Goal: Task Accomplishment & Management: Manage account settings

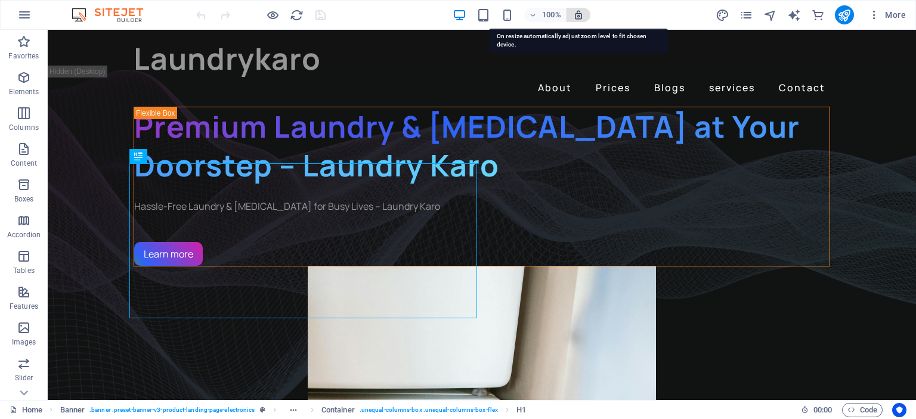
click at [583, 14] on icon "button" at bounding box center [578, 15] width 11 height 11
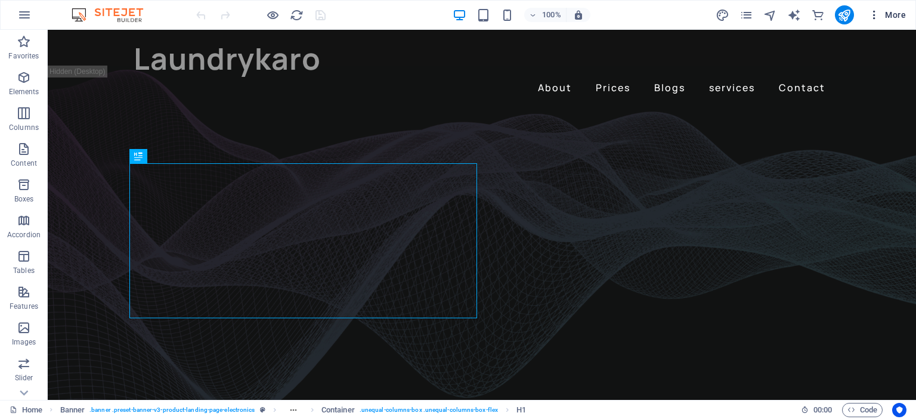
click at [875, 9] on icon "button" at bounding box center [874, 15] width 12 height 12
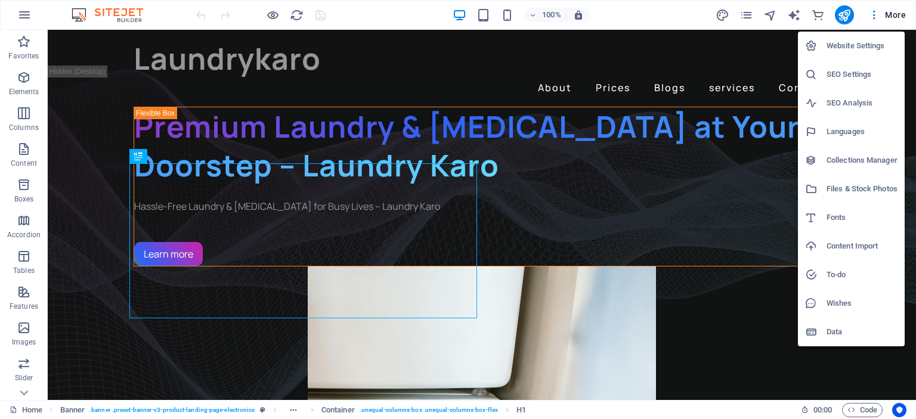
drag, startPoint x: 915, startPoint y: 69, endPoint x: 915, endPoint y: 140, distance: 71.0
click at [915, 140] on div at bounding box center [458, 209] width 916 height 419
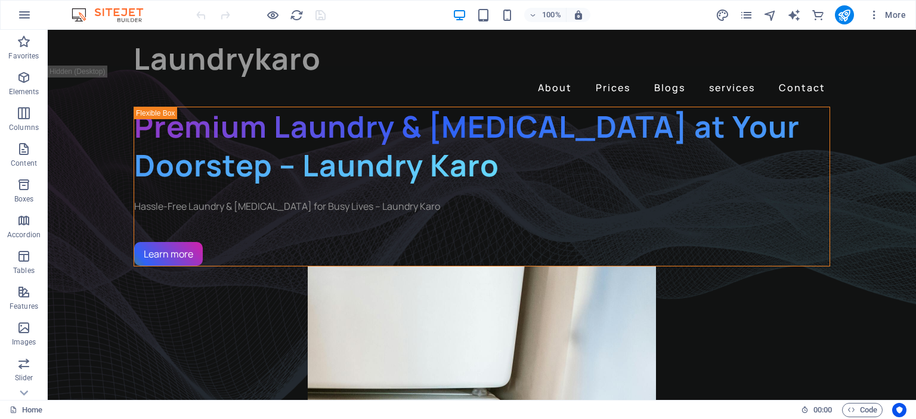
drag, startPoint x: 911, startPoint y: 57, endPoint x: 954, endPoint y: 34, distance: 48.5
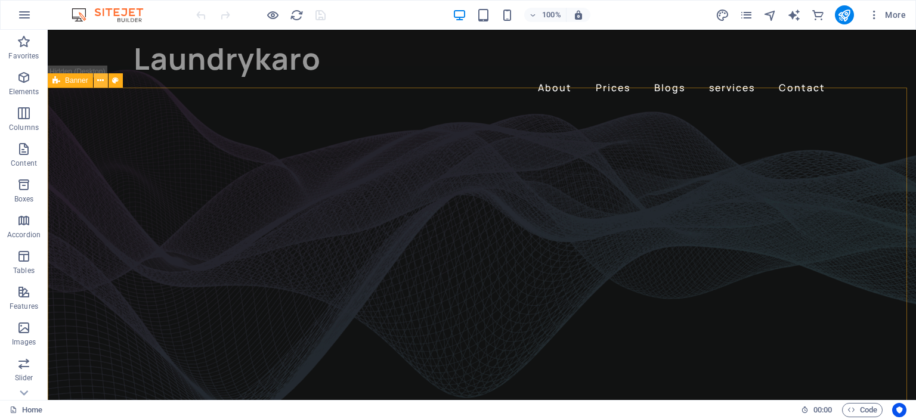
click at [101, 77] on icon at bounding box center [100, 81] width 7 height 13
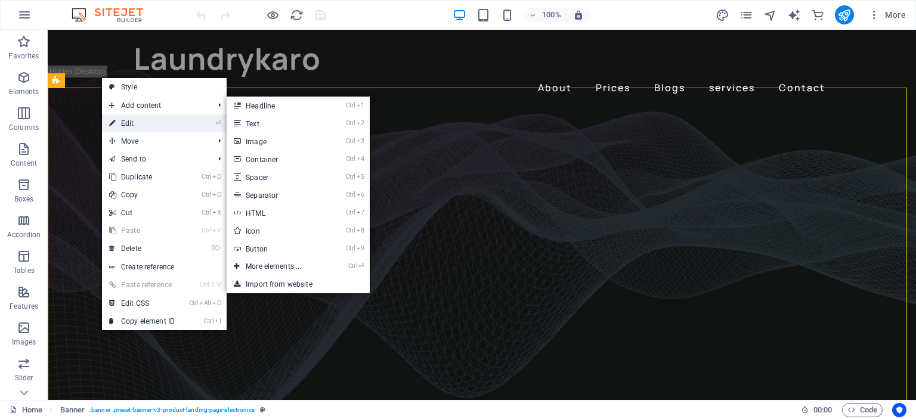
click at [128, 117] on link "⏎ Edit" at bounding box center [142, 123] width 80 height 18
select select "vh"
select select "banner"
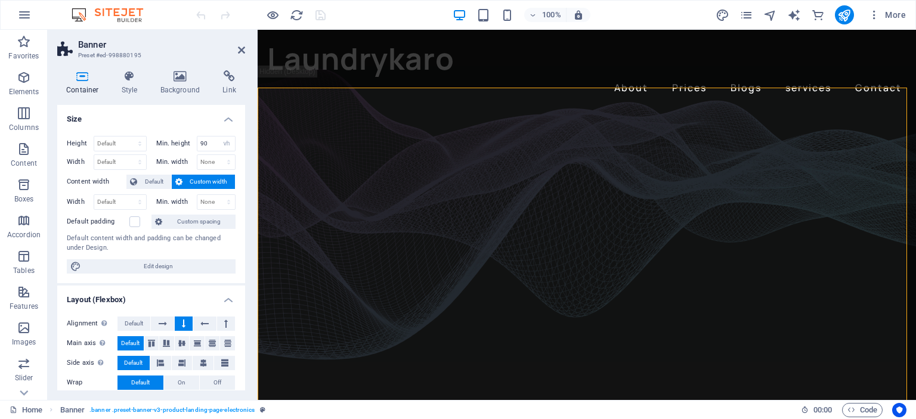
drag, startPoint x: 241, startPoint y: 114, endPoint x: 253, endPoint y: 187, distance: 73.7
click at [253, 187] on div "Container Style Background Link Size Height Default px rem % vh vw Min. height …" at bounding box center [151, 230] width 207 height 339
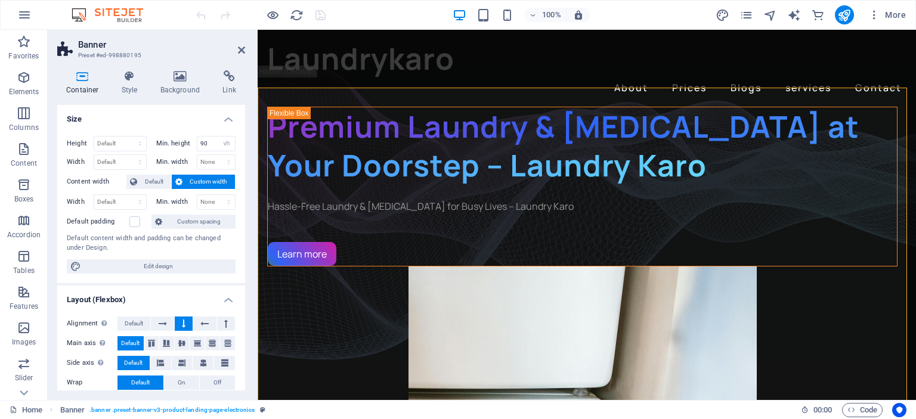
drag, startPoint x: 237, startPoint y: 205, endPoint x: 237, endPoint y: 224, distance: 19.1
click at [237, 224] on div "Height Default px rem % vh vw Min. height 90 None px rem % vh vw Width Default …" at bounding box center [151, 204] width 188 height 157
drag, startPoint x: 241, startPoint y: 236, endPoint x: 243, endPoint y: 247, distance: 12.1
click at [243, 248] on div "Size Height Default px rem % vh vw Min. height 90 None px rem % vh vw Width Def…" at bounding box center [151, 248] width 188 height 286
click at [243, 45] on icon at bounding box center [241, 50] width 7 height 10
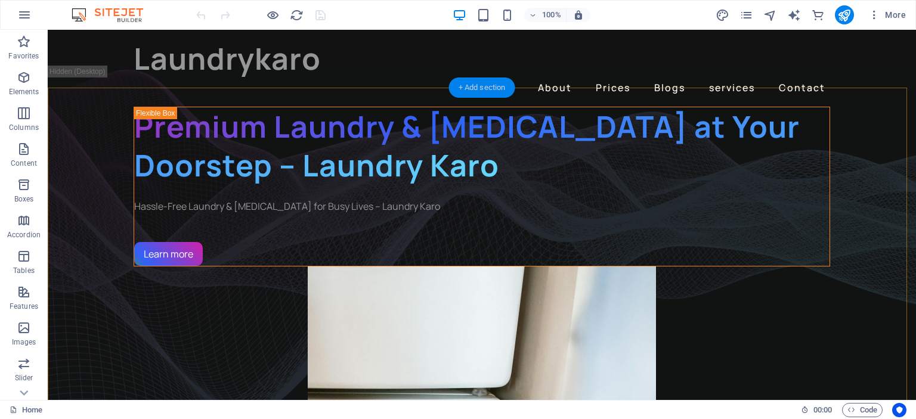
click at [481, 88] on div "+ Add section" at bounding box center [482, 88] width 66 height 20
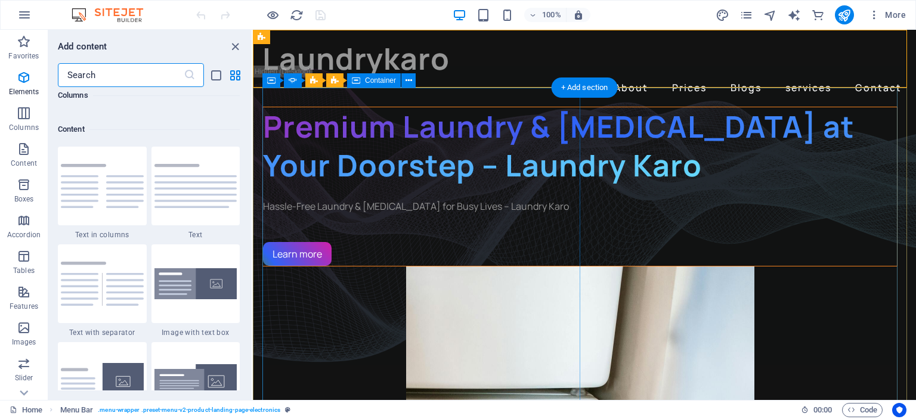
scroll to position [2086, 0]
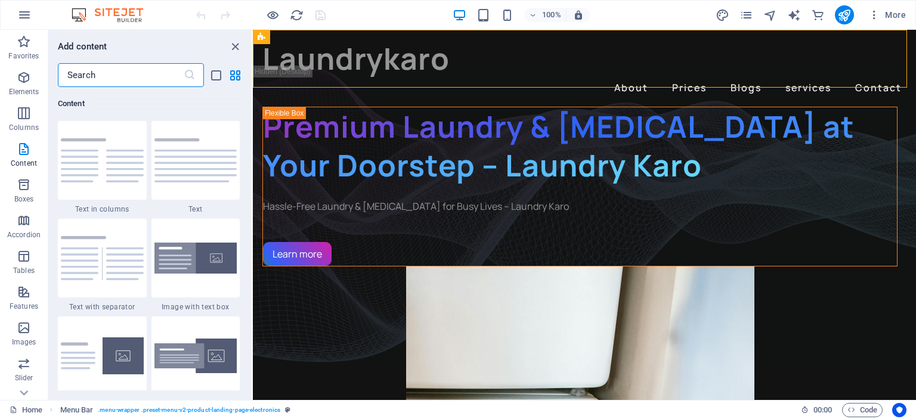
click at [102, 71] on input "text" at bounding box center [121, 75] width 126 height 24
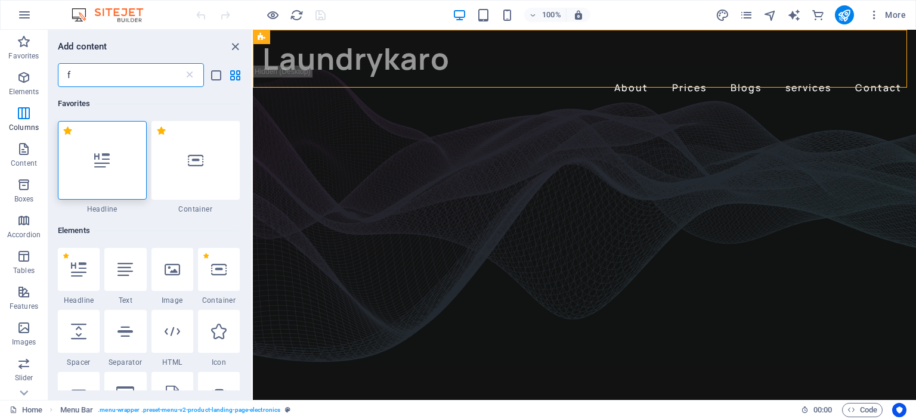
scroll to position [0, 0]
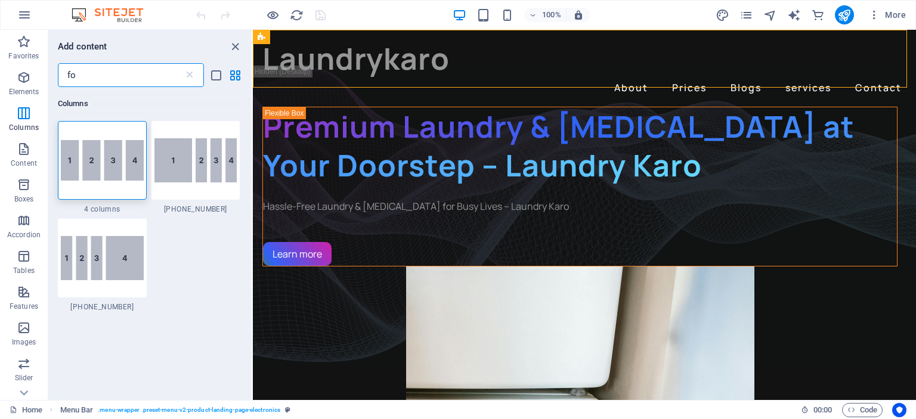
type input "f"
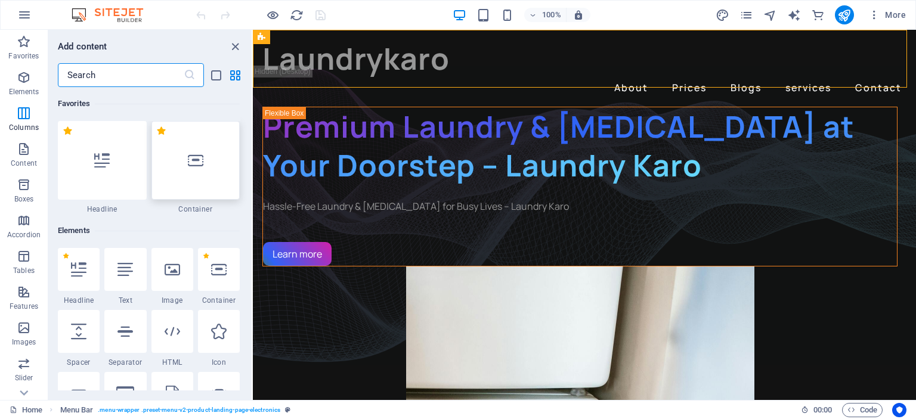
click at [210, 155] on div at bounding box center [195, 160] width 89 height 79
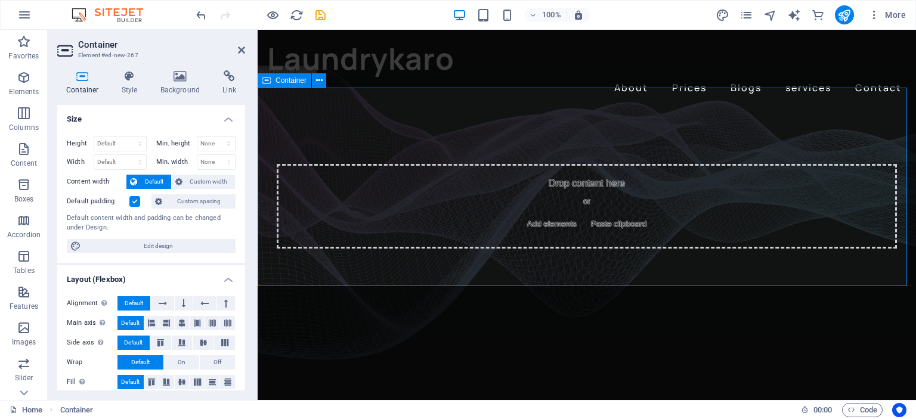
click at [582, 164] on div "Drop content here or Add elements Paste clipboard" at bounding box center [587, 206] width 620 height 85
click at [316, 77] on icon at bounding box center [319, 81] width 7 height 13
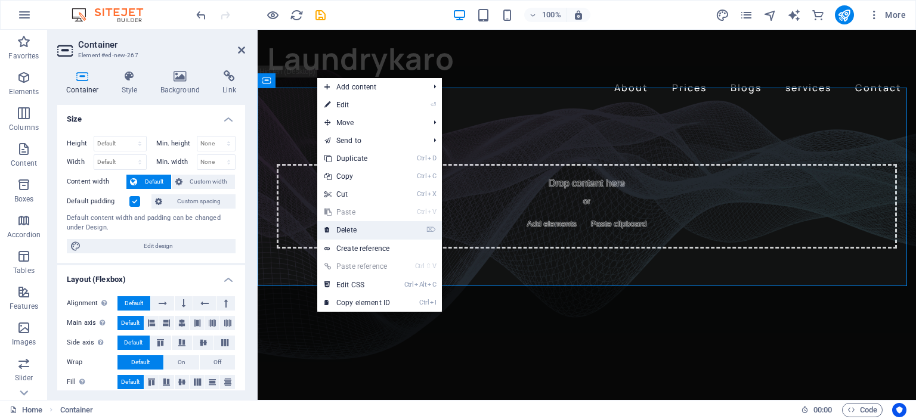
click at [348, 223] on link "⌦ Delete" at bounding box center [357, 230] width 80 height 18
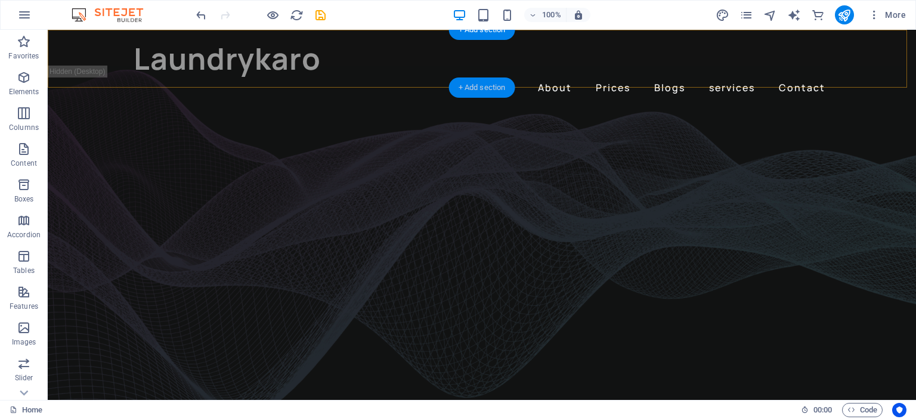
click at [490, 85] on div "+ Add section" at bounding box center [482, 88] width 66 height 20
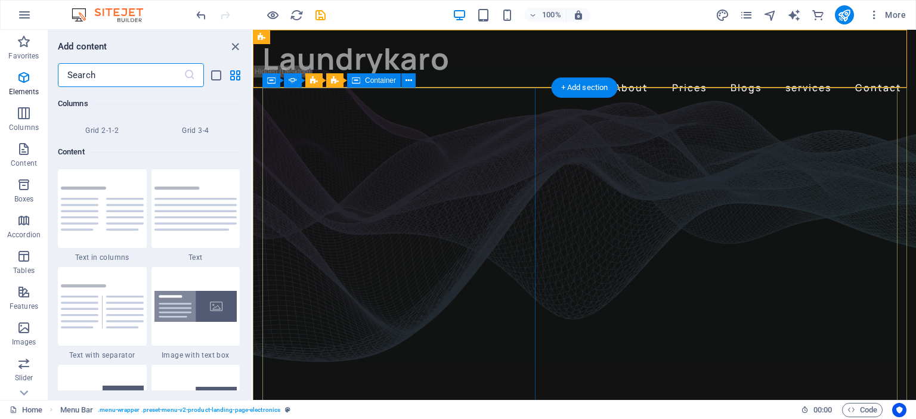
scroll to position [2086, 0]
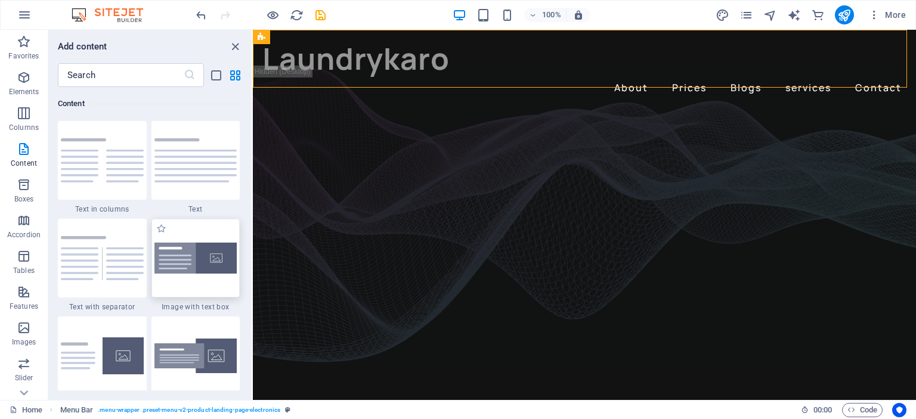
click at [205, 259] on img at bounding box center [195, 259] width 83 height 32
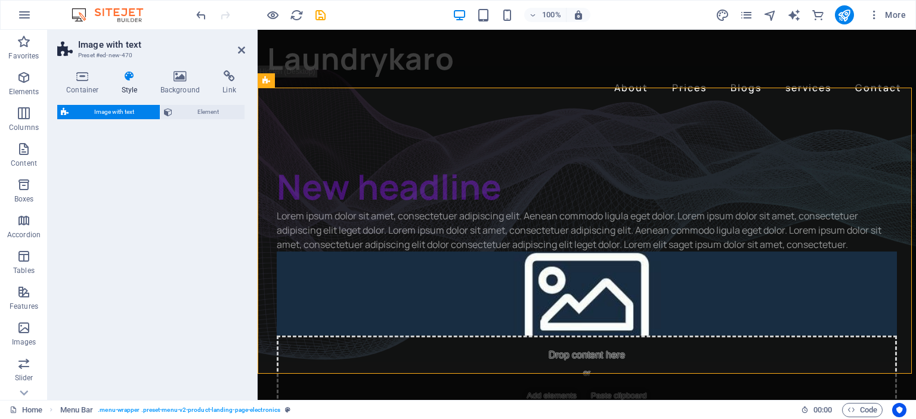
select select "rem"
select select "px"
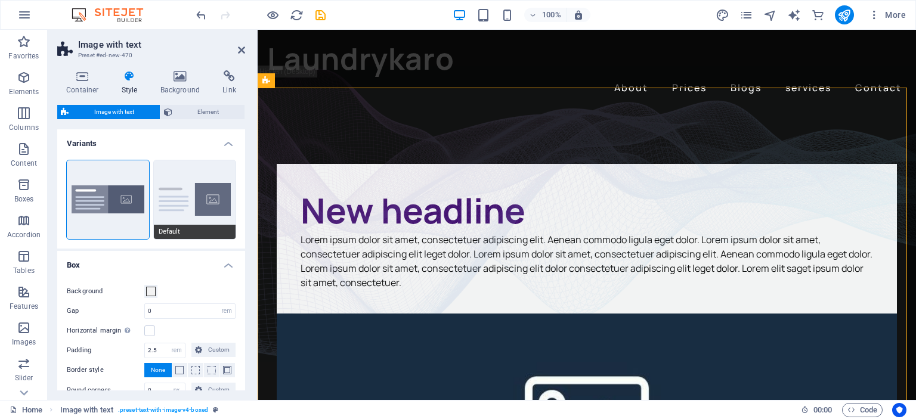
click at [198, 197] on button "Default" at bounding box center [195, 199] width 82 height 79
type input "2"
type input "0"
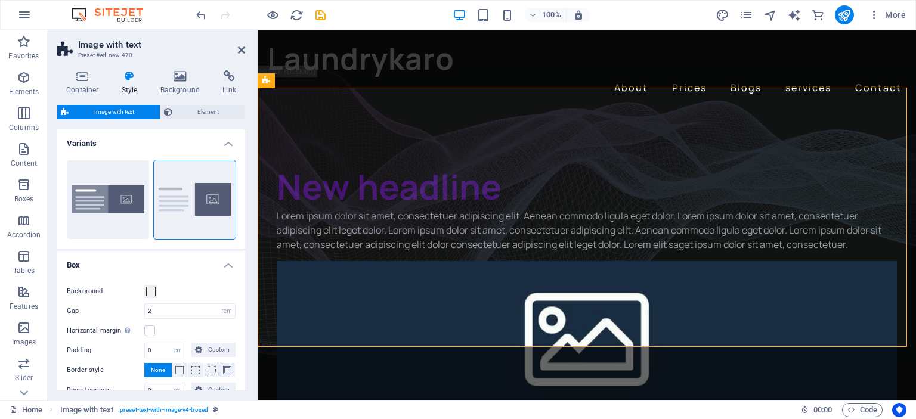
click at [726, 261] on figure at bounding box center [587, 333] width 620 height 145
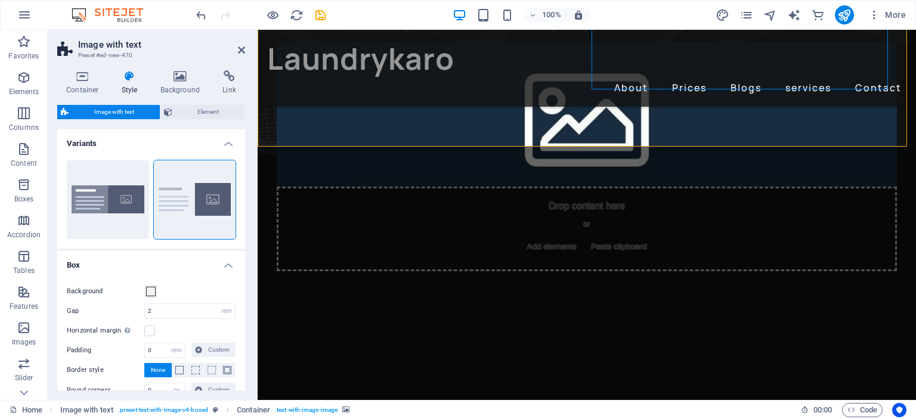
scroll to position [205, 0]
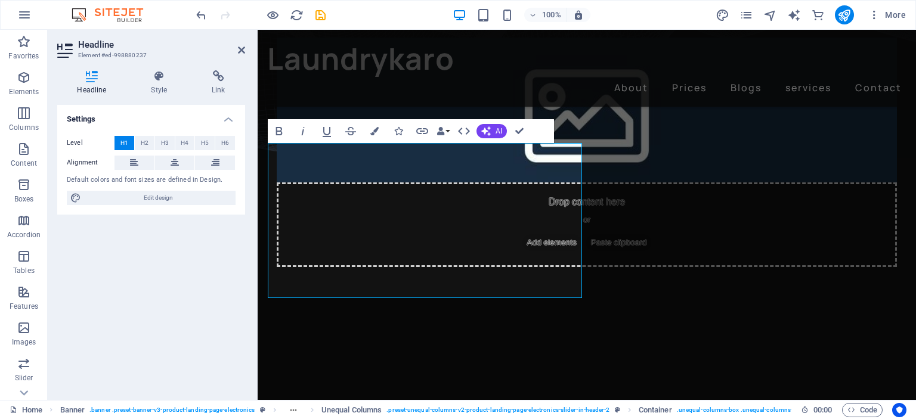
scroll to position [0, 0]
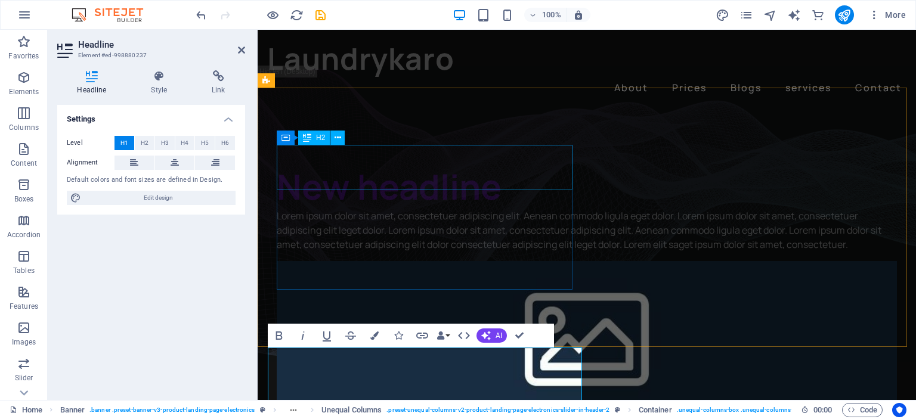
click at [436, 166] on div "New headline" at bounding box center [587, 186] width 620 height 45
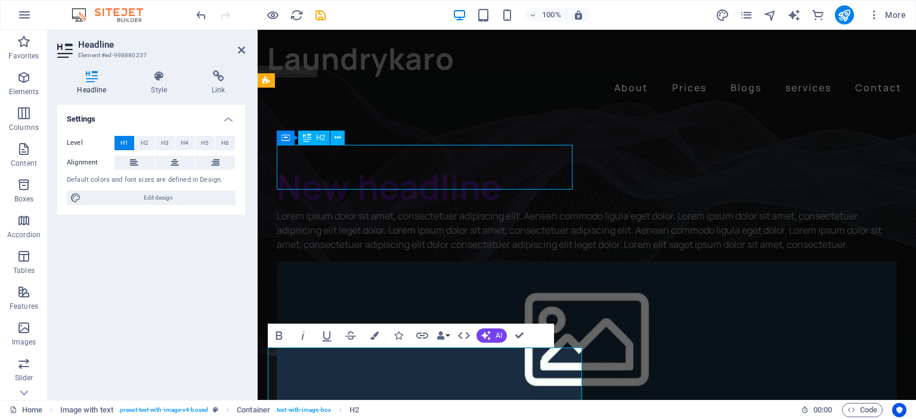
click at [436, 166] on div "New headline" at bounding box center [587, 186] width 620 height 45
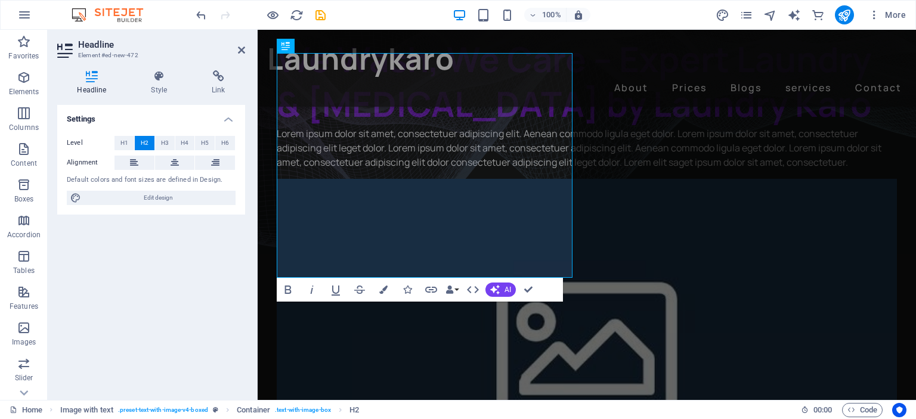
scroll to position [146, 0]
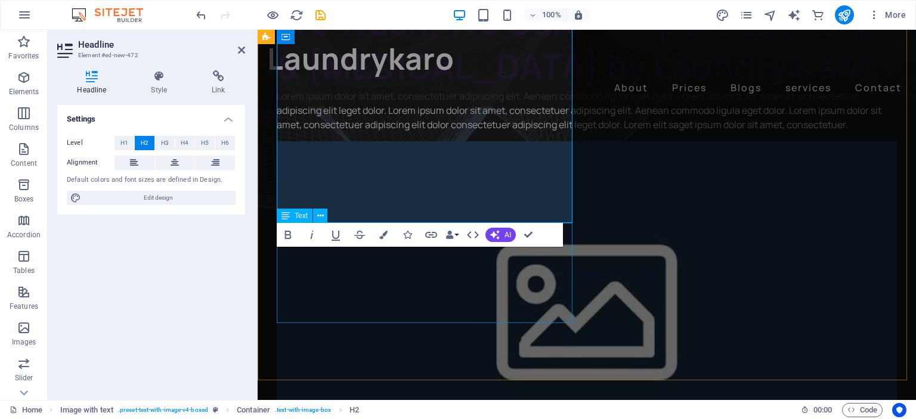
click at [472, 132] on div "Lorem ipsum dolor sit amet, consectetuer adipiscing elit. Aenean commodo ligula…" at bounding box center [587, 110] width 620 height 43
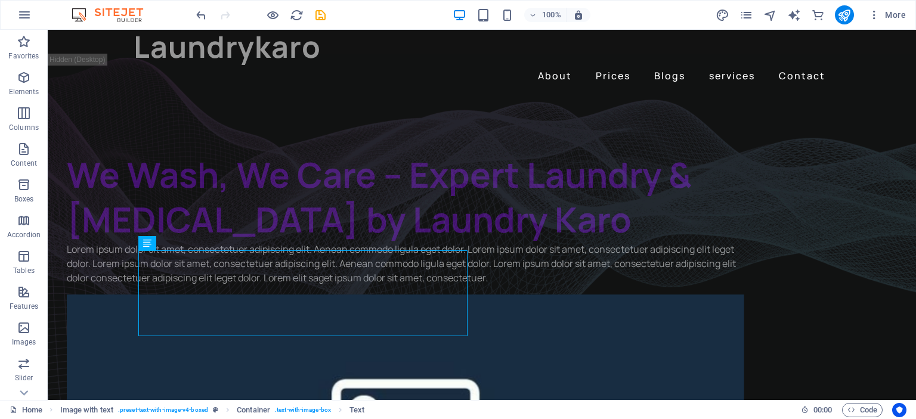
scroll to position [0, 0]
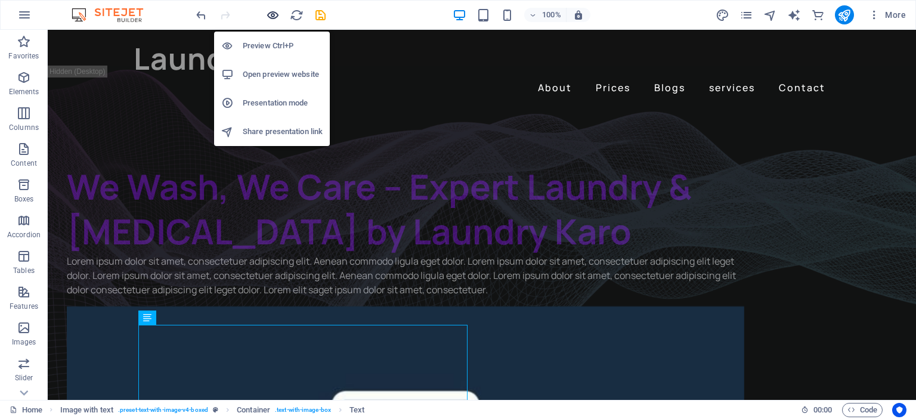
click at [267, 13] on icon "button" at bounding box center [273, 15] width 14 height 14
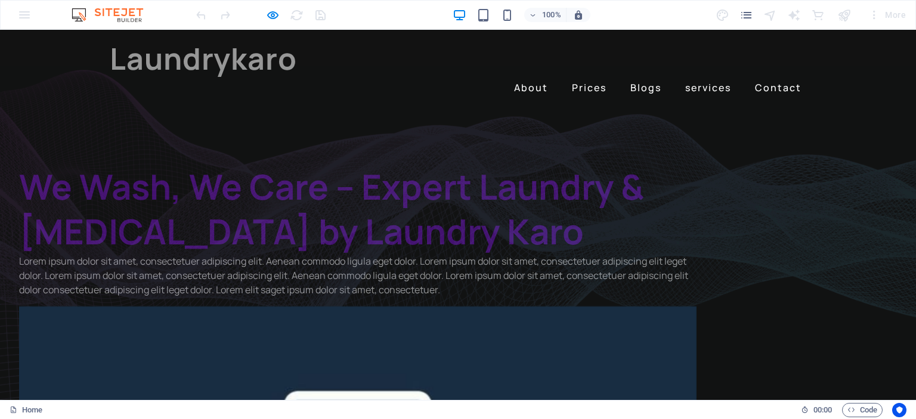
click at [306, 254] on h2 "We Wash, We Care – Expert Laundry & [MEDICAL_DATA] by Laundry Karo" at bounding box center [357, 209] width 677 height 90
click at [267, 11] on icon "button" at bounding box center [273, 15] width 14 height 14
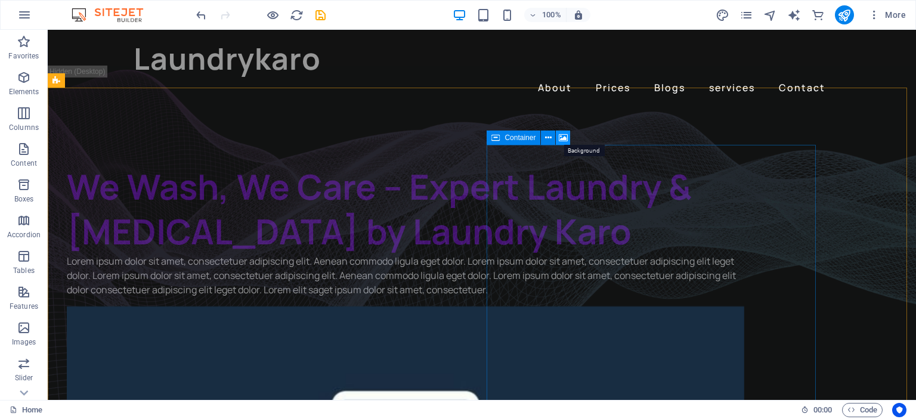
drag, startPoint x: 563, startPoint y: 135, endPoint x: 419, endPoint y: 206, distance: 160.0
click at [563, 135] on icon at bounding box center [563, 138] width 9 height 13
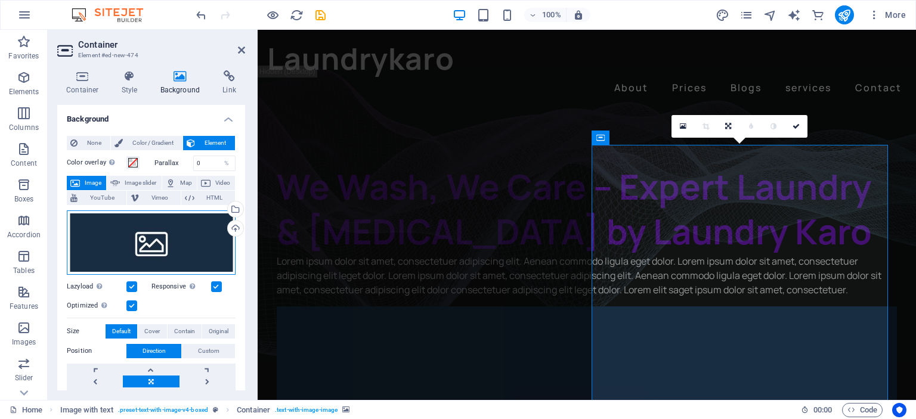
click at [155, 252] on div "Drag files here, click to choose files or select files from Files or our free s…" at bounding box center [151, 242] width 169 height 64
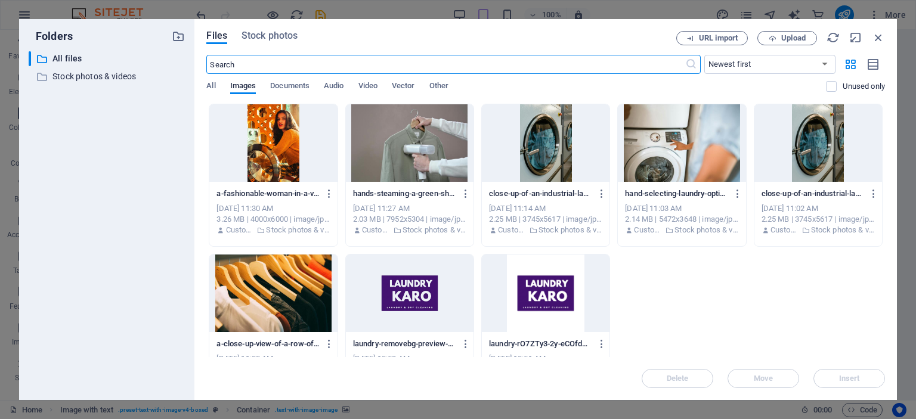
click at [697, 157] on div at bounding box center [682, 143] width 128 height 78
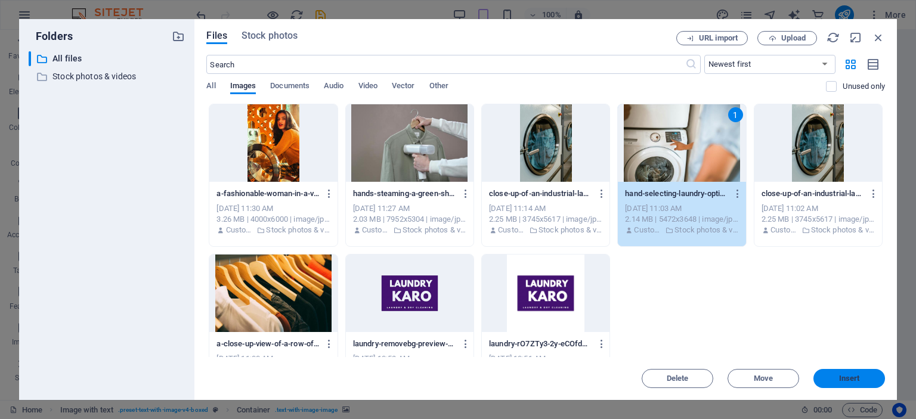
click at [861, 381] on span "Insert" at bounding box center [849, 378] width 62 height 7
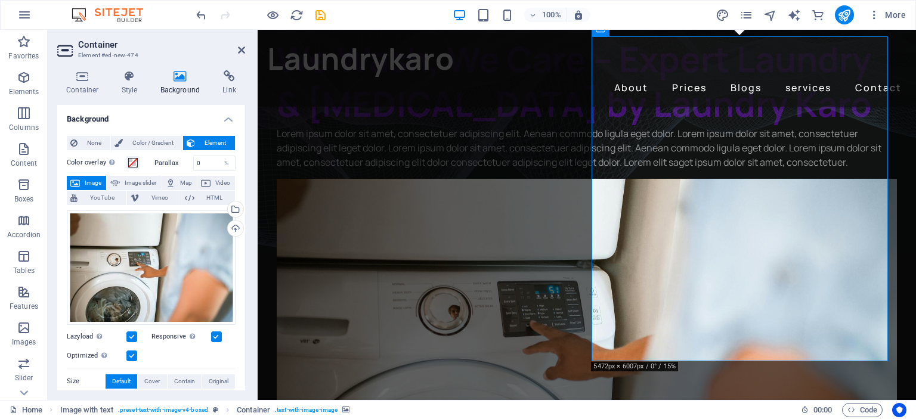
scroll to position [71, 0]
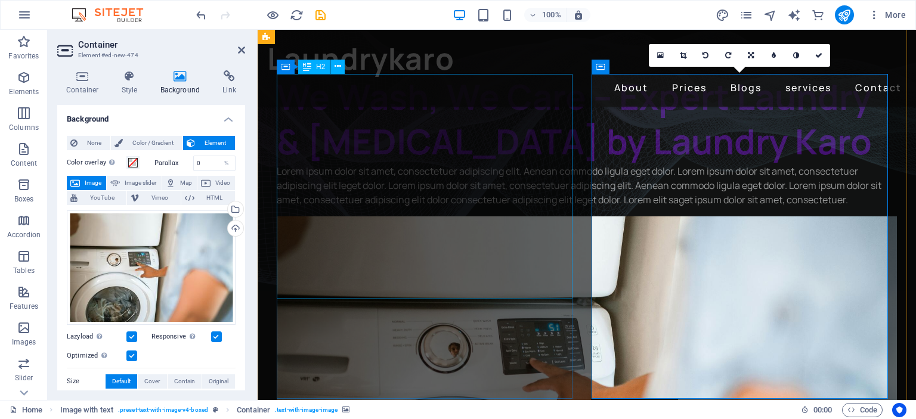
click at [417, 164] on div "We Wash, We Care – Expert Laundry & [MEDICAL_DATA] by Laundry Karo" at bounding box center [587, 119] width 620 height 90
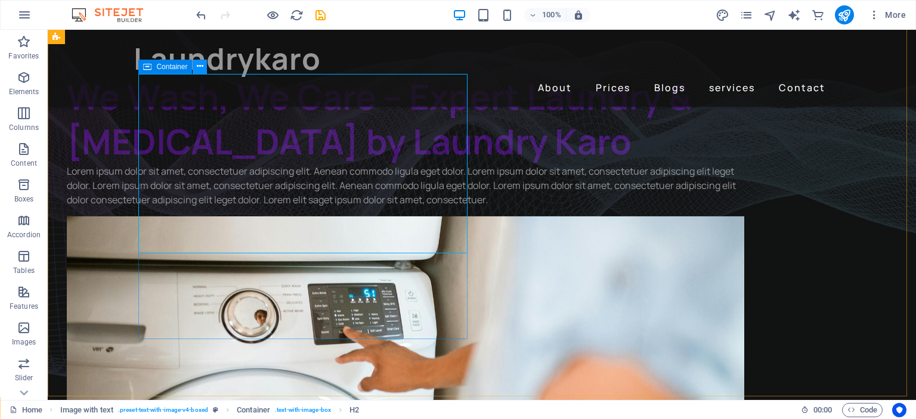
click at [197, 64] on icon at bounding box center [200, 66] width 7 height 13
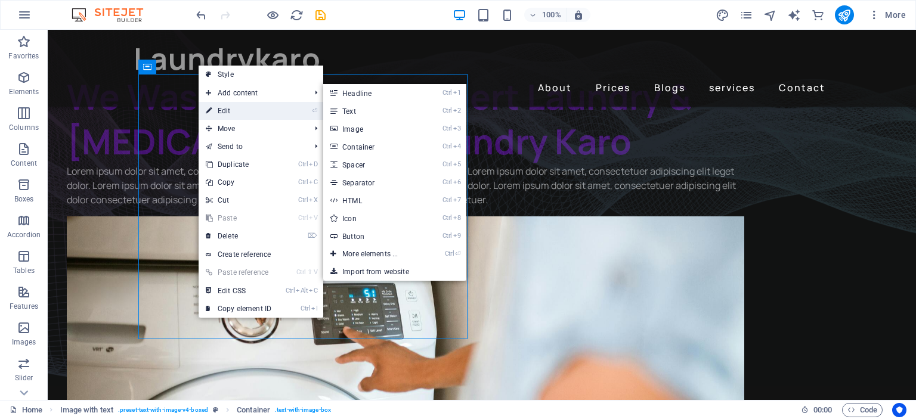
click at [231, 107] on link "⏎ Edit" at bounding box center [239, 111] width 80 height 18
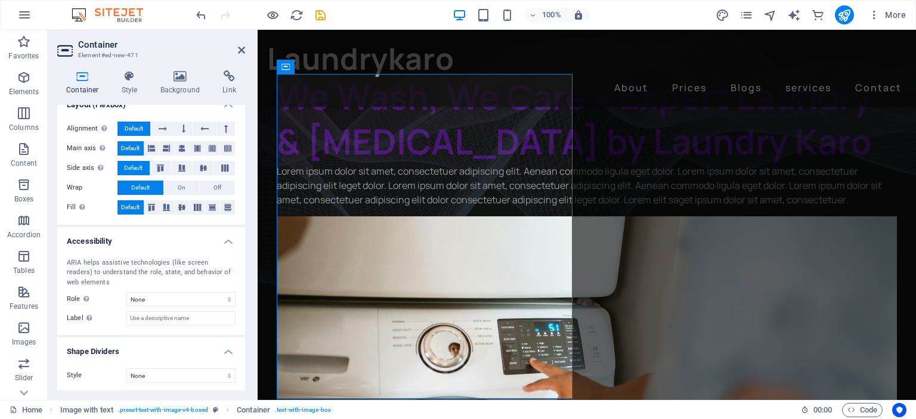
scroll to position [196, 0]
click at [394, 164] on div "We Wash, We Care – Expert Laundry & [MEDICAL_DATA] by Laundry Karo" at bounding box center [587, 119] width 620 height 90
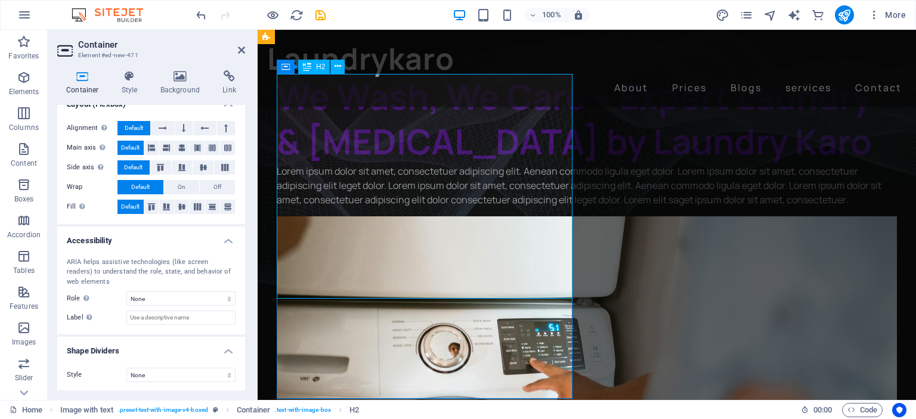
click at [394, 164] on div "We Wash, We Care – Expert Laundry & [MEDICAL_DATA] by Laundry Karo" at bounding box center [587, 119] width 620 height 90
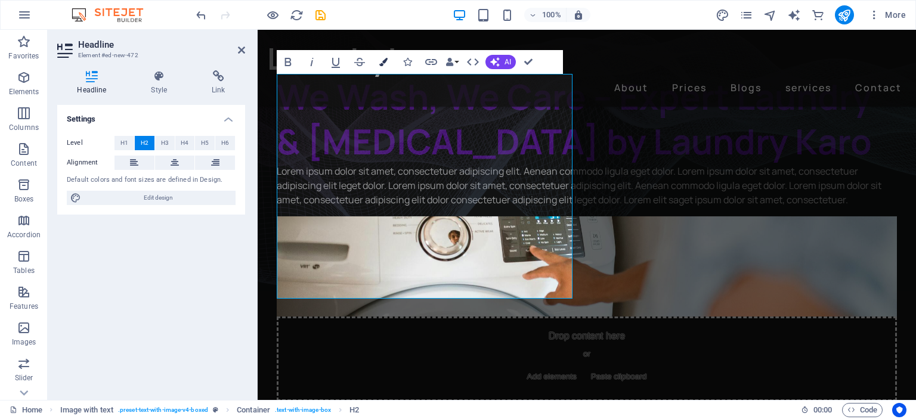
click at [379, 58] on button "Colors" at bounding box center [383, 62] width 23 height 24
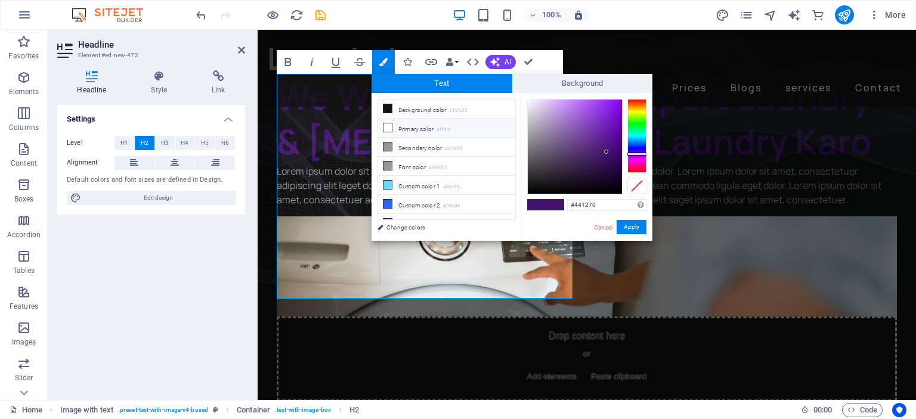
click at [388, 126] on icon at bounding box center [387, 127] width 8 height 8
type input "#ffffff"
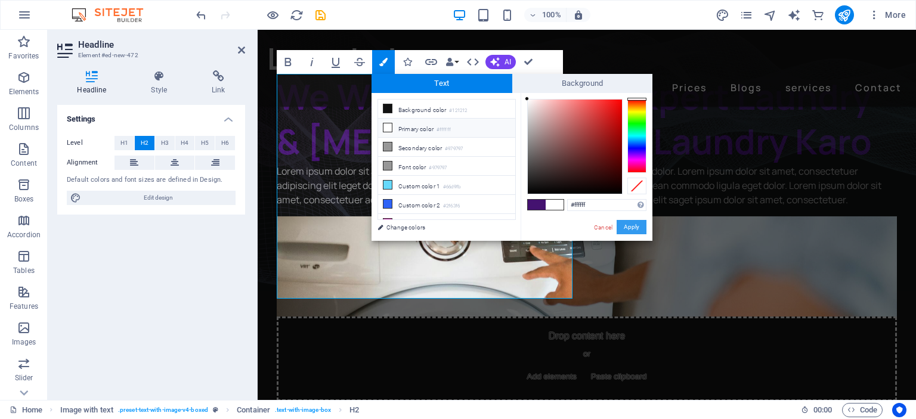
drag, startPoint x: 371, startPoint y: 195, endPoint x: 629, endPoint y: 224, distance: 259.8
click at [629, 224] on button "Apply" at bounding box center [632, 227] width 30 height 14
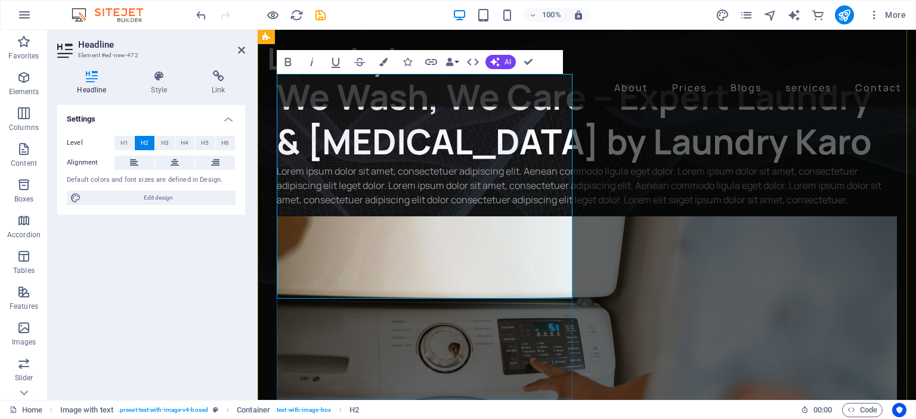
click at [518, 164] on h2 "We Wash, We Care – Expert Laundry & [MEDICAL_DATA] by Laundry Karo" at bounding box center [587, 119] width 620 height 90
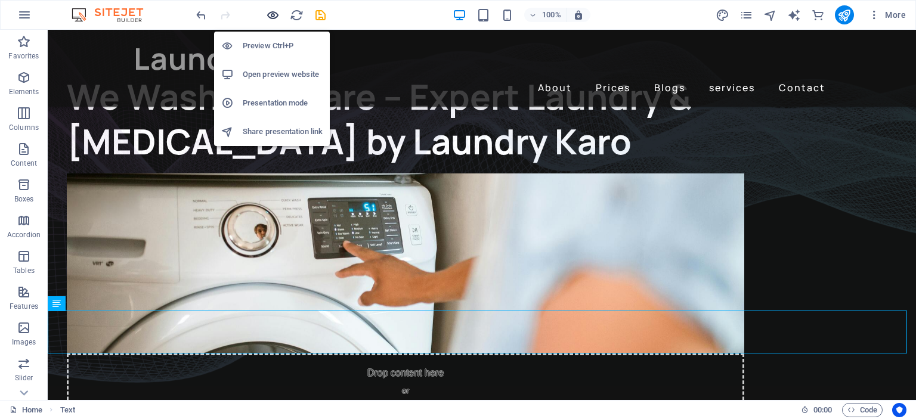
click at [274, 16] on icon "button" at bounding box center [273, 15] width 14 height 14
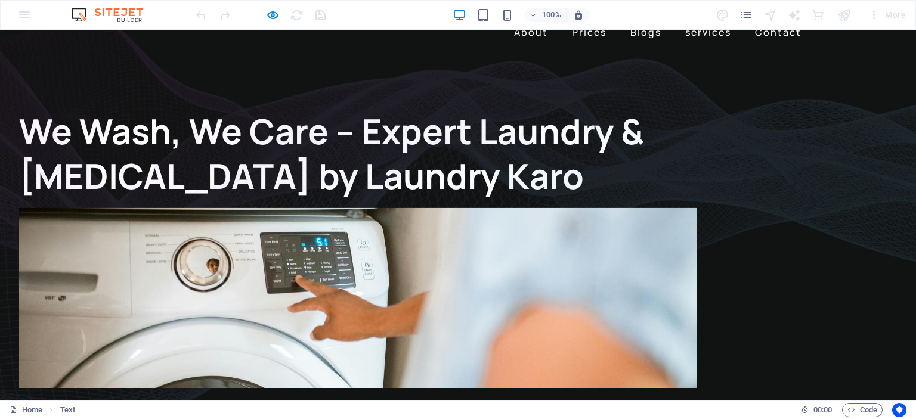
scroll to position [0, 0]
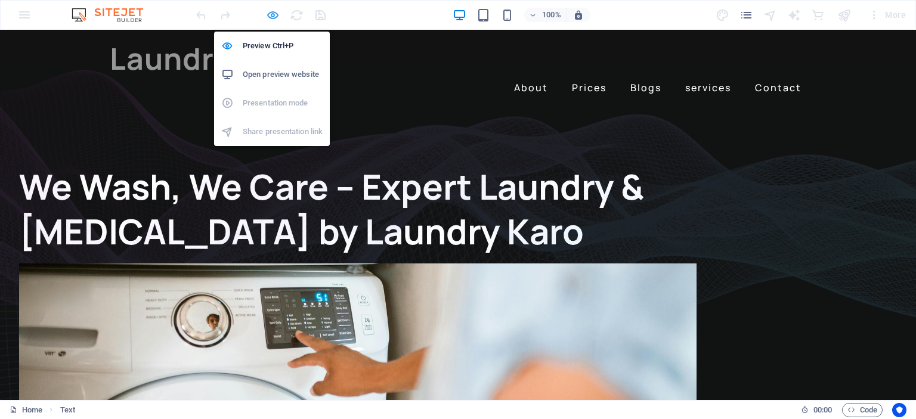
click at [273, 10] on icon "button" at bounding box center [273, 15] width 14 height 14
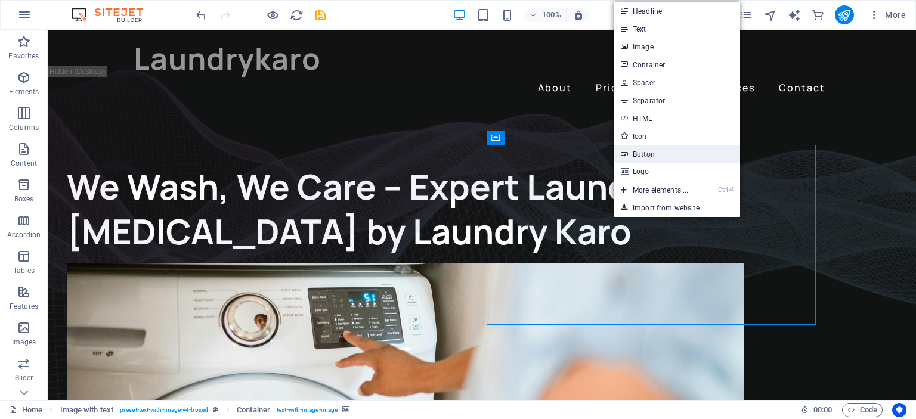
drag, startPoint x: 651, startPoint y: 153, endPoint x: 383, endPoint y: 139, distance: 268.1
click at [651, 153] on link "Button" at bounding box center [677, 154] width 126 height 18
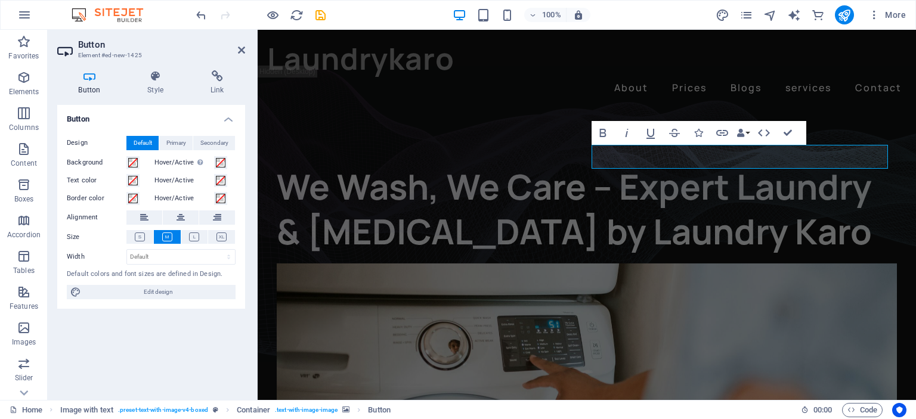
click at [665, 264] on figure at bounding box center [587, 376] width 620 height 225
drag, startPoint x: 708, startPoint y: 284, endPoint x: 708, endPoint y: 295, distance: 11.3
click at [707, 286] on figure at bounding box center [587, 376] width 620 height 225
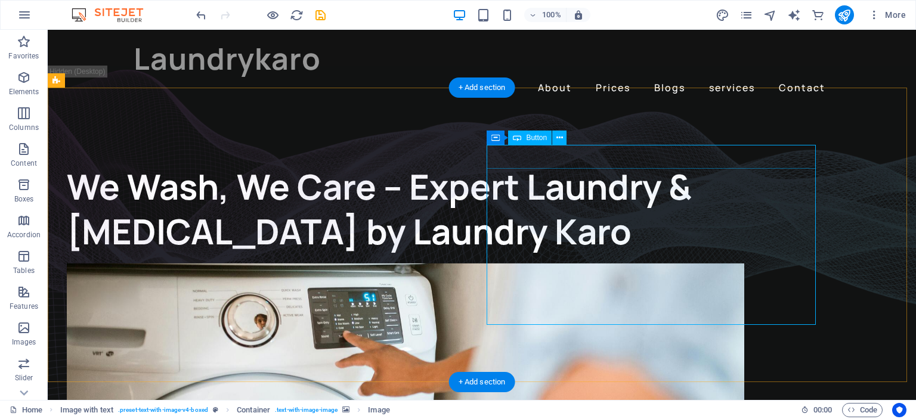
click at [555, 134] on button at bounding box center [559, 138] width 14 height 14
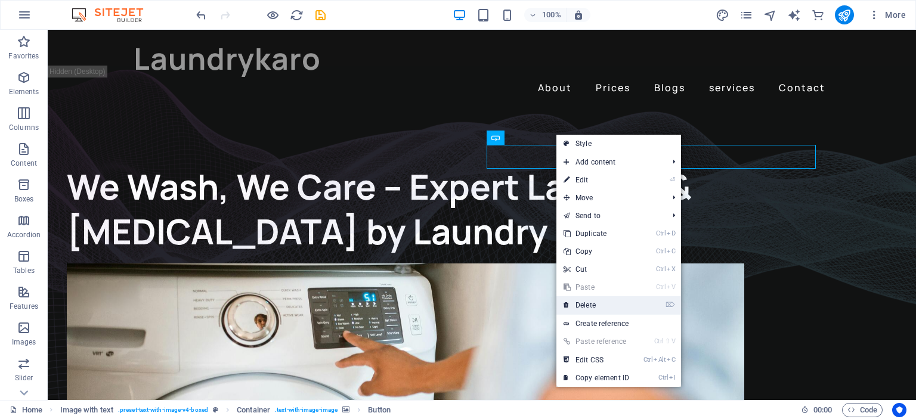
click at [590, 301] on link "⌦ Delete" at bounding box center [596, 305] width 80 height 18
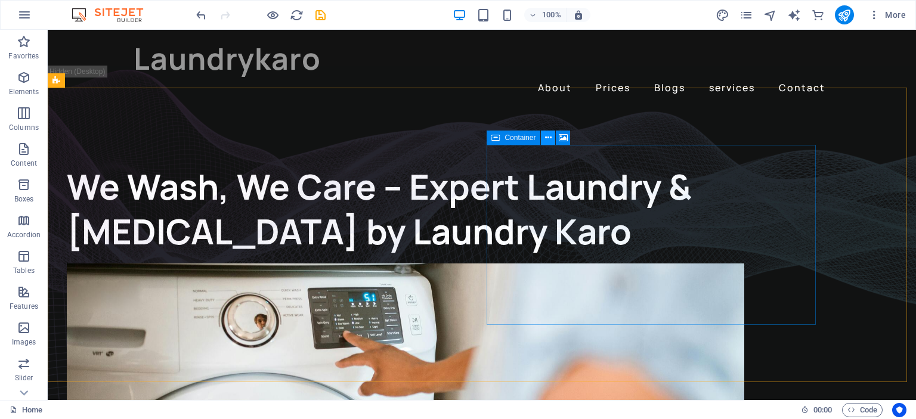
click at [546, 135] on icon at bounding box center [548, 138] width 7 height 13
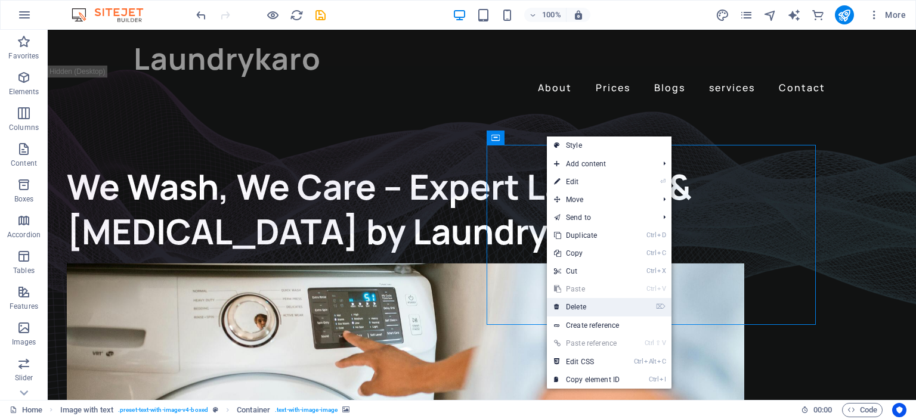
click at [577, 306] on link "⌦ Delete" at bounding box center [587, 307] width 80 height 18
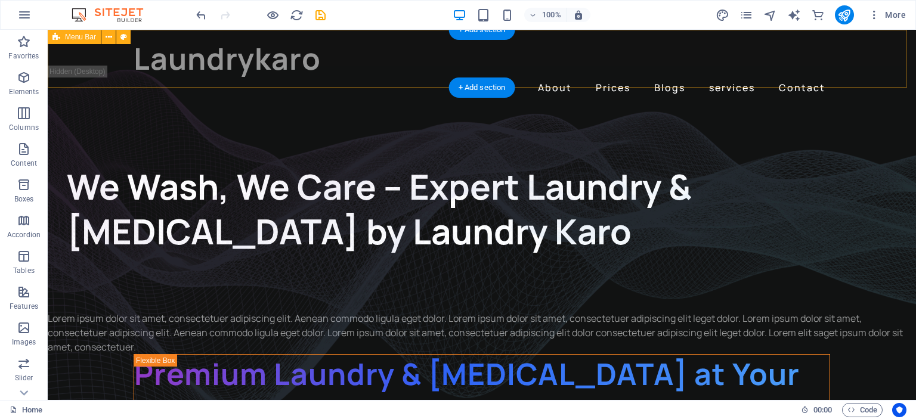
click at [906, 63] on div "Laundrykaro About Prices Blogs services Contact Menu" at bounding box center [482, 68] width 868 height 77
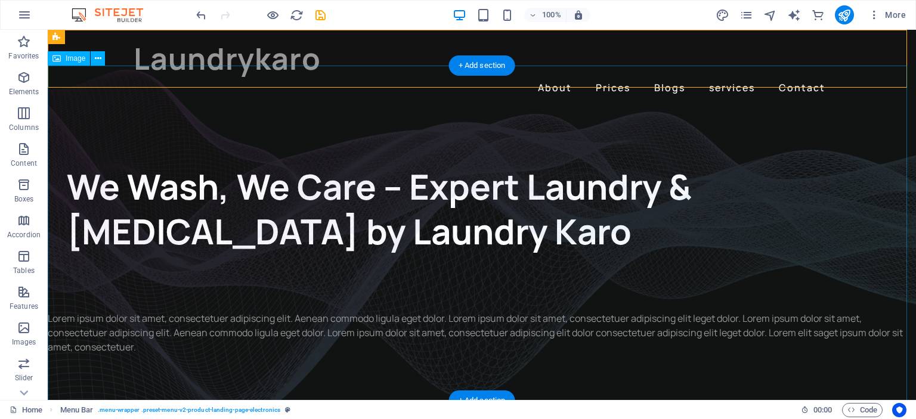
click at [548, 315] on figure at bounding box center [482, 233] width 868 height 335
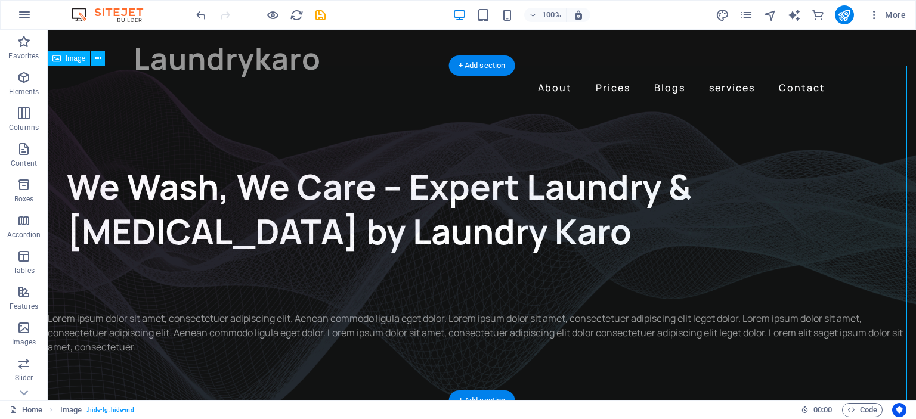
click at [427, 307] on figure at bounding box center [482, 233] width 868 height 335
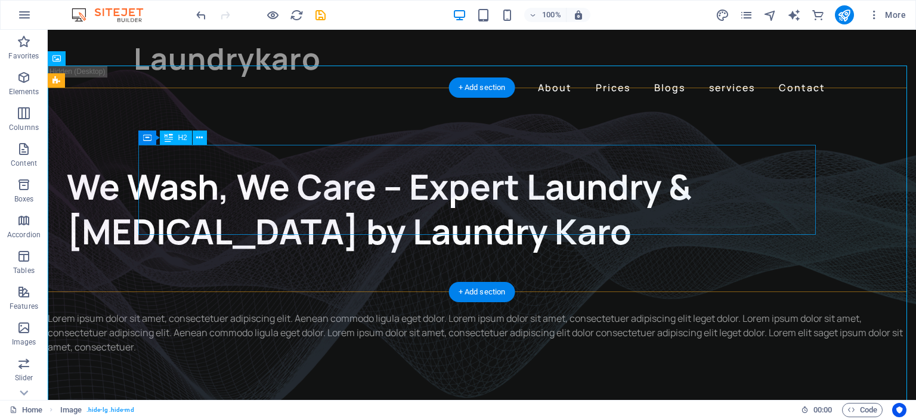
click at [418, 193] on div "We Wash, We Care – Expert Laundry & [MEDICAL_DATA] by Laundry Karo" at bounding box center [405, 209] width 677 height 90
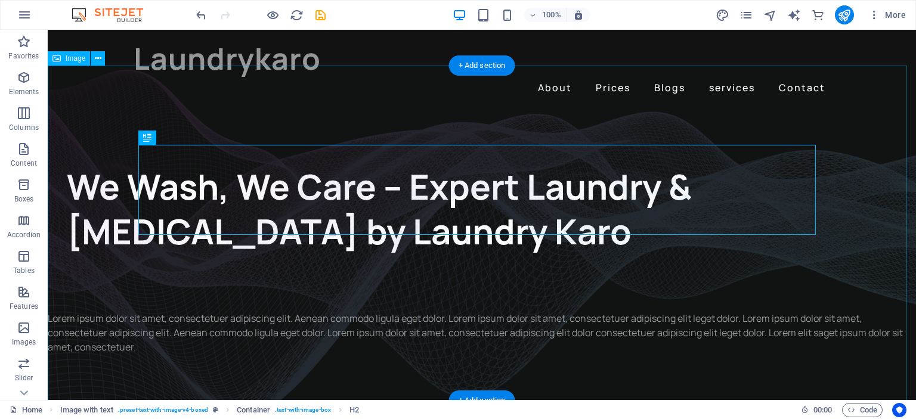
click at [110, 327] on figure at bounding box center [482, 233] width 868 height 335
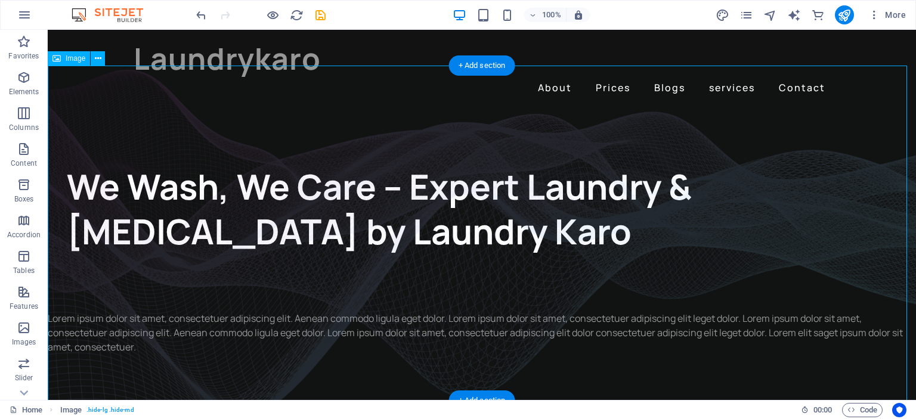
click at [124, 323] on figure at bounding box center [482, 233] width 868 height 335
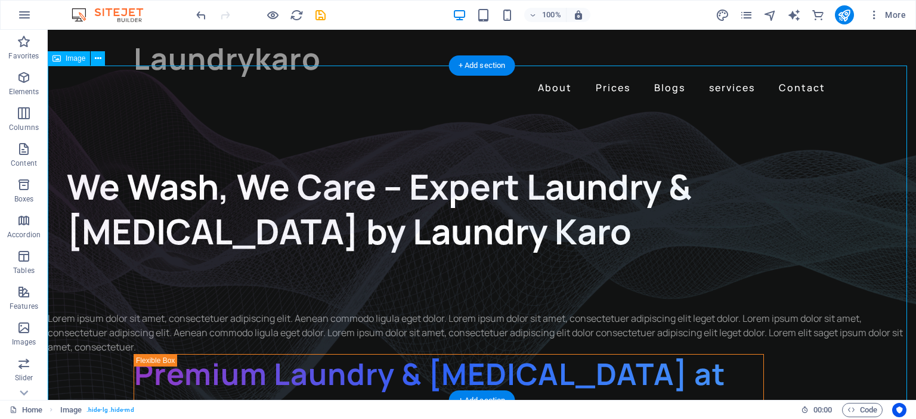
select select "%"
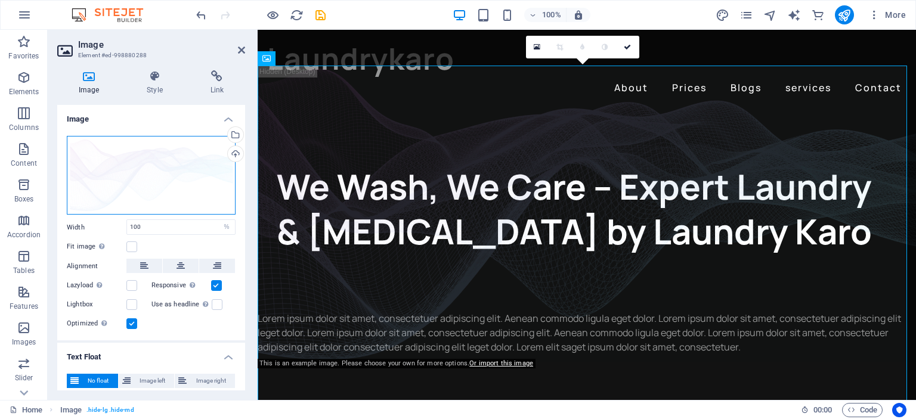
click at [131, 168] on div "Drag files here, click to choose files or select files from Files or our free s…" at bounding box center [151, 175] width 169 height 79
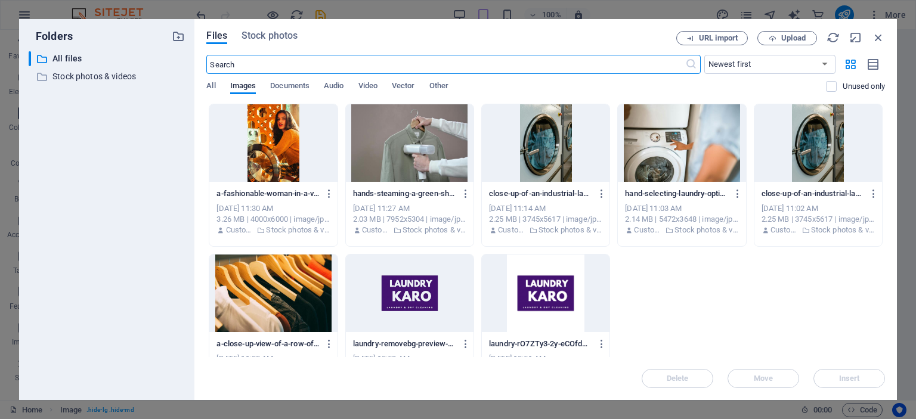
click at [295, 304] on div at bounding box center [273, 294] width 128 height 78
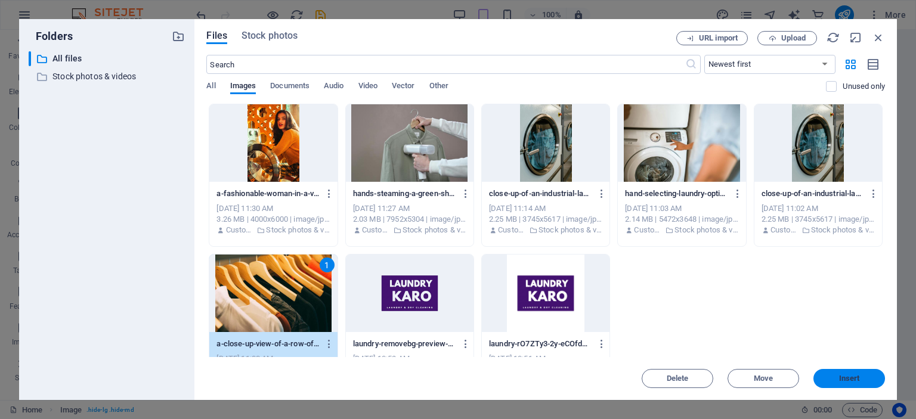
click at [848, 380] on span "Insert" at bounding box center [849, 378] width 21 height 7
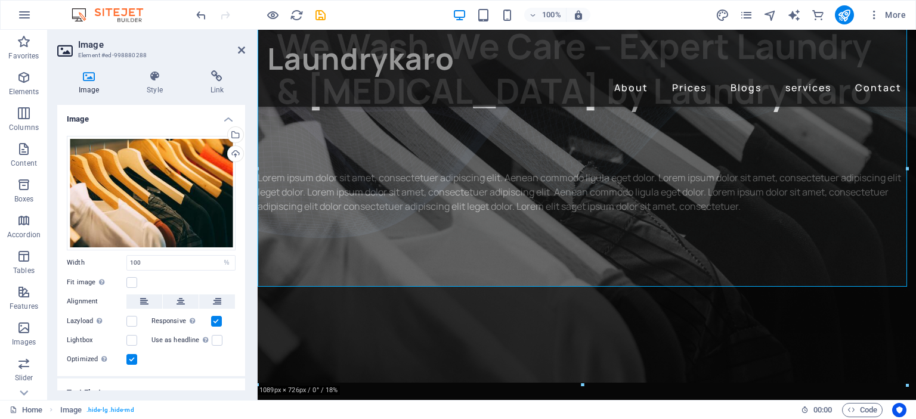
scroll to position [129, 0]
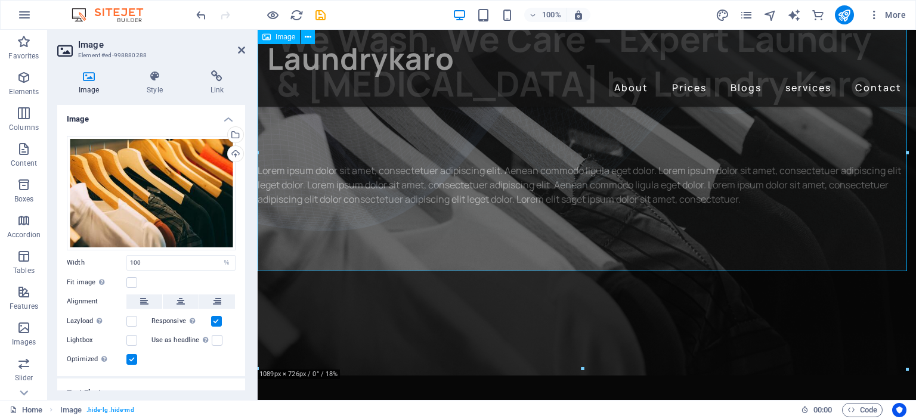
click at [574, 185] on figure at bounding box center [587, 104] width 658 height 335
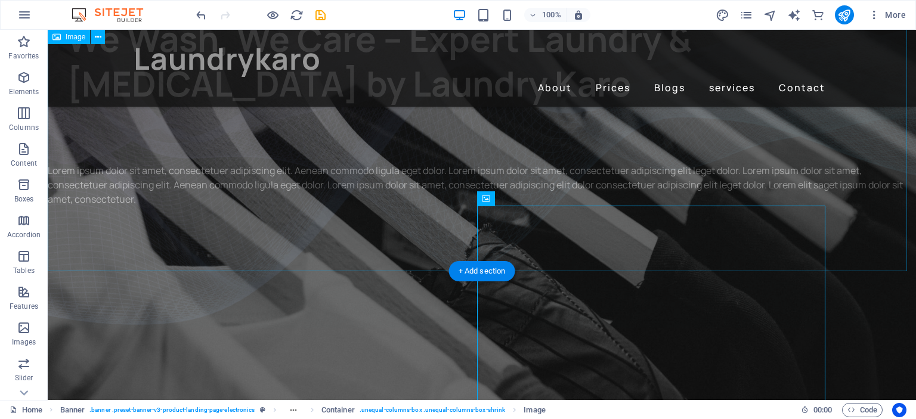
click at [458, 175] on figure at bounding box center [482, 104] width 868 height 335
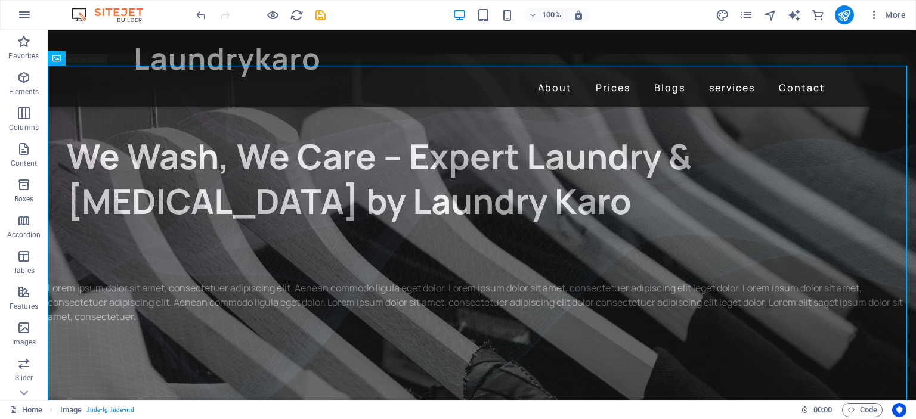
scroll to position [0, 0]
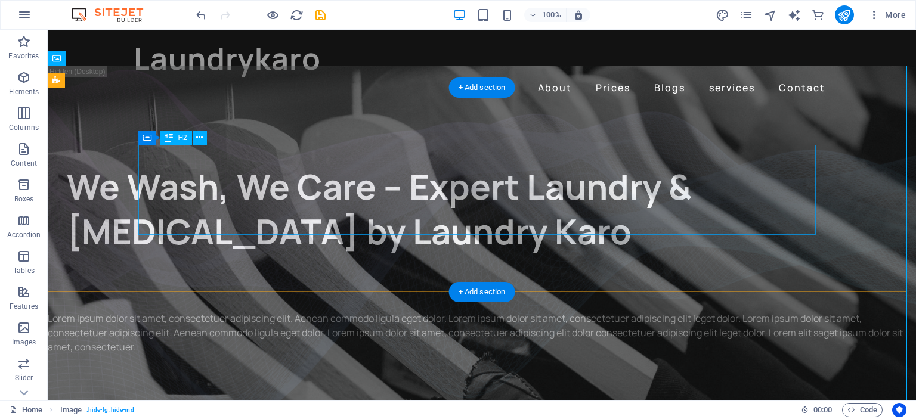
click at [411, 202] on div "We Wash, We Care – Expert Laundry & [MEDICAL_DATA] by Laundry Karo" at bounding box center [405, 209] width 677 height 90
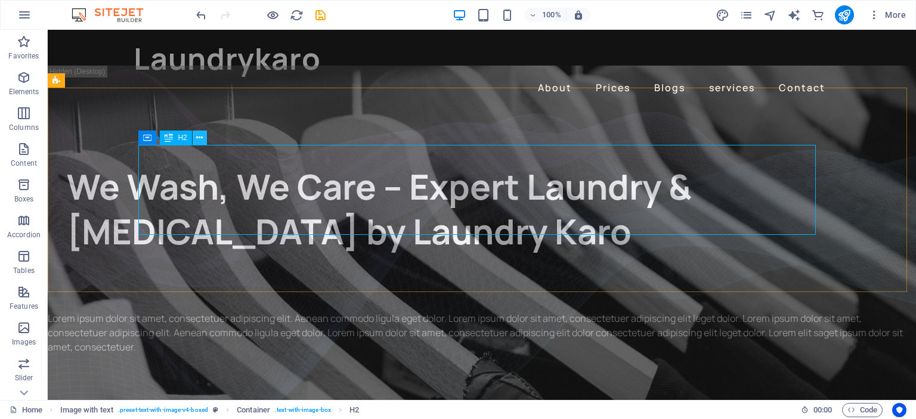
click at [196, 136] on icon at bounding box center [199, 138] width 7 height 13
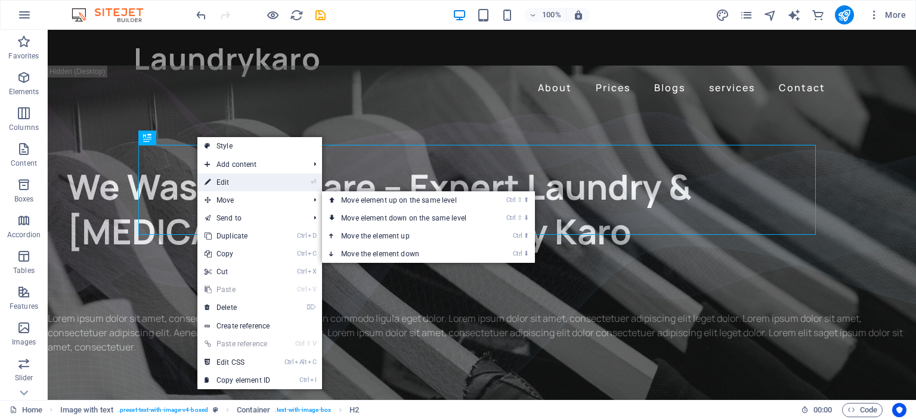
click at [244, 181] on link "⏎ Edit" at bounding box center [237, 183] width 80 height 18
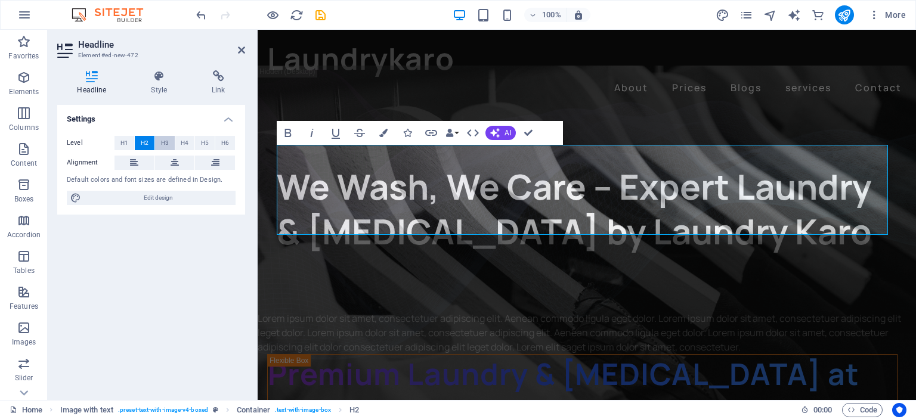
click at [163, 143] on span "H3" at bounding box center [165, 143] width 8 height 14
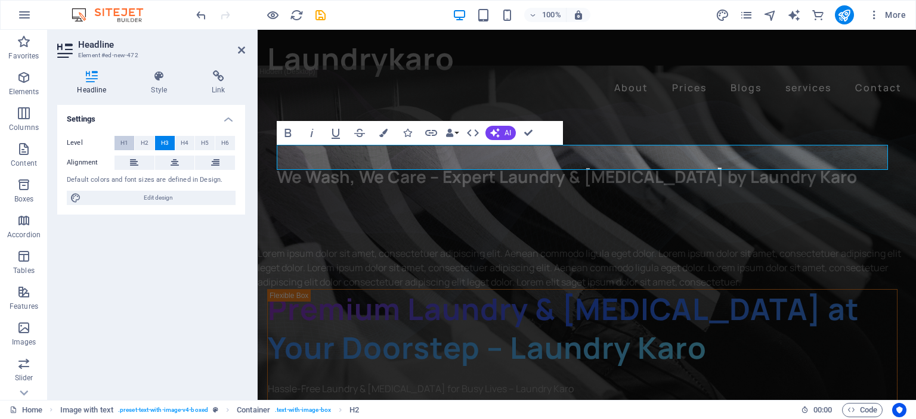
click at [124, 138] on span "H1" at bounding box center [124, 143] width 8 height 14
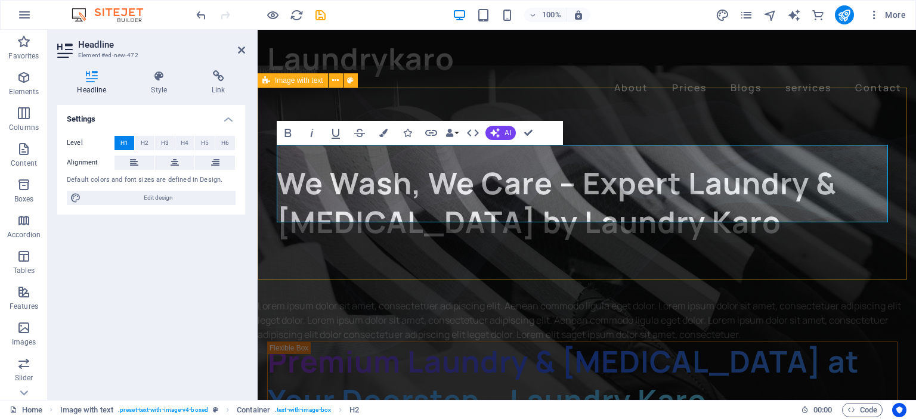
click at [649, 247] on div "We Wash, We Care – Expert Laundry & [MEDICAL_DATA] by Laundry Karo" at bounding box center [587, 203] width 658 height 192
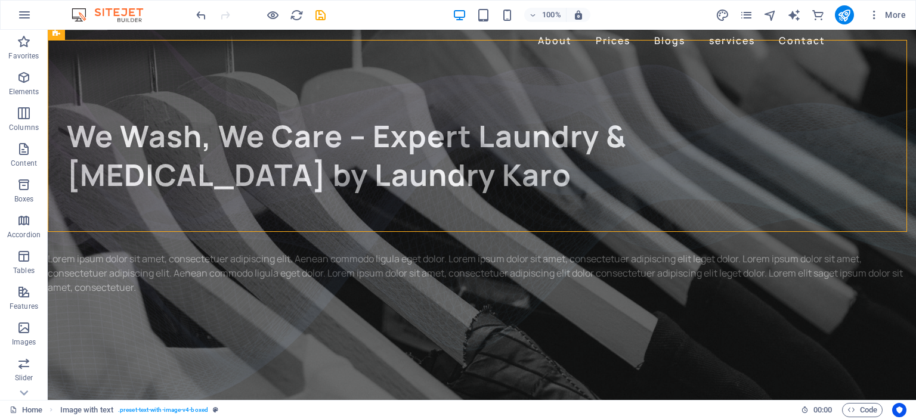
scroll to position [70, 0]
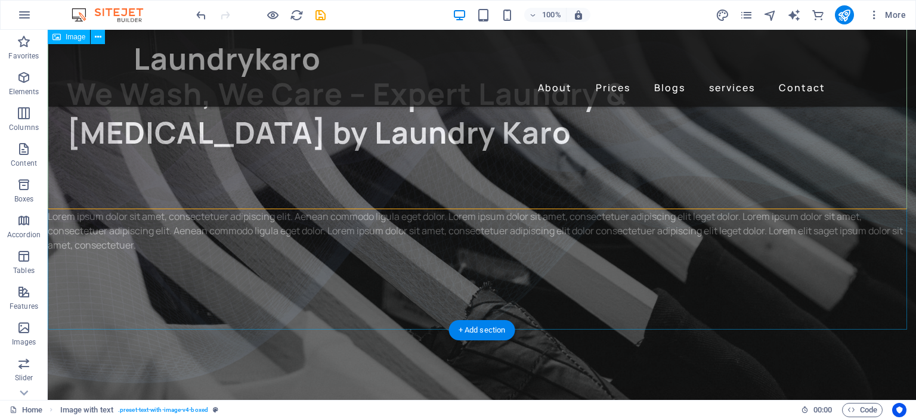
click at [496, 231] on figure at bounding box center [482, 162] width 868 height 335
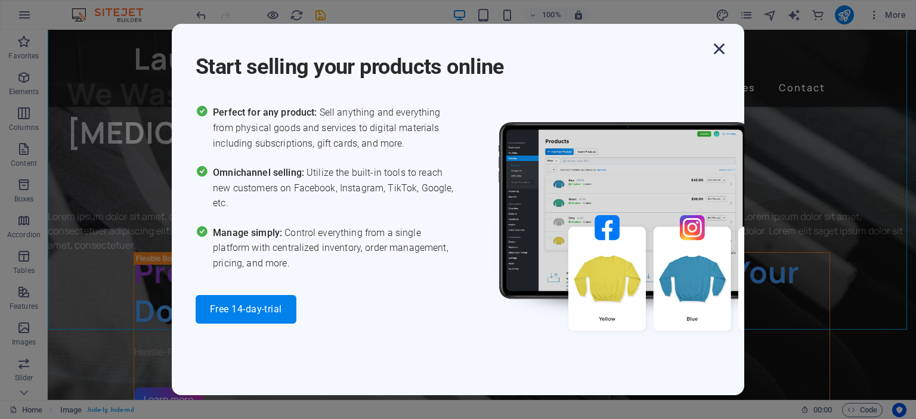
click at [718, 44] on icon "button" at bounding box center [718, 48] width 21 height 21
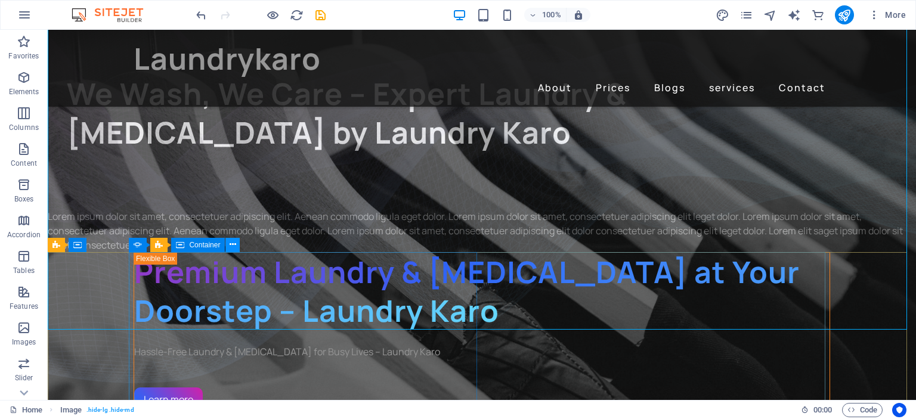
click at [235, 243] on icon at bounding box center [233, 245] width 7 height 13
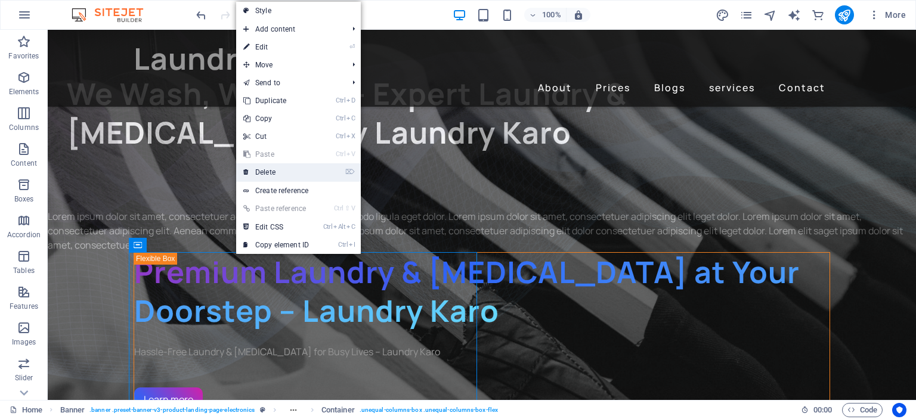
click at [272, 168] on link "⌦ Delete" at bounding box center [276, 172] width 80 height 18
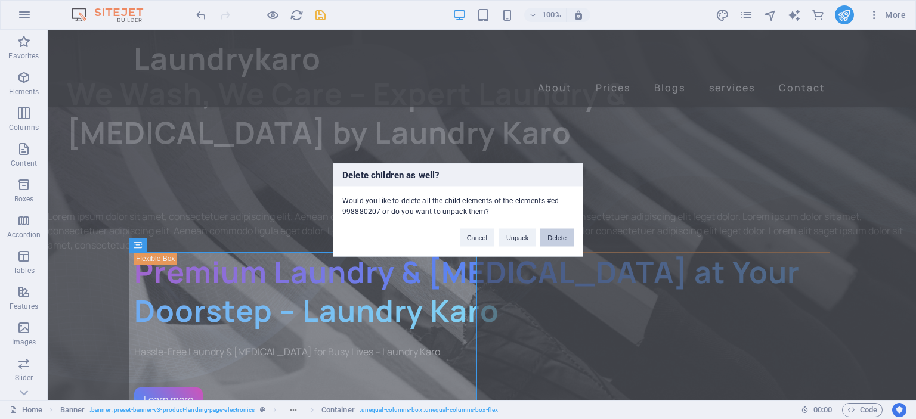
click at [556, 240] on button "Delete" at bounding box center [556, 237] width 33 height 18
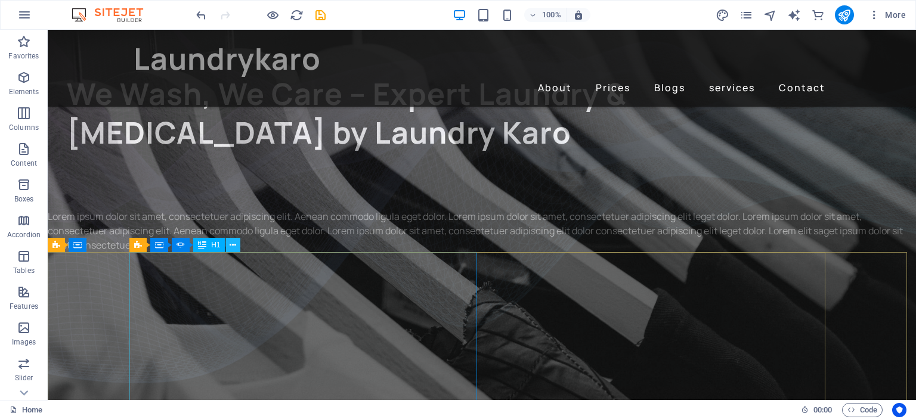
click at [229, 243] on button at bounding box center [233, 245] width 14 height 14
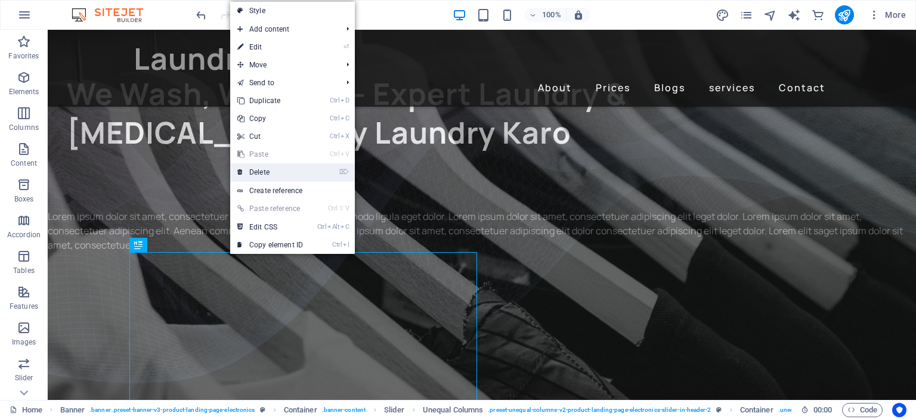
click at [277, 169] on link "⌦ Delete" at bounding box center [270, 172] width 80 height 18
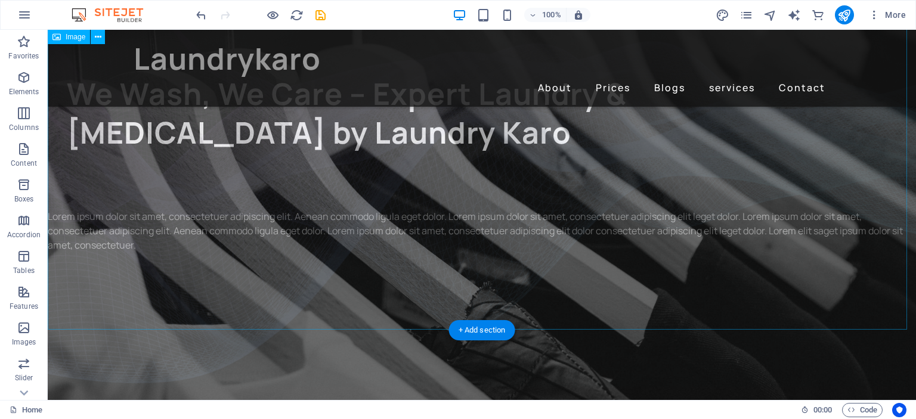
click at [481, 224] on figure at bounding box center [482, 162] width 868 height 335
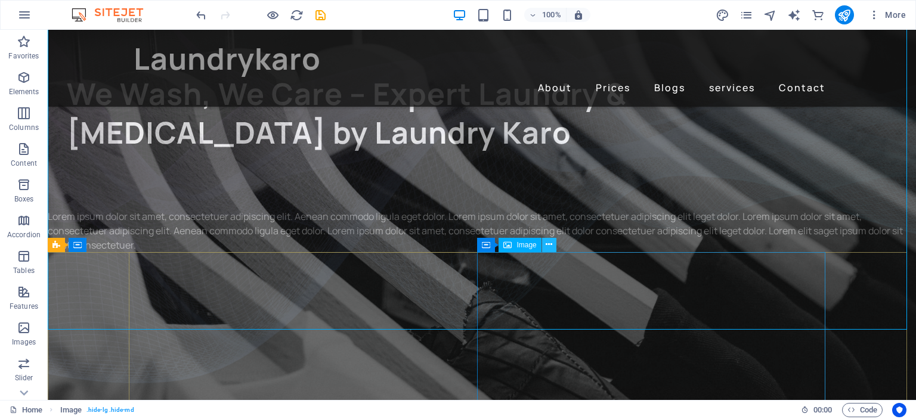
click at [546, 243] on icon at bounding box center [549, 245] width 7 height 13
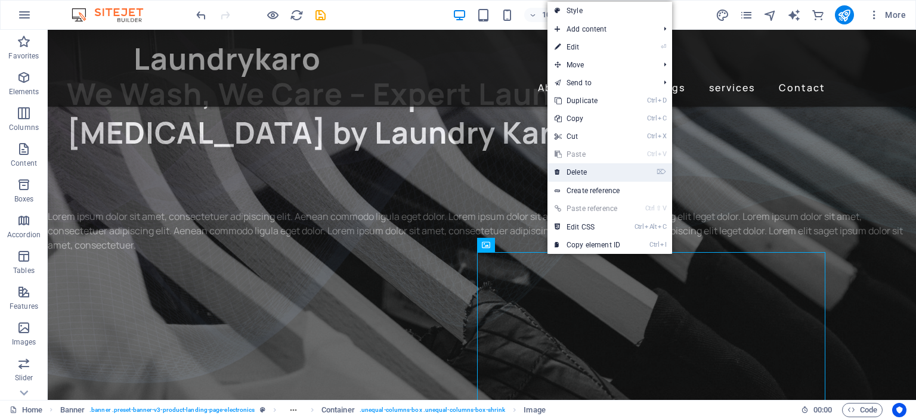
click at [596, 167] on link "⌦ Delete" at bounding box center [587, 172] width 80 height 18
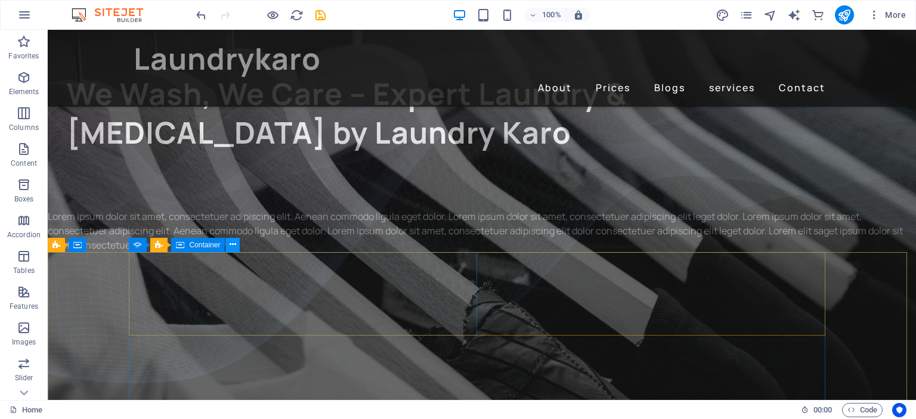
click at [236, 247] on icon at bounding box center [233, 245] width 7 height 13
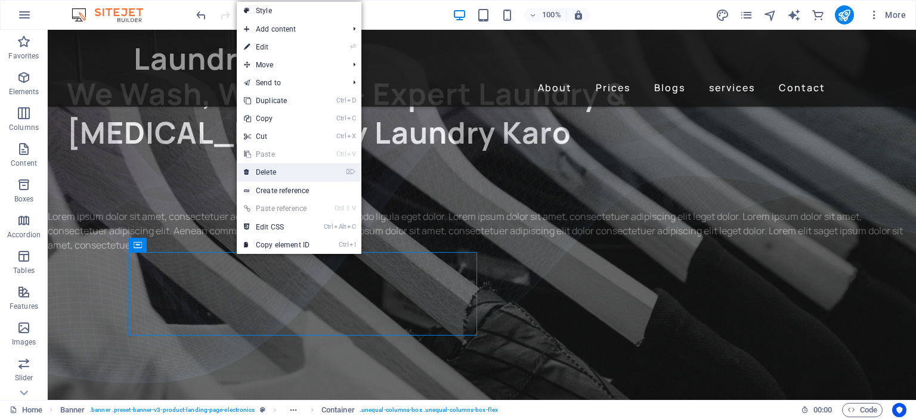
click at [279, 171] on link "⌦ Delete" at bounding box center [277, 172] width 80 height 18
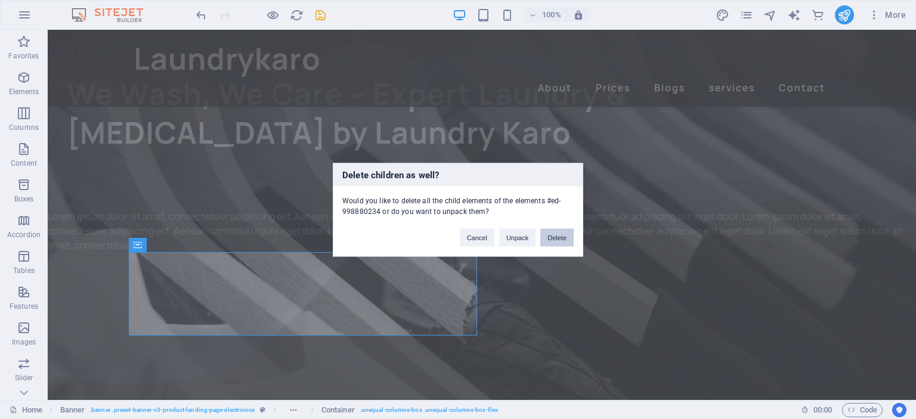
click at [553, 235] on button "Delete" at bounding box center [556, 237] width 33 height 18
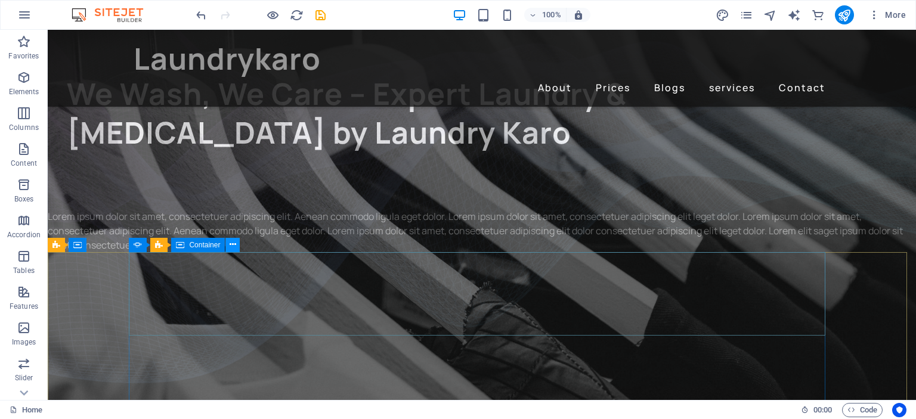
click at [236, 244] on button at bounding box center [232, 245] width 14 height 14
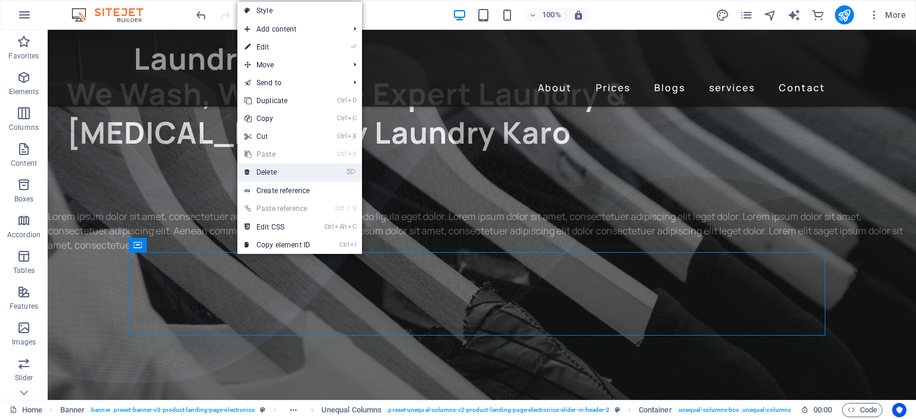
click at [284, 173] on link "⌦ Delete" at bounding box center [277, 172] width 80 height 18
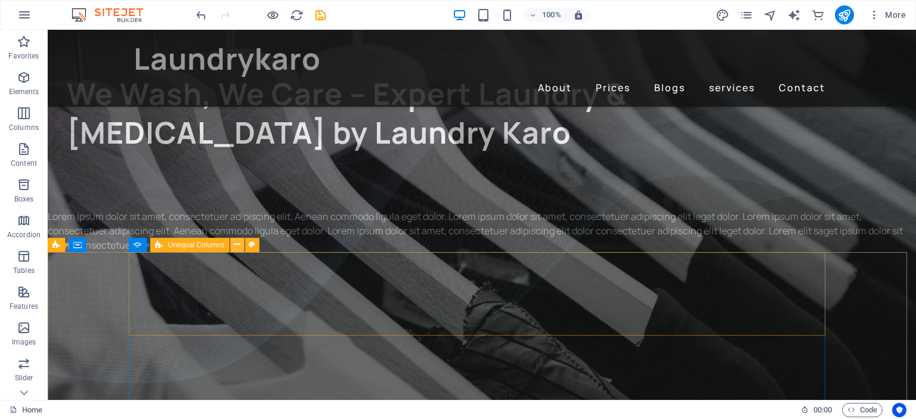
click at [233, 240] on button at bounding box center [237, 245] width 14 height 14
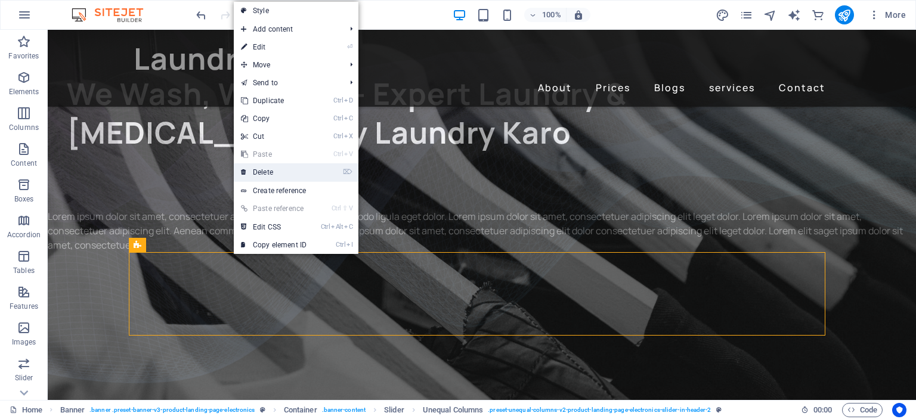
click at [278, 172] on link "⌦ Delete" at bounding box center [274, 172] width 80 height 18
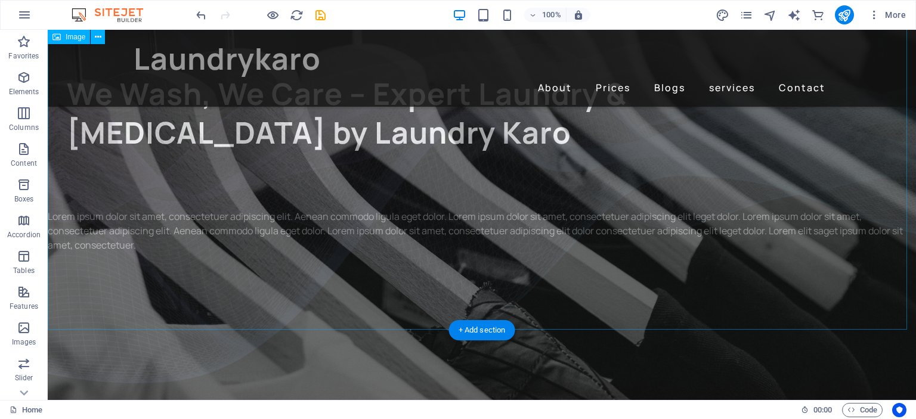
click at [308, 218] on figure at bounding box center [482, 162] width 868 height 335
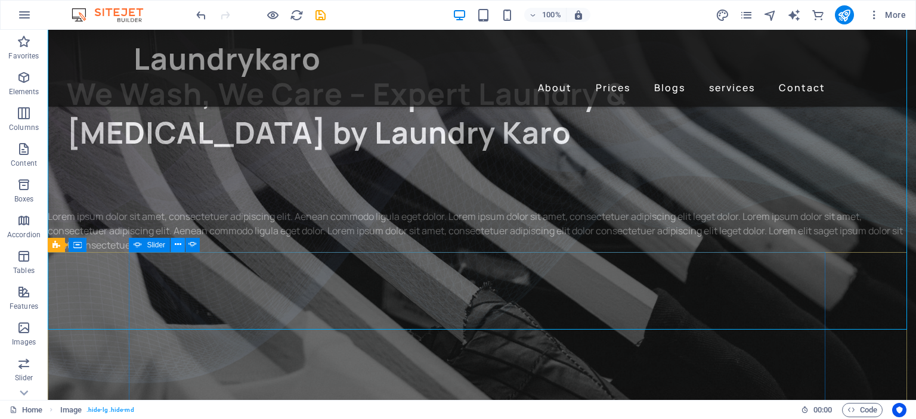
click at [175, 244] on icon at bounding box center [178, 245] width 7 height 13
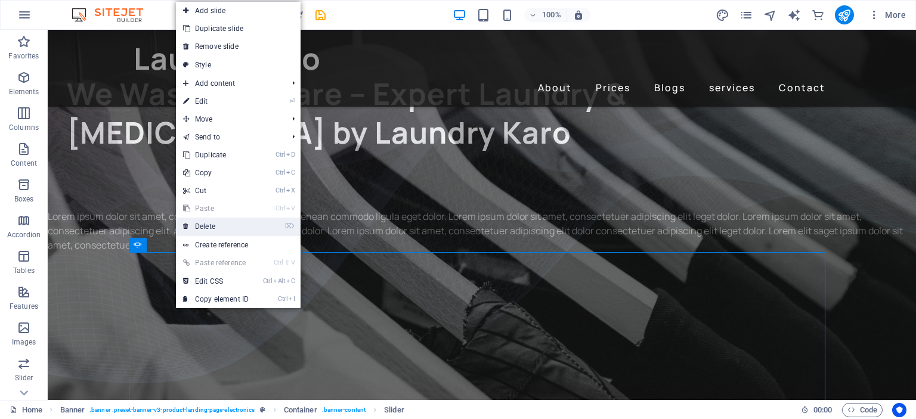
click at [209, 227] on link "⌦ Delete" at bounding box center [216, 227] width 80 height 18
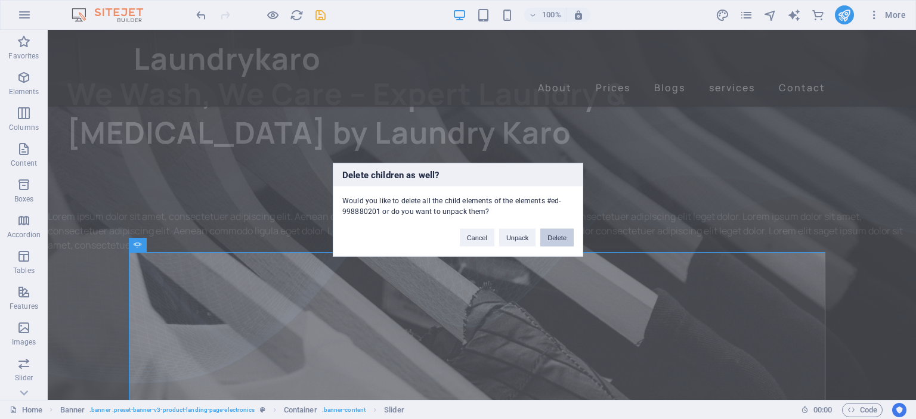
click at [557, 234] on button "Delete" at bounding box center [556, 237] width 33 height 18
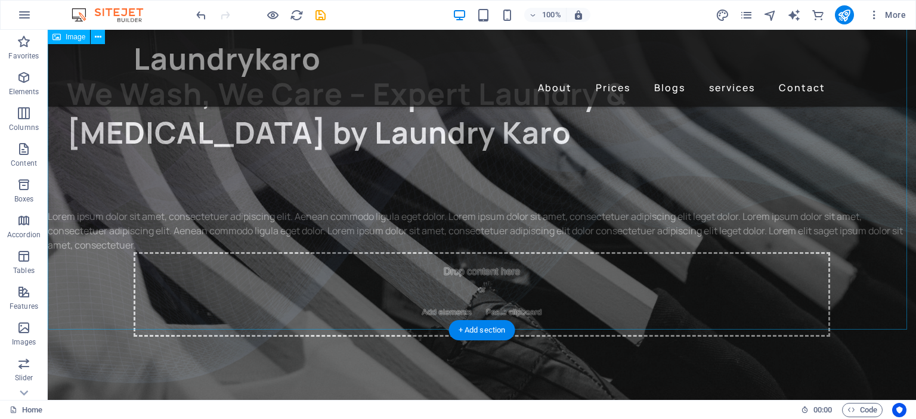
click at [457, 234] on figure at bounding box center [482, 162] width 868 height 335
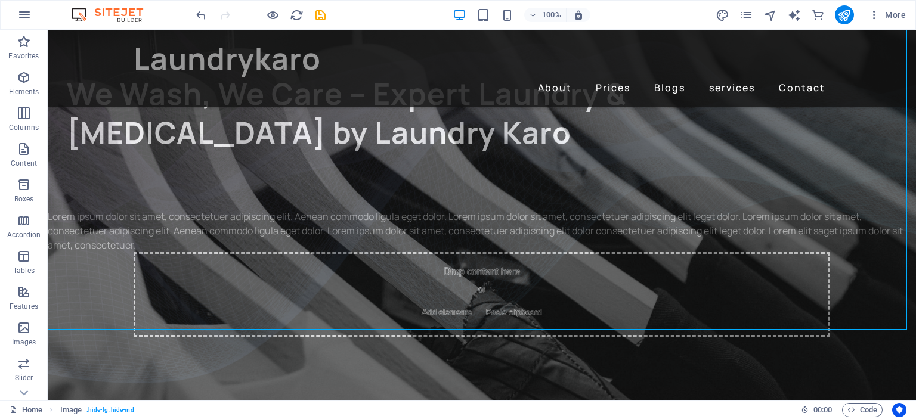
scroll to position [0, 0]
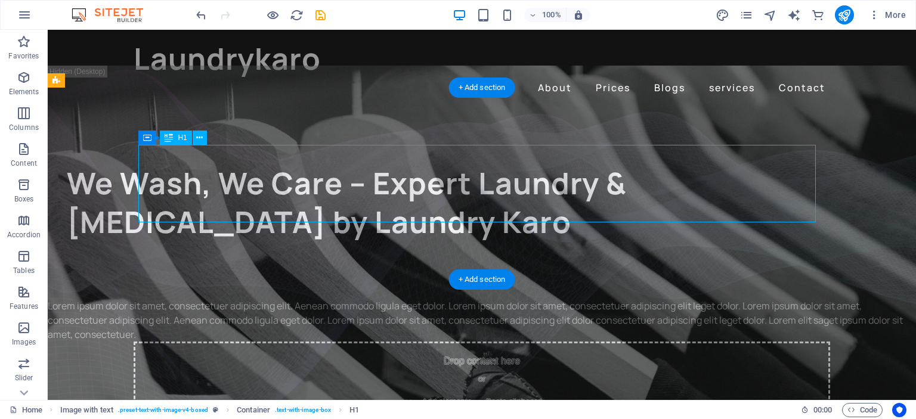
drag, startPoint x: 503, startPoint y: 157, endPoint x: 504, endPoint y: 227, distance: 69.8
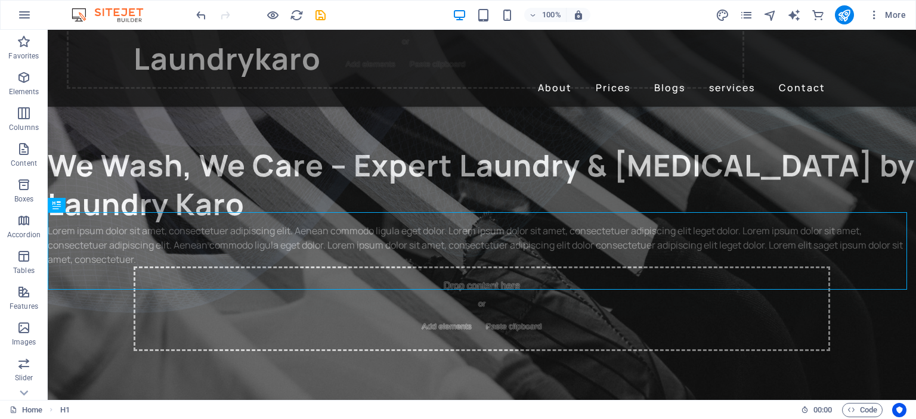
scroll to position [148, 0]
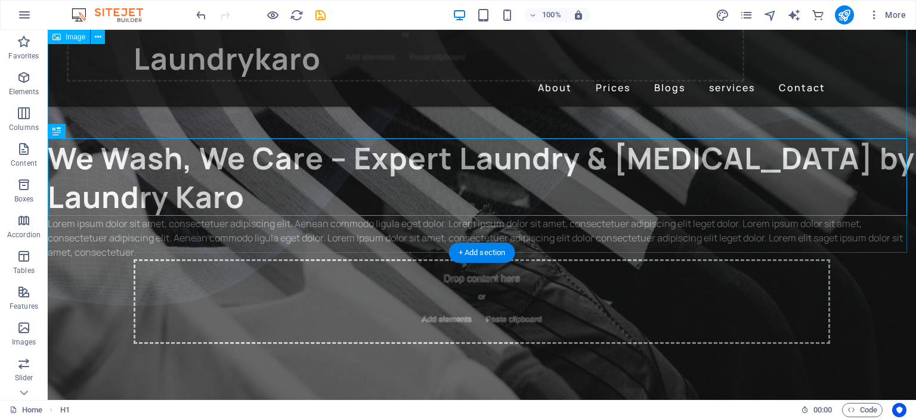
click at [491, 228] on figure at bounding box center [482, 85] width 868 height 335
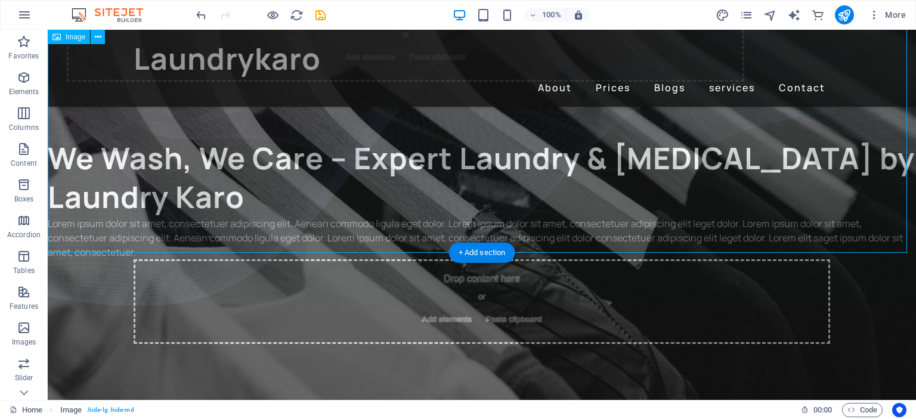
click at [491, 228] on figure at bounding box center [482, 85] width 868 height 335
select select "%"
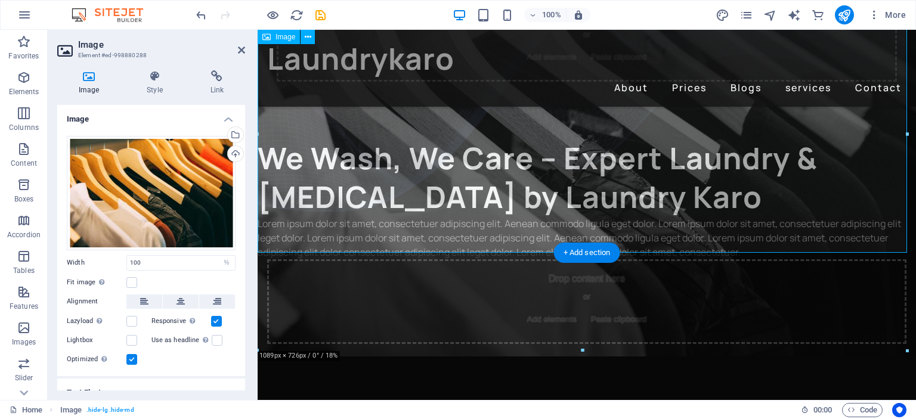
click at [491, 228] on figure at bounding box center [587, 85] width 658 height 335
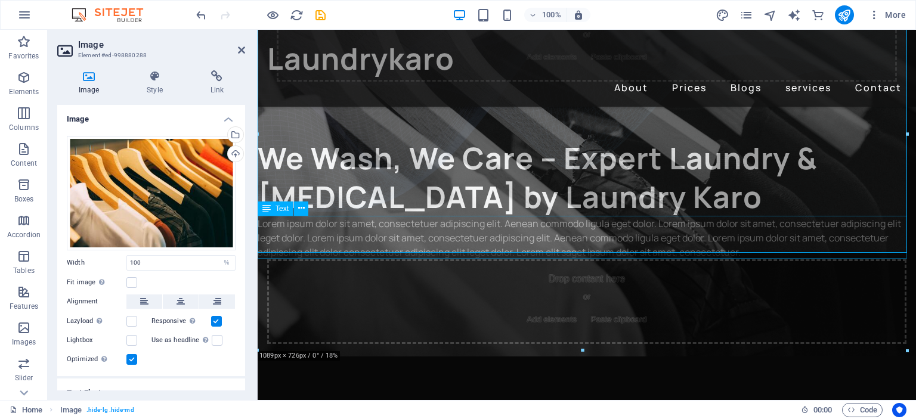
click at [420, 254] on div "Lorem ipsum dolor sit amet, consectetuer adipiscing elit. Aenean commodo ligula…" at bounding box center [587, 237] width 658 height 43
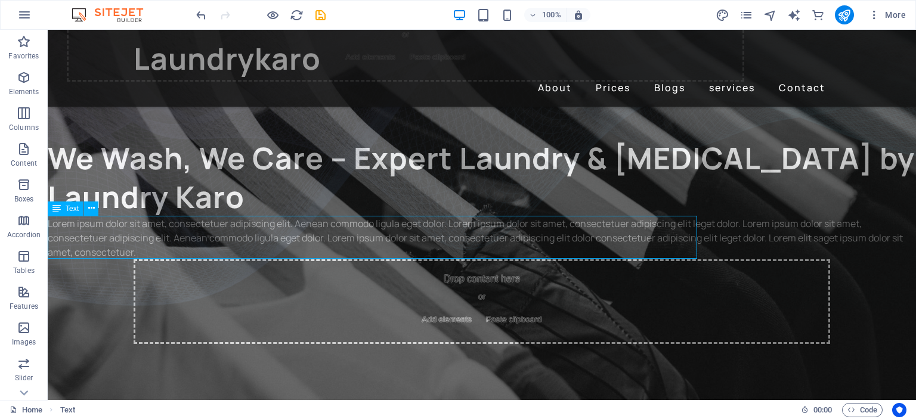
click at [420, 254] on div "Lorem ipsum dolor sit amet, consectetuer adipiscing elit. Aenean commodo ligula…" at bounding box center [482, 237] width 868 height 43
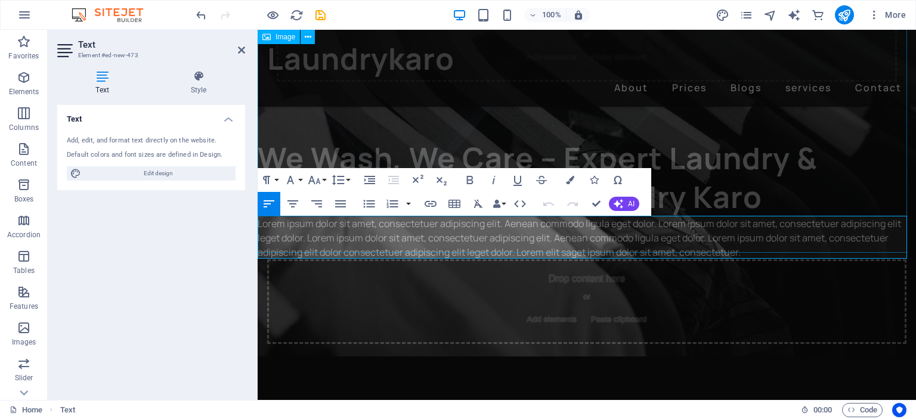
click at [397, 244] on figure at bounding box center [587, 85] width 658 height 335
select select "%"
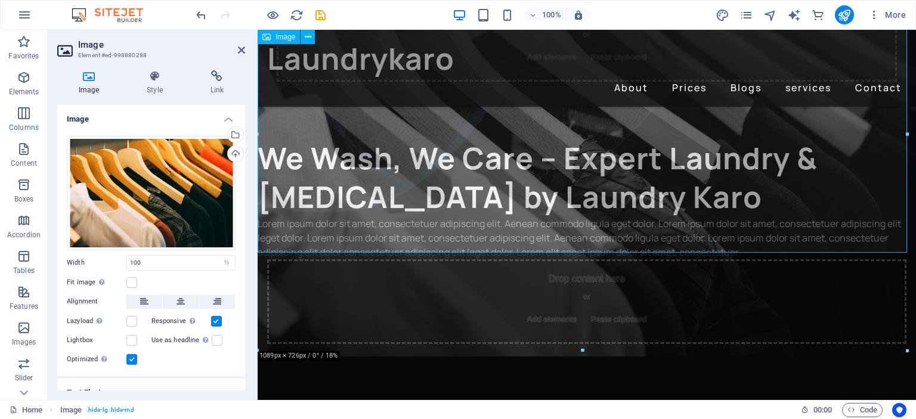
click at [397, 244] on figure at bounding box center [587, 85] width 658 height 335
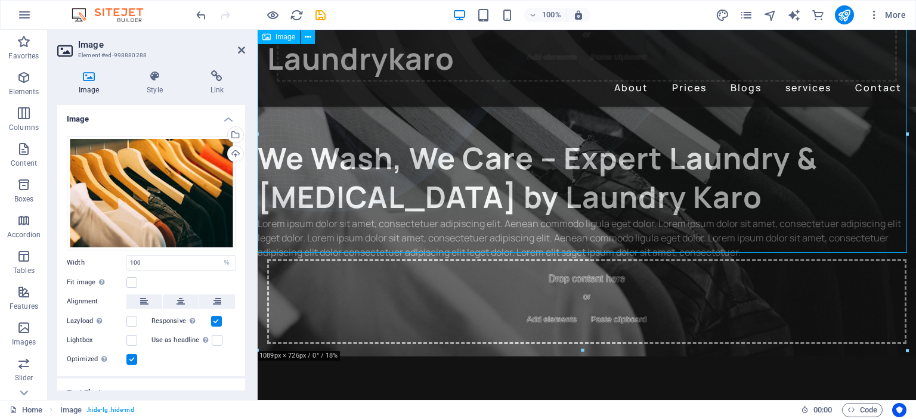
drag, startPoint x: 534, startPoint y: 169, endPoint x: 531, endPoint y: 216, distance: 47.8
click at [531, 216] on figure at bounding box center [587, 85] width 658 height 335
drag, startPoint x: 652, startPoint y: 262, endPoint x: 809, endPoint y: 185, distance: 173.9
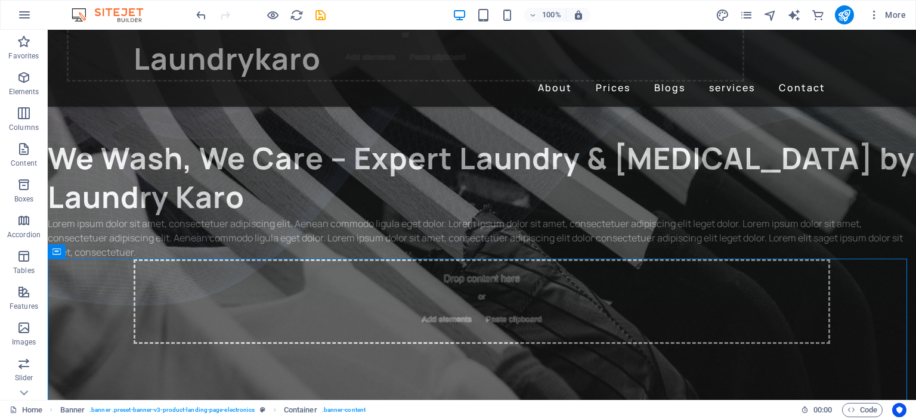
scroll to position [7, 0]
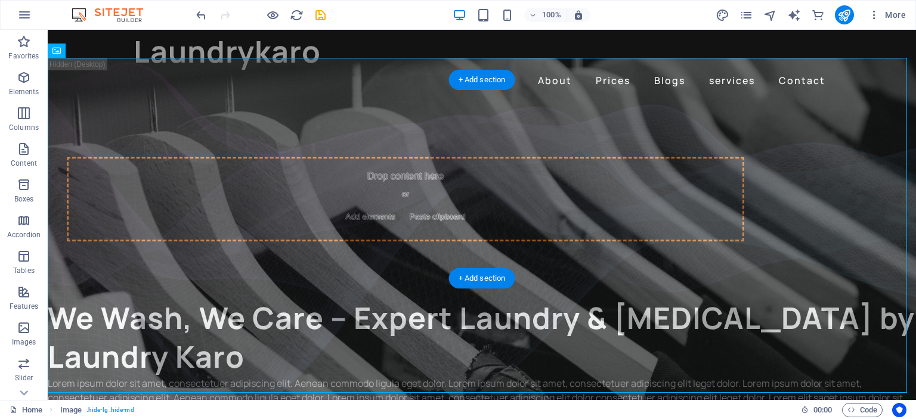
drag, startPoint x: 452, startPoint y: 241, endPoint x: 461, endPoint y: 168, distance: 73.9
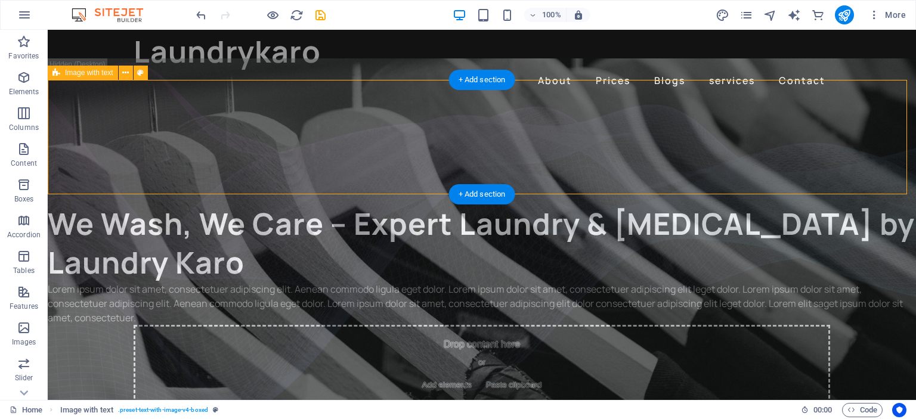
drag, startPoint x: 487, startPoint y: 126, endPoint x: 477, endPoint y: 169, distance: 44.0
click at [477, 169] on div at bounding box center [482, 152] width 868 height 105
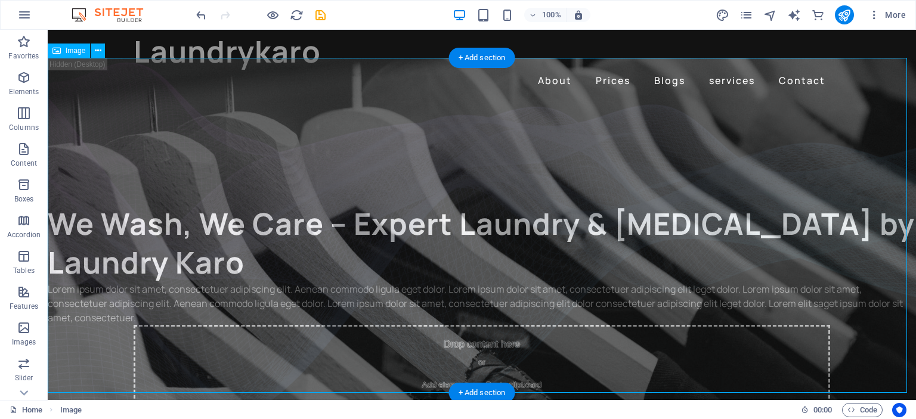
drag, startPoint x: 398, startPoint y: 243, endPoint x: 416, endPoint y: 181, distance: 64.0
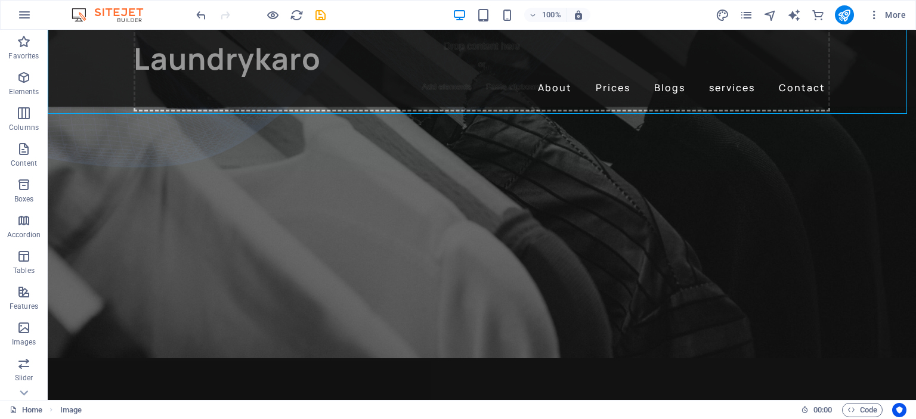
scroll to position [0, 0]
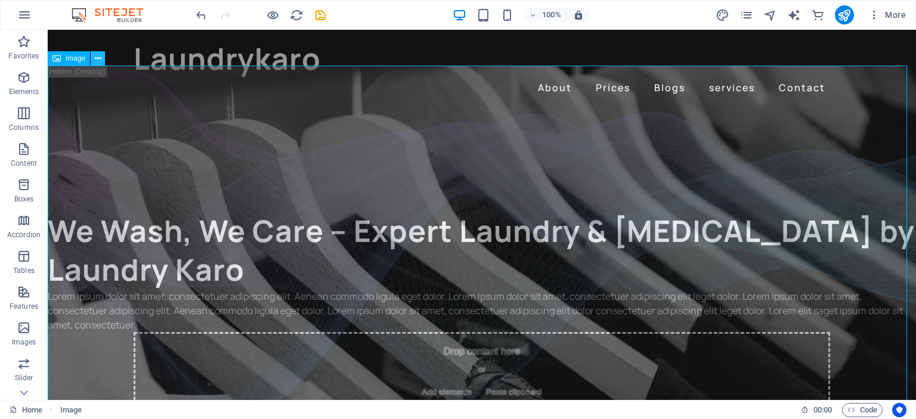
click at [98, 57] on icon at bounding box center [98, 58] width 7 height 13
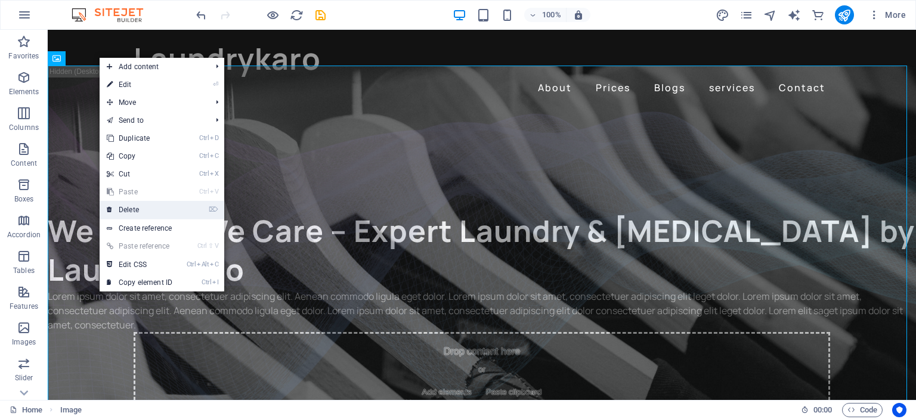
click at [137, 204] on link "⌦ Delete" at bounding box center [140, 210] width 80 height 18
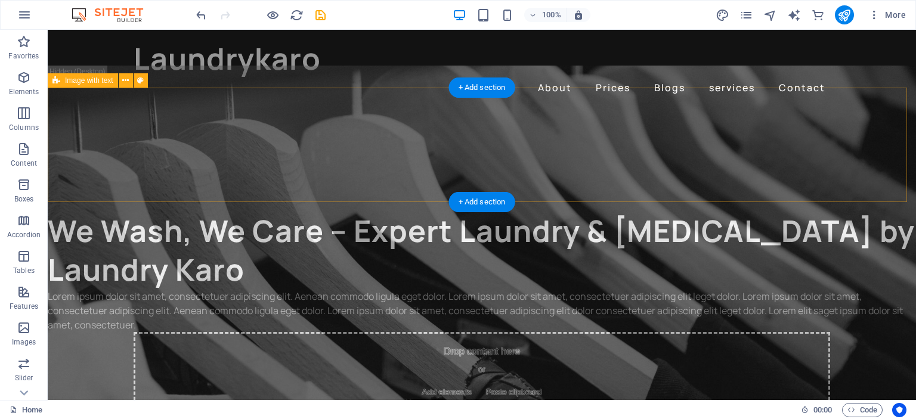
click at [552, 188] on div at bounding box center [482, 159] width 868 height 105
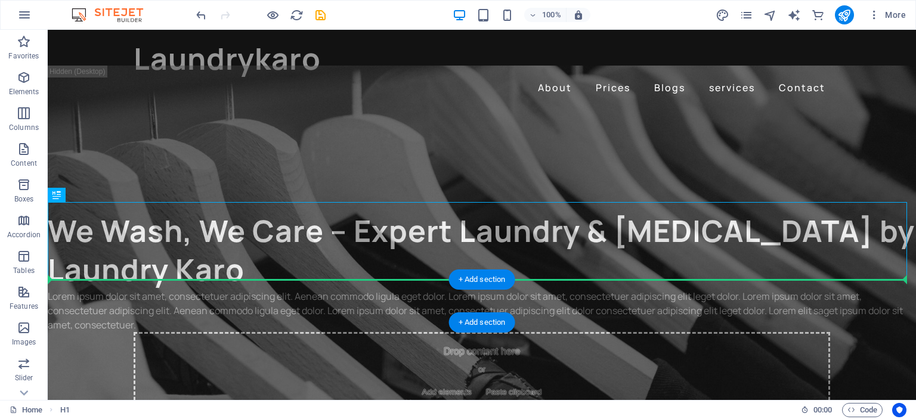
drag, startPoint x: 494, startPoint y: 237, endPoint x: 510, endPoint y: 285, distance: 50.7
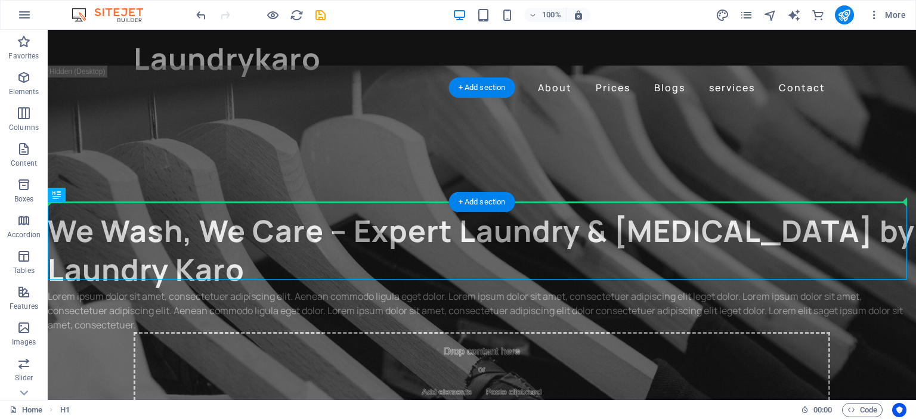
drag, startPoint x: 441, startPoint y: 237, endPoint x: 471, endPoint y: 133, distance: 108.5
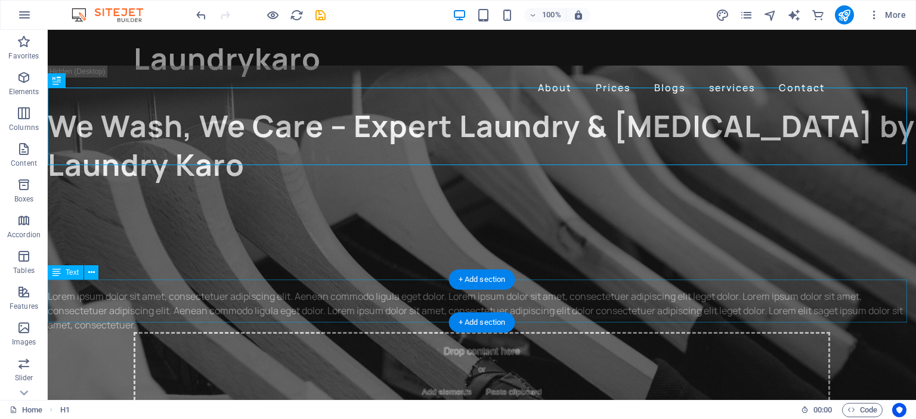
click at [483, 302] on div "Lorem ipsum dolor sit amet, consectetuer adipiscing elit. Aenean commodo ligula…" at bounding box center [482, 310] width 868 height 43
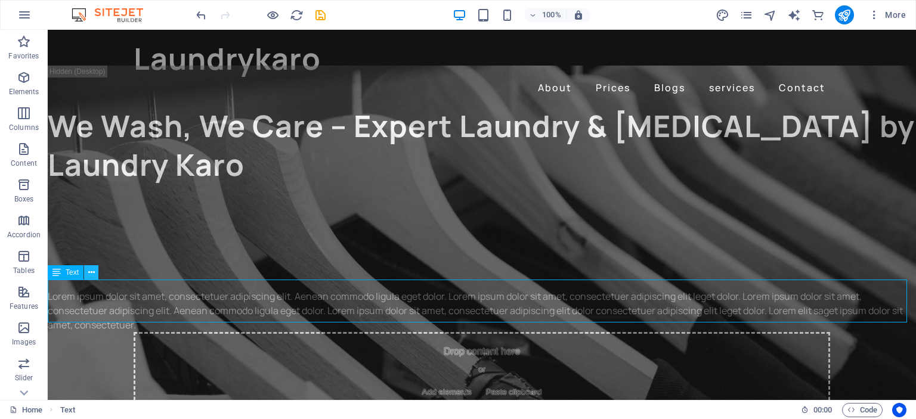
click at [90, 272] on icon at bounding box center [91, 273] width 7 height 13
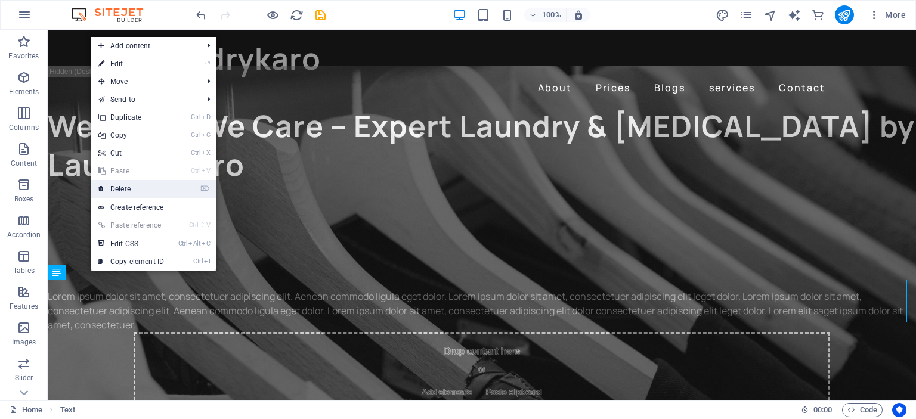
click at [132, 189] on link "⌦ Delete" at bounding box center [131, 189] width 80 height 18
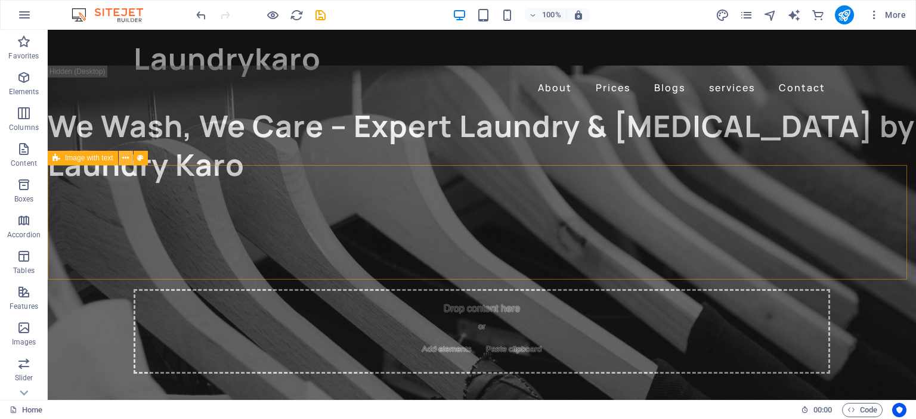
click at [122, 159] on icon at bounding box center [125, 158] width 7 height 13
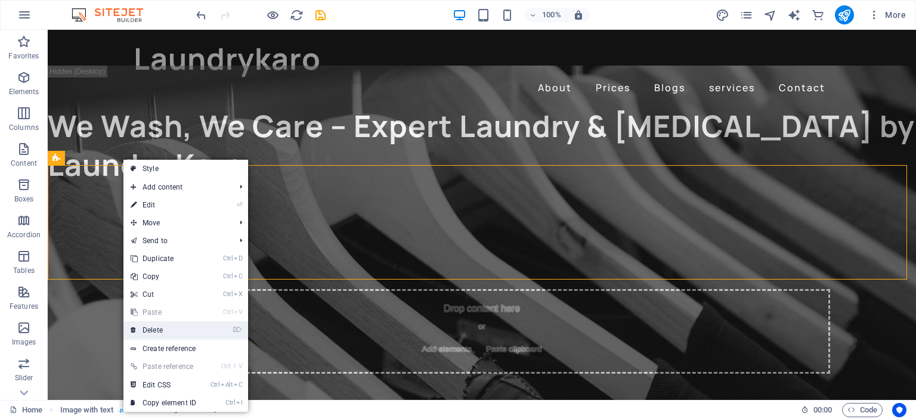
click at [168, 329] on link "⌦ Delete" at bounding box center [163, 330] width 80 height 18
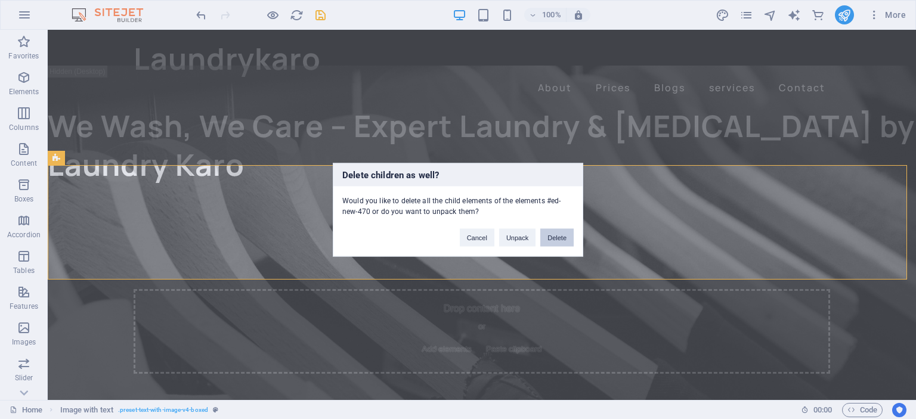
click at [555, 236] on button "Delete" at bounding box center [556, 237] width 33 height 18
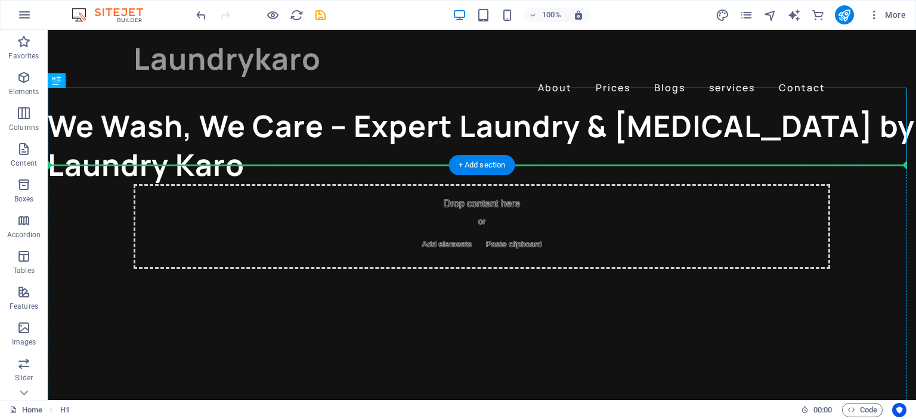
drag, startPoint x: 473, startPoint y: 109, endPoint x: 532, endPoint y: 179, distance: 91.4
drag, startPoint x: 474, startPoint y: 117, endPoint x: 457, endPoint y: 219, distance: 104.0
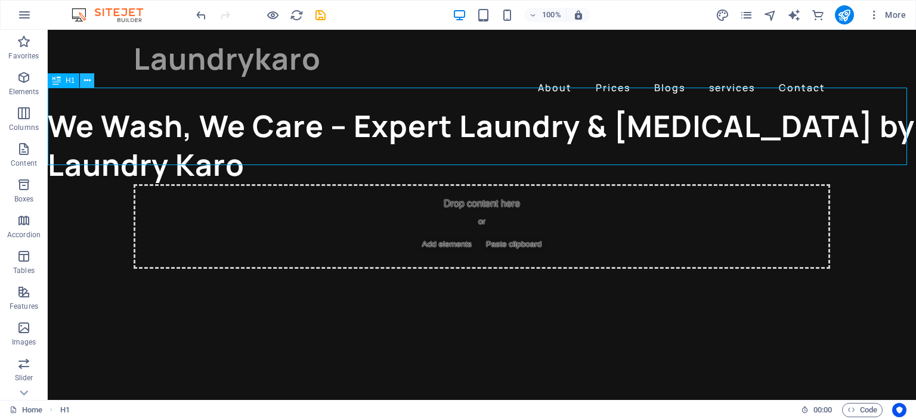
click at [84, 78] on button at bounding box center [87, 80] width 14 height 14
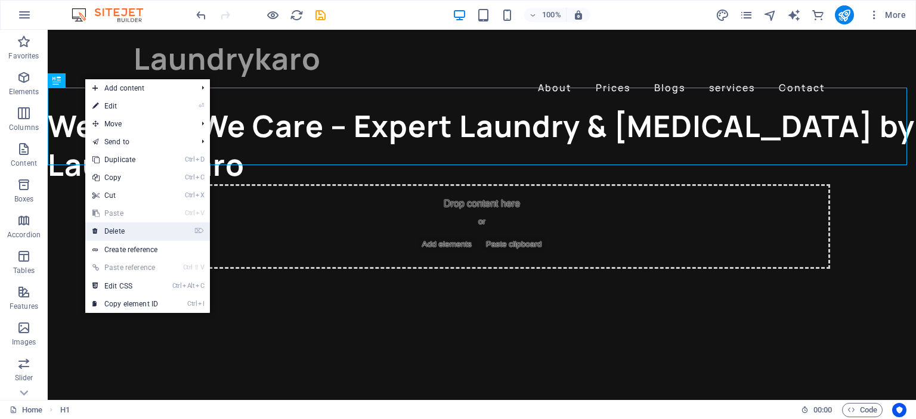
click at [145, 225] on link "⌦ Delete" at bounding box center [125, 231] width 80 height 18
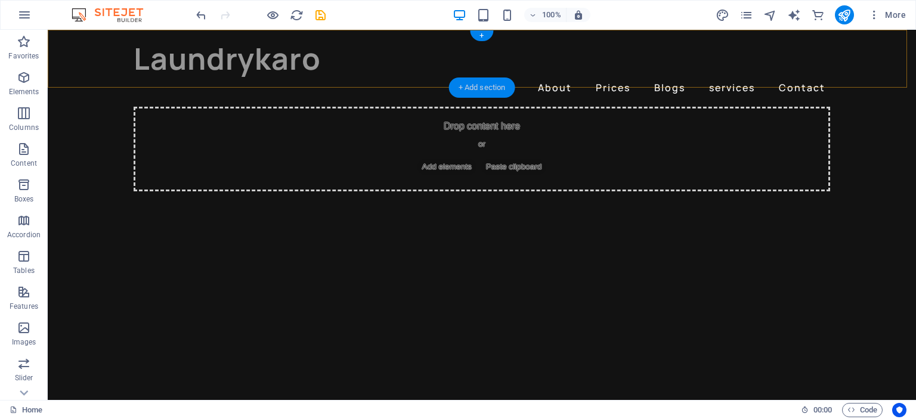
click at [472, 85] on div "+ Add section" at bounding box center [482, 88] width 66 height 20
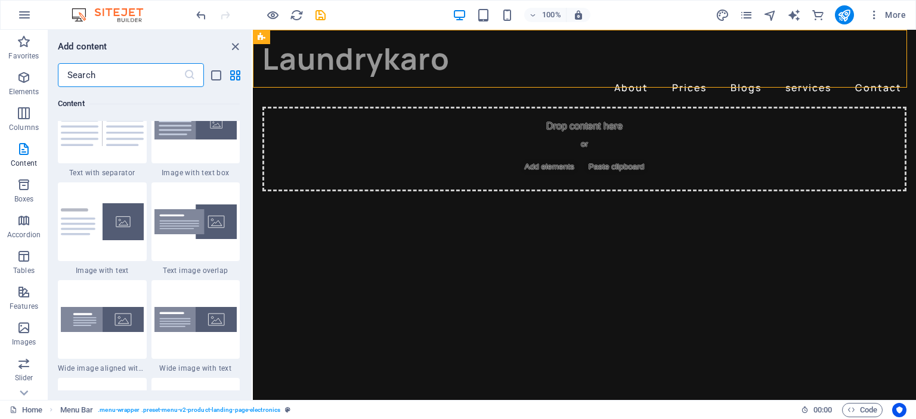
scroll to position [2352, 0]
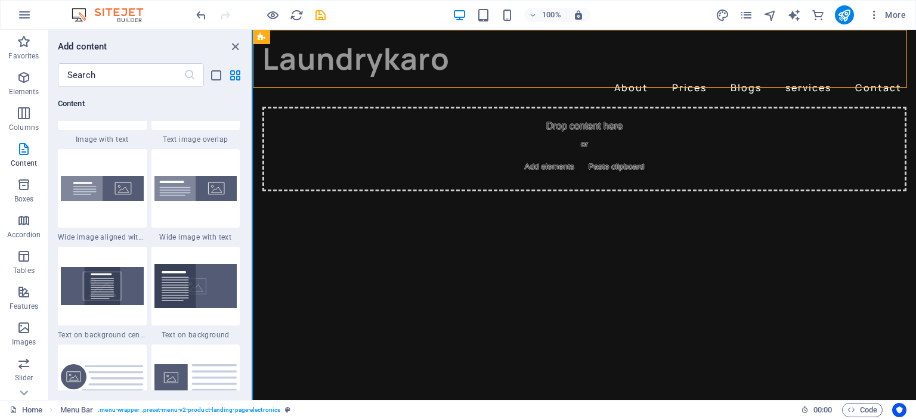
drag, startPoint x: 252, startPoint y: 154, endPoint x: 252, endPoint y: 171, distance: 16.7
click at [252, 171] on div "Favorites Elements Columns Content Boxes Accordion Tables Features Images Slide…" at bounding box center [126, 215] width 253 height 370
drag, startPoint x: 248, startPoint y: 151, endPoint x: 169, endPoint y: 262, distance: 136.0
click at [244, 171] on div "Favorites 1 Star Headline 1 Star Container Elements 1 Star Headline 1 Star Text…" at bounding box center [149, 239] width 203 height 304
click at [103, 376] on img at bounding box center [102, 384] width 83 height 40
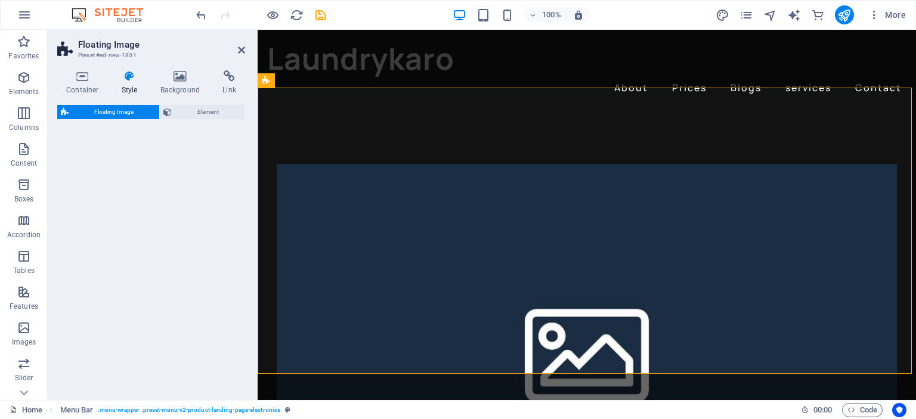
select select "%"
select select "rem"
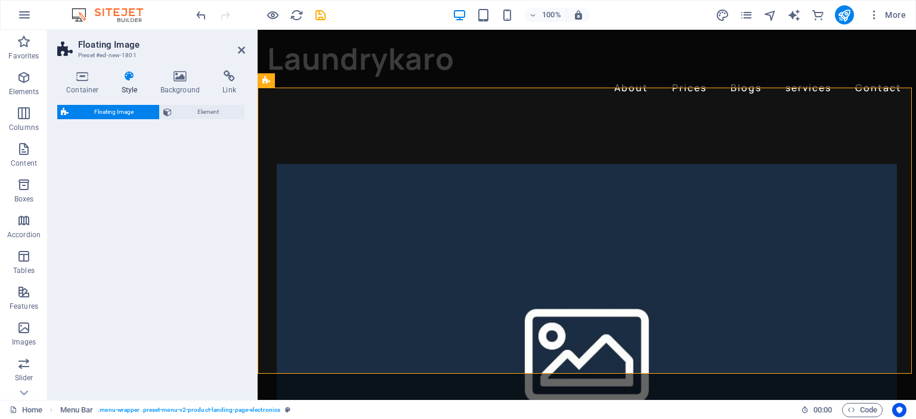
select select "%"
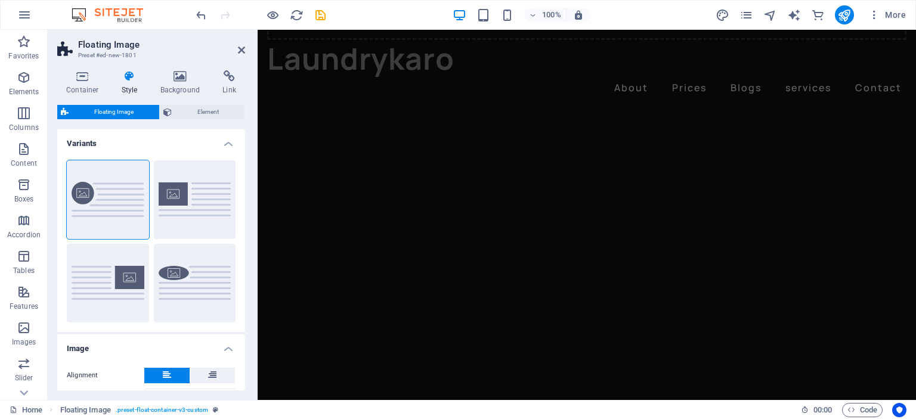
scroll to position [0, 0]
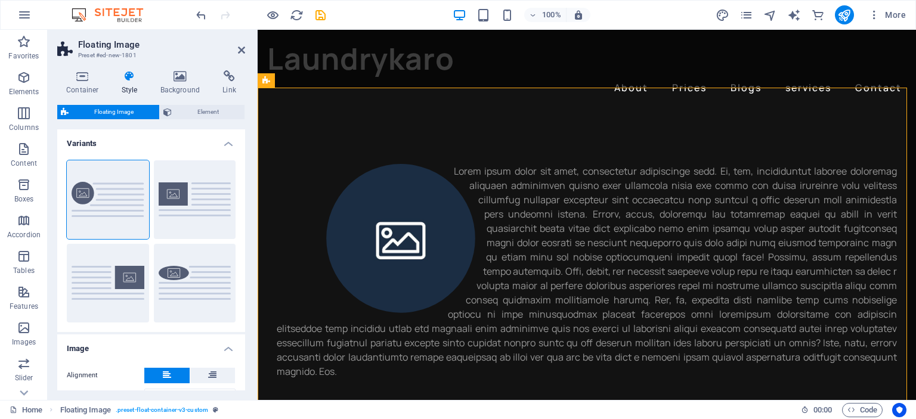
drag, startPoint x: 909, startPoint y: 66, endPoint x: 1162, endPoint y: 57, distance: 253.6
click at [410, 213] on figure at bounding box center [401, 238] width 248 height 149
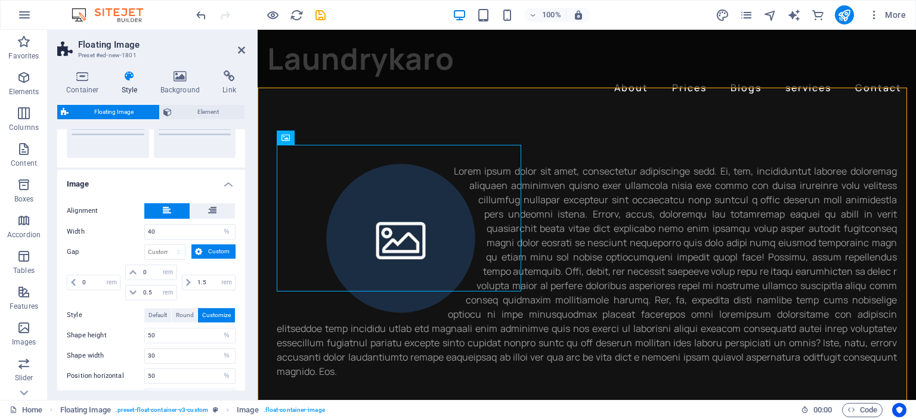
scroll to position [181, 0]
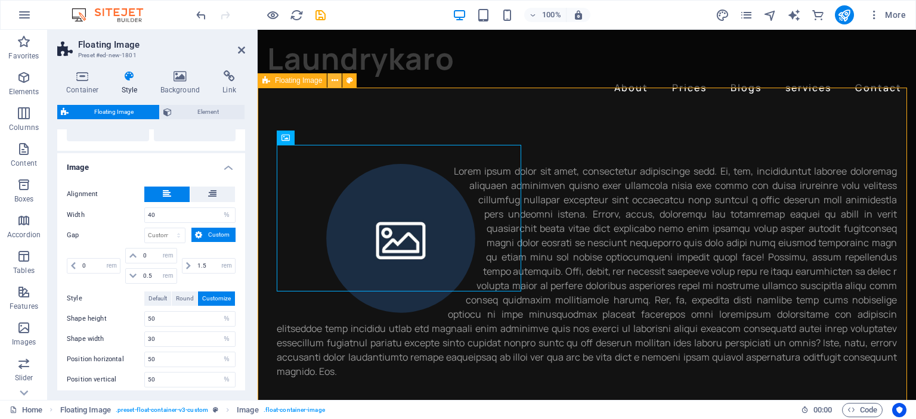
click at [334, 82] on icon at bounding box center [335, 81] width 7 height 13
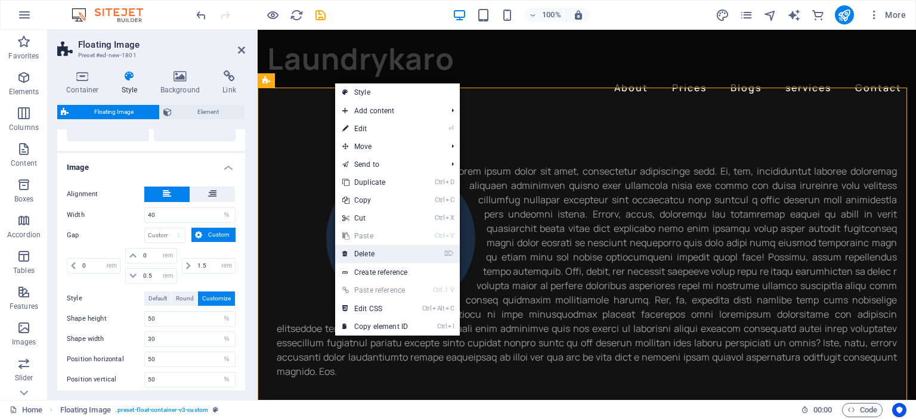
click at [377, 252] on link "⌦ Delete" at bounding box center [375, 254] width 80 height 18
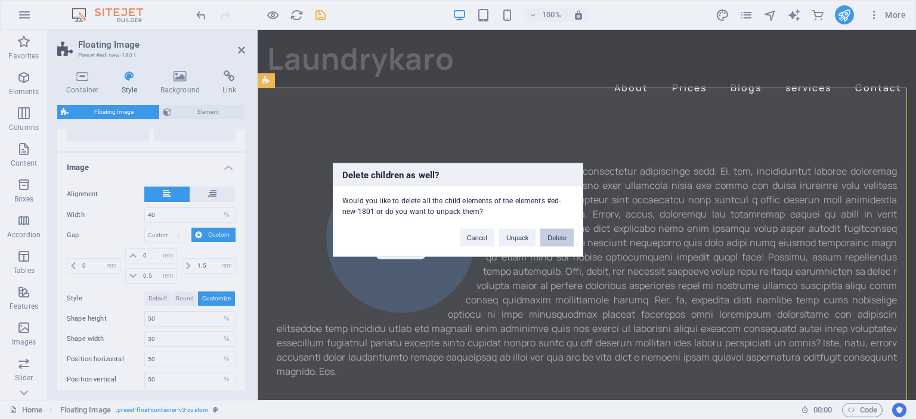
click at [555, 230] on button "Delete" at bounding box center [556, 237] width 33 height 18
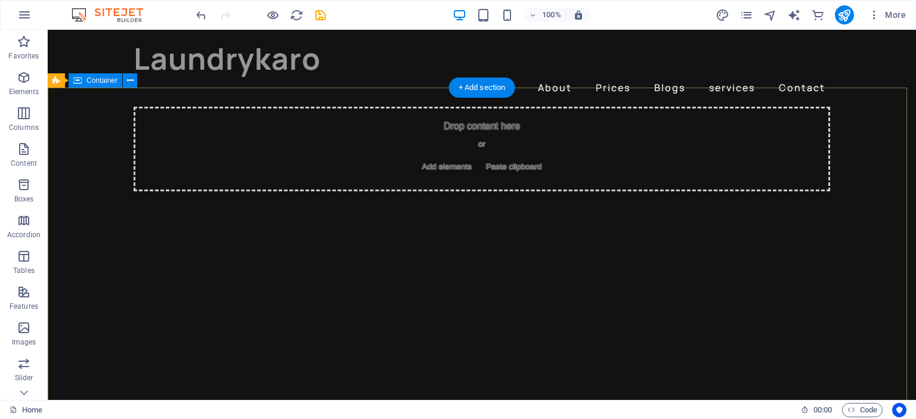
click at [433, 175] on span "Add elements" at bounding box center [446, 167] width 59 height 17
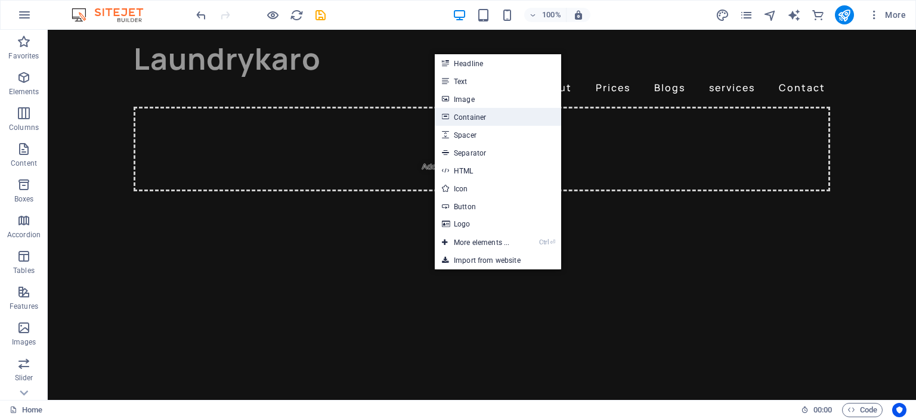
click at [479, 113] on link "Container" at bounding box center [498, 117] width 126 height 18
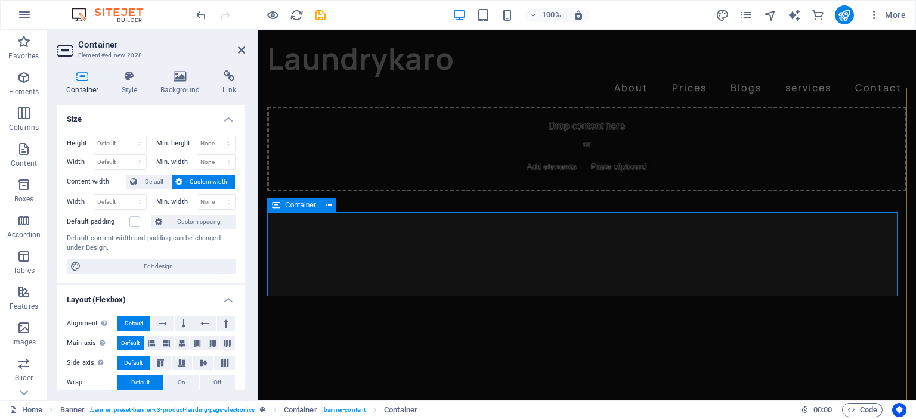
click at [538, 175] on span "Add elements" at bounding box center [551, 167] width 59 height 17
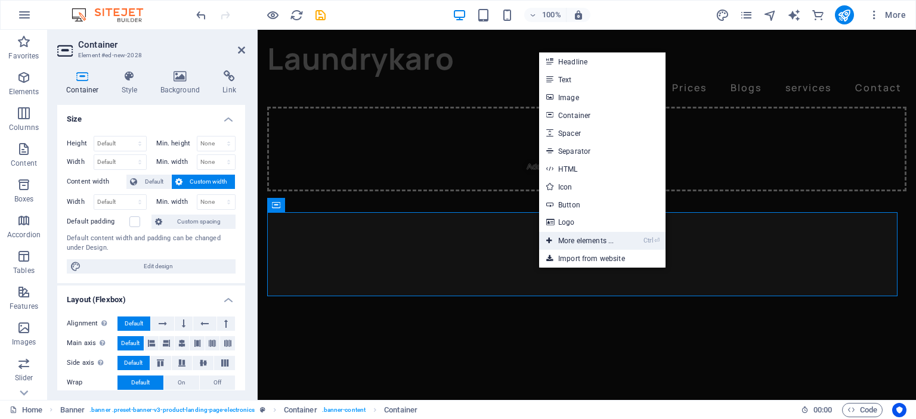
click at [574, 233] on link "Ctrl ⏎ More elements ..." at bounding box center [580, 241] width 82 height 18
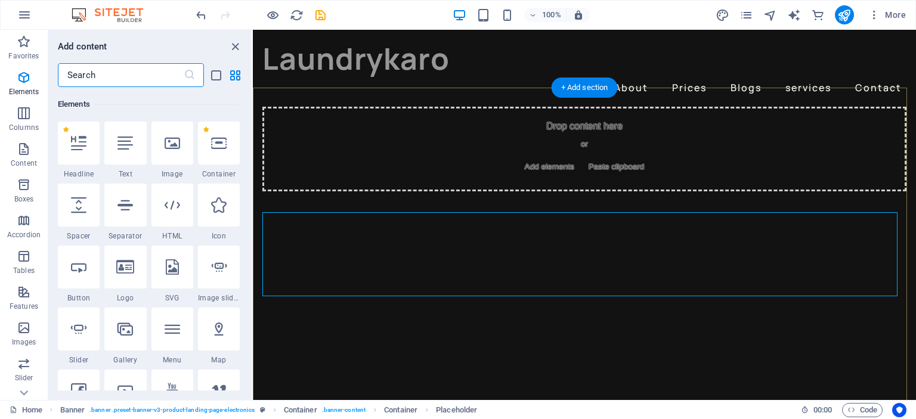
scroll to position [126, 0]
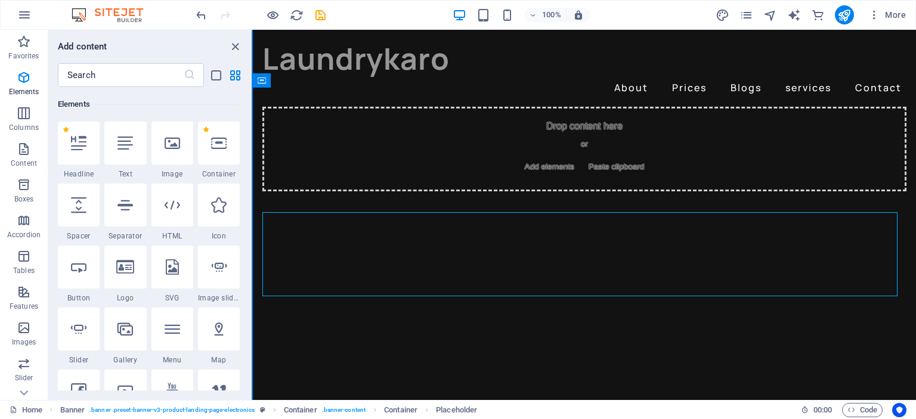
drag, startPoint x: 248, startPoint y: 92, endPoint x: 252, endPoint y: 100, distance: 8.3
click at [252, 100] on div "Favorites Elements Columns Content Boxes Accordion Tables Features Images Slide…" at bounding box center [126, 215] width 253 height 370
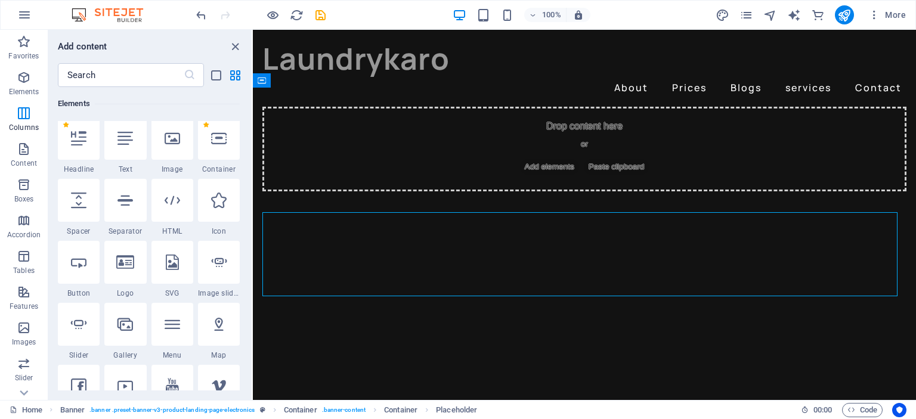
scroll to position [0, 0]
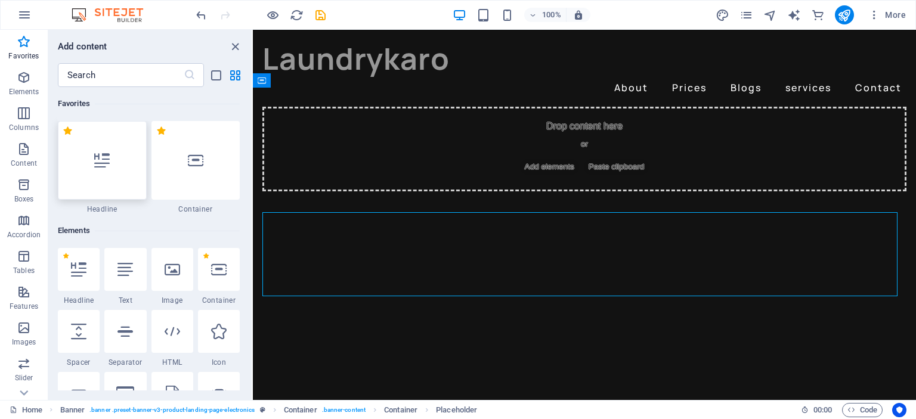
click at [89, 177] on div at bounding box center [102, 160] width 89 height 79
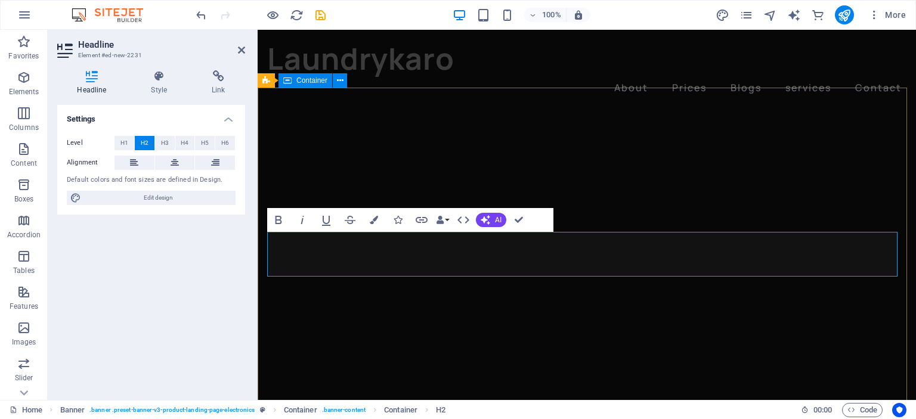
click at [543, 151] on div "​" at bounding box center [587, 129] width 658 height 45
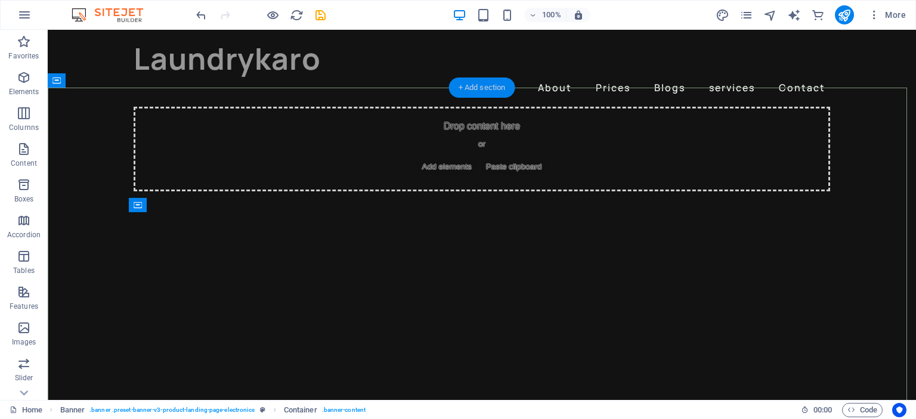
click at [491, 87] on div "+ Add section" at bounding box center [482, 88] width 66 height 20
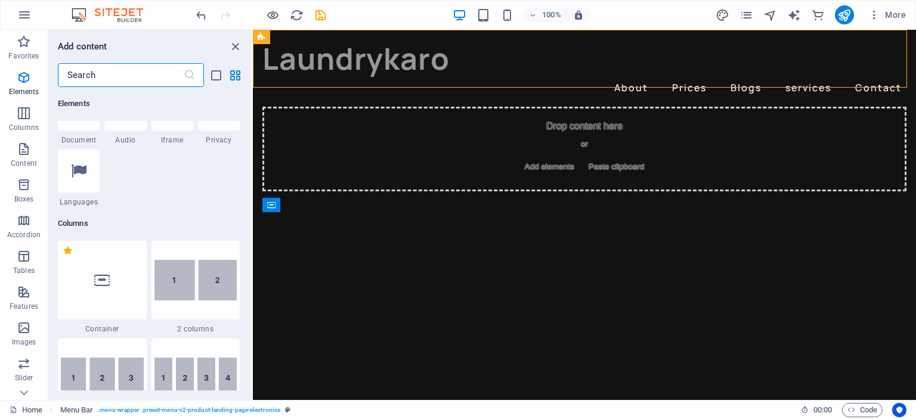
scroll to position [264, 0]
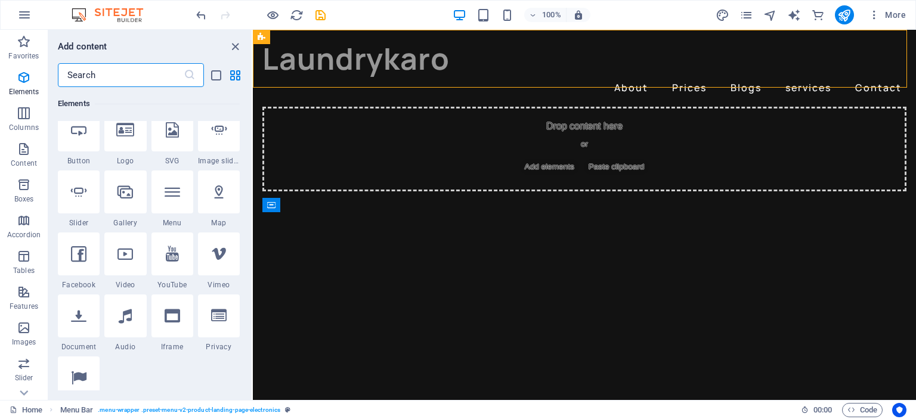
drag, startPoint x: 251, startPoint y: 141, endPoint x: 0, endPoint y: 75, distance: 259.6
click at [212, 131] on icon at bounding box center [219, 130] width 16 height 16
select select "ms"
select select "s"
select select "progressive"
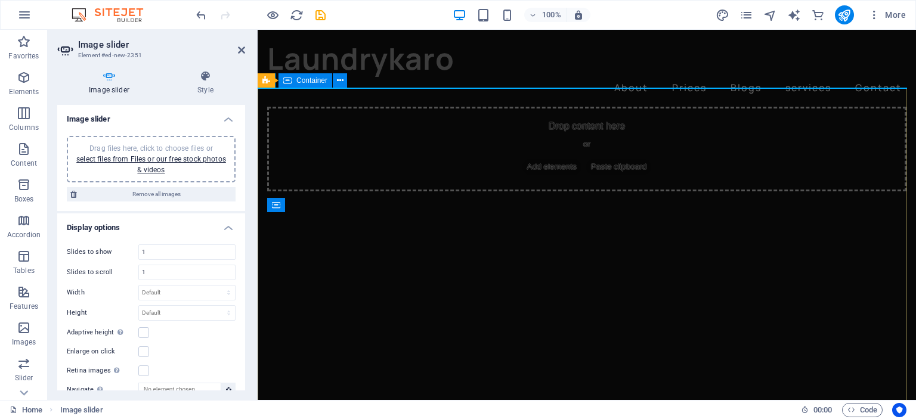
click at [493, 147] on div "Drop content here or Add elements Paste clipboard" at bounding box center [587, 149] width 658 height 85
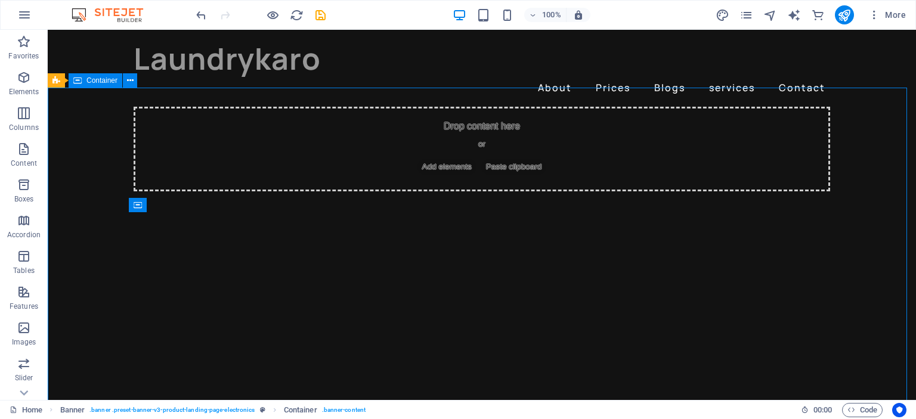
click at [564, 134] on div "Drop content here or Add elements Paste clipboard" at bounding box center [482, 149] width 868 height 85
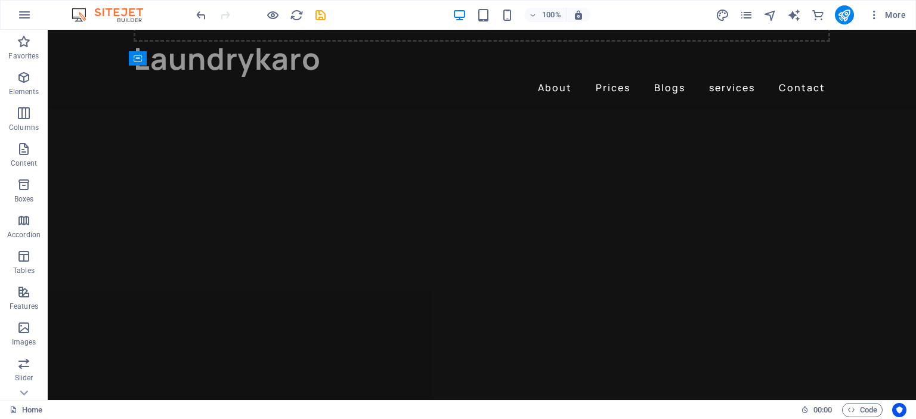
scroll to position [0, 0]
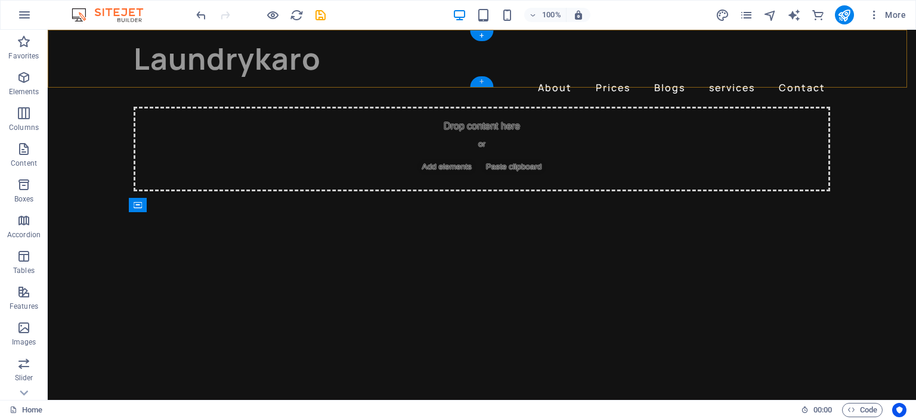
click at [482, 80] on div "+" at bounding box center [481, 81] width 23 height 11
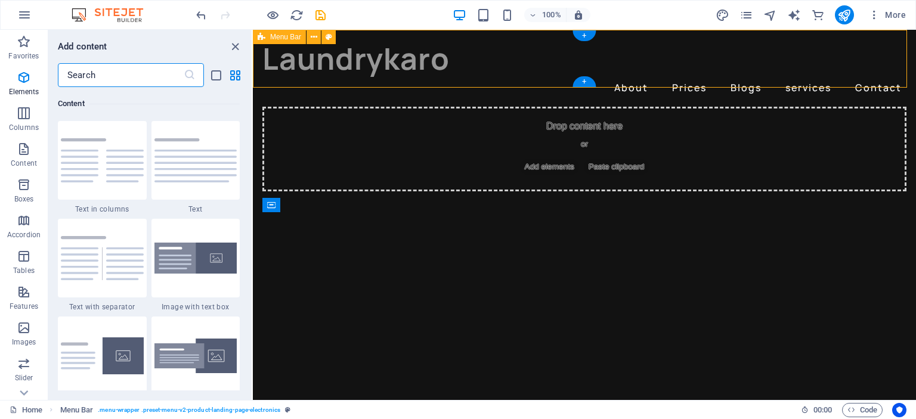
scroll to position [2086, 0]
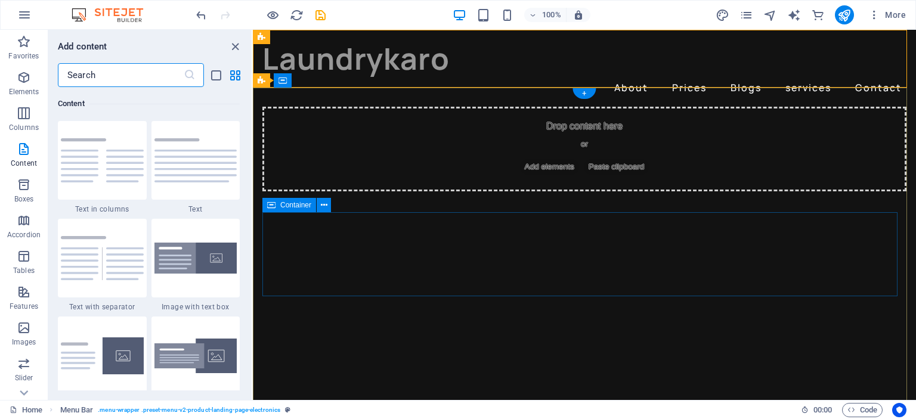
click at [621, 191] on div "Drop content here or Add elements Paste clipboard" at bounding box center [584, 149] width 644 height 85
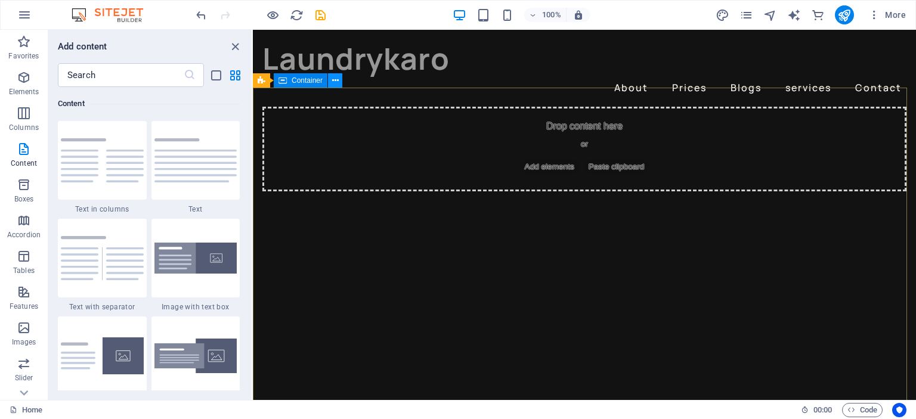
click at [338, 82] on icon at bounding box center [335, 81] width 7 height 13
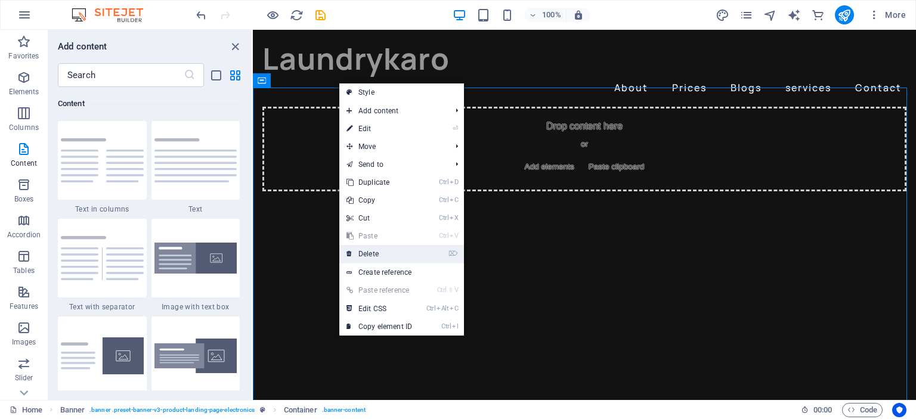
click at [385, 250] on link "⌦ Delete" at bounding box center [379, 254] width 80 height 18
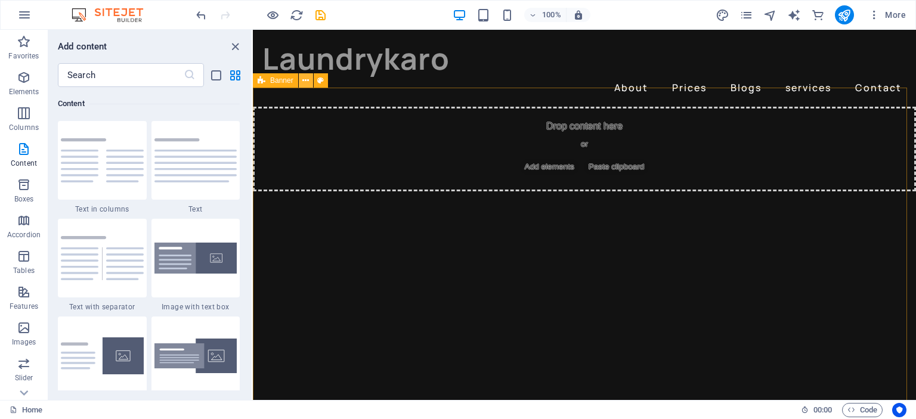
click at [303, 79] on icon at bounding box center [305, 81] width 7 height 13
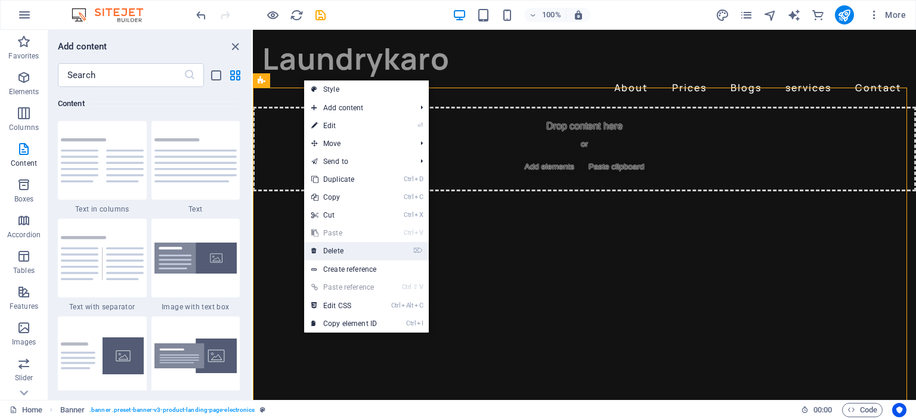
click at [342, 250] on link "⌦ Delete" at bounding box center [344, 251] width 80 height 18
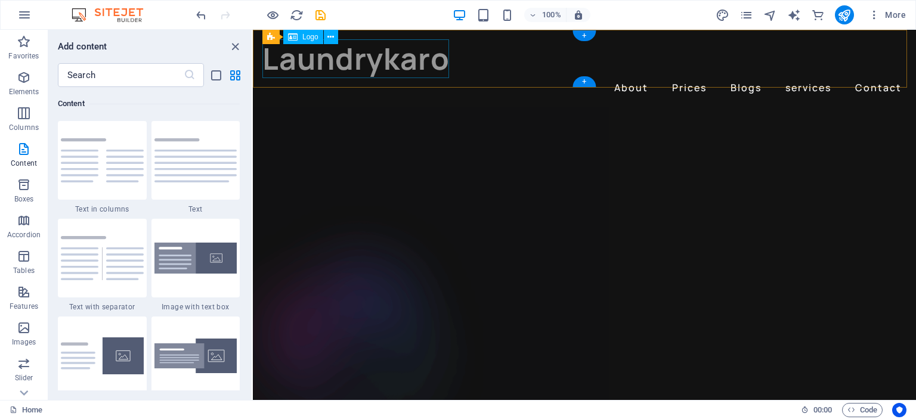
click at [397, 59] on div "Laundrykaro" at bounding box center [584, 58] width 644 height 39
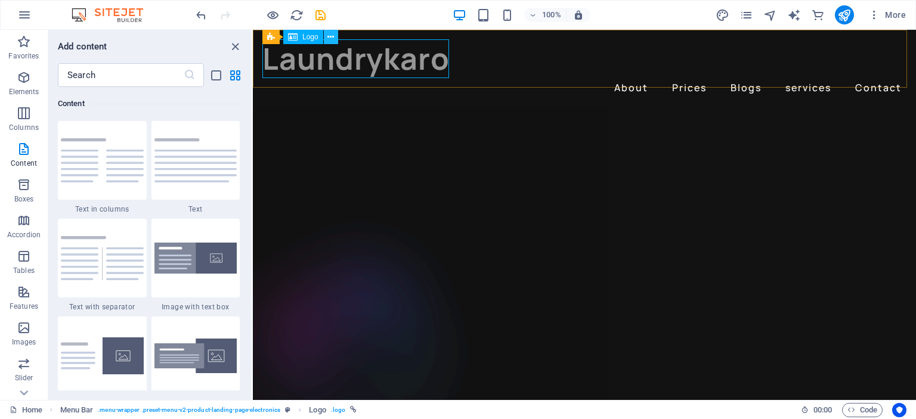
click at [327, 35] on icon at bounding box center [330, 37] width 7 height 13
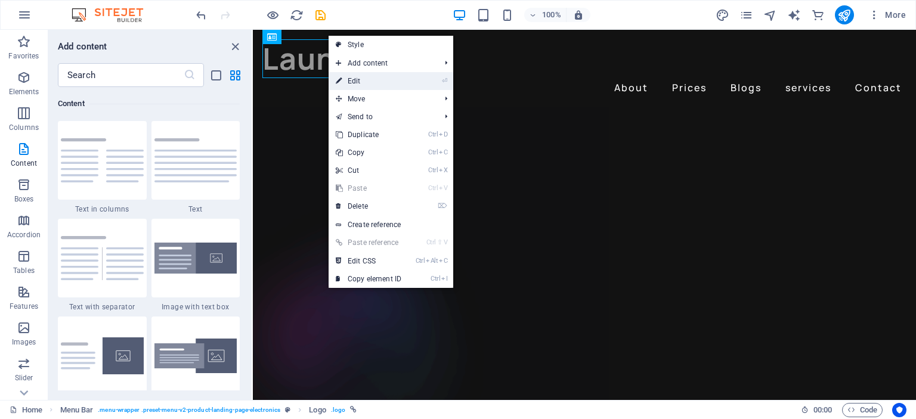
click at [373, 76] on link "⏎ Edit" at bounding box center [369, 81] width 80 height 18
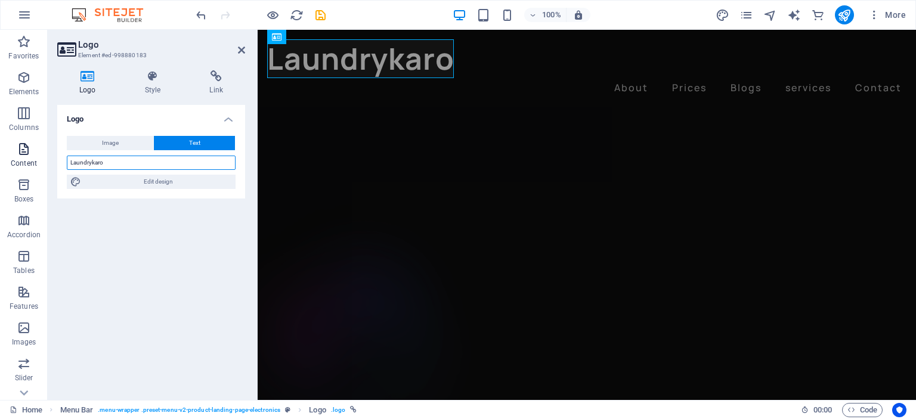
drag, startPoint x: 126, startPoint y: 163, endPoint x: 14, endPoint y: 163, distance: 112.1
click at [14, 163] on section "Favorites Elements Columns Content Boxes Accordion Tables Features Images Slide…" at bounding box center [458, 215] width 916 height 370
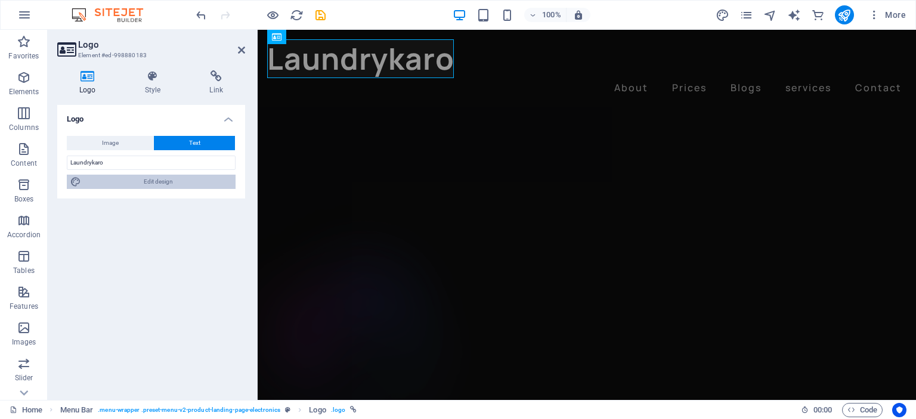
click at [160, 181] on span "Edit design" at bounding box center [158, 182] width 147 height 14
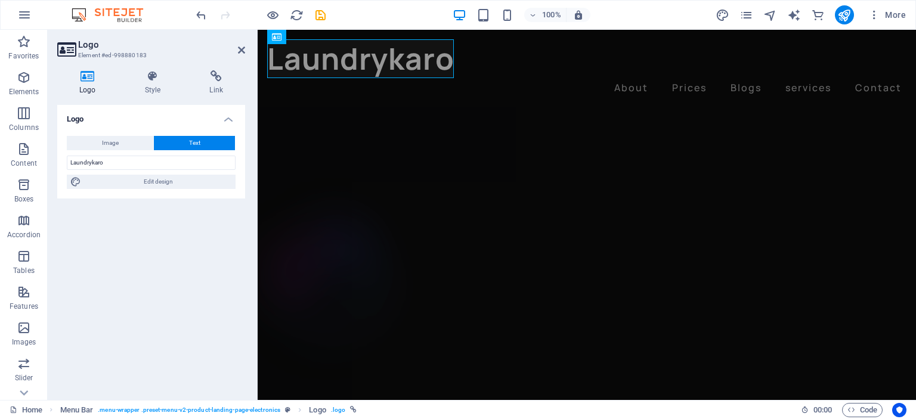
select select "px"
select select "400"
select select "px"
select select "700"
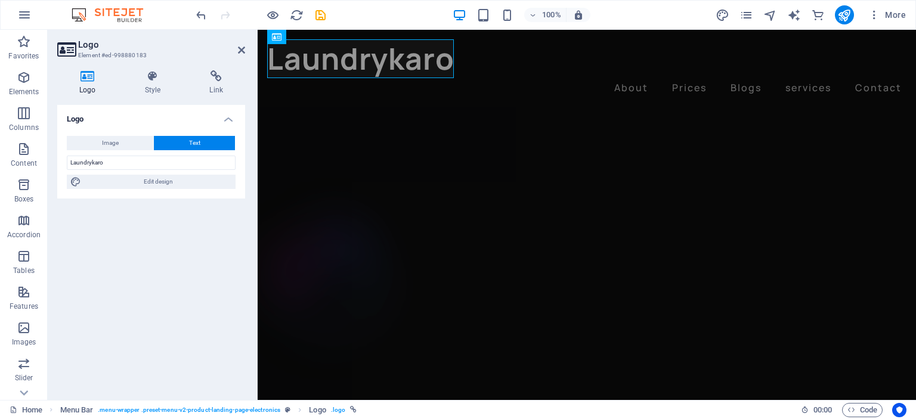
select select "px"
select select "rem"
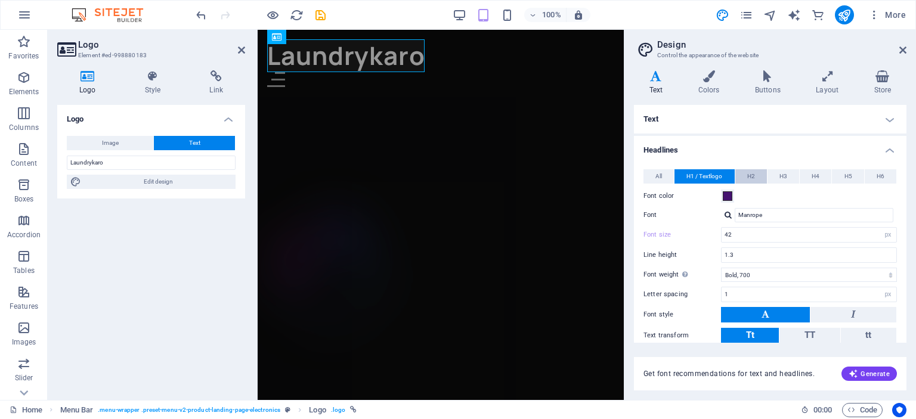
click at [745, 174] on button "H2" at bounding box center [751, 176] width 32 height 14
drag, startPoint x: 785, startPoint y: 171, endPoint x: 777, endPoint y: 171, distance: 7.8
click at [785, 171] on span "H3" at bounding box center [783, 176] width 8 height 14
click at [715, 173] on span "H1 / Textlogo" at bounding box center [704, 176] width 36 height 14
click at [126, 177] on span "Edit design" at bounding box center [158, 182] width 147 height 14
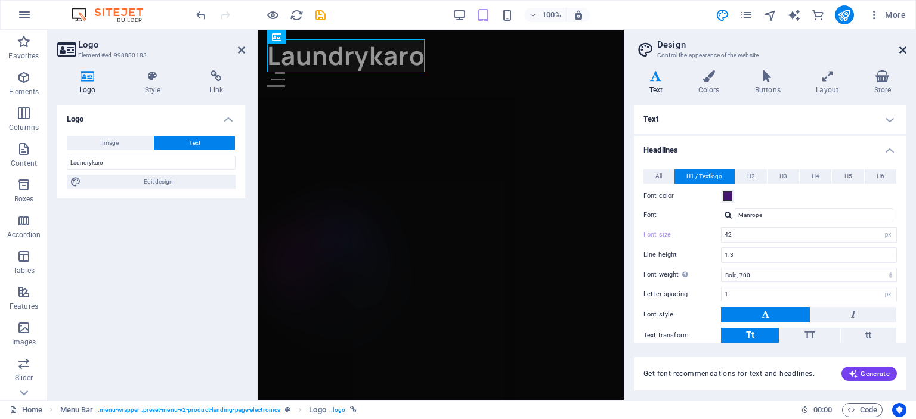
click at [904, 47] on icon at bounding box center [902, 50] width 7 height 10
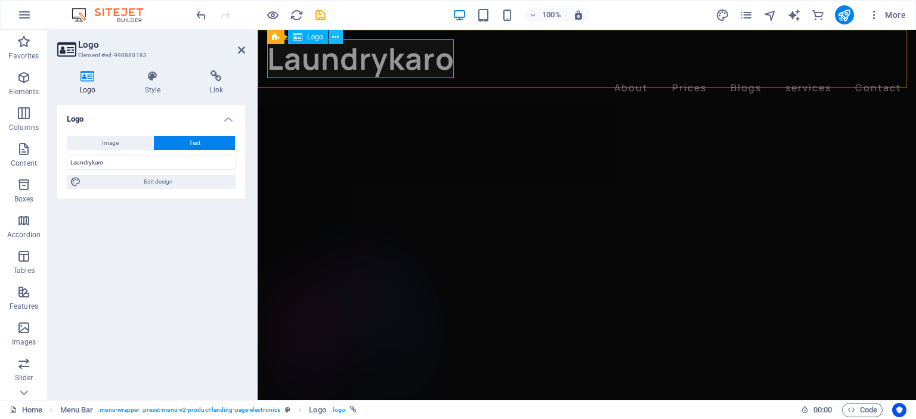
click at [341, 34] on button at bounding box center [336, 37] width 14 height 14
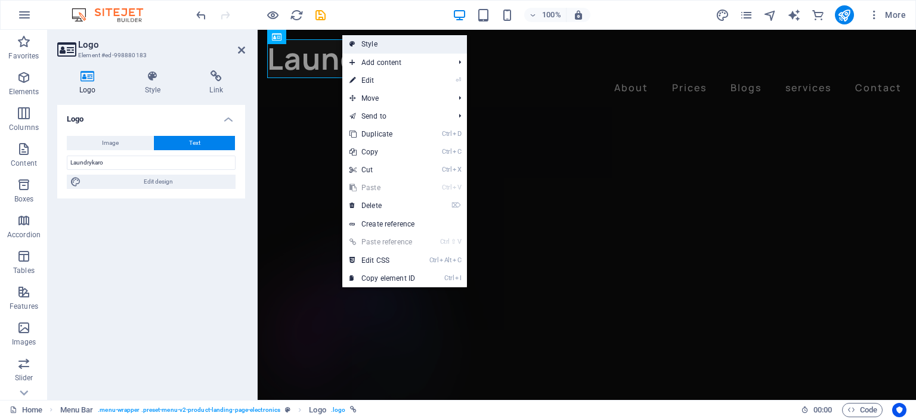
click at [377, 40] on link "Style" at bounding box center [404, 44] width 125 height 18
select select "rem"
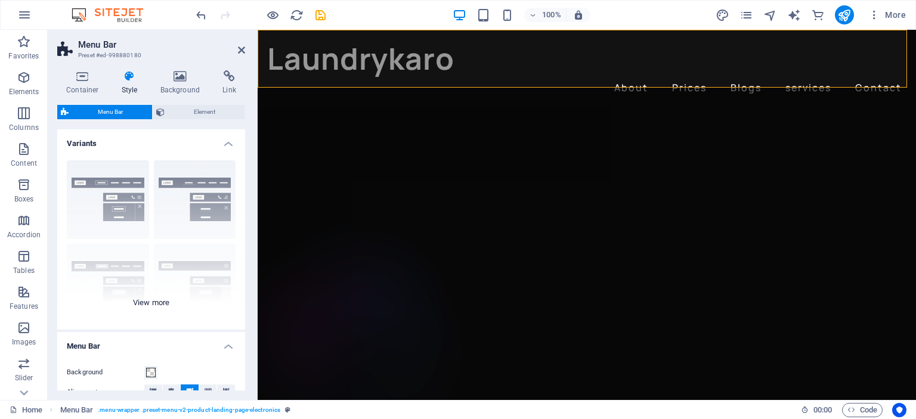
click at [114, 185] on div "Border Centered Default Fixed Loki Trigger Wide XXL" at bounding box center [151, 240] width 188 height 179
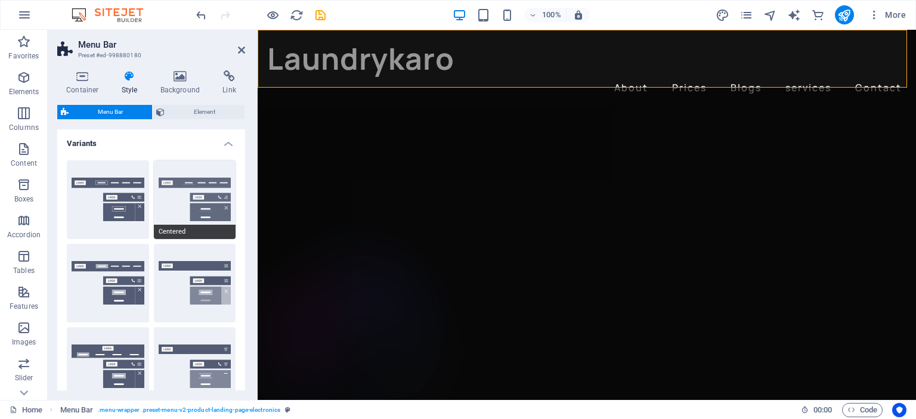
click at [182, 188] on button "Centered" at bounding box center [195, 199] width 82 height 79
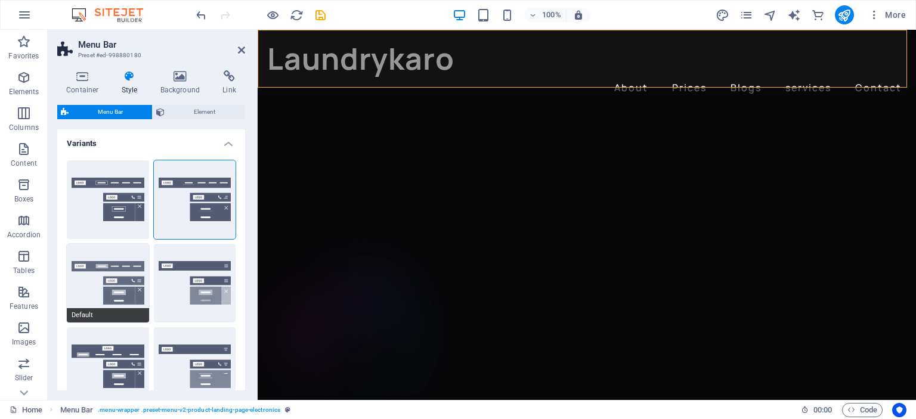
click at [112, 283] on button "Default" at bounding box center [108, 283] width 82 height 79
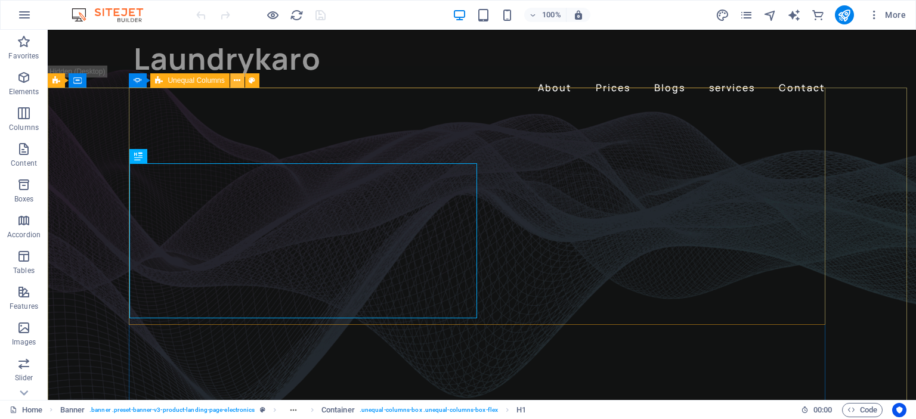
click at [238, 79] on icon at bounding box center [237, 81] width 7 height 13
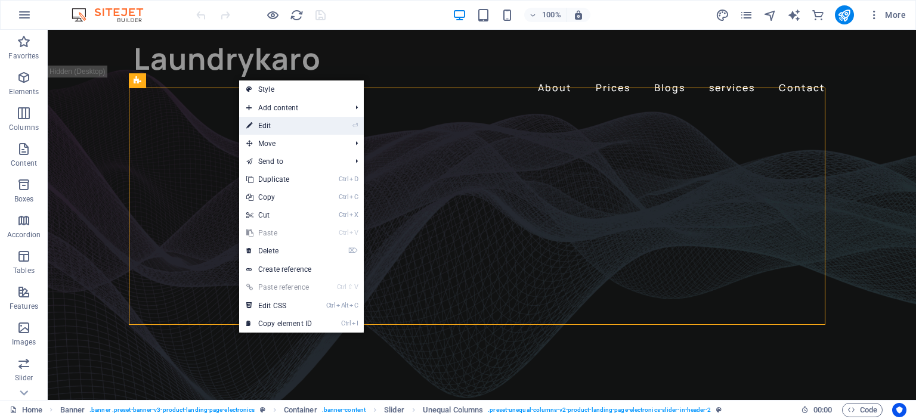
click at [270, 125] on link "⏎ Edit" at bounding box center [279, 126] width 80 height 18
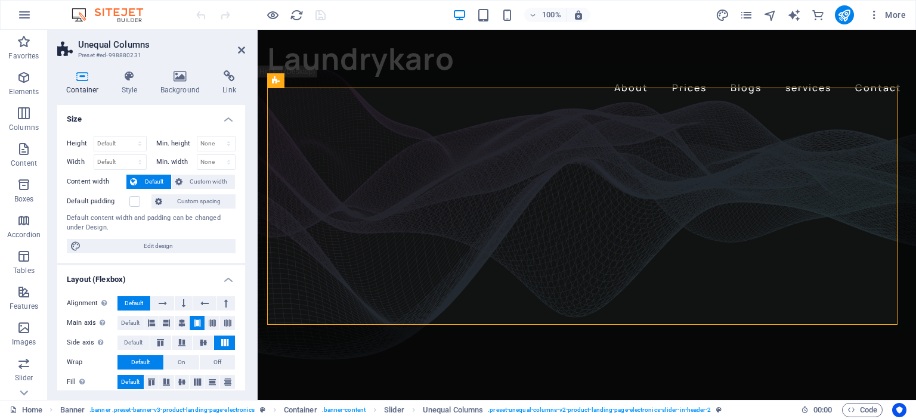
drag, startPoint x: 241, startPoint y: 148, endPoint x: 244, endPoint y: 155, distance: 7.5
click at [244, 154] on div "Size Height Default px rem % vh vw Min. height None px rem % vh vw Width Defaul…" at bounding box center [151, 248] width 188 height 286
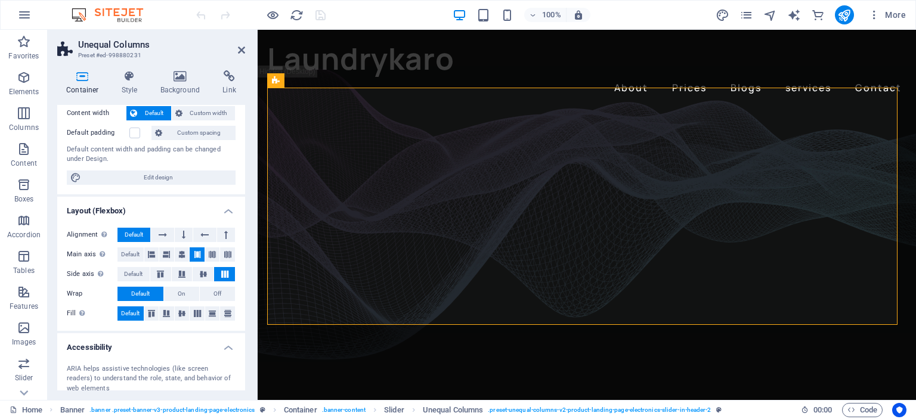
scroll to position [175, 0]
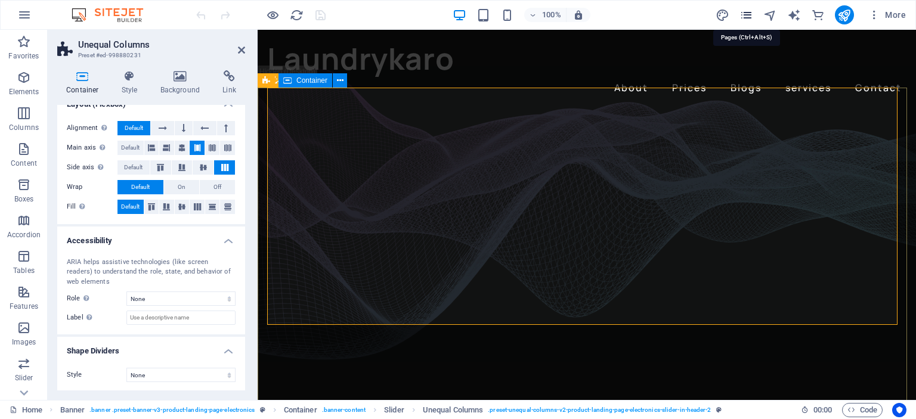
click at [749, 11] on icon "pages" at bounding box center [746, 15] width 14 height 14
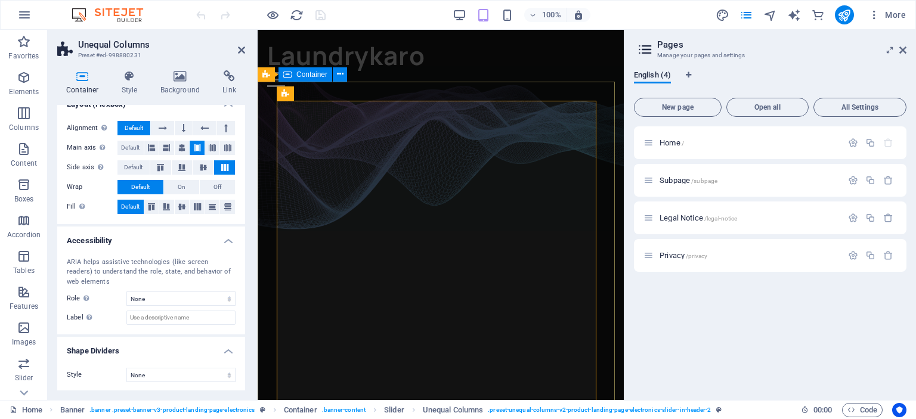
click at [906, 49] on aside "Pages Manage your pages and settings English (4) New page Open all All Settings…" at bounding box center [770, 215] width 292 height 370
click at [903, 49] on icon at bounding box center [902, 50] width 7 height 10
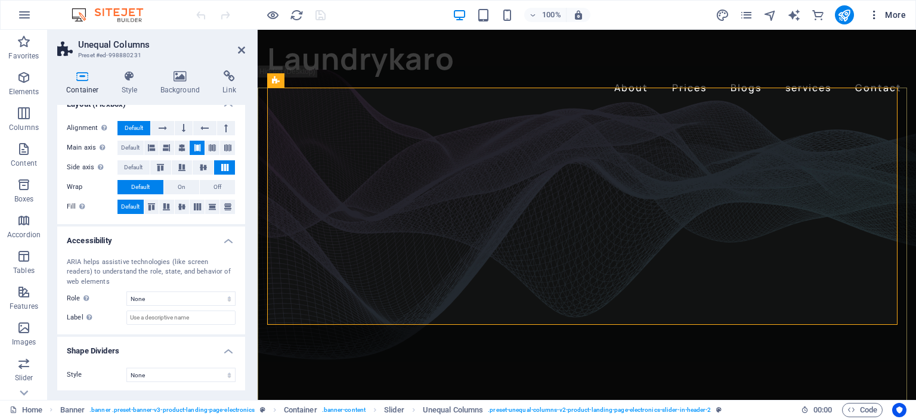
click at [874, 10] on icon "button" at bounding box center [874, 15] width 12 height 12
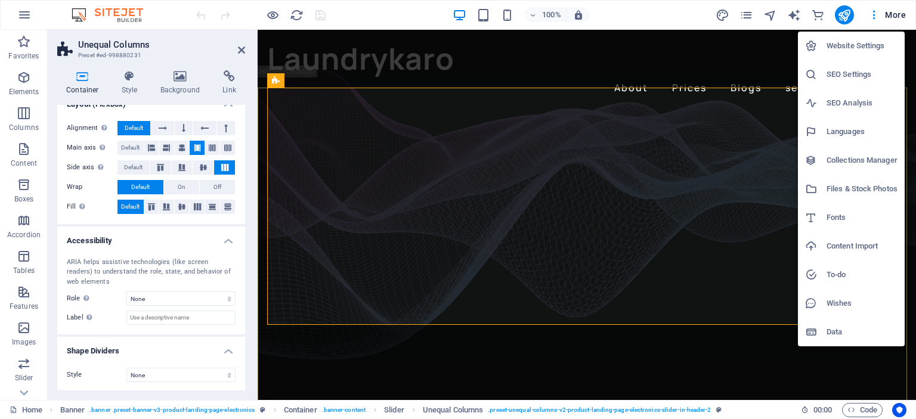
click at [867, 40] on h6 "Website Settings" at bounding box center [861, 46] width 71 height 14
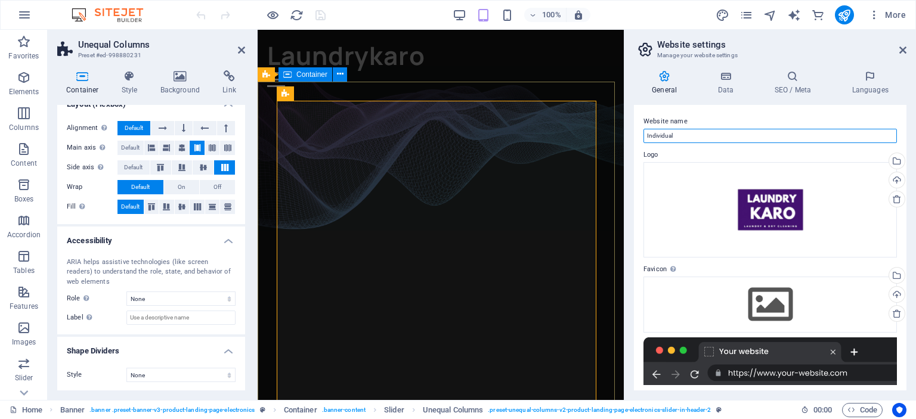
drag, startPoint x: 707, startPoint y: 134, endPoint x: 623, endPoint y: 124, distance: 84.7
click at [624, 124] on aside "Website settings Manage your website settings General Data SEO / Meta Languages…" at bounding box center [770, 215] width 292 height 370
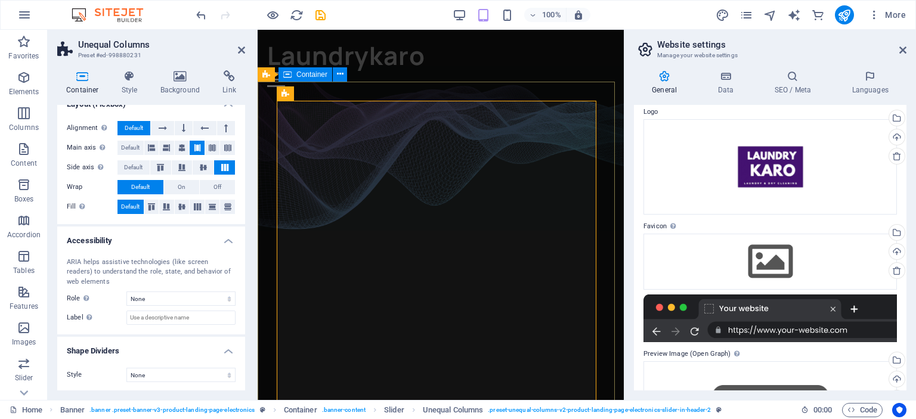
scroll to position [56, 0]
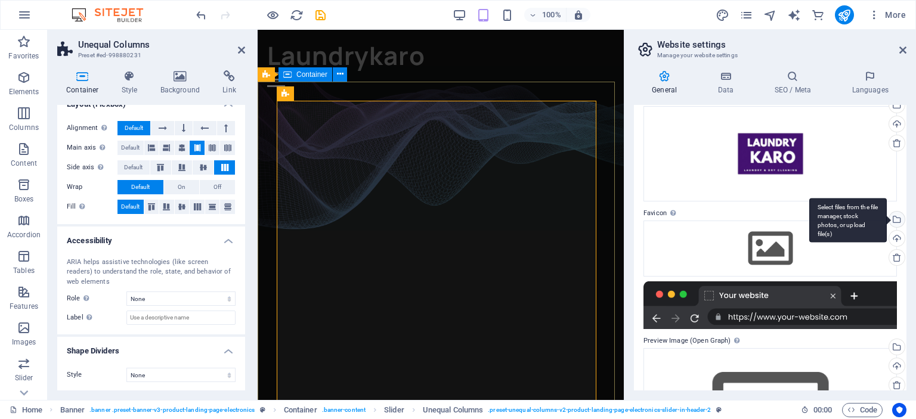
type input "laundrykaro.in"
click at [893, 215] on div "Select files from the file manager, stock photos, or upload file(s)" at bounding box center [896, 221] width 18 height 18
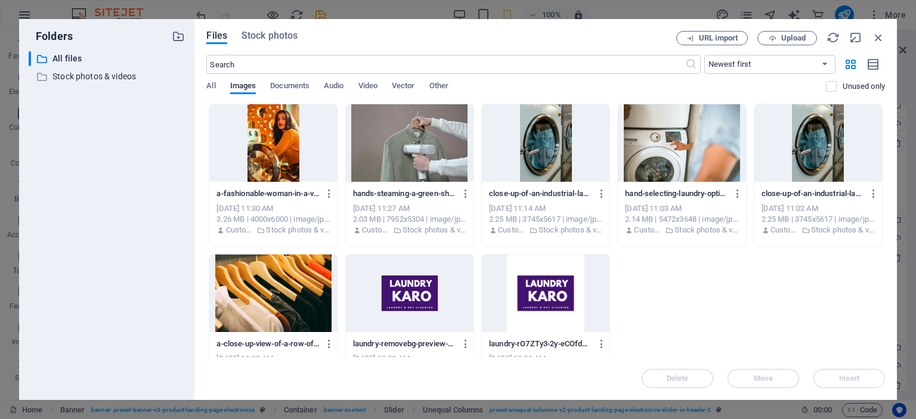
click at [450, 296] on div at bounding box center [410, 294] width 128 height 78
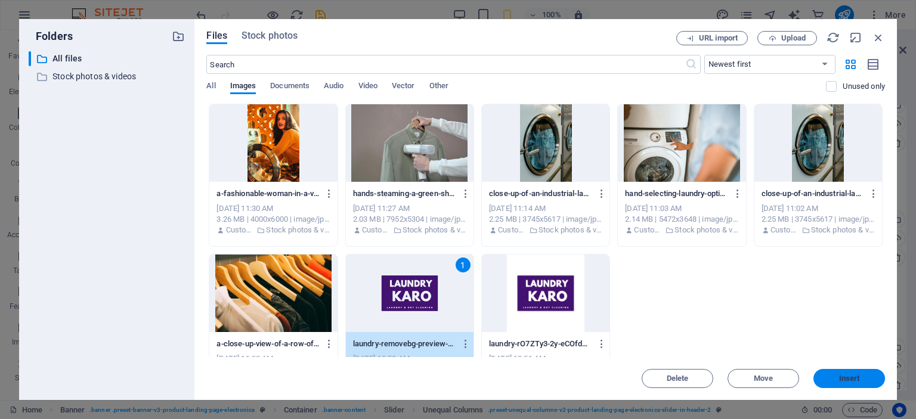
click at [847, 377] on span "Insert" at bounding box center [849, 378] width 21 height 7
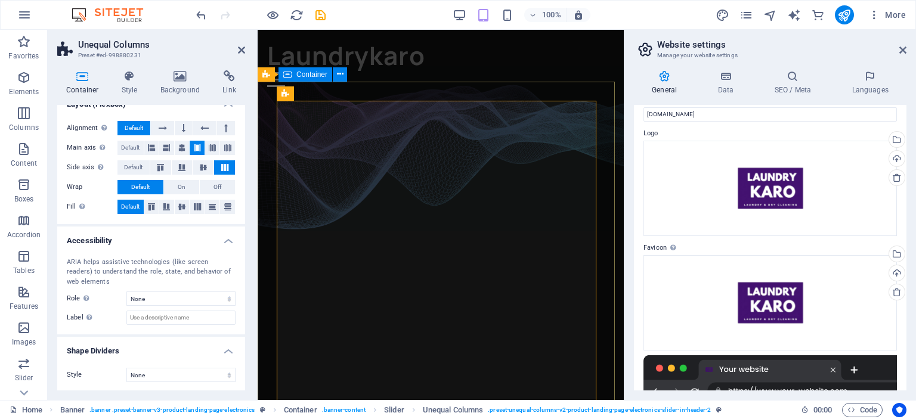
scroll to position [0, 0]
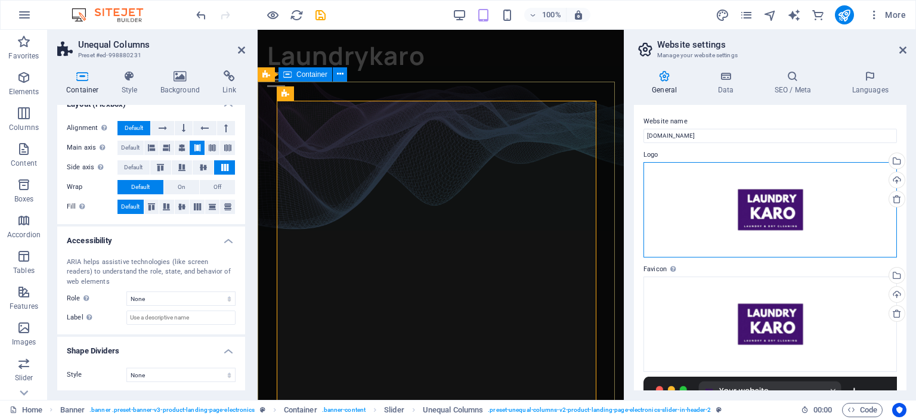
click at [789, 216] on div "Drag files here, click to choose files or select files from Files or our free s…" at bounding box center [769, 209] width 253 height 95
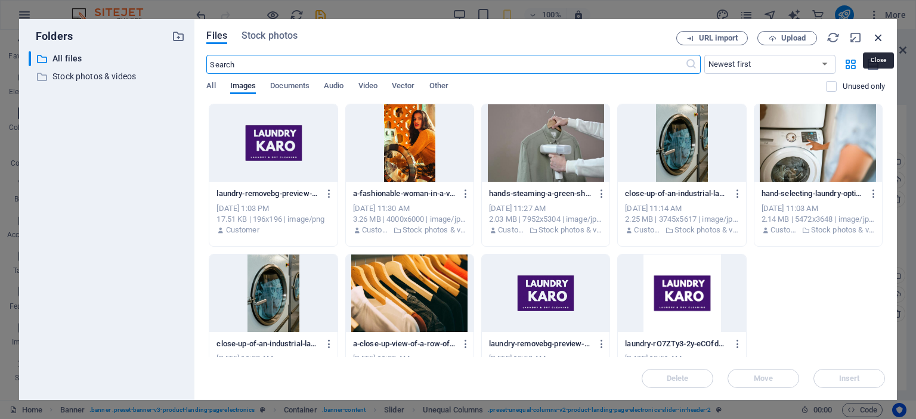
click at [880, 36] on icon "button" at bounding box center [878, 37] width 13 height 13
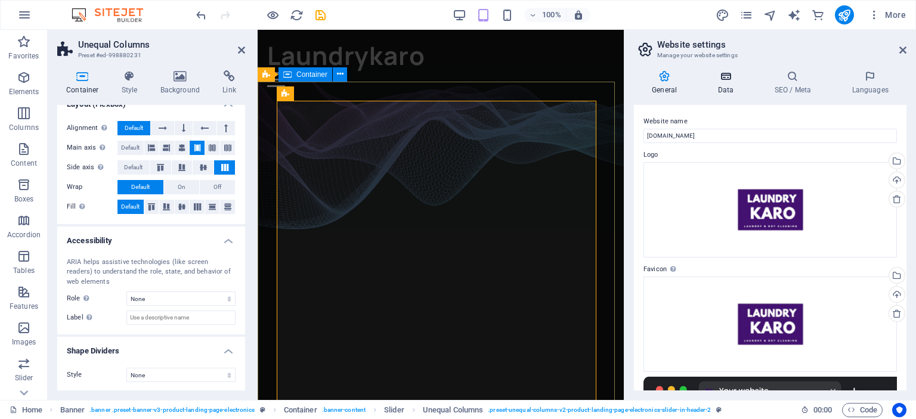
click at [736, 82] on icon at bounding box center [725, 76] width 52 height 12
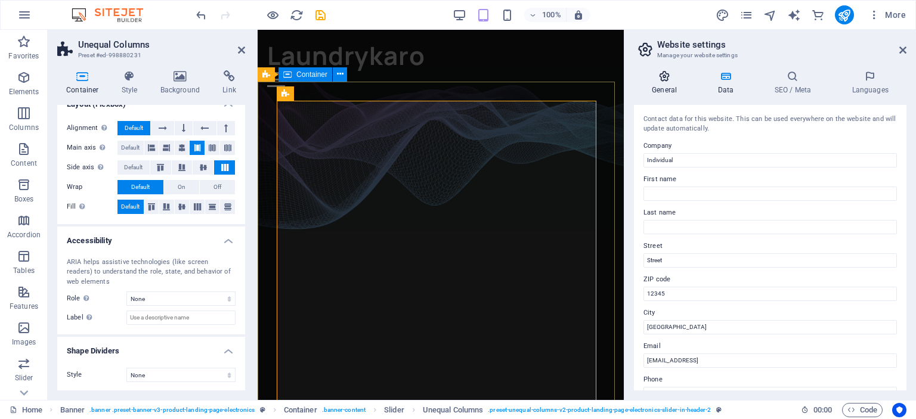
click at [663, 82] on h4 "General" at bounding box center [667, 82] width 66 height 25
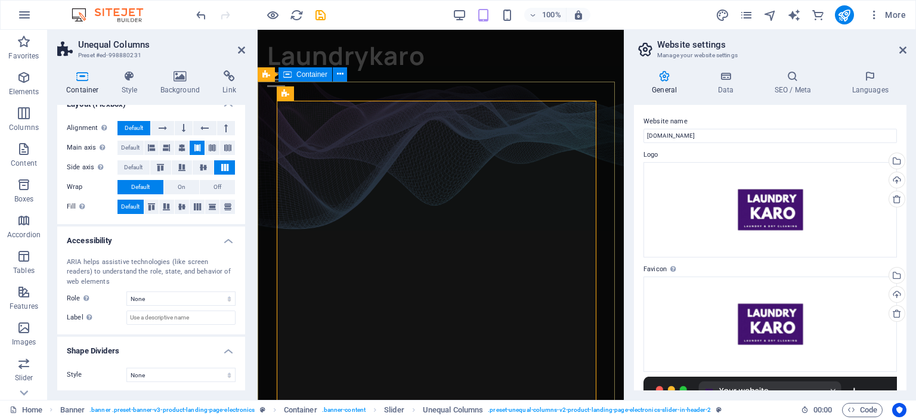
drag, startPoint x: 909, startPoint y: 118, endPoint x: 905, endPoint y: 133, distance: 15.5
click at [905, 133] on div "General Data SEO / Meta Languages Website name laundrykaro.in Logo Drag files h…" at bounding box center [770, 230] width 292 height 339
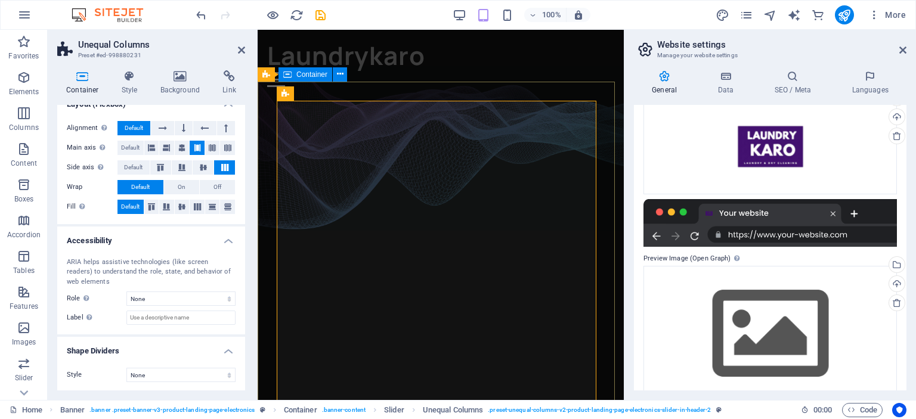
scroll to position [199, 0]
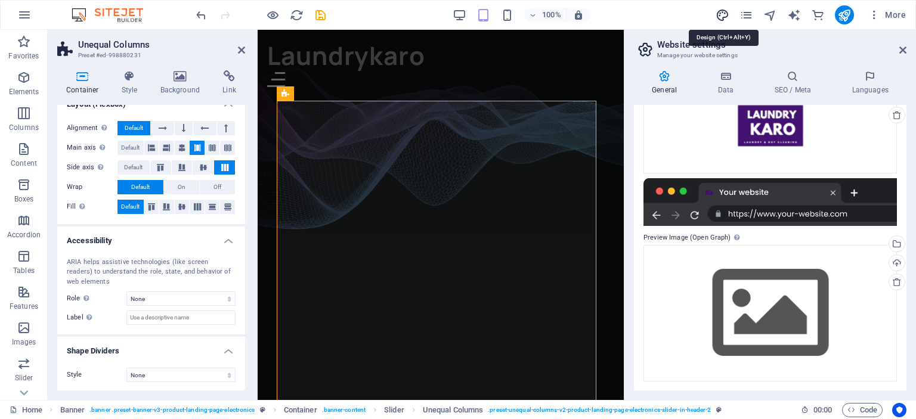
click at [719, 11] on icon "design" at bounding box center [723, 15] width 14 height 14
select select "px"
select select "400"
select select "px"
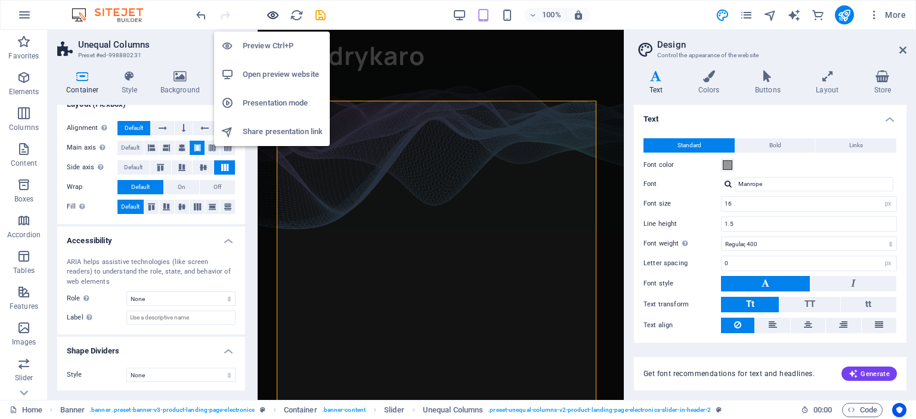
click at [271, 12] on icon "button" at bounding box center [273, 15] width 14 height 14
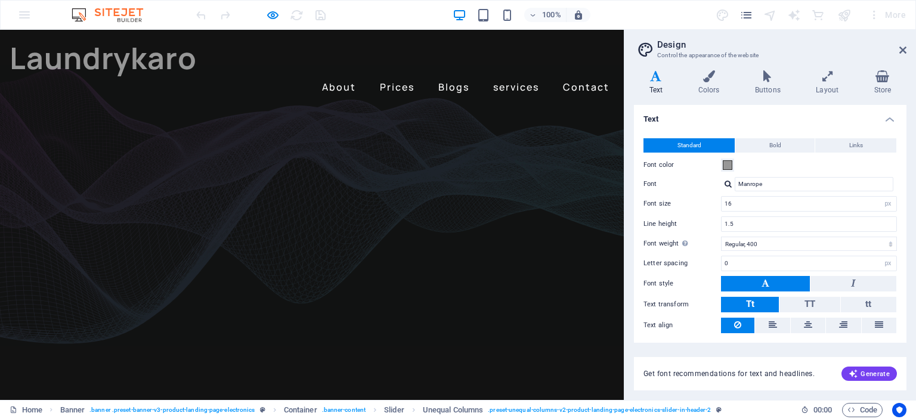
scroll to position [0, 0]
drag, startPoint x: 621, startPoint y: 65, endPoint x: 623, endPoint y: 57, distance: 8.1
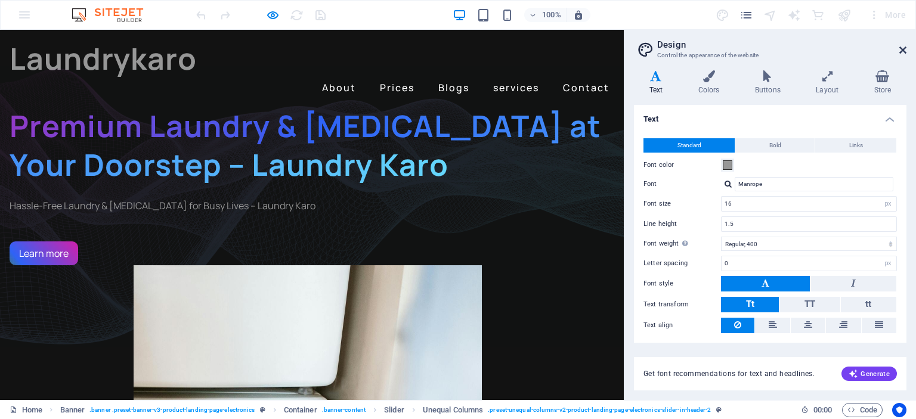
click at [902, 47] on icon at bounding box center [902, 50] width 7 height 10
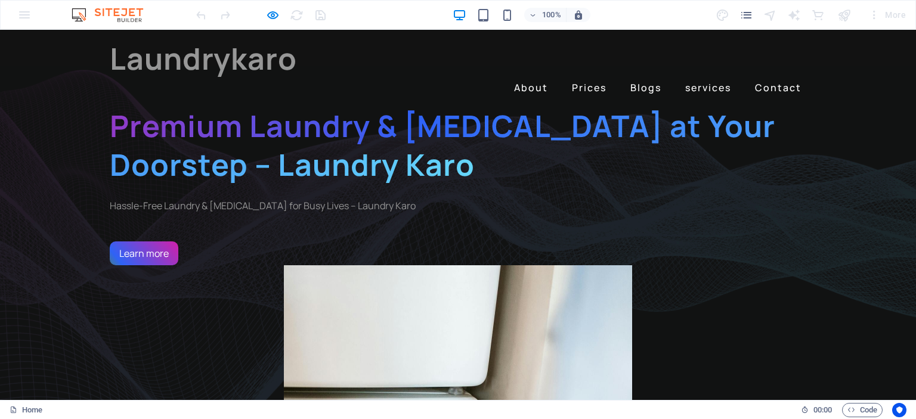
drag, startPoint x: 913, startPoint y: 61, endPoint x: 630, endPoint y: 38, distance: 284.2
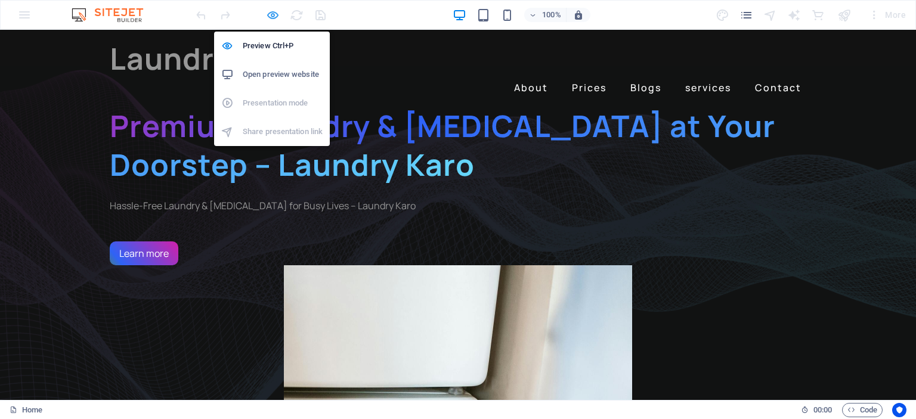
click at [273, 14] on icon "button" at bounding box center [273, 15] width 14 height 14
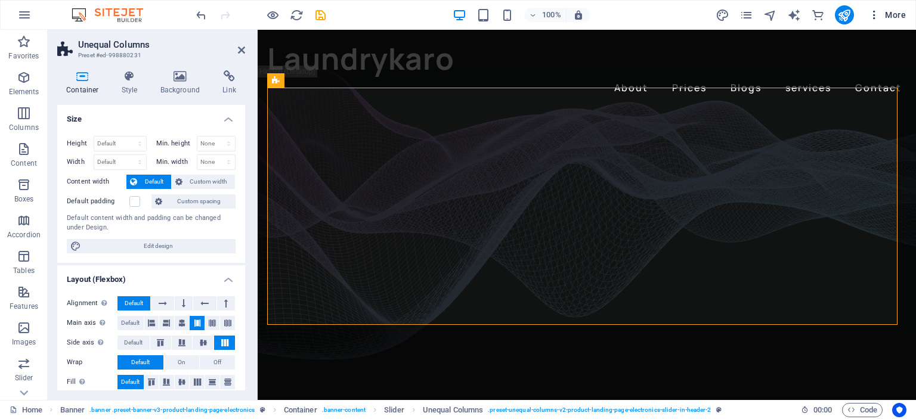
click at [891, 13] on span "More" at bounding box center [887, 15] width 38 height 12
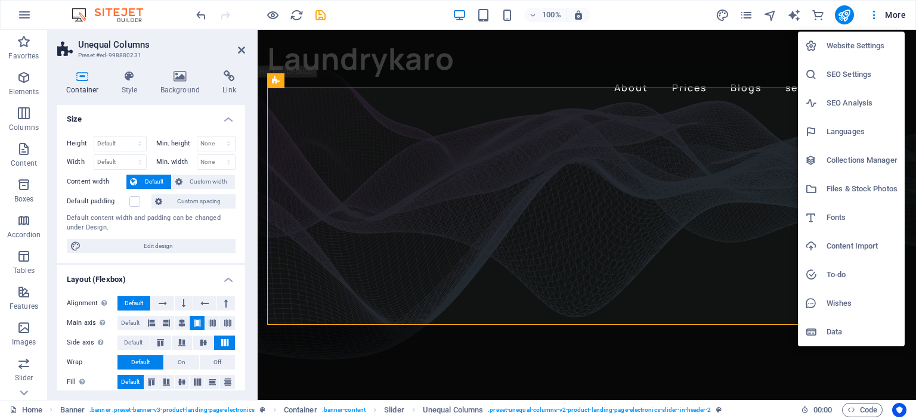
click at [841, 42] on h6 "Website Settings" at bounding box center [861, 46] width 71 height 14
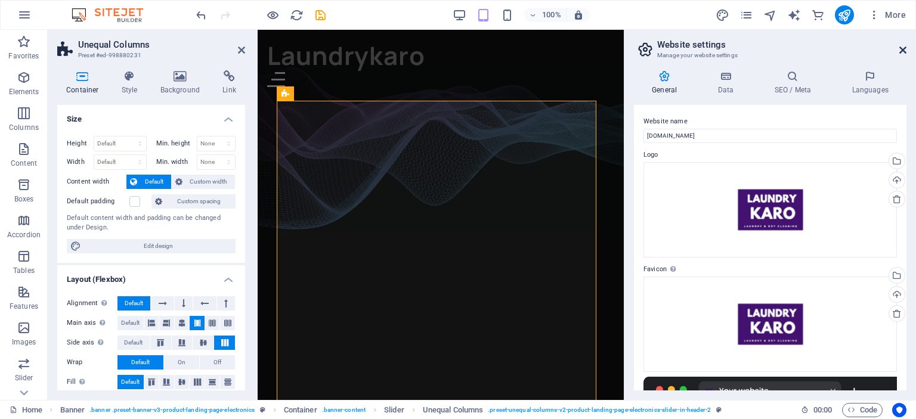
click at [902, 48] on icon at bounding box center [902, 50] width 7 height 10
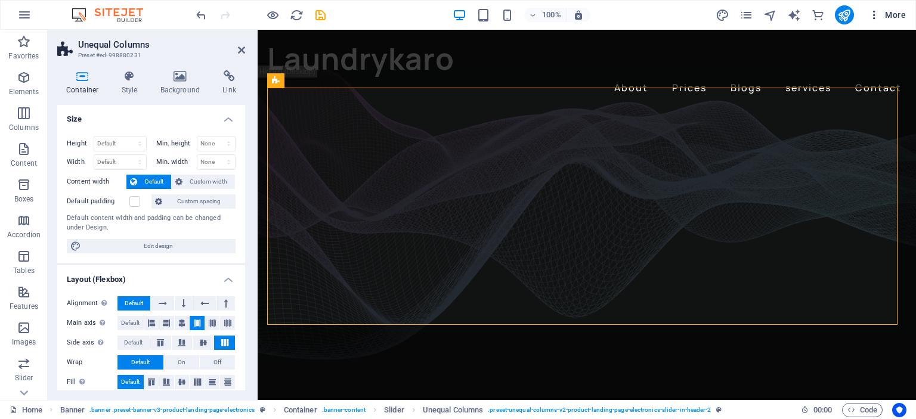
click at [876, 14] on icon "button" at bounding box center [874, 15] width 12 height 12
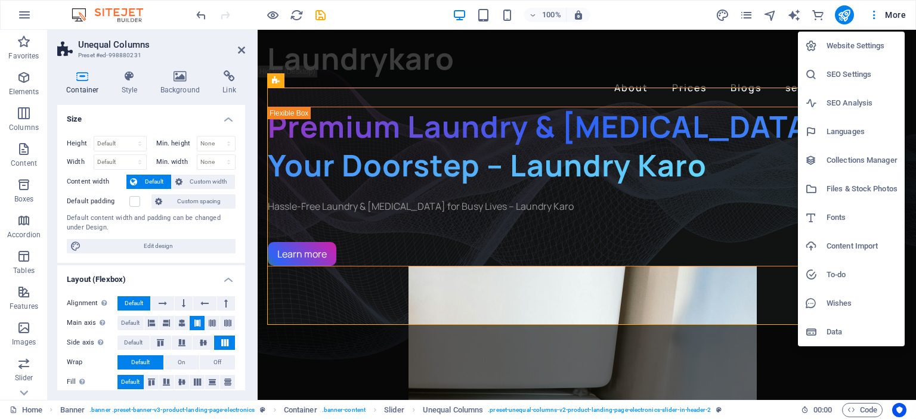
click at [739, 67] on div at bounding box center [458, 209] width 916 height 419
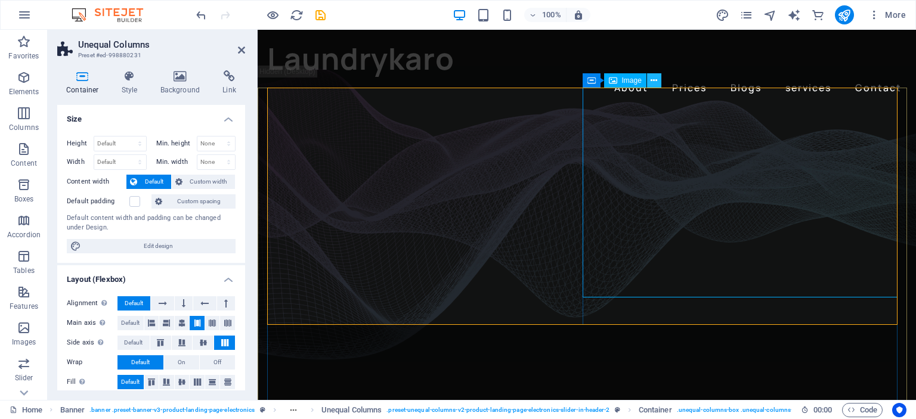
click at [654, 78] on icon at bounding box center [654, 81] width 7 height 13
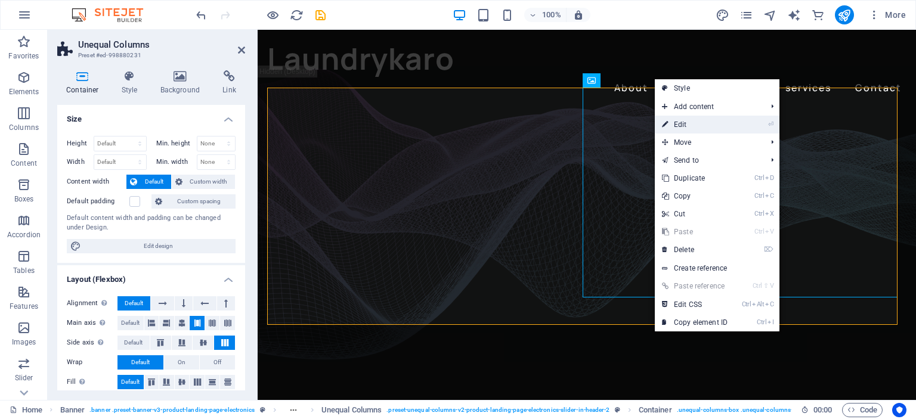
click at [695, 124] on link "⏎ Edit" at bounding box center [695, 125] width 80 height 18
select select "%"
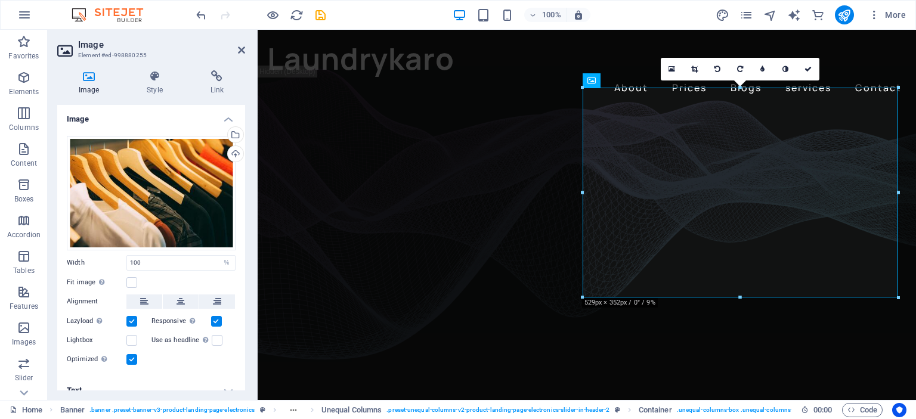
drag, startPoint x: 241, startPoint y: 176, endPoint x: 224, endPoint y: 319, distance: 144.1
click at [230, 300] on div "Drag files here, click to choose files or select files from Files or our free s…" at bounding box center [151, 251] width 188 height 250
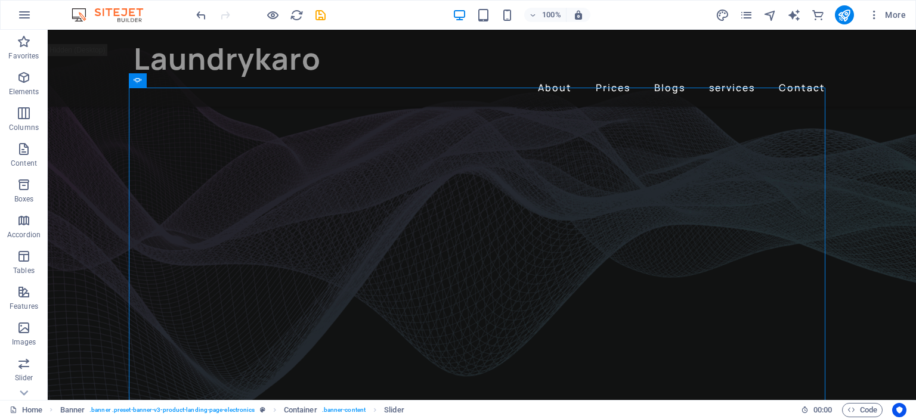
scroll to position [0, 0]
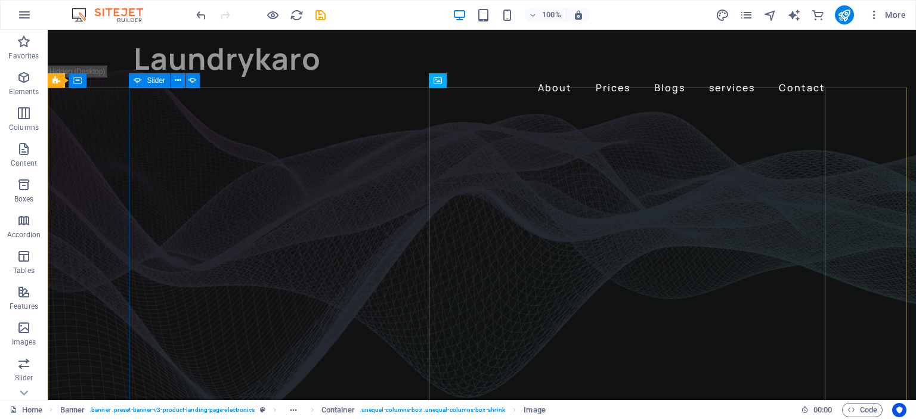
click at [135, 82] on icon at bounding box center [138, 80] width 8 height 14
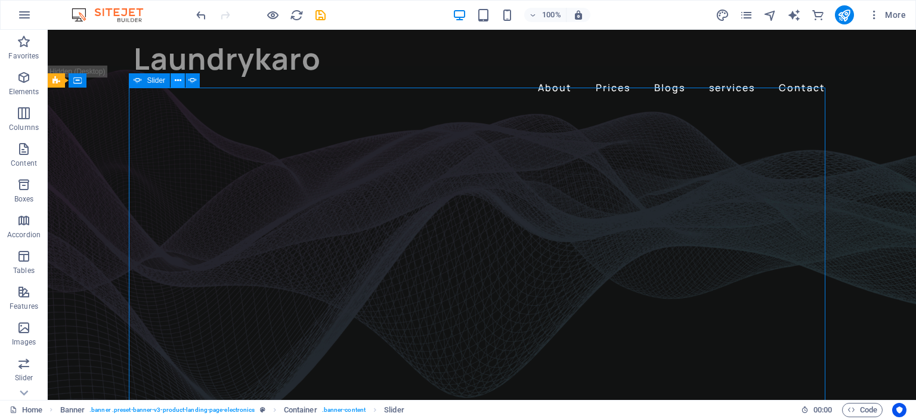
click at [178, 79] on icon at bounding box center [178, 81] width 7 height 13
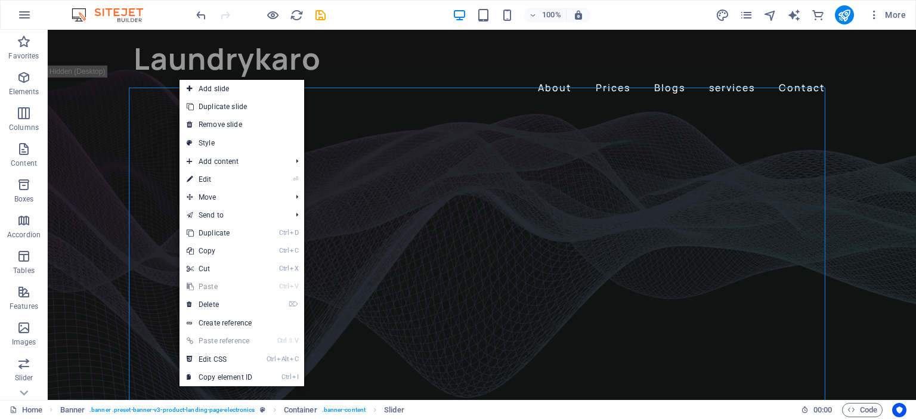
click at [213, 175] on link "⏎ Edit" at bounding box center [219, 180] width 80 height 18
select select "fade"
select select "ms"
select select "s"
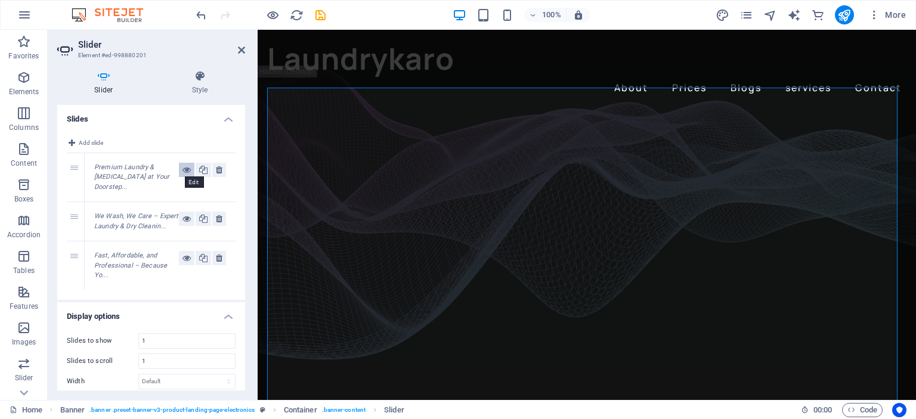
click at [184, 170] on icon at bounding box center [186, 170] width 8 height 14
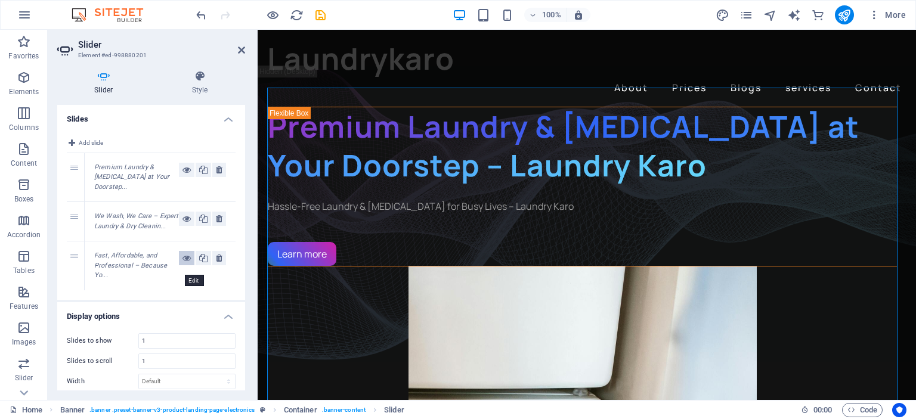
click at [188, 265] on icon at bounding box center [186, 258] width 8 height 14
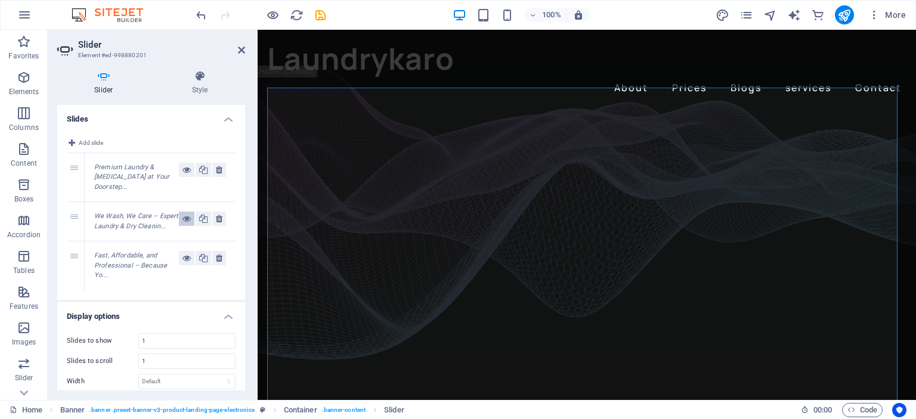
click at [179, 223] on button at bounding box center [187, 219] width 16 height 14
click at [186, 166] on icon at bounding box center [186, 170] width 8 height 14
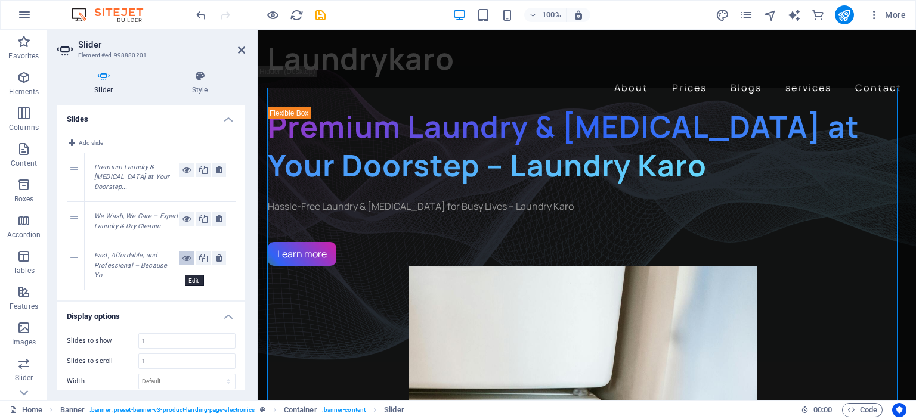
click at [187, 265] on icon at bounding box center [186, 258] width 8 height 14
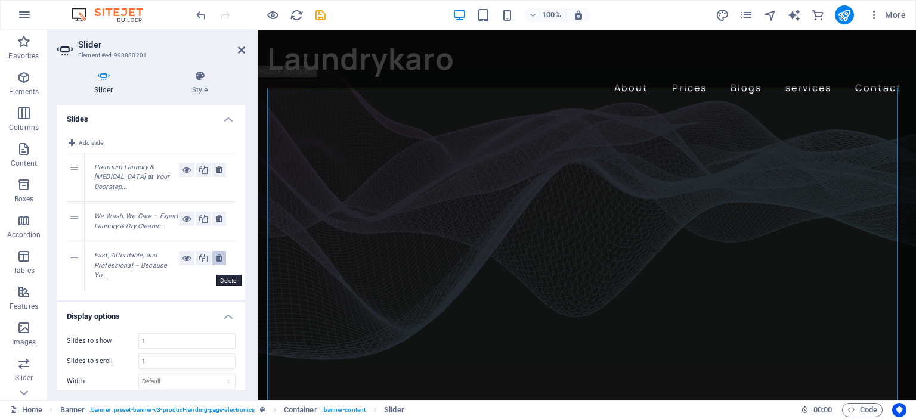
click at [219, 265] on icon at bounding box center [219, 258] width 7 height 14
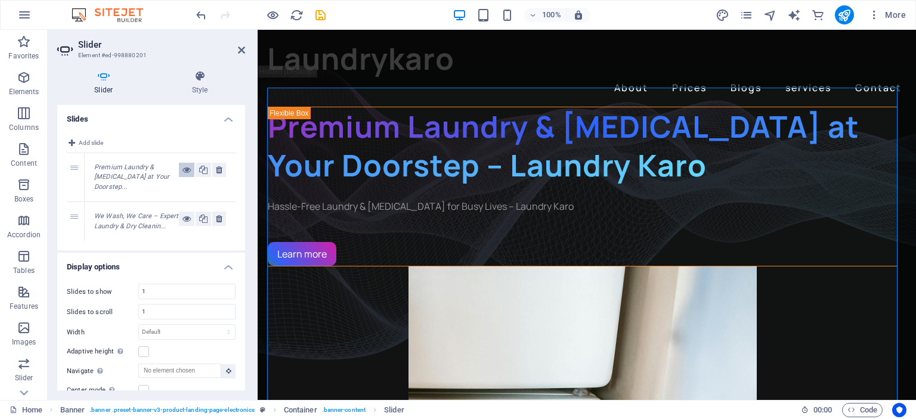
click at [183, 174] on icon at bounding box center [186, 170] width 8 height 14
click at [185, 219] on icon at bounding box center [186, 219] width 8 height 14
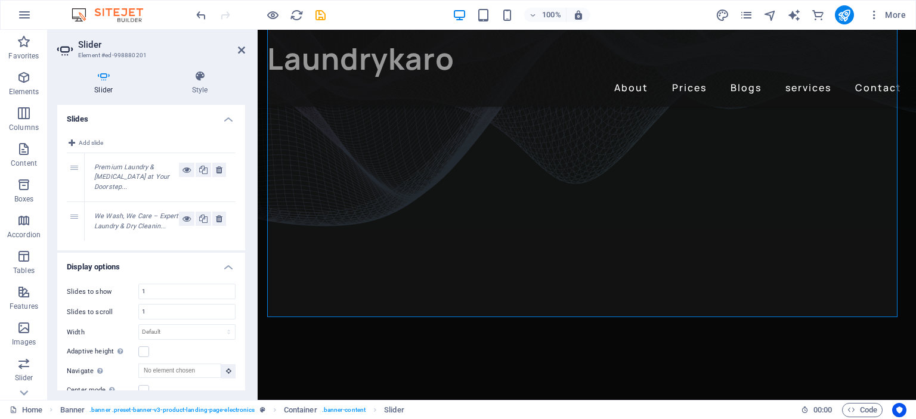
scroll to position [57, 0]
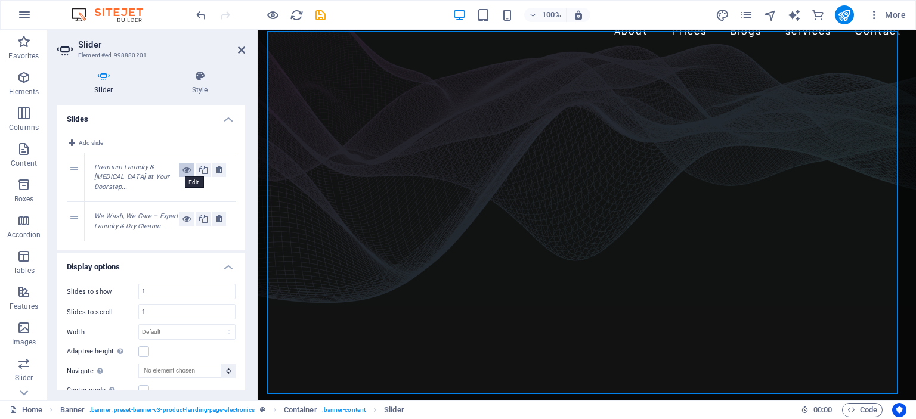
click at [182, 168] on icon at bounding box center [186, 170] width 8 height 14
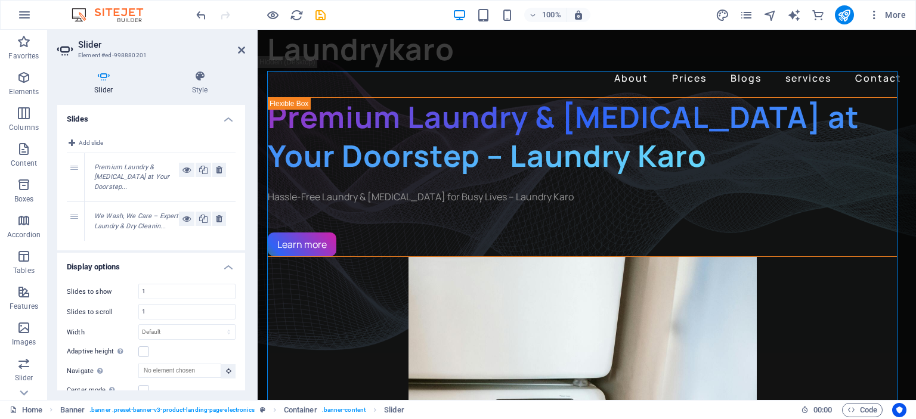
scroll to position [0, 0]
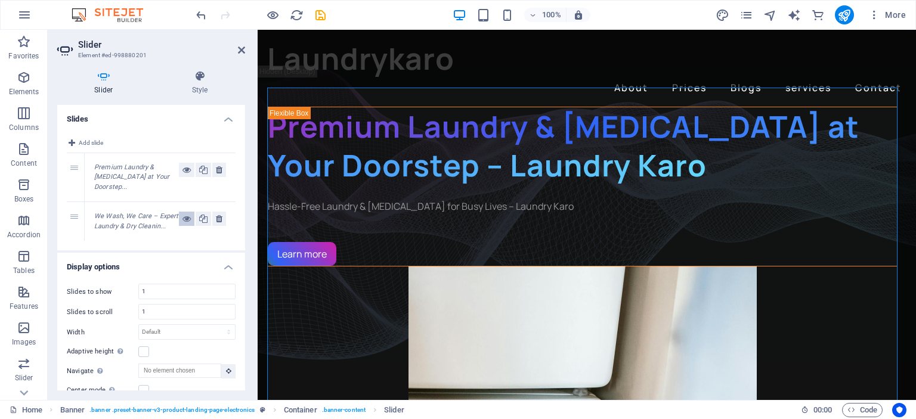
click at [182, 215] on icon at bounding box center [186, 219] width 8 height 14
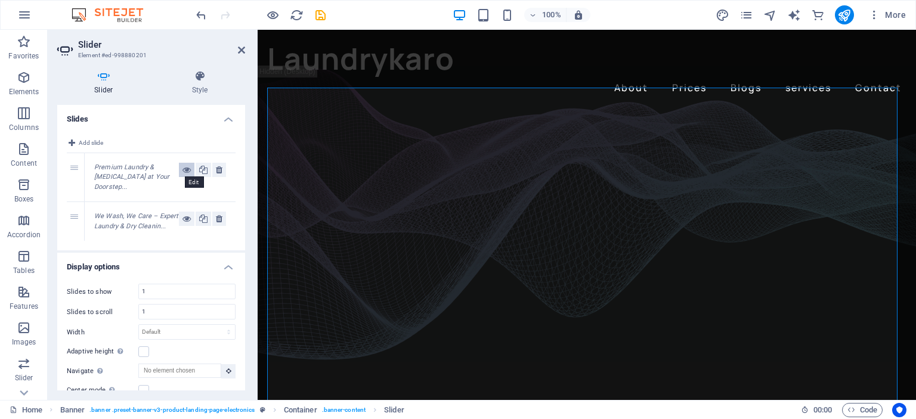
click at [183, 172] on icon at bounding box center [186, 170] width 8 height 14
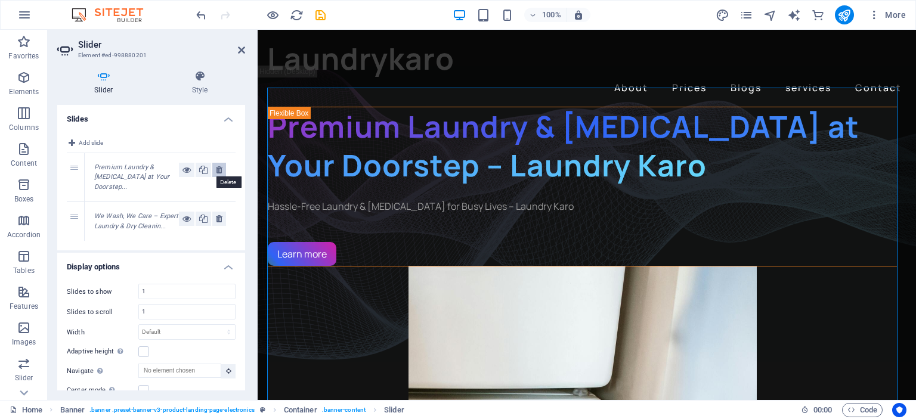
click at [217, 168] on icon at bounding box center [219, 170] width 7 height 14
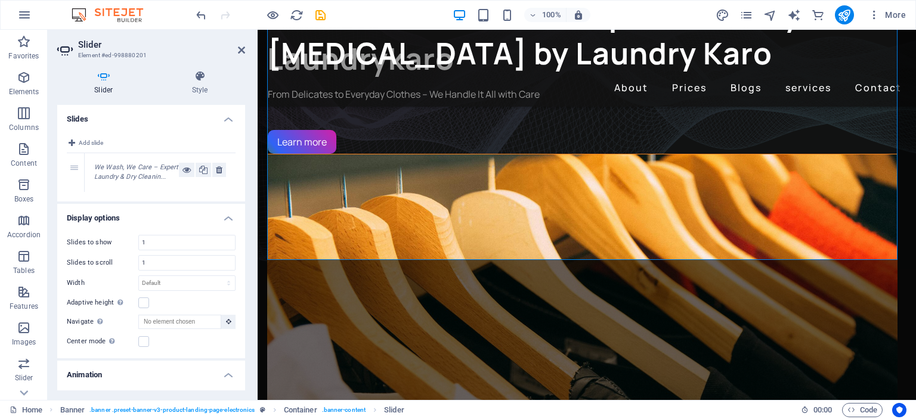
scroll to position [77, 0]
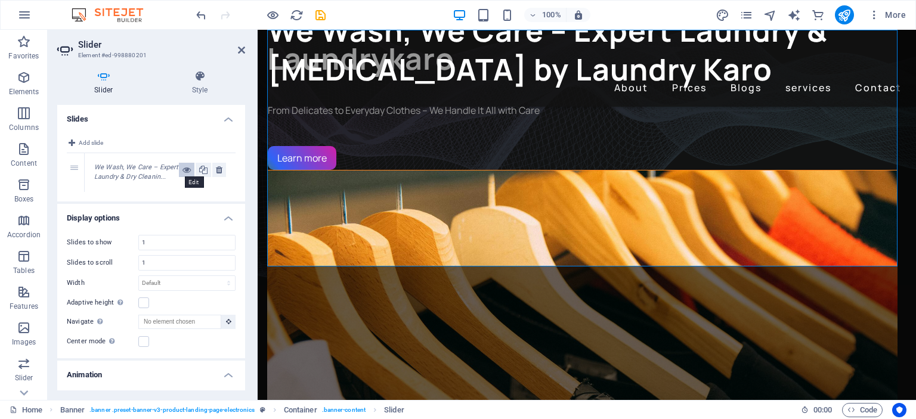
click at [179, 165] on button at bounding box center [187, 170] width 16 height 14
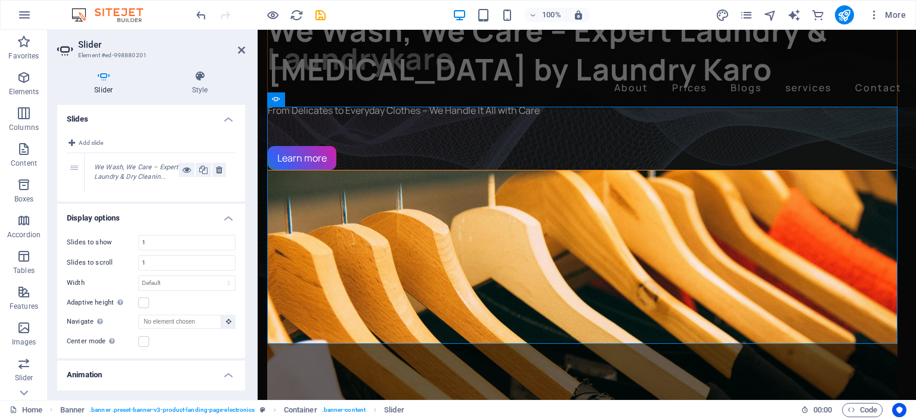
scroll to position [0, 0]
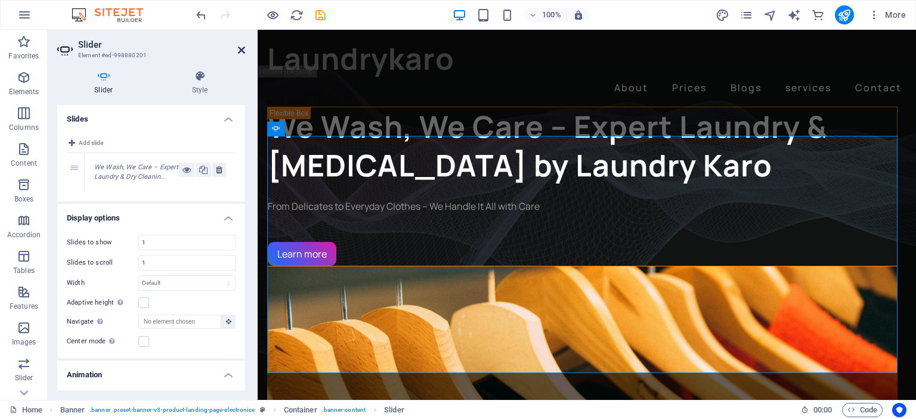
click at [241, 49] on icon at bounding box center [241, 50] width 7 height 10
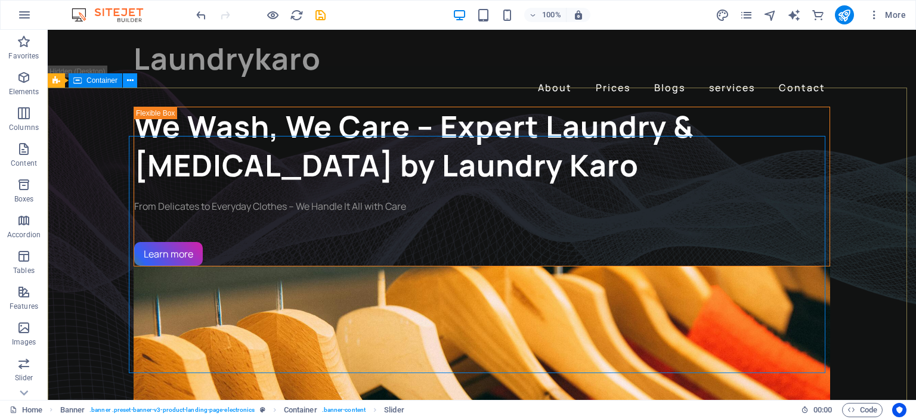
click at [128, 76] on icon at bounding box center [130, 81] width 7 height 13
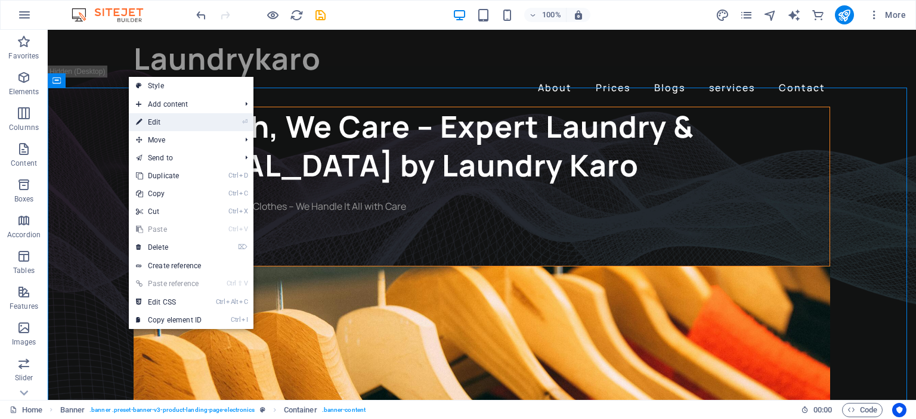
click at [157, 117] on link "⏎ Edit" at bounding box center [169, 122] width 80 height 18
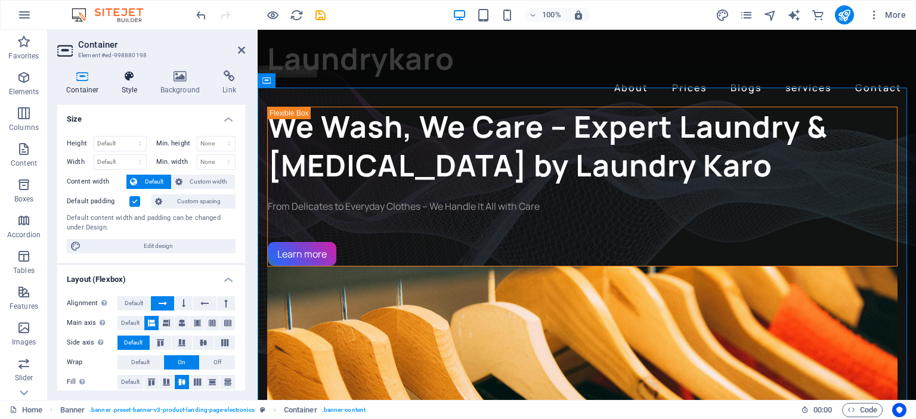
click at [121, 83] on h4 "Style" at bounding box center [132, 82] width 39 height 25
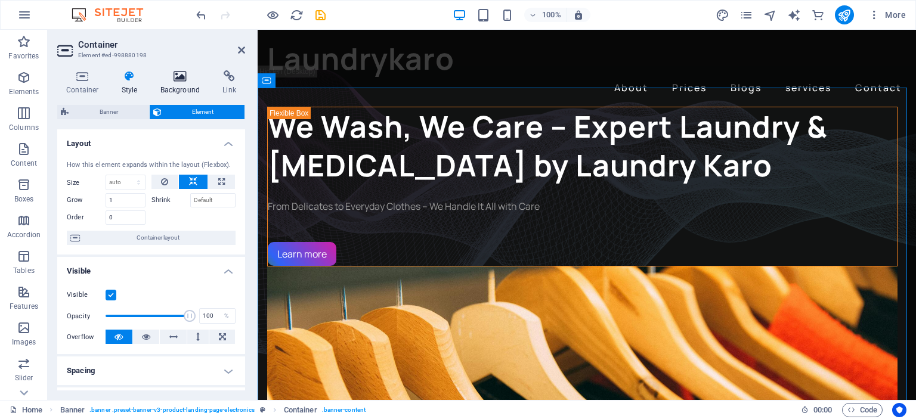
click at [174, 76] on icon at bounding box center [180, 76] width 58 height 12
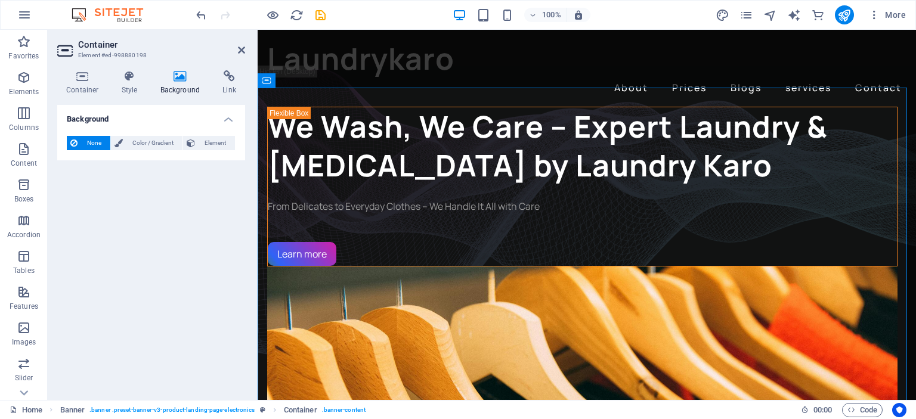
click at [78, 69] on div "Container Style Background Link Size Height Default px rem % vh vw Min. height …" at bounding box center [151, 230] width 207 height 339
click at [79, 78] on icon at bounding box center [82, 76] width 51 height 12
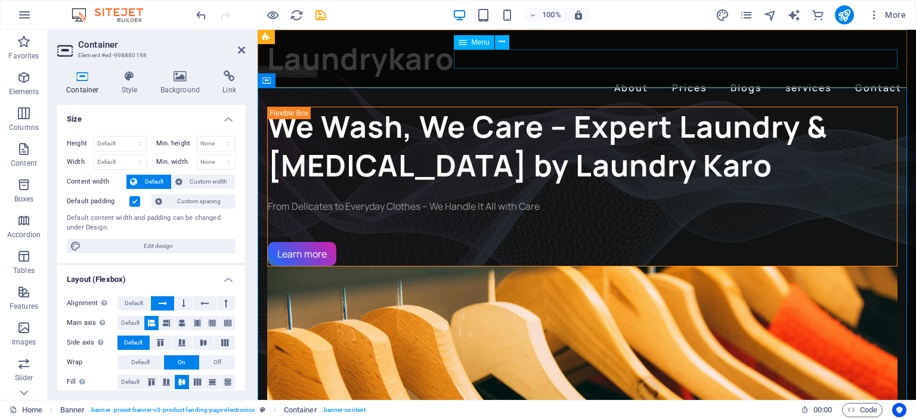
click at [459, 78] on nav "About Prices Blogs services Contact" at bounding box center [586, 87] width 639 height 19
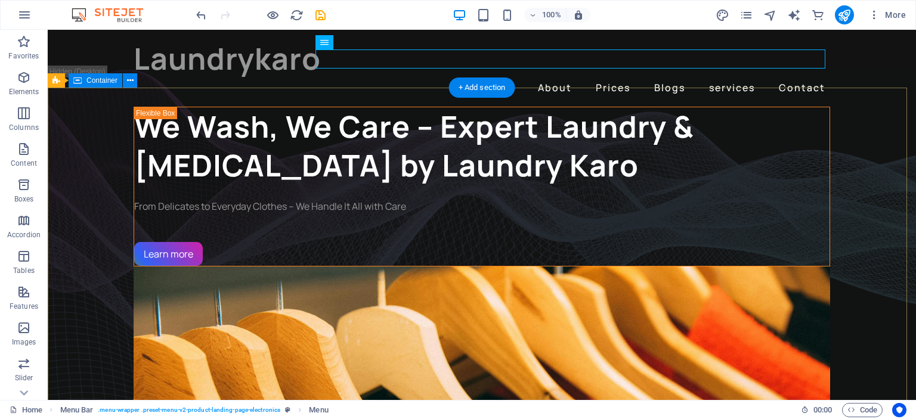
click at [190, 108] on div "We Wash, We Care – Expert Laundry & Dry Cleaning by Laundry Karo From Delicates…" at bounding box center [482, 419] width 868 height 624
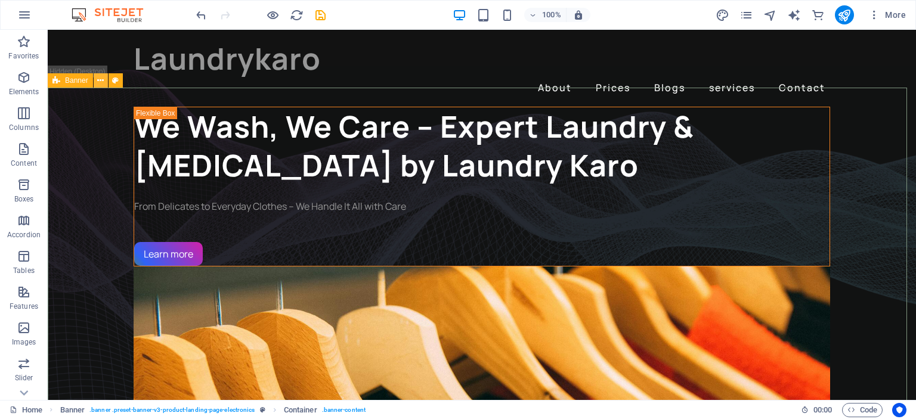
click at [95, 80] on button at bounding box center [101, 80] width 14 height 14
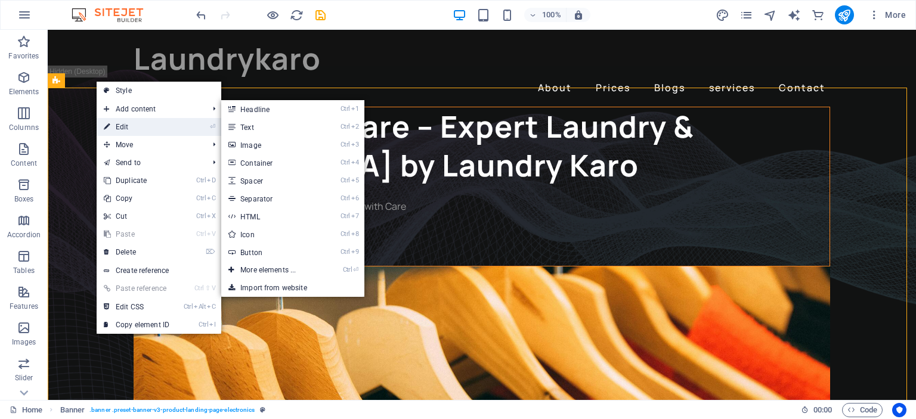
click at [126, 121] on link "⏎ Edit" at bounding box center [137, 127] width 80 height 18
select select "vh"
select select "banner"
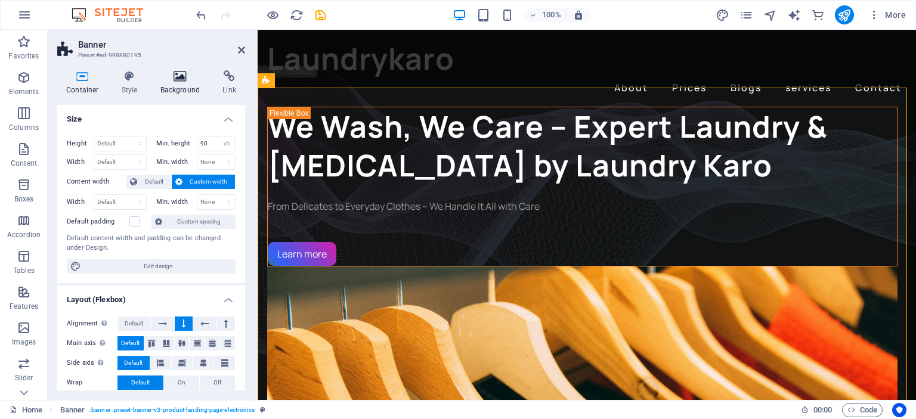
click at [176, 83] on h4 "Background" at bounding box center [182, 82] width 63 height 25
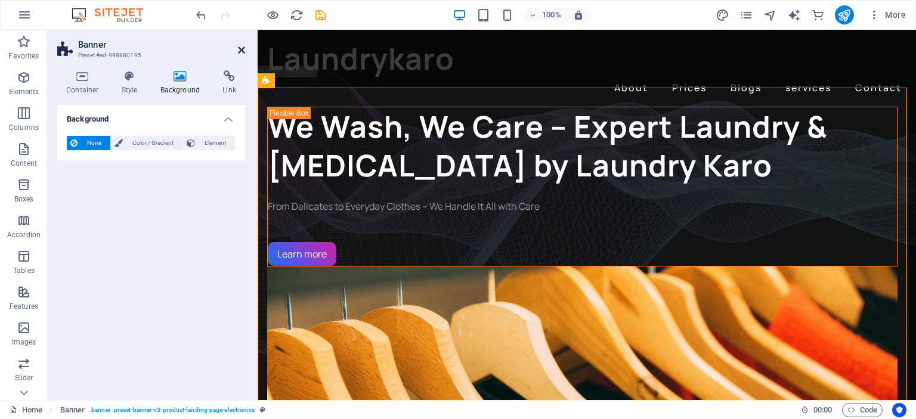
click at [240, 46] on icon at bounding box center [241, 50] width 7 height 10
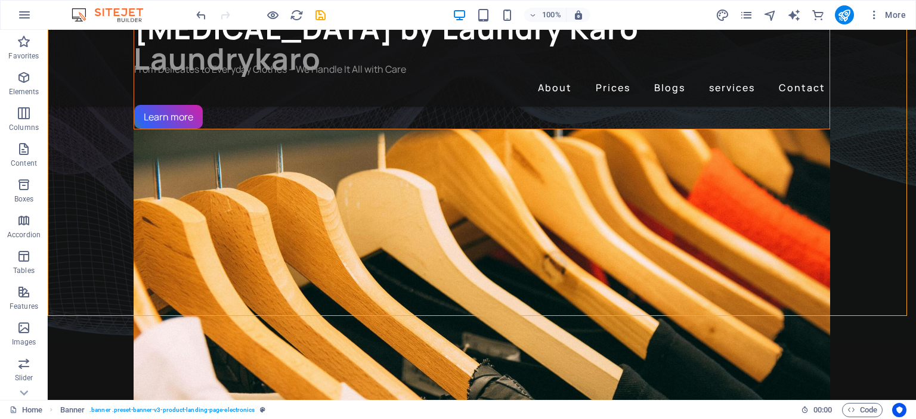
scroll to position [204, 0]
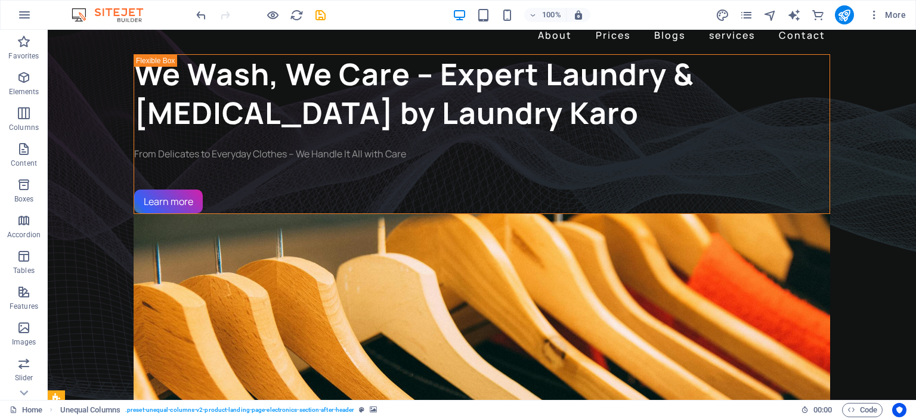
scroll to position [0, 0]
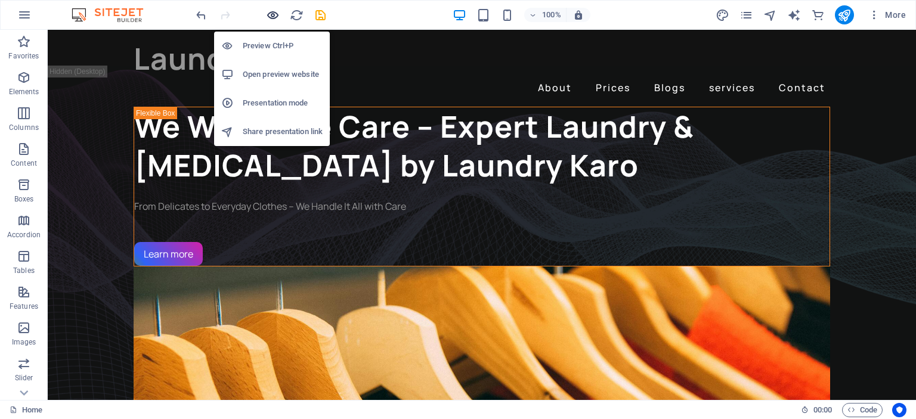
click at [277, 13] on icon "button" at bounding box center [273, 15] width 14 height 14
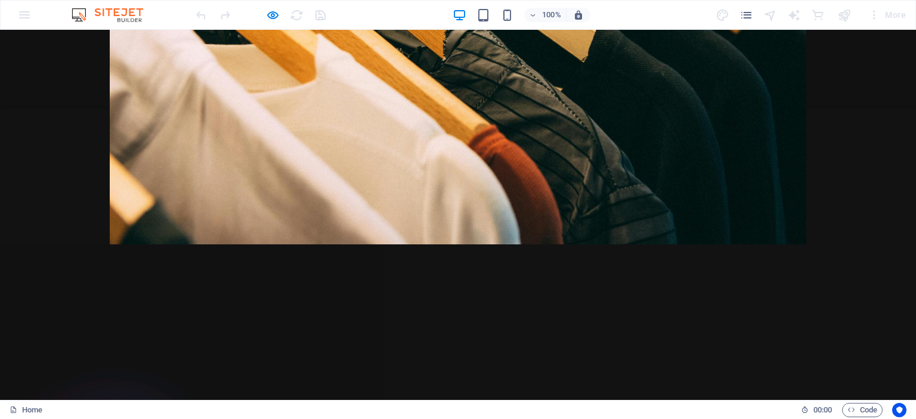
scroll to position [426, 0]
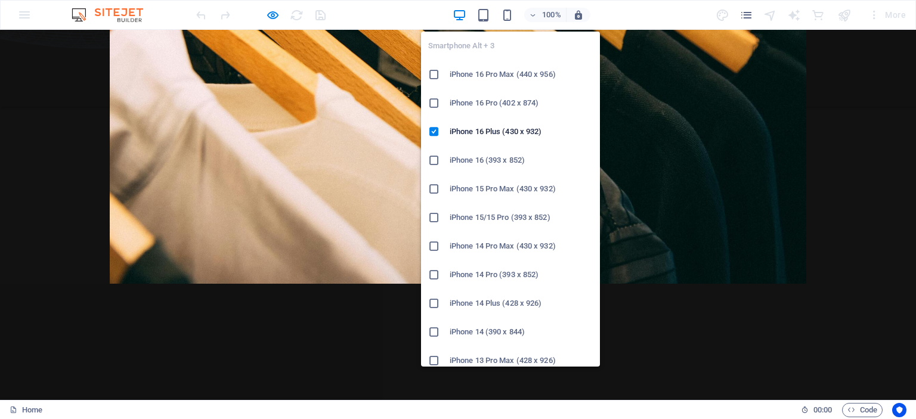
click at [510, 7] on div "100%" at bounding box center [522, 14] width 138 height 19
click at [511, 11] on icon "button" at bounding box center [507, 15] width 14 height 14
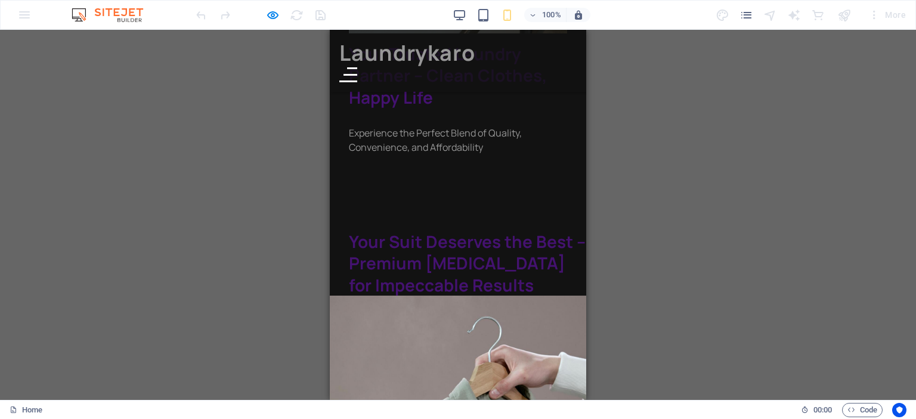
scroll to position [261, 0]
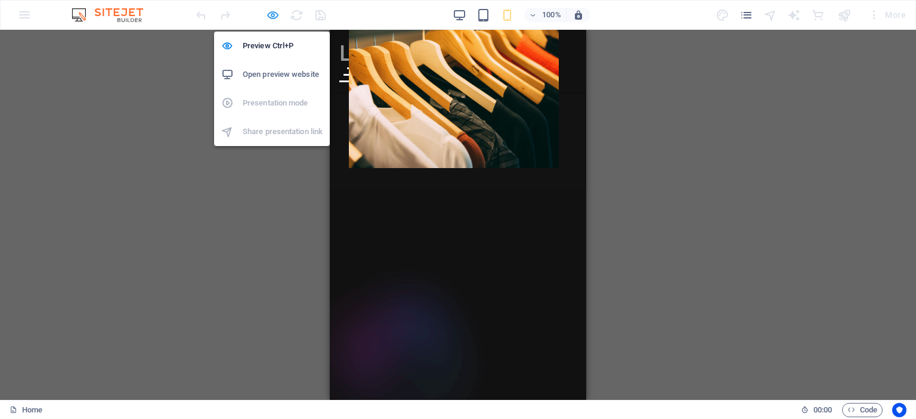
click at [266, 11] on icon "button" at bounding box center [273, 15] width 14 height 14
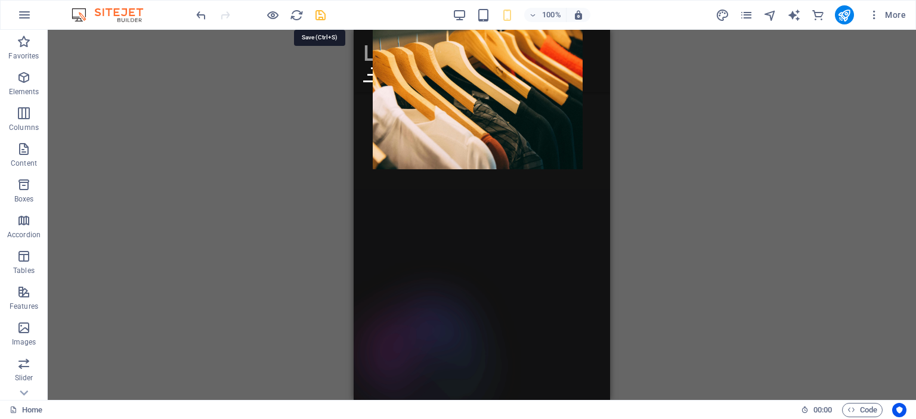
click at [321, 11] on icon "save" at bounding box center [321, 15] width 14 height 14
checkbox input "false"
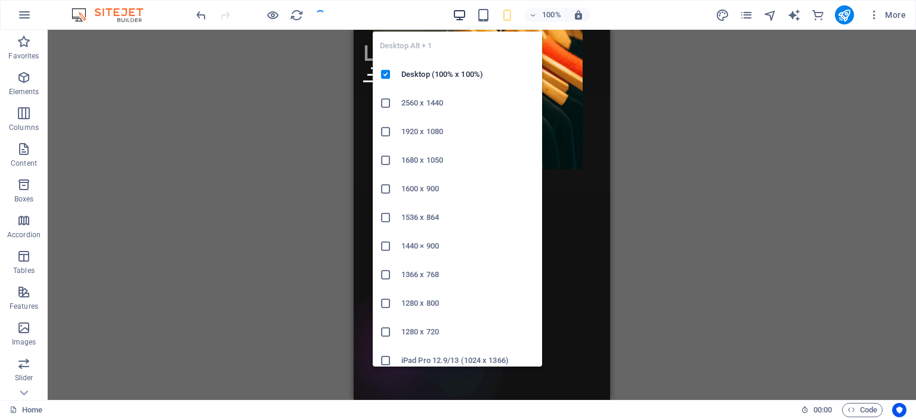
click at [461, 10] on icon "button" at bounding box center [460, 15] width 14 height 14
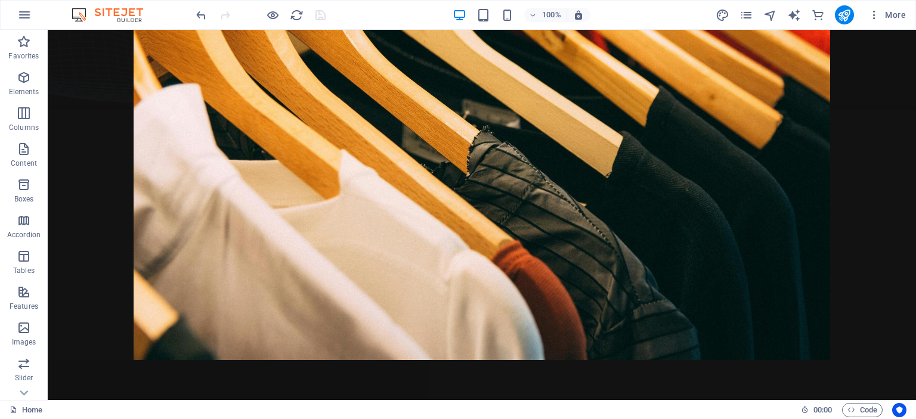
scroll to position [355, 0]
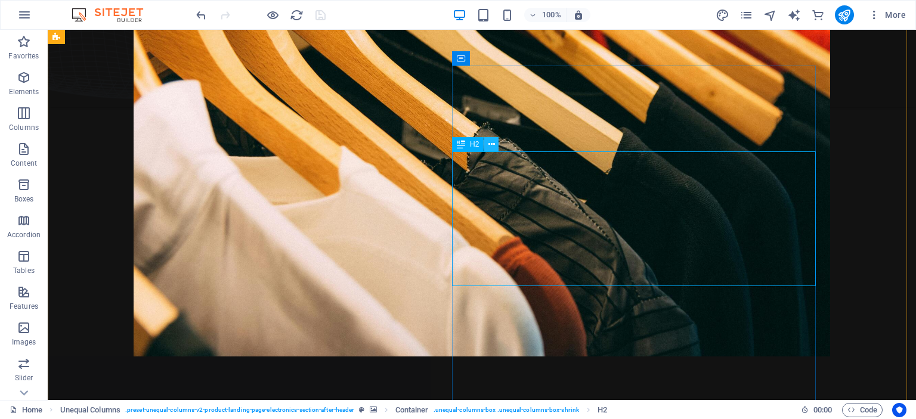
click at [489, 143] on icon at bounding box center [491, 144] width 7 height 13
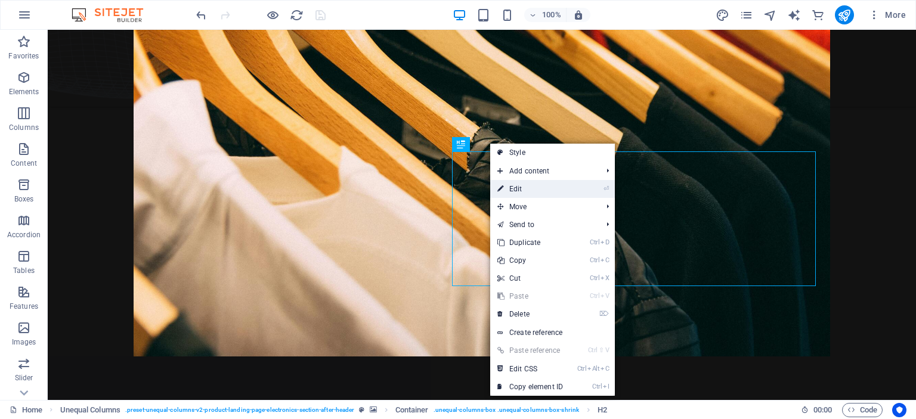
click at [515, 184] on link "⏎ Edit" at bounding box center [530, 189] width 80 height 18
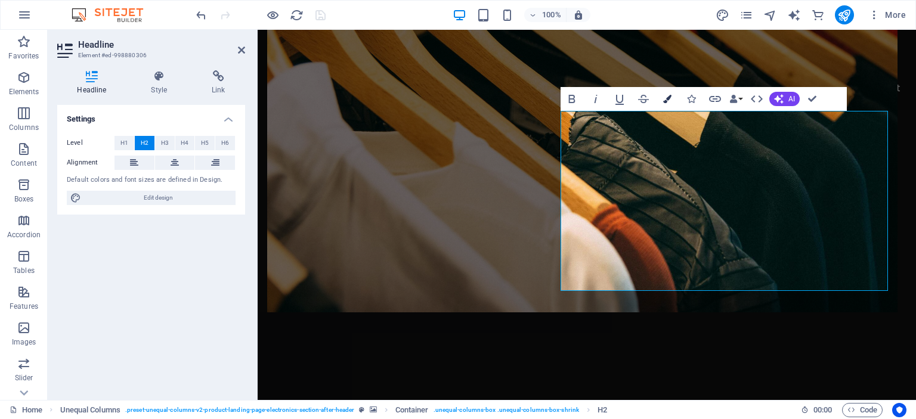
click at [661, 95] on button "Colors" at bounding box center [667, 99] width 23 height 24
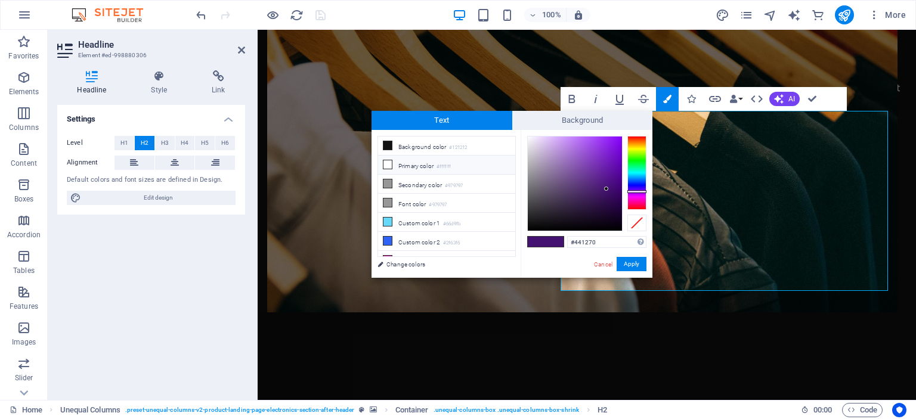
click at [385, 165] on icon at bounding box center [387, 164] width 8 height 8
type input "#ffffff"
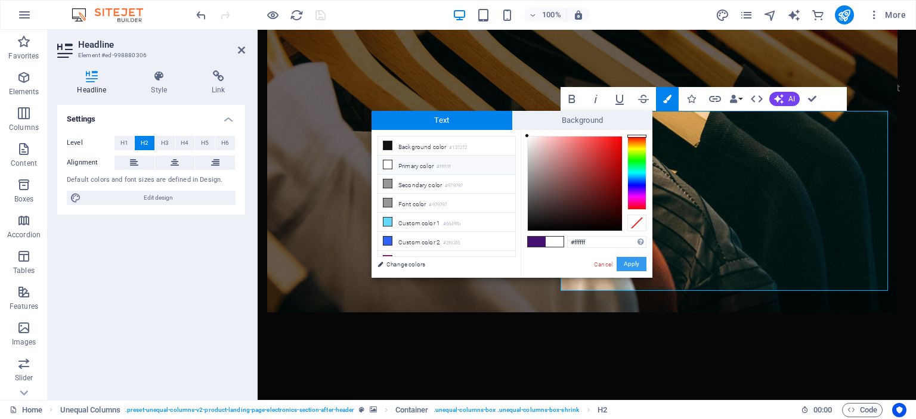
click at [634, 267] on button "Apply" at bounding box center [632, 264] width 30 height 14
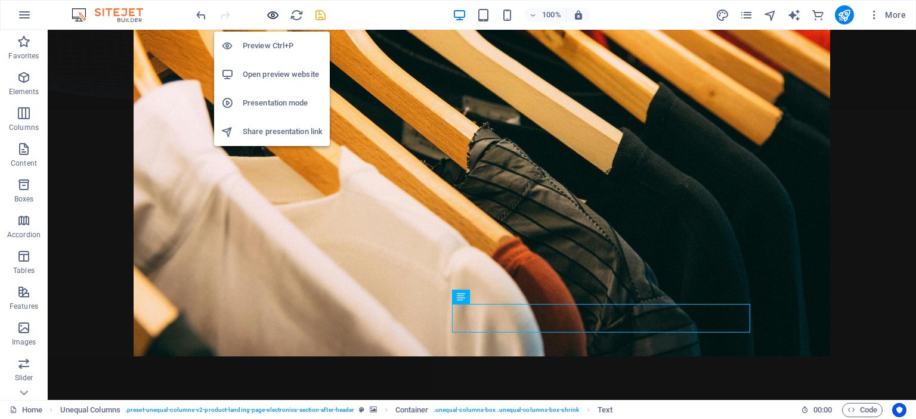
click at [270, 11] on icon "button" at bounding box center [273, 15] width 14 height 14
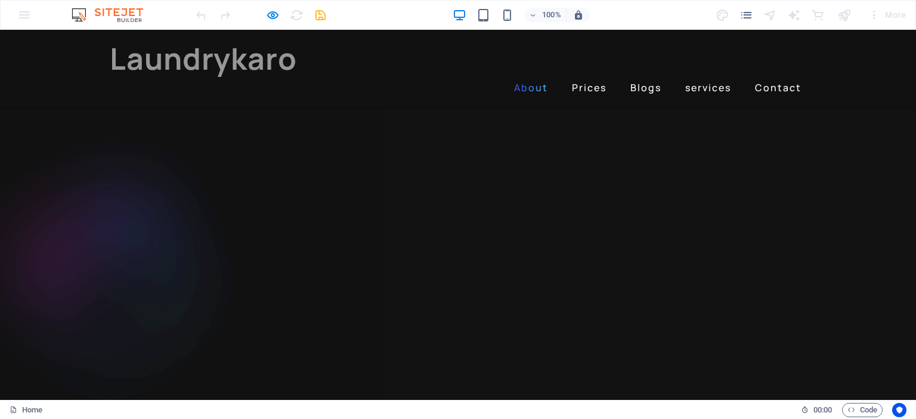
scroll to position [770, 0]
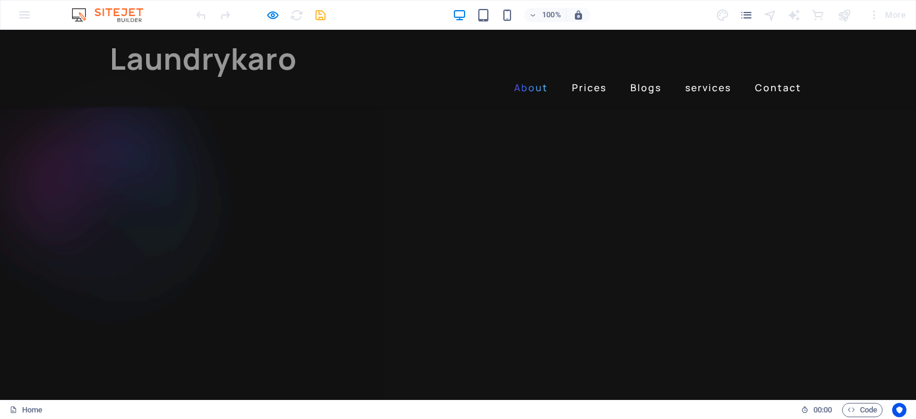
click at [264, 16] on div at bounding box center [261, 14] width 134 height 19
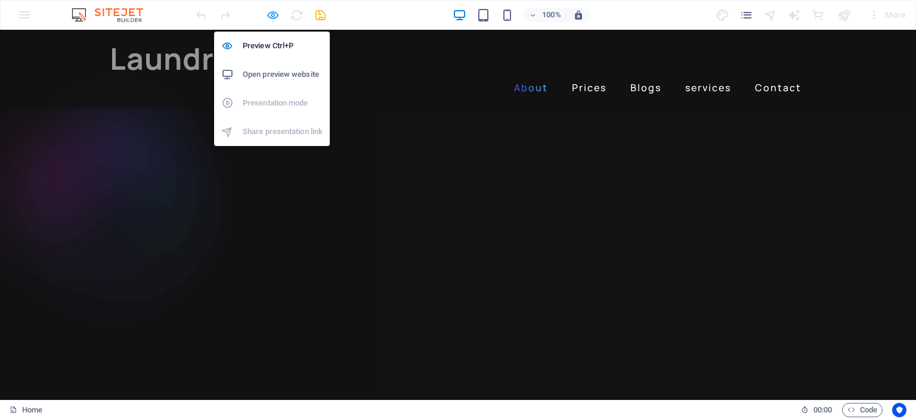
click at [272, 13] on icon "button" at bounding box center [273, 15] width 14 height 14
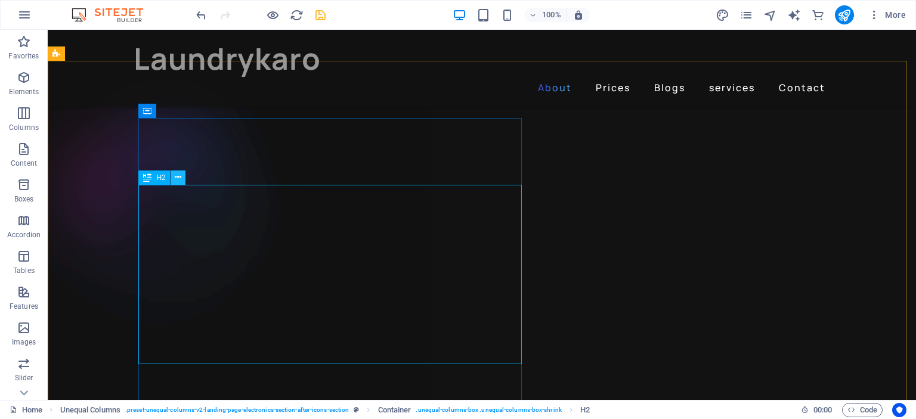
click at [175, 175] on icon at bounding box center [178, 177] width 7 height 13
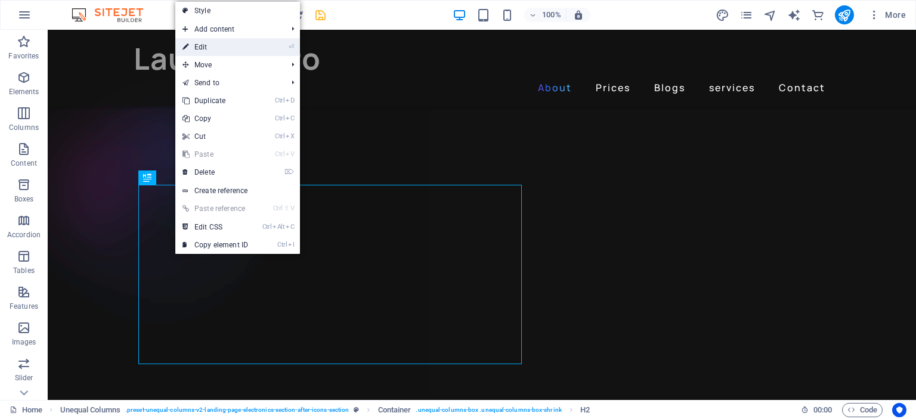
click at [216, 38] on link "⏎ Edit" at bounding box center [215, 47] width 80 height 18
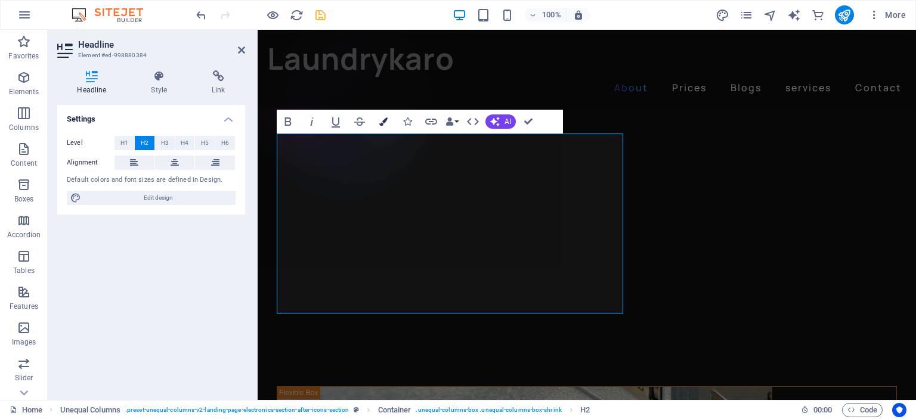
click at [379, 121] on button "Colors" at bounding box center [383, 122] width 23 height 24
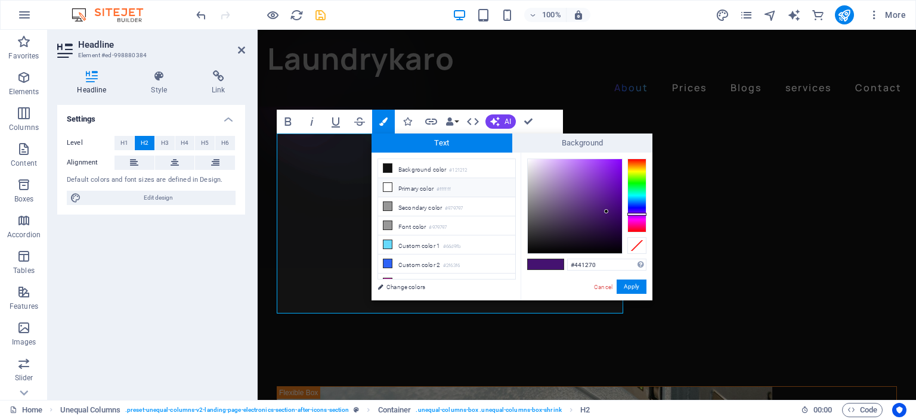
click at [385, 188] on icon at bounding box center [387, 187] width 8 height 8
type input "#ffffff"
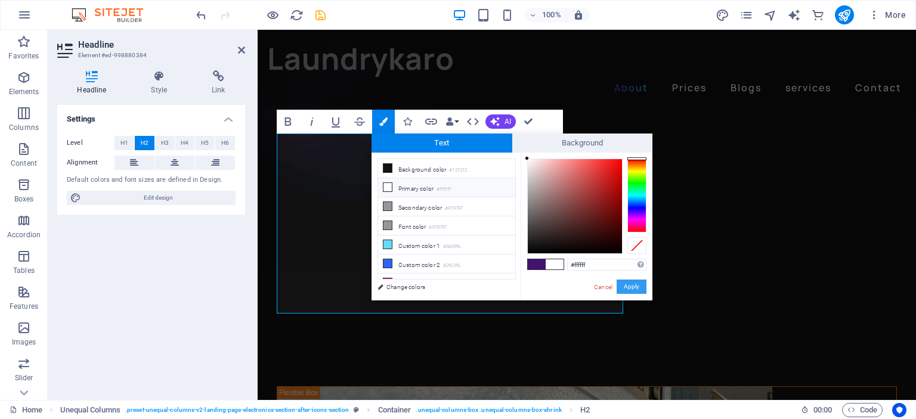
click at [631, 286] on button "Apply" at bounding box center [632, 287] width 30 height 14
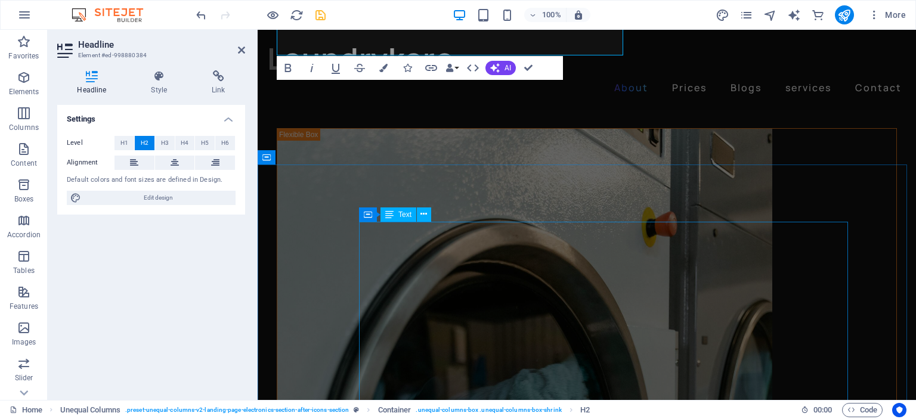
drag, startPoint x: 626, startPoint y: 238, endPoint x: 820, endPoint y: 246, distance: 194.6
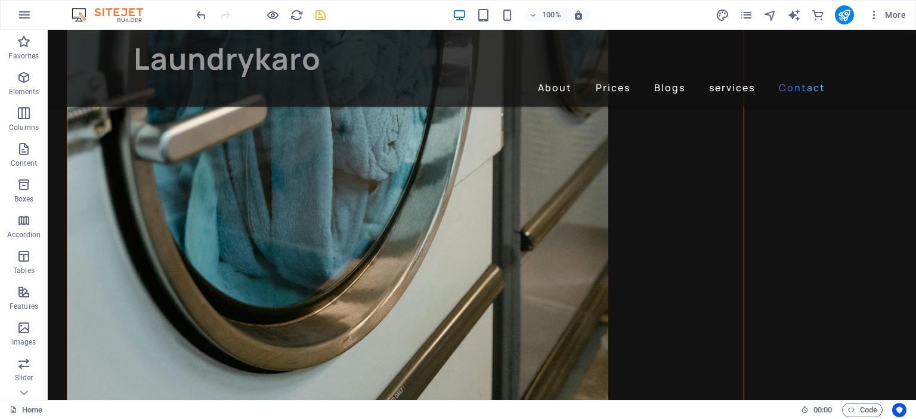
scroll to position [1570, 0]
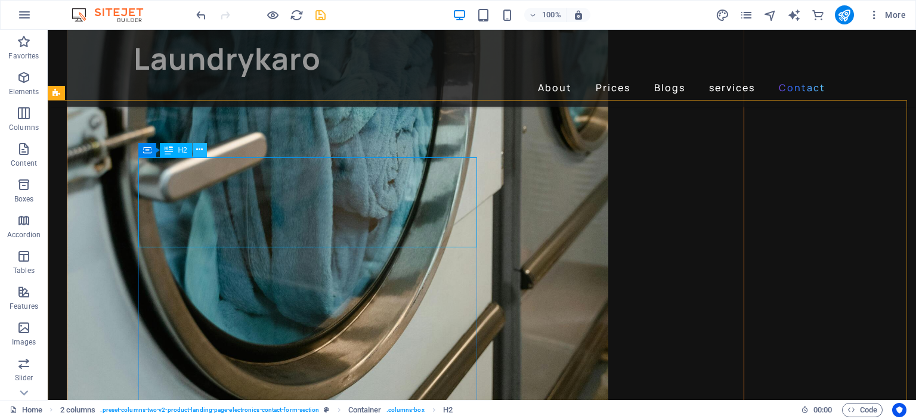
click at [198, 148] on icon at bounding box center [199, 150] width 7 height 13
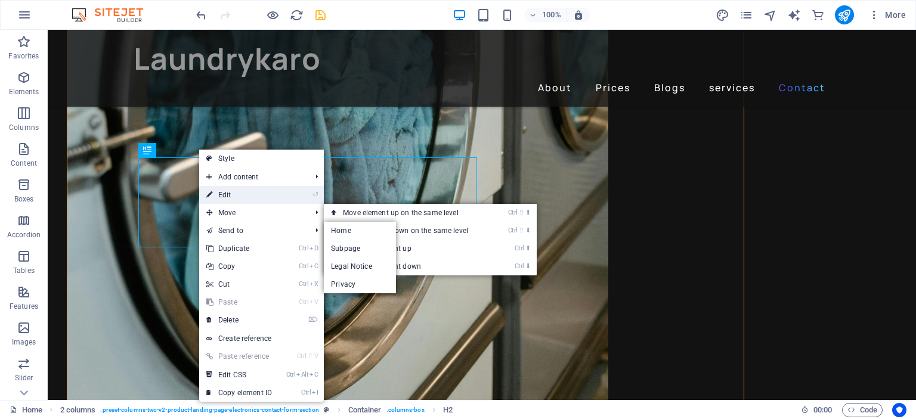
click at [243, 190] on link "⏎ Edit" at bounding box center [239, 195] width 80 height 18
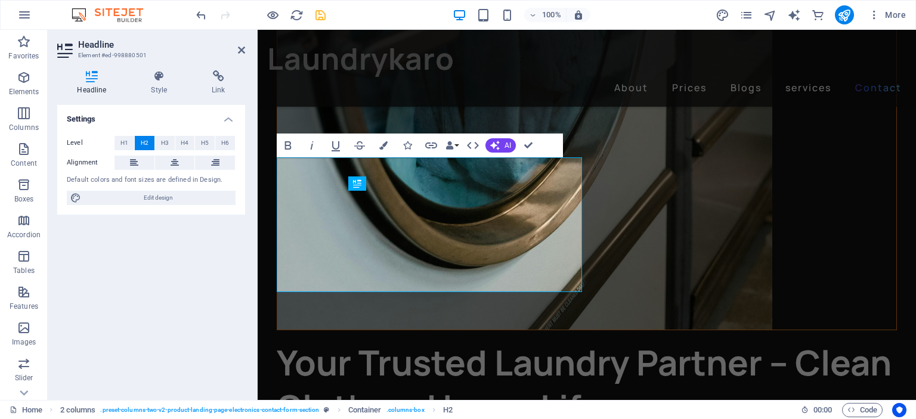
scroll to position [1537, 0]
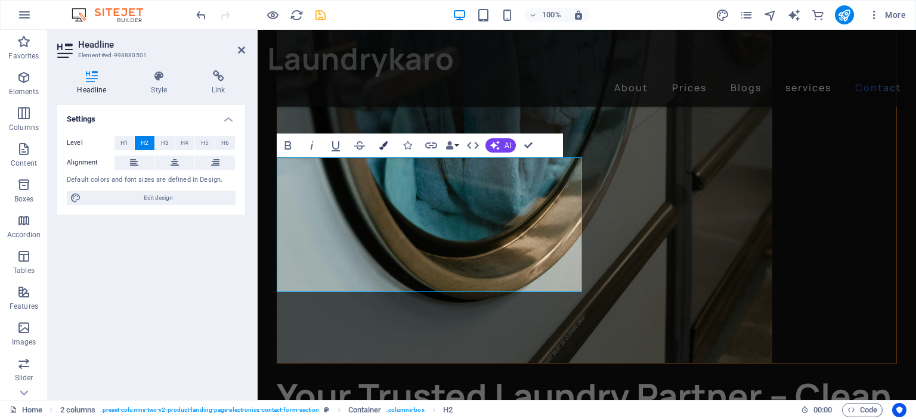
click at [383, 140] on button "Colors" at bounding box center [383, 146] width 23 height 24
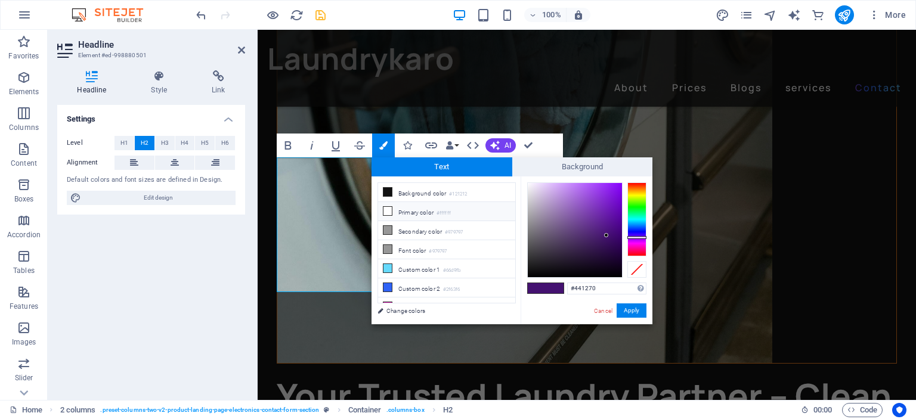
click at [386, 212] on icon at bounding box center [387, 211] width 8 height 8
type input "#ffffff"
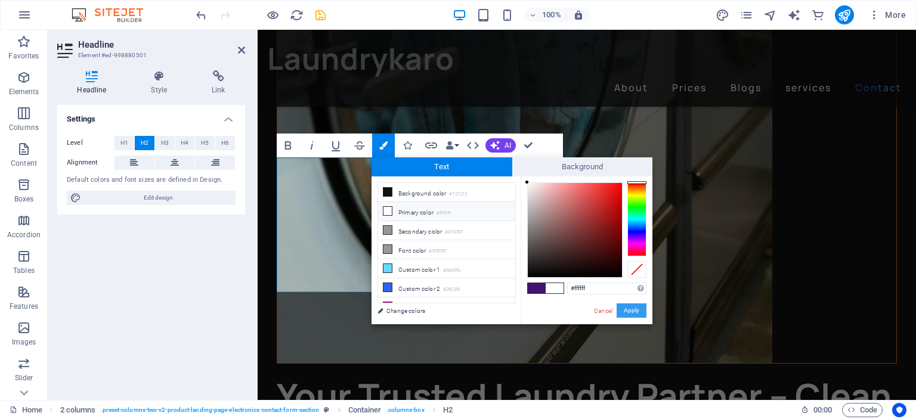
click at [627, 315] on button "Apply" at bounding box center [632, 311] width 30 height 14
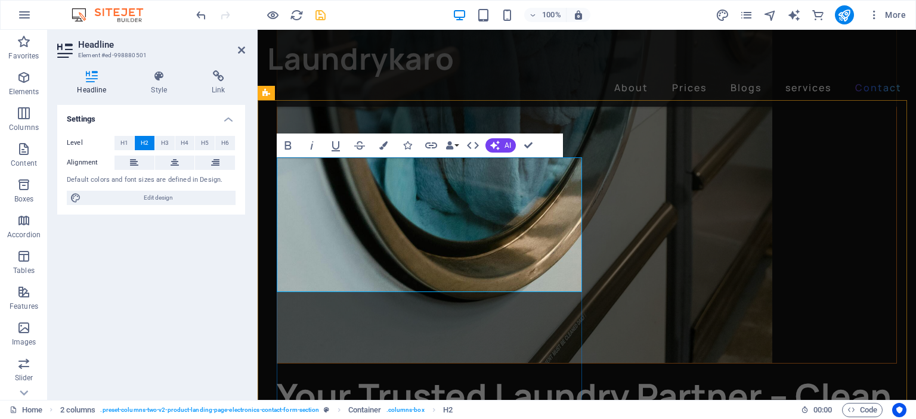
drag, startPoint x: 451, startPoint y: 273, endPoint x: 296, endPoint y: 218, distance: 163.7
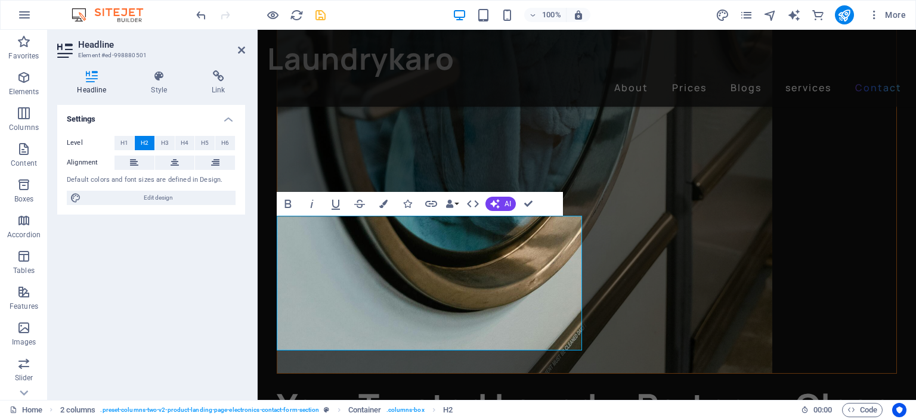
scroll to position [1534, 0]
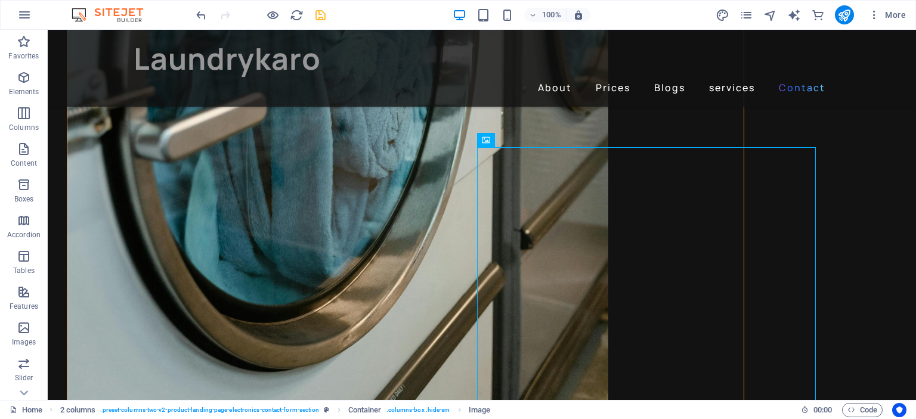
scroll to position [1682, 0]
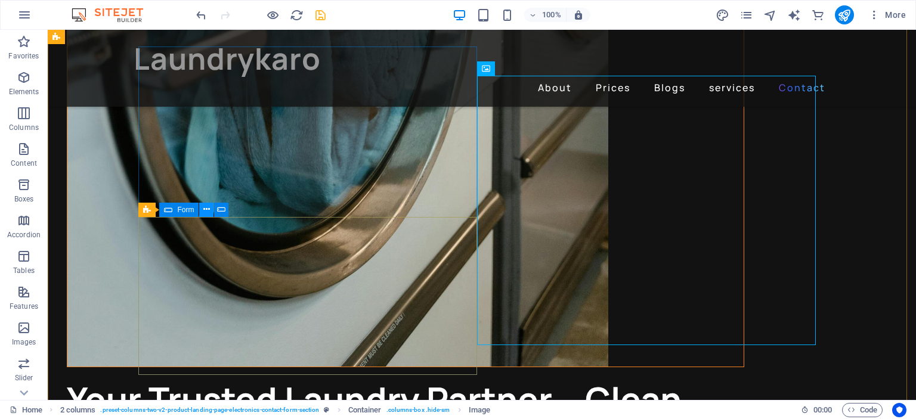
click at [206, 208] on icon at bounding box center [206, 209] width 7 height 13
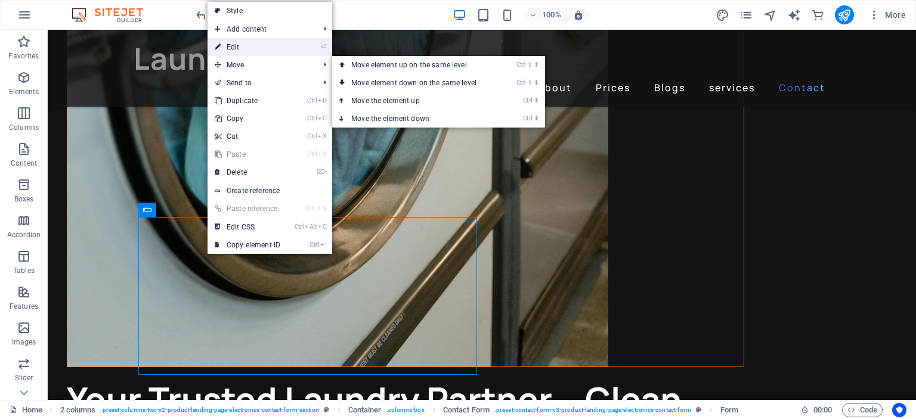
click at [255, 49] on link "⏎ Edit" at bounding box center [248, 47] width 80 height 18
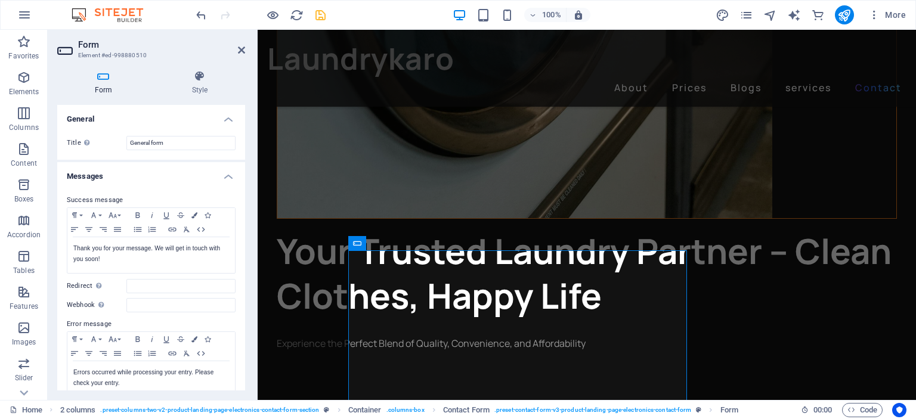
scroll to position [1648, 0]
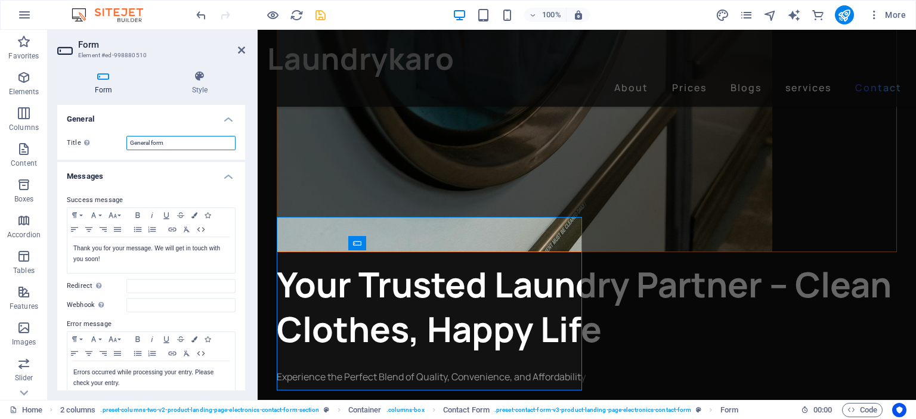
click at [165, 141] on input "General form" at bounding box center [180, 143] width 109 height 14
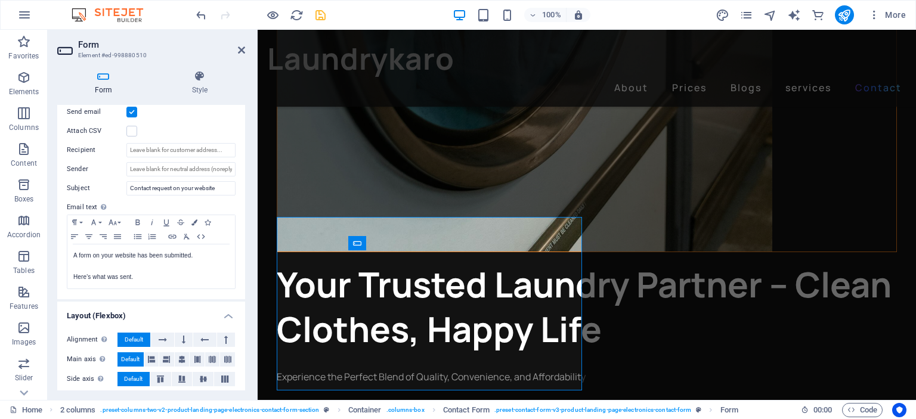
scroll to position [331, 0]
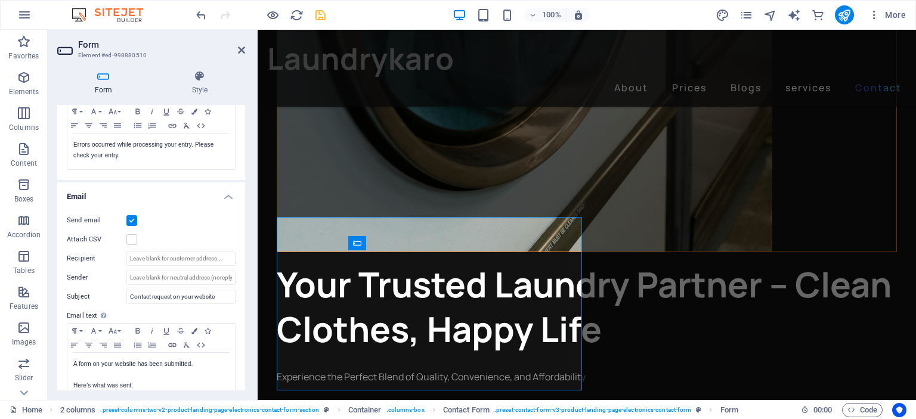
click at [222, 192] on h4 "Email" at bounding box center [151, 192] width 188 height 21
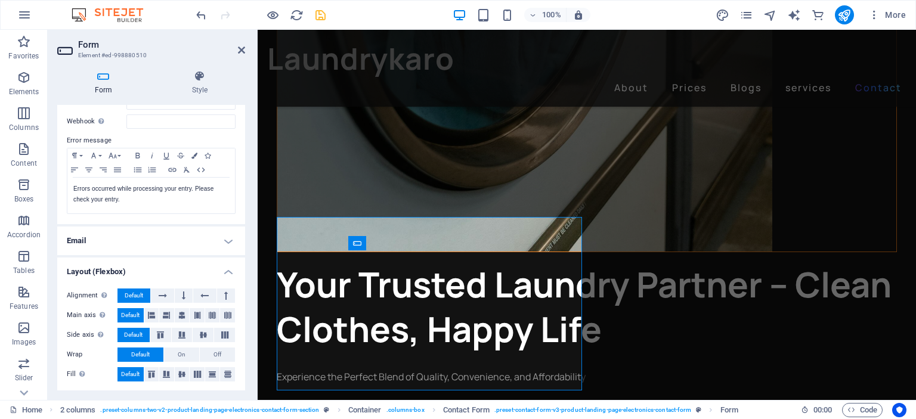
click at [226, 236] on h4 "Email" at bounding box center [151, 241] width 188 height 29
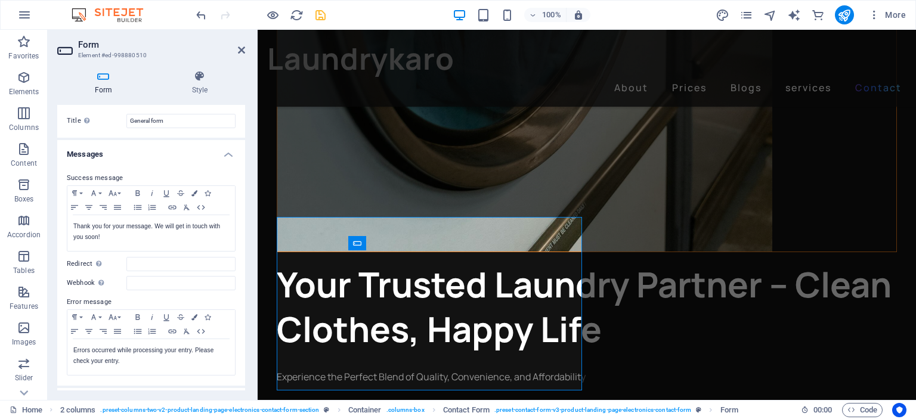
scroll to position [0, 0]
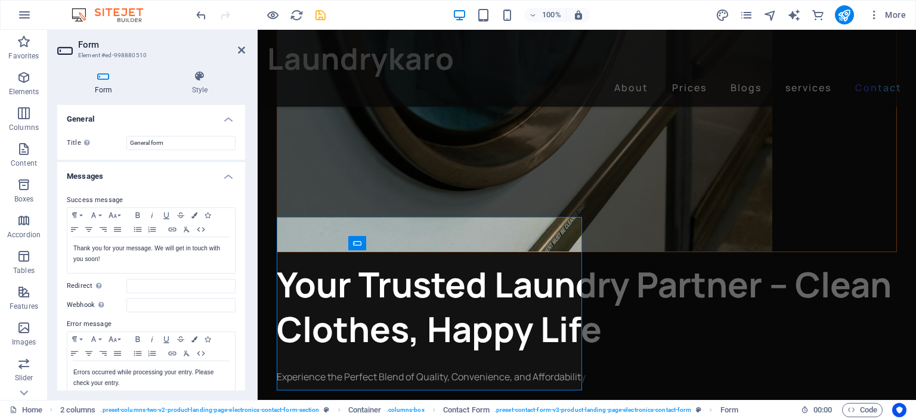
click at [224, 115] on h4 "General" at bounding box center [151, 115] width 188 height 21
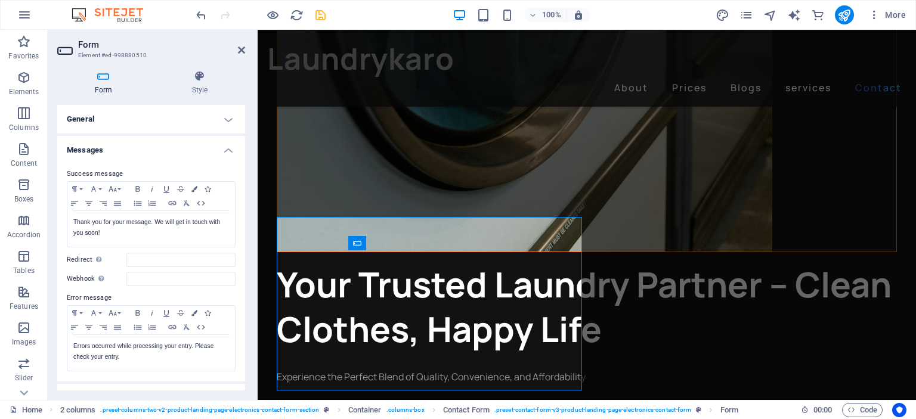
click at [224, 117] on h4 "General" at bounding box center [151, 119] width 188 height 29
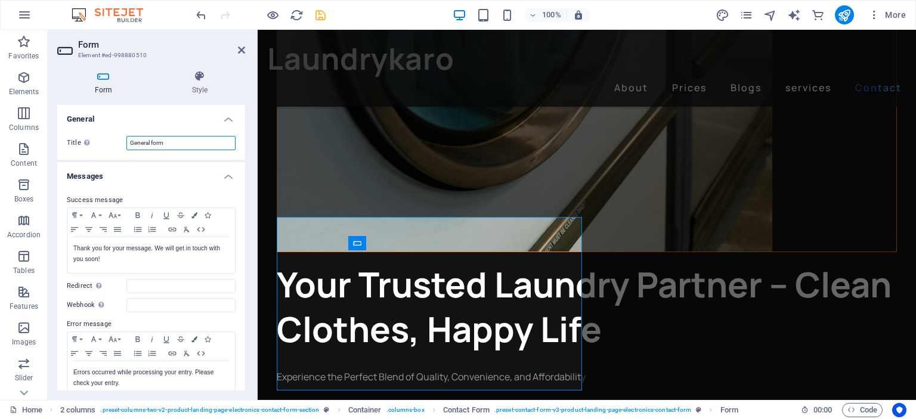
click at [169, 143] on input "General form" at bounding box center [180, 143] width 109 height 14
type input "G"
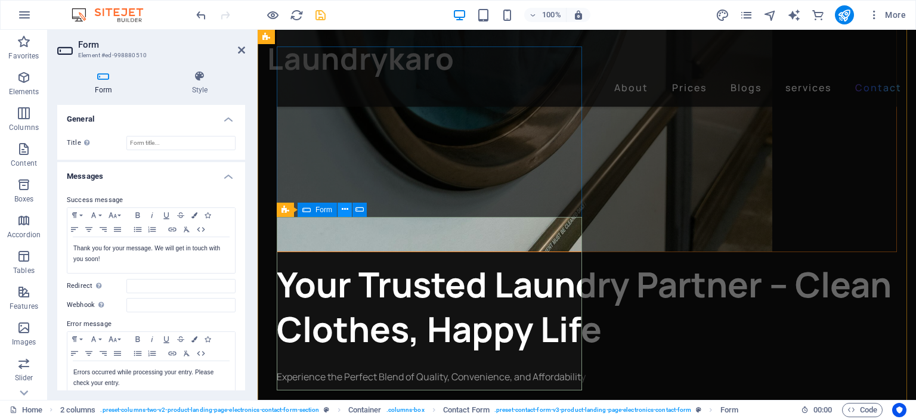
click at [345, 209] on icon at bounding box center [345, 209] width 7 height 13
click at [336, 241] on icon at bounding box center [335, 243] width 7 height 13
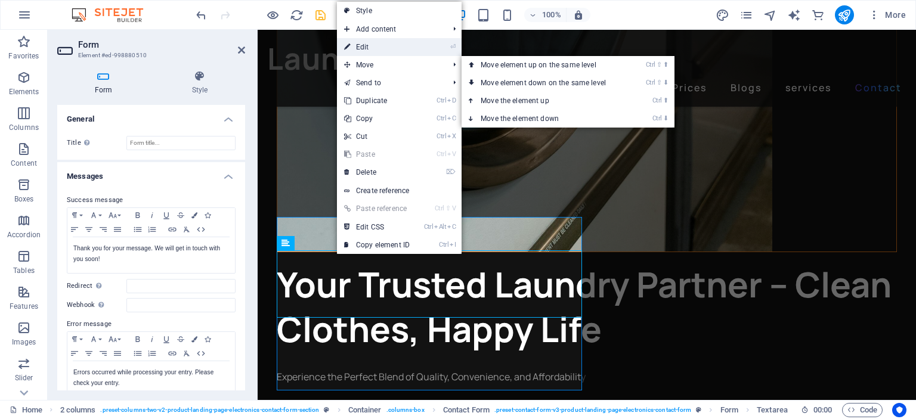
click at [377, 51] on link "⏎ Edit" at bounding box center [377, 47] width 80 height 18
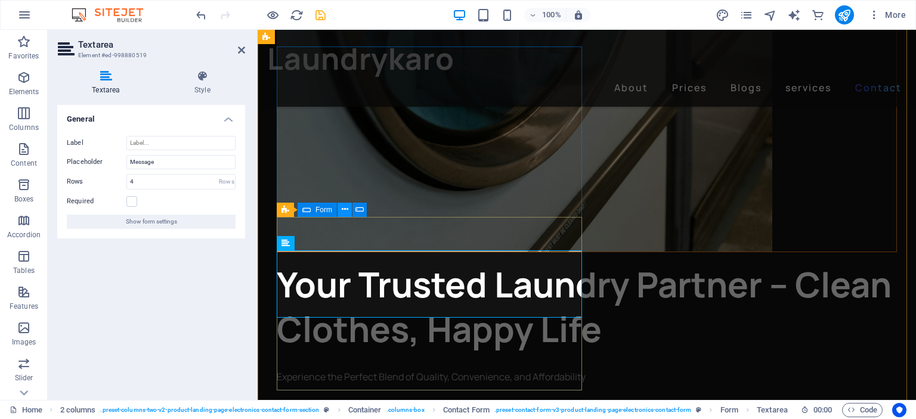
click at [342, 210] on icon at bounding box center [345, 209] width 7 height 13
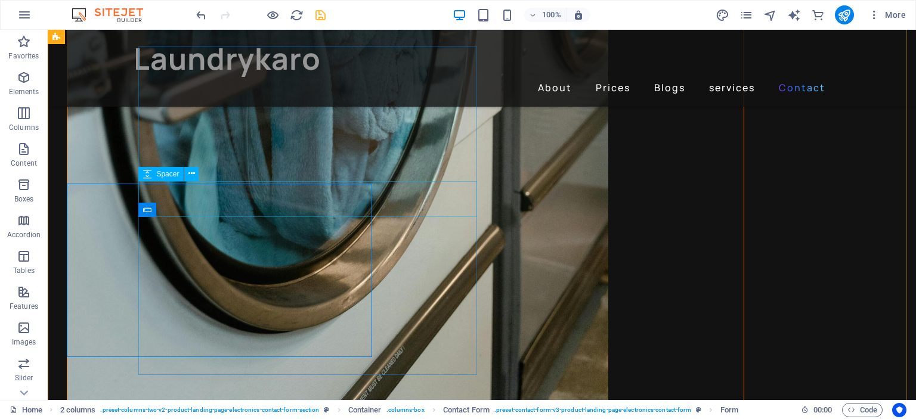
scroll to position [1682, 0]
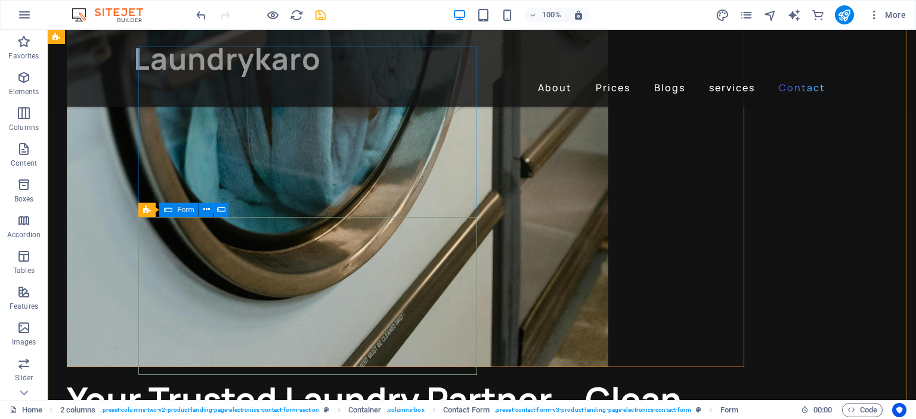
click at [176, 208] on div "Form" at bounding box center [178, 210] width 39 height 14
click at [174, 210] on span "Contact Form" at bounding box center [178, 209] width 44 height 7
click at [210, 209] on icon at bounding box center [212, 209] width 7 height 13
click at [215, 208] on icon at bounding box center [212, 209] width 7 height 13
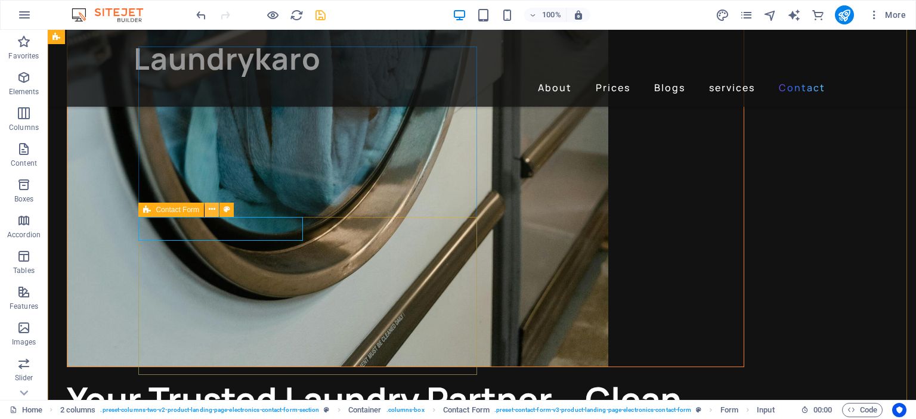
click at [211, 209] on icon at bounding box center [212, 209] width 7 height 13
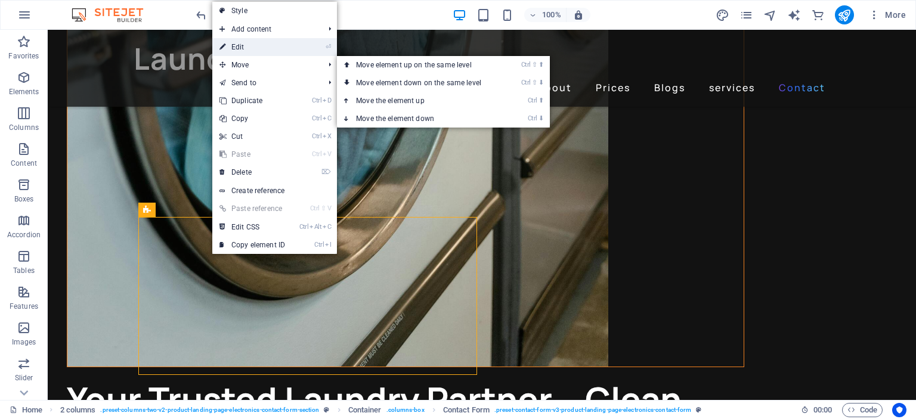
click at [244, 45] on link "⏎ Edit" at bounding box center [252, 47] width 80 height 18
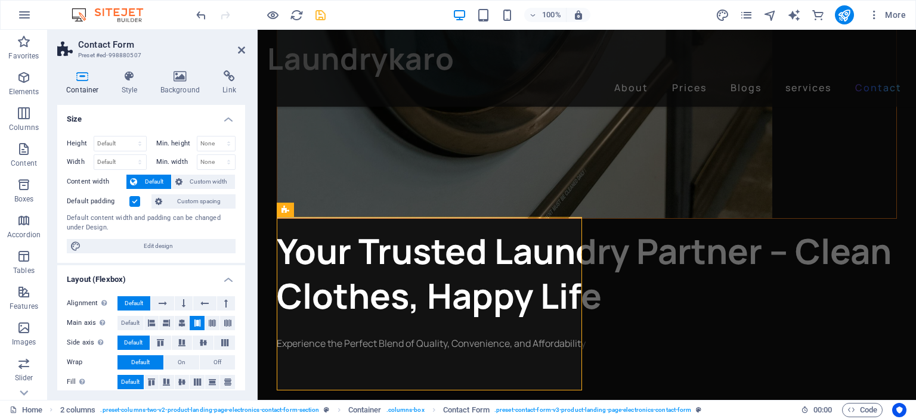
scroll to position [1648, 0]
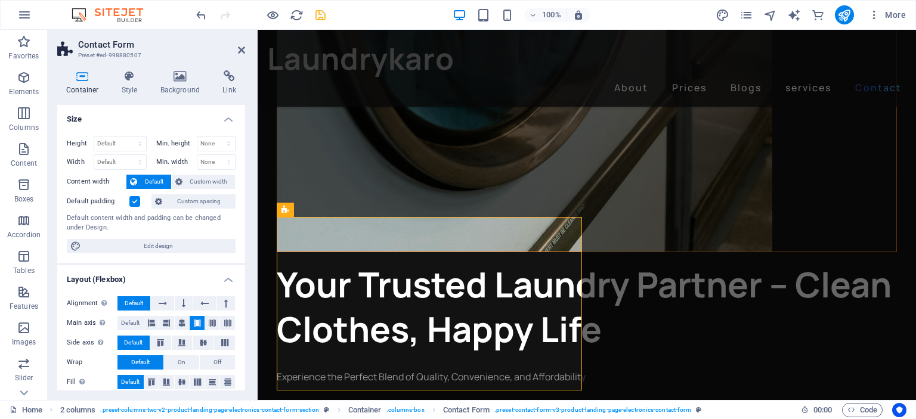
drag, startPoint x: 248, startPoint y: 134, endPoint x: 249, endPoint y: 145, distance: 11.9
click at [249, 145] on div "Container Style Background Link Size Height Default px rem % vh vw Min. height …" at bounding box center [151, 230] width 207 height 339
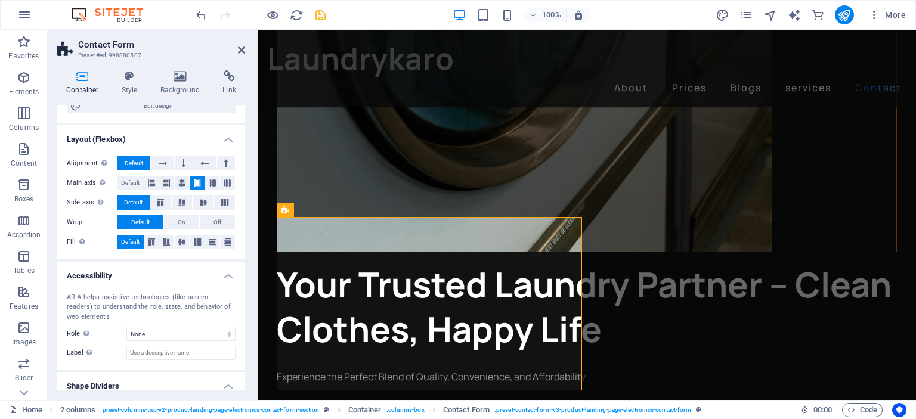
scroll to position [175, 0]
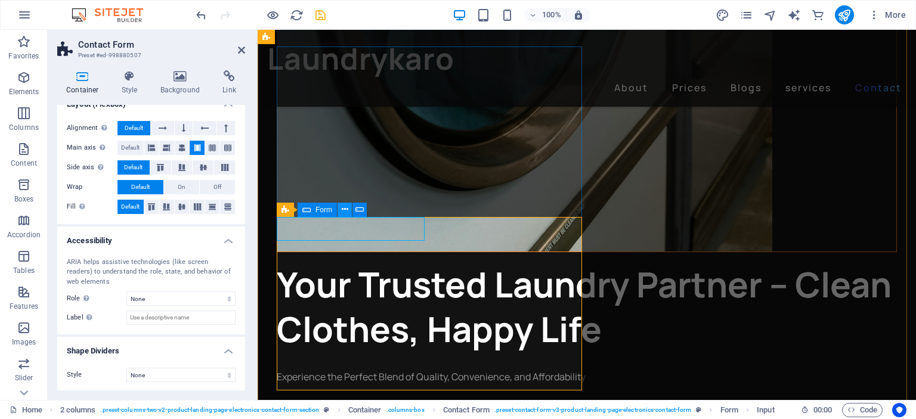
click at [340, 207] on button at bounding box center [344, 210] width 14 height 14
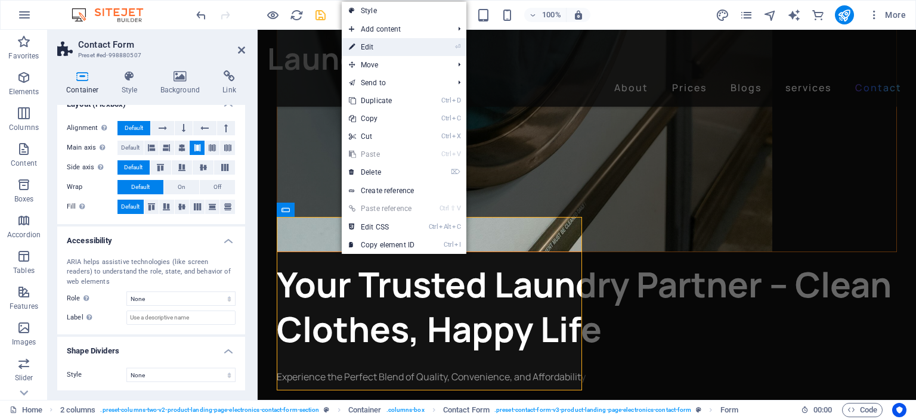
click at [381, 50] on link "⏎ Edit" at bounding box center [382, 47] width 80 height 18
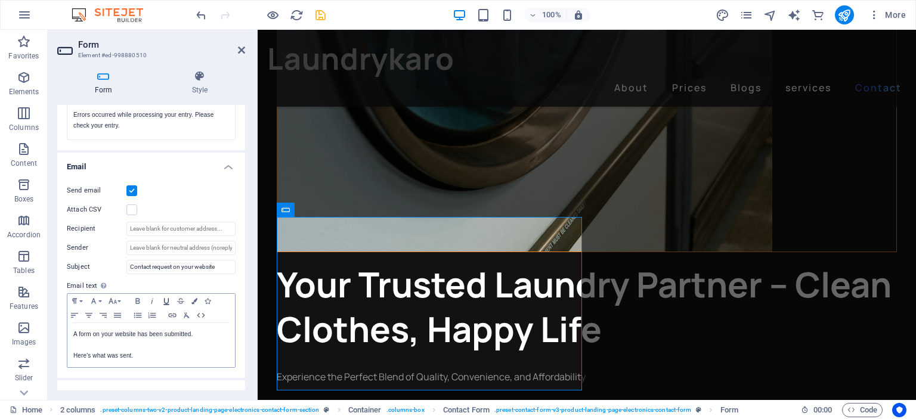
scroll to position [259, 0]
click at [240, 245] on div "Send email Attach CSV Recipient Sender Subject Contact request on your website …" at bounding box center [151, 275] width 188 height 204
click at [144, 227] on input "Recipient" at bounding box center [180, 228] width 109 height 14
drag, startPoint x: 227, startPoint y: 226, endPoint x: 116, endPoint y: 226, distance: 110.3
click at [116, 226] on div "Recipient amit.ghanghoria786@gmail.com" at bounding box center [151, 228] width 169 height 14
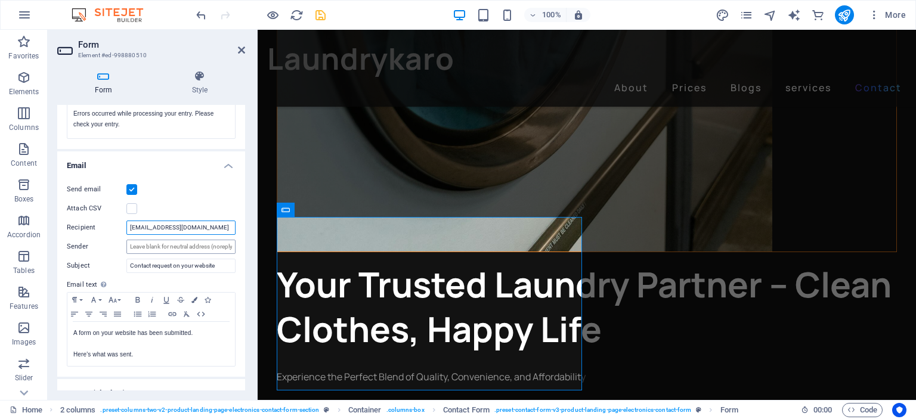
type input "amit.ghanghoria786@gmail.com"
click at [153, 246] on input "Sender" at bounding box center [180, 247] width 109 height 14
paste input "amit.ghanghoria786@gmail.com"
type input "amit.ghanghoria786@gmail.com"
drag, startPoint x: 222, startPoint y: 228, endPoint x: 103, endPoint y: 225, distance: 119.3
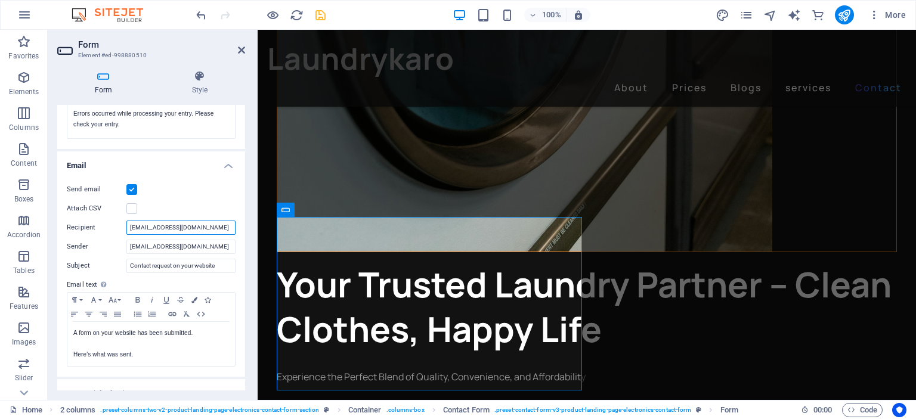
click at [103, 225] on div "Recipient amit.ghanghoria786@gmail.com" at bounding box center [151, 228] width 169 height 14
drag, startPoint x: 241, startPoint y: 230, endPoint x: 247, endPoint y: 255, distance: 26.2
click at [247, 255] on div "Form Style General Title Define a name for the form. Messages Success message P…" at bounding box center [151, 230] width 207 height 339
drag, startPoint x: 242, startPoint y: 276, endPoint x: 241, endPoint y: 314, distance: 38.2
click at [241, 314] on div "Send email Attach CSV Recipient Sender amit.ghanghoria786@gmail.com Subject Con…" at bounding box center [151, 275] width 188 height 204
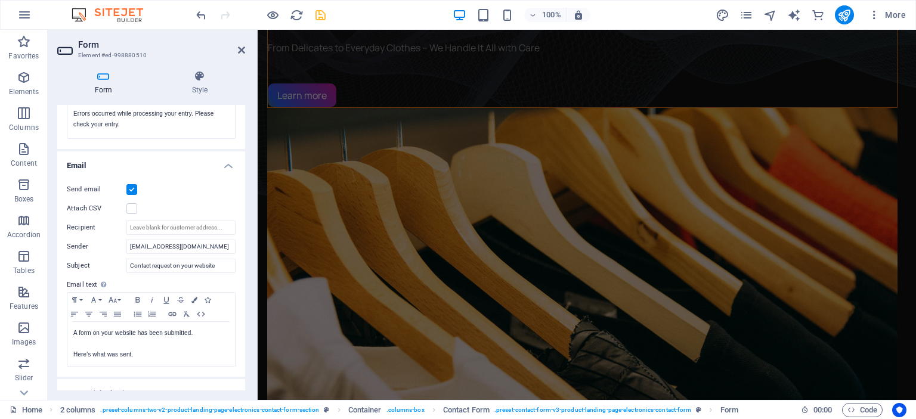
scroll to position [26, 0]
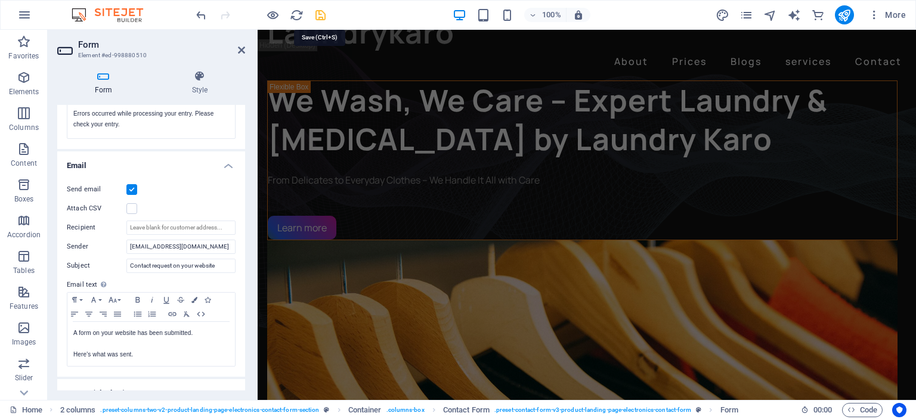
click at [317, 11] on icon "save" at bounding box center [321, 15] width 14 height 14
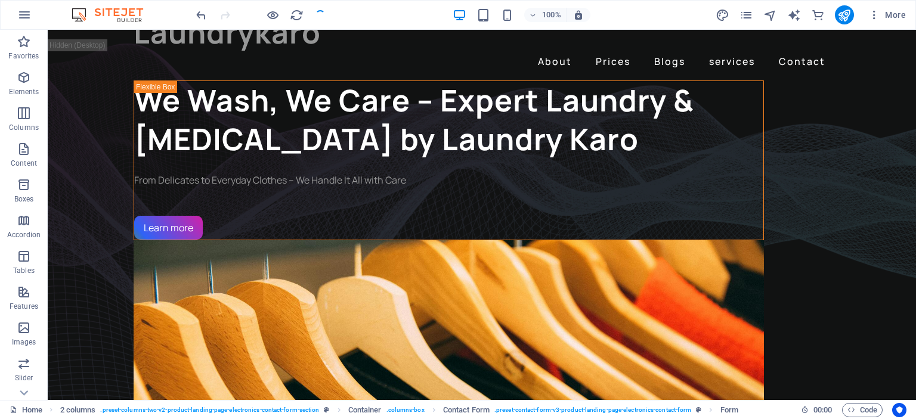
checkbox input "false"
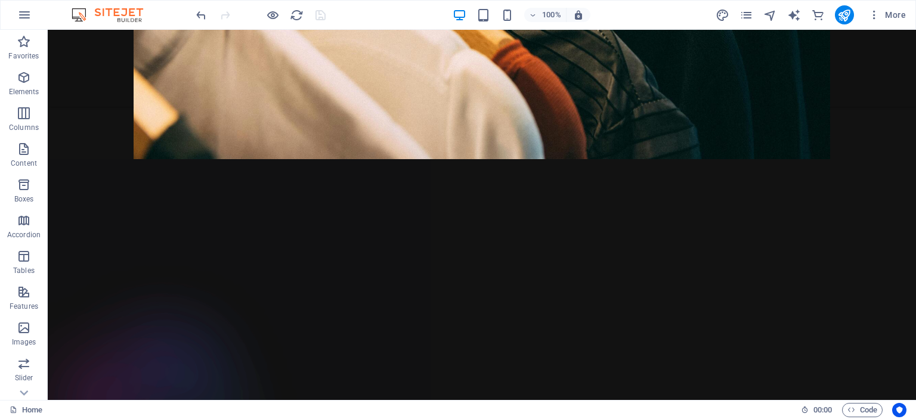
scroll to position [522, 0]
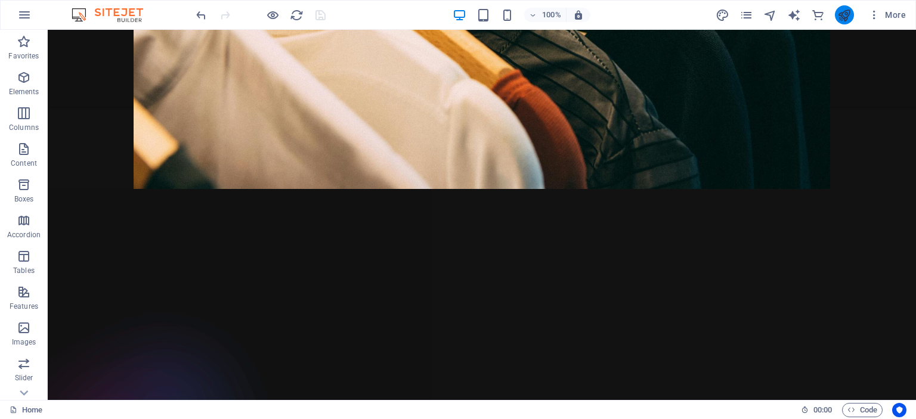
click at [837, 14] on button "publish" at bounding box center [844, 14] width 19 height 19
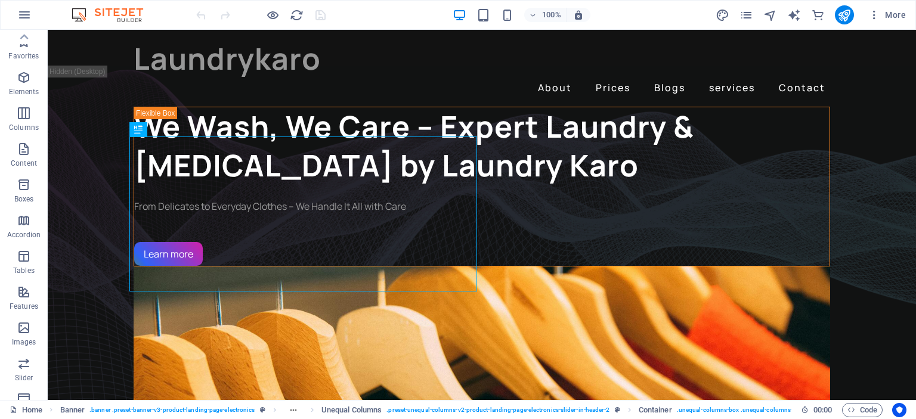
scroll to position [202, 0]
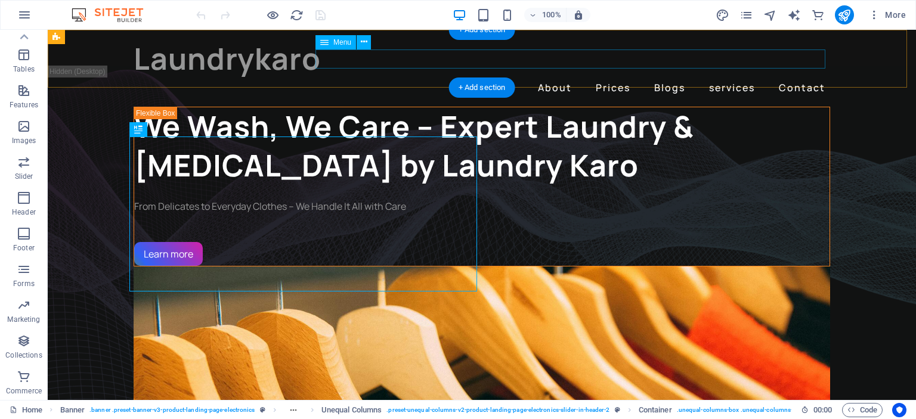
click at [539, 78] on nav "About Prices Blogs services Contact" at bounding box center [482, 87] width 696 height 19
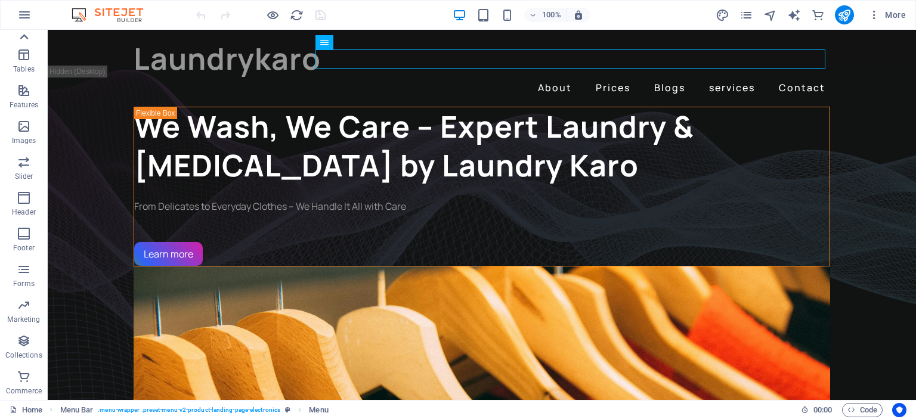
click at [25, 35] on icon at bounding box center [24, 37] width 17 height 17
click at [29, 14] on icon "button" at bounding box center [24, 15] width 14 height 14
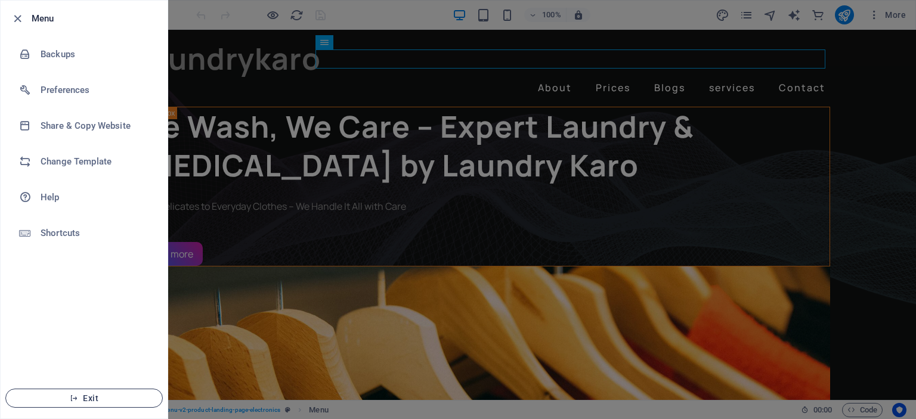
click at [90, 395] on span "Exit" at bounding box center [84, 399] width 137 height 10
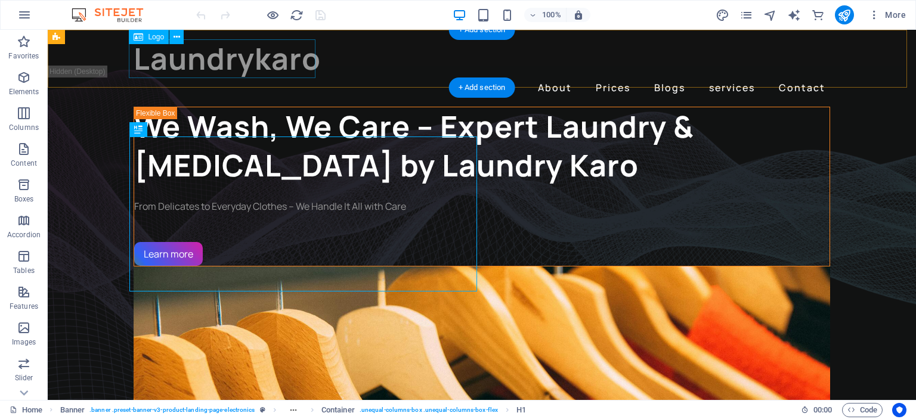
click at [255, 56] on div "Laundrykaro" at bounding box center [482, 58] width 696 height 39
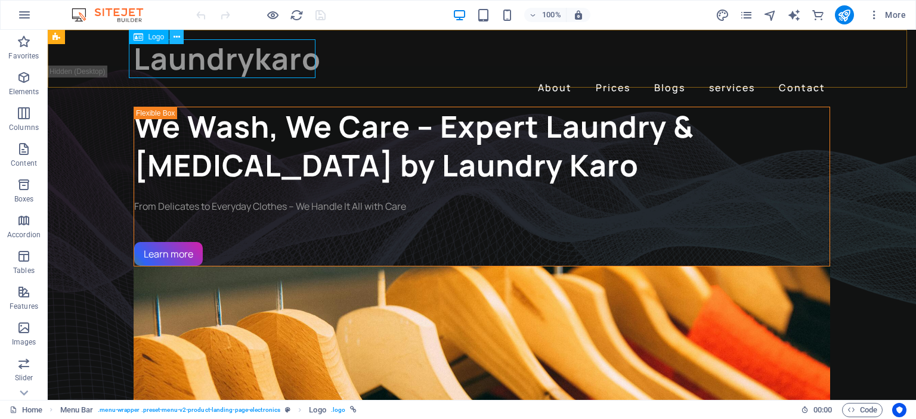
click at [178, 39] on icon at bounding box center [177, 37] width 7 height 13
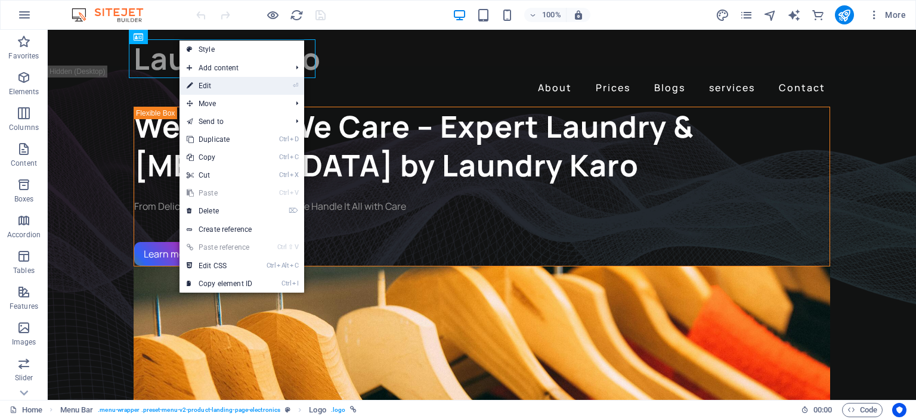
click at [227, 86] on link "⏎ Edit" at bounding box center [219, 86] width 80 height 18
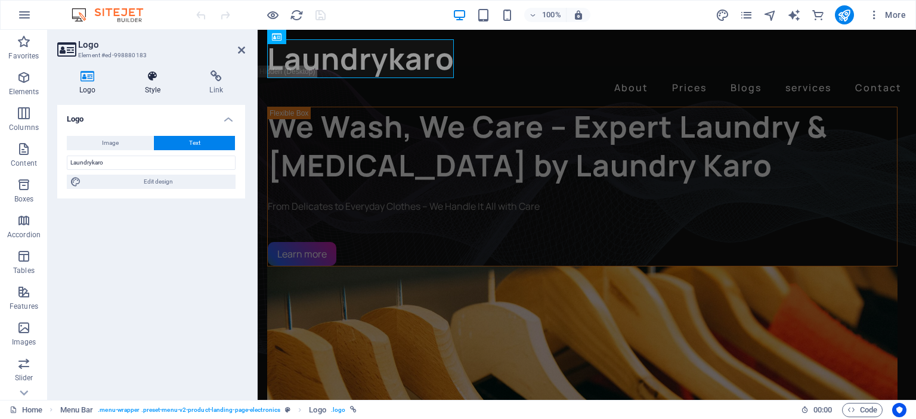
click at [159, 71] on icon at bounding box center [153, 76] width 60 height 12
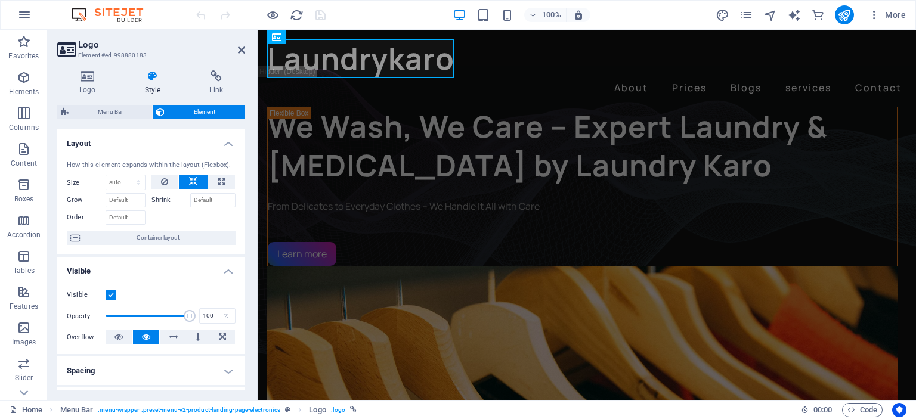
drag, startPoint x: 242, startPoint y: 169, endPoint x: 242, endPoint y: 175, distance: 6.6
click at [242, 175] on div "How this element expands within the layout (Flexbox). Size Default auto px % 1/…" at bounding box center [151, 203] width 188 height 104
drag, startPoint x: 248, startPoint y: 189, endPoint x: 248, endPoint y: 197, distance: 8.3
click at [248, 197] on div "Logo Style Link Logo Image Text Drag files here, click to choose files or selec…" at bounding box center [151, 230] width 207 height 339
drag, startPoint x: 245, startPoint y: 212, endPoint x: 246, endPoint y: 219, distance: 7.3
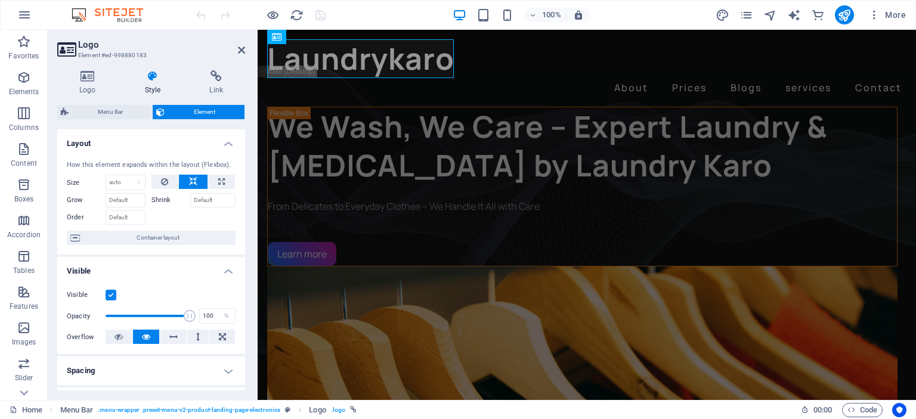
click at [246, 219] on div "Logo Style Link Logo Image Text Drag files here, click to choose files or selec…" at bounding box center [151, 230] width 207 height 339
drag, startPoint x: 241, startPoint y: 239, endPoint x: 241, endPoint y: 267, distance: 28.0
click at [241, 267] on ul "Layout How this element expands within the layout (Flexbox). Size Default auto …" at bounding box center [151, 381] width 188 height 504
drag, startPoint x: 240, startPoint y: 278, endPoint x: 244, endPoint y: 270, distance: 9.9
click at [241, 278] on div "Visible Opacity 100 % Overflow" at bounding box center [151, 316] width 188 height 76
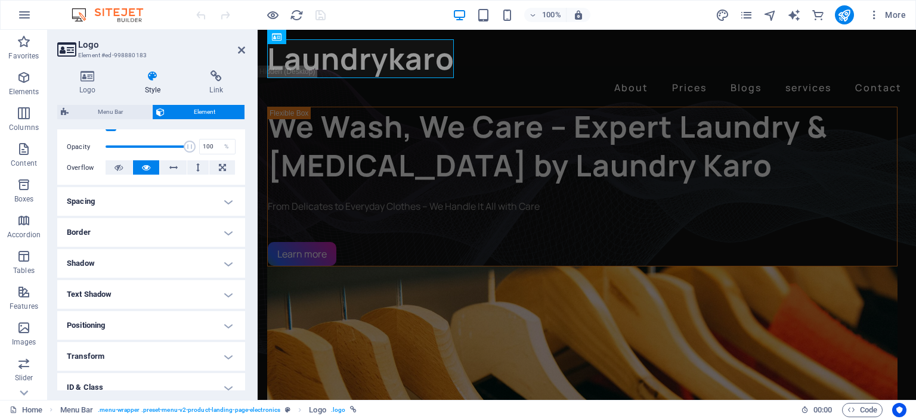
scroll to position [169, 0]
click at [227, 295] on h4 "Text Shadow" at bounding box center [151, 295] width 188 height 29
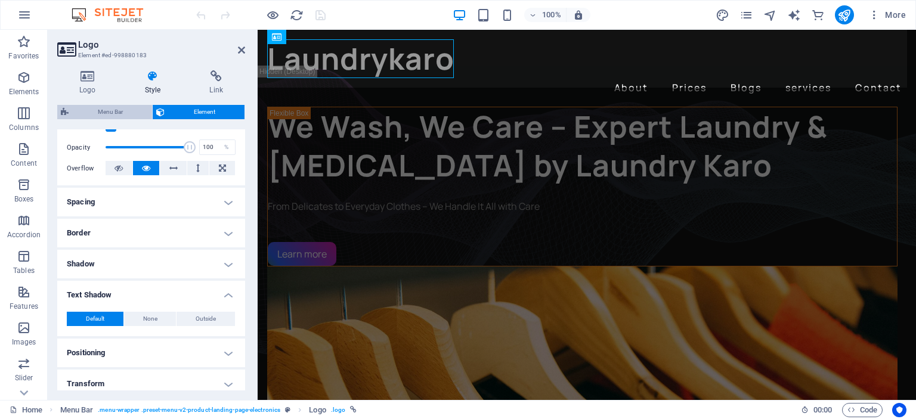
click at [110, 110] on span "Menu Bar" at bounding box center [110, 112] width 76 height 14
select select "header"
select select "rem"
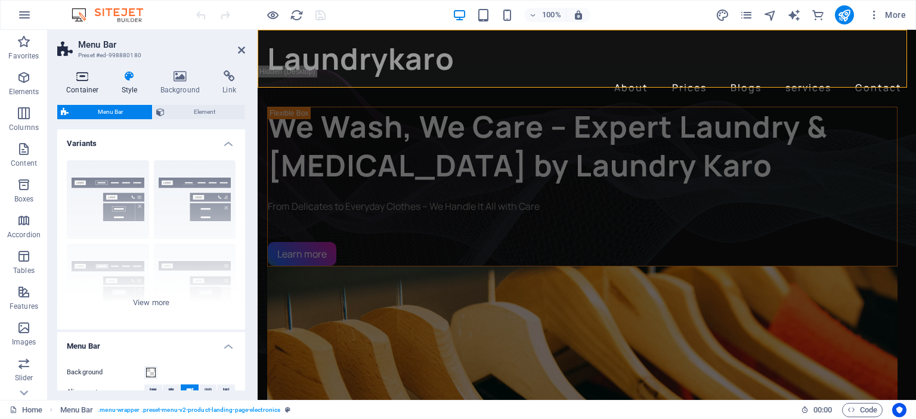
click at [80, 75] on icon at bounding box center [82, 76] width 51 height 12
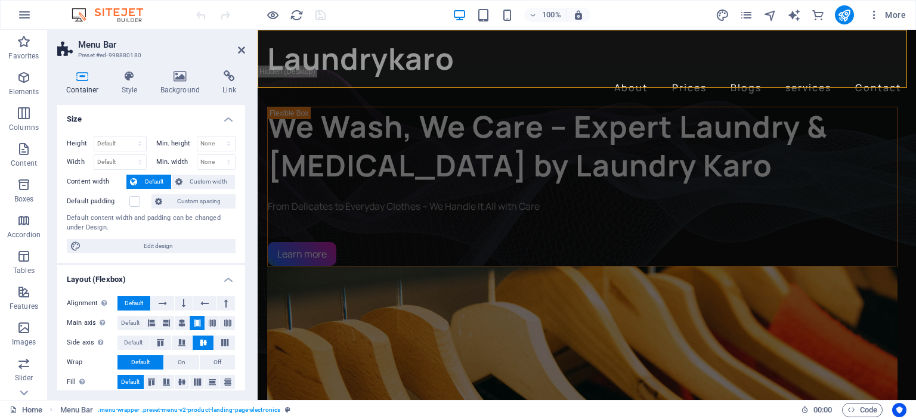
click at [333, 29] on div "100% More" at bounding box center [458, 15] width 915 height 29
click at [332, 39] on button at bounding box center [336, 37] width 14 height 14
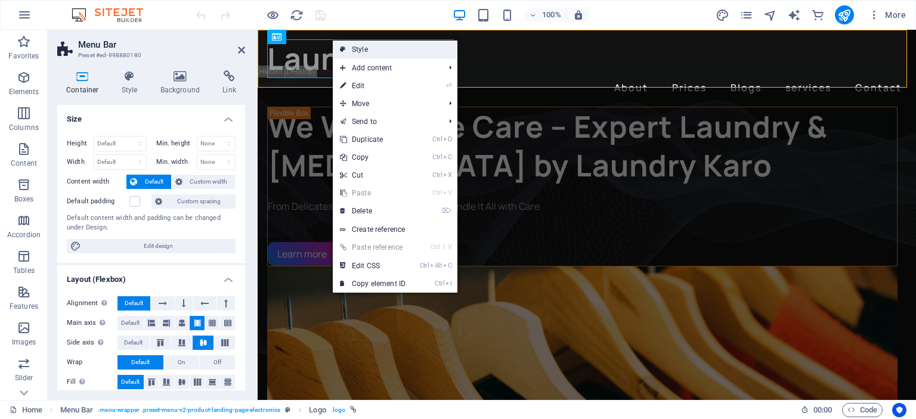
click at [364, 54] on link "Style" at bounding box center [395, 50] width 125 height 18
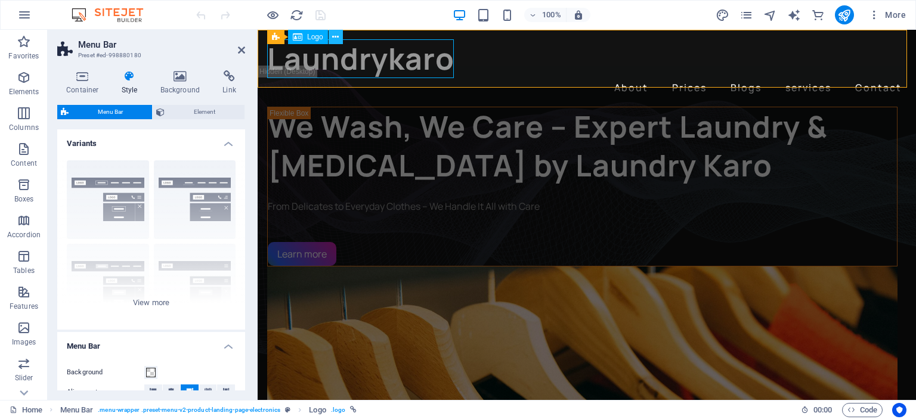
click at [332, 35] on button at bounding box center [336, 37] width 14 height 14
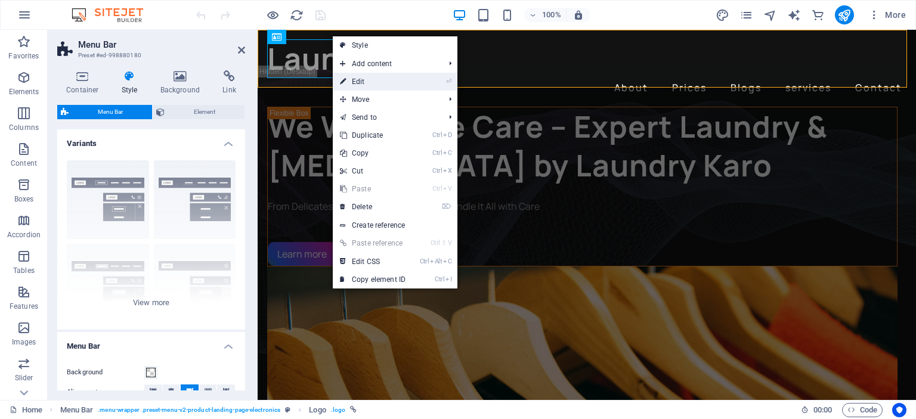
click at [371, 76] on link "⏎ Edit" at bounding box center [373, 82] width 80 height 18
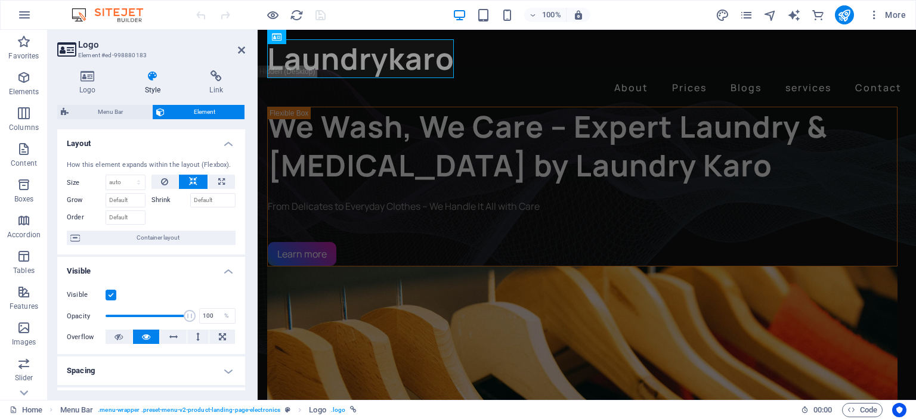
drag, startPoint x: 245, startPoint y: 159, endPoint x: 243, endPoint y: 197, distance: 38.2
click at [243, 197] on div "Logo Style Link Logo Image Text Drag files here, click to choose files or selec…" at bounding box center [151, 230] width 207 height 339
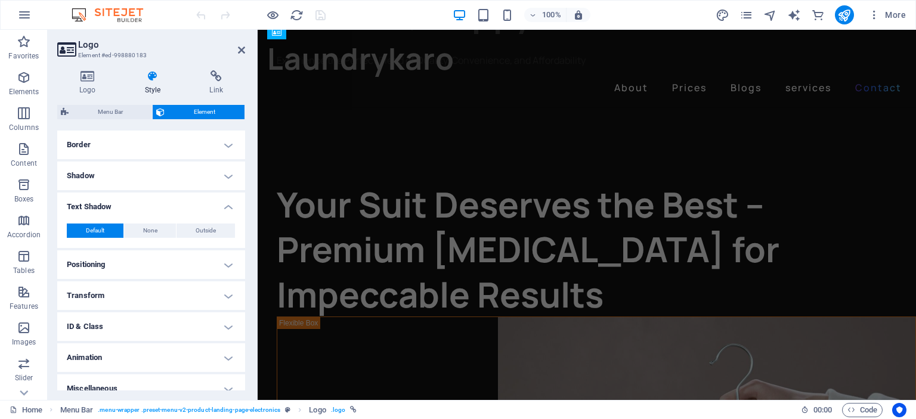
scroll to position [1984, 0]
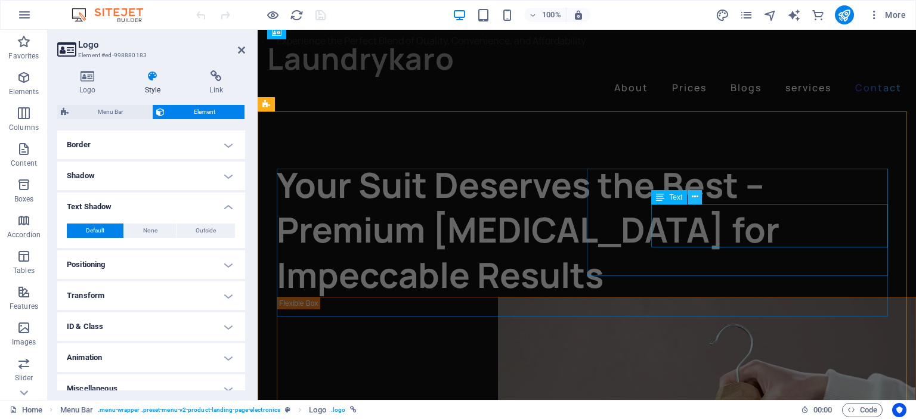
click at [694, 197] on icon at bounding box center [695, 197] width 7 height 13
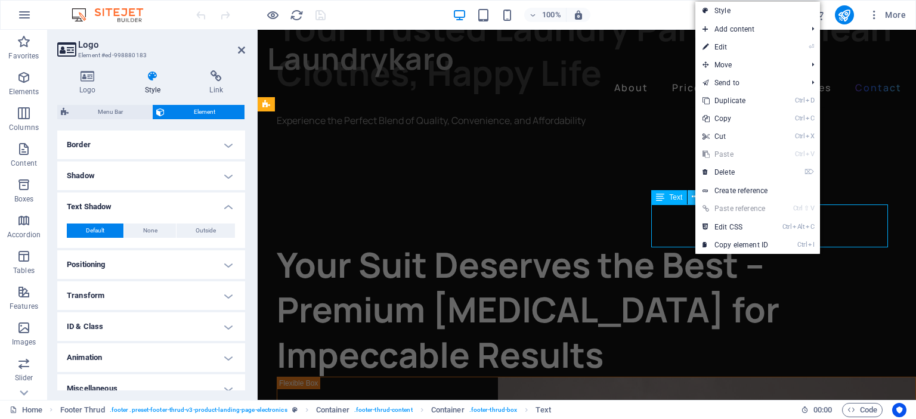
scroll to position [2002, 0]
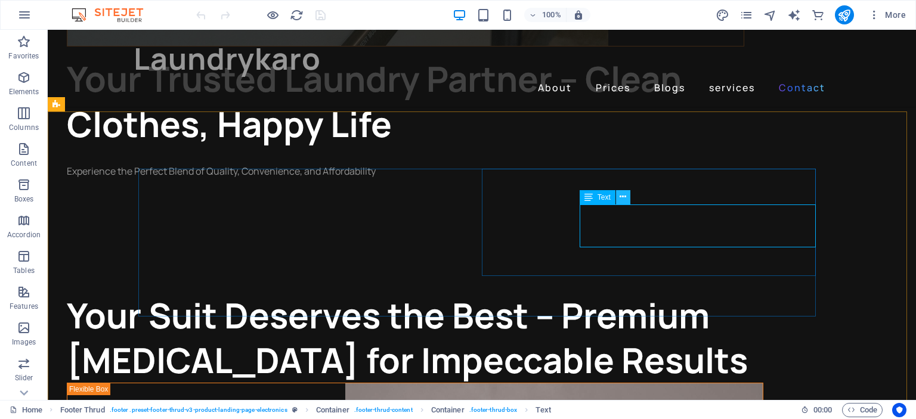
click at [624, 196] on icon at bounding box center [623, 197] width 7 height 13
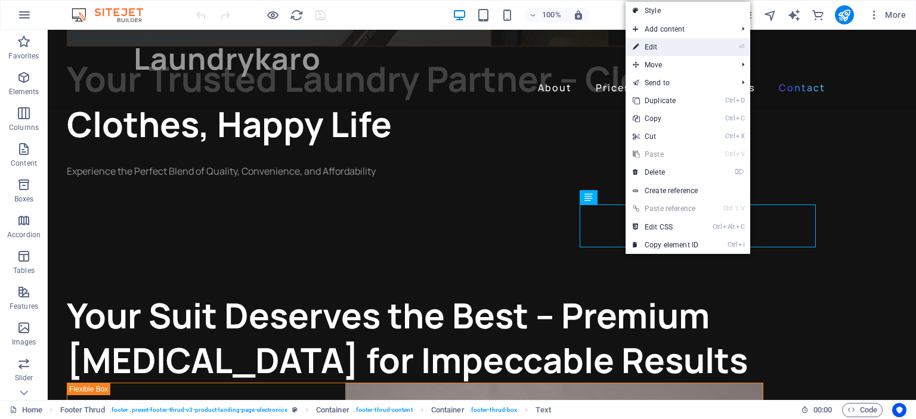
drag, startPoint x: 671, startPoint y: 42, endPoint x: 410, endPoint y: 21, distance: 262.0
click at [671, 42] on link "⏎ Edit" at bounding box center [666, 47] width 80 height 18
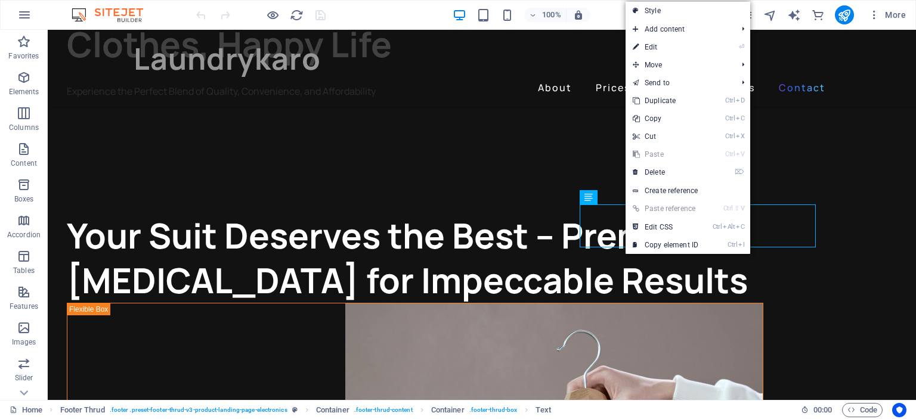
scroll to position [1984, 0]
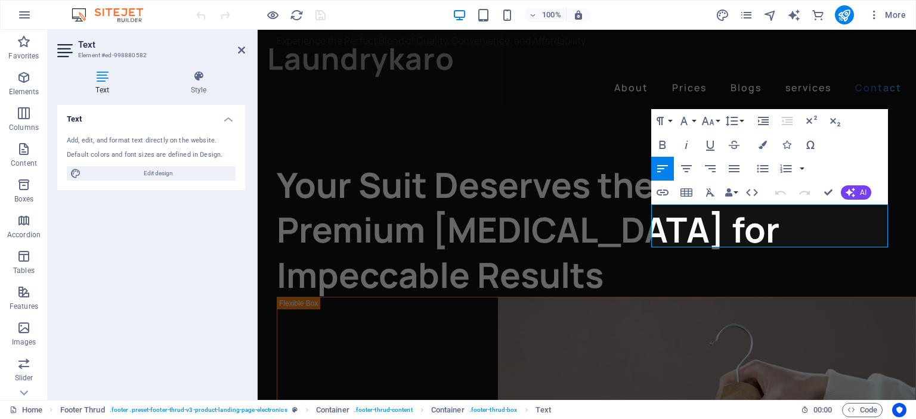
click at [179, 145] on div "Add, edit, and format text directly on the website. Default colors and font siz…" at bounding box center [151, 158] width 188 height 64
click at [159, 150] on div "Default colors and font sizes are defined in Design." at bounding box center [151, 155] width 169 height 10
click at [163, 173] on span "Edit design" at bounding box center [158, 173] width 147 height 14
select select "px"
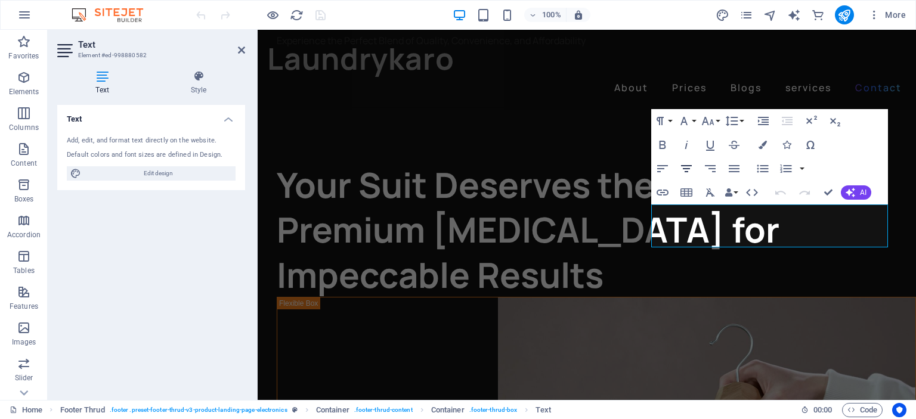
select select "400"
select select "px"
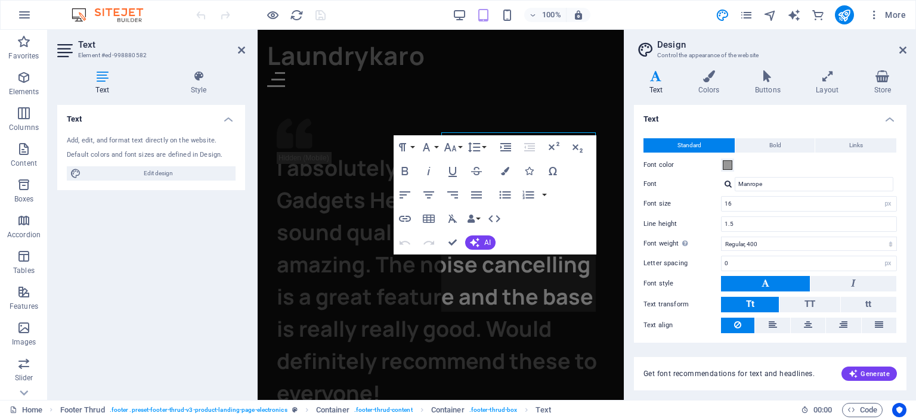
scroll to position [2001, 0]
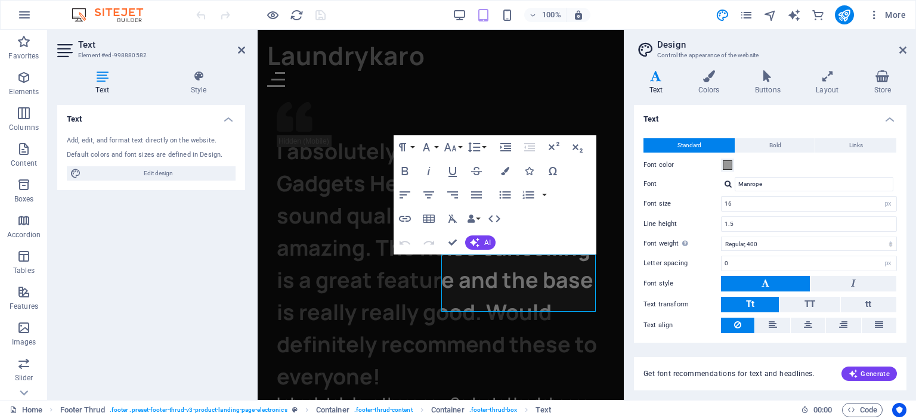
click at [104, 80] on icon at bounding box center [102, 76] width 90 height 12
click at [95, 140] on div "Add, edit, and format text directly on the website." at bounding box center [151, 141] width 169 height 10
click at [138, 171] on span "Edit design" at bounding box center [158, 173] width 147 height 14
click at [150, 137] on div "Add, edit, and format text directly on the website." at bounding box center [151, 141] width 169 height 10
click at [157, 144] on div "Add, edit, and format text directly on the website." at bounding box center [151, 141] width 169 height 10
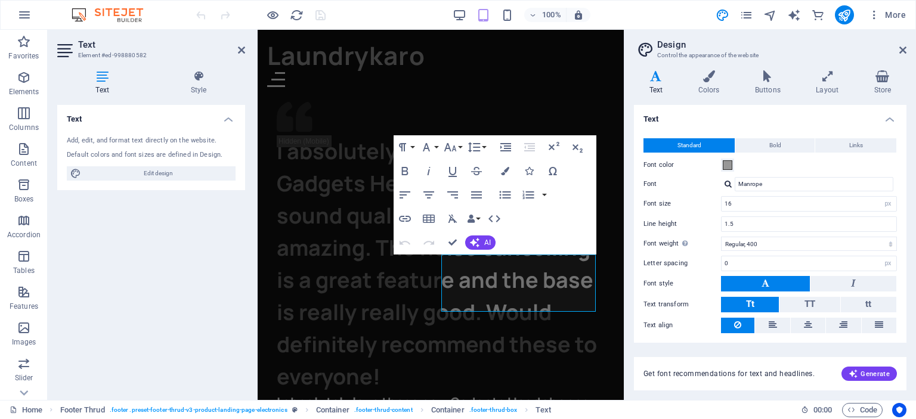
click at [157, 144] on div "Add, edit, and format text directly on the website." at bounding box center [151, 141] width 169 height 10
click at [69, 140] on div "Add, edit, and format text directly on the website." at bounding box center [151, 141] width 169 height 10
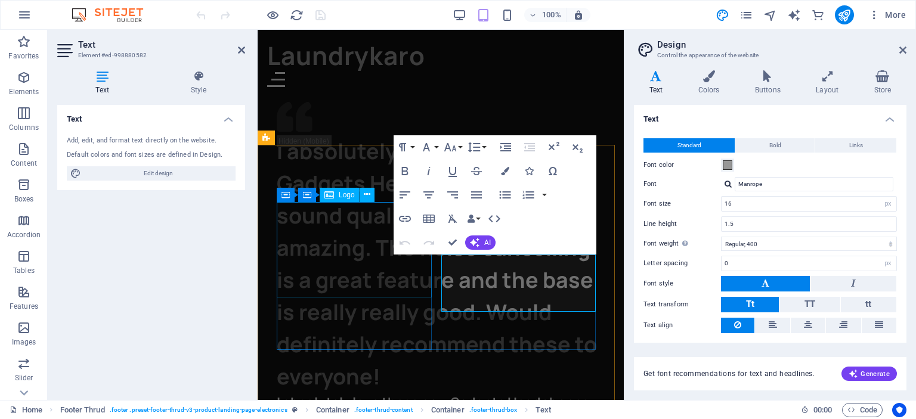
drag, startPoint x: 315, startPoint y: 205, endPoint x: 524, endPoint y: 207, distance: 208.7
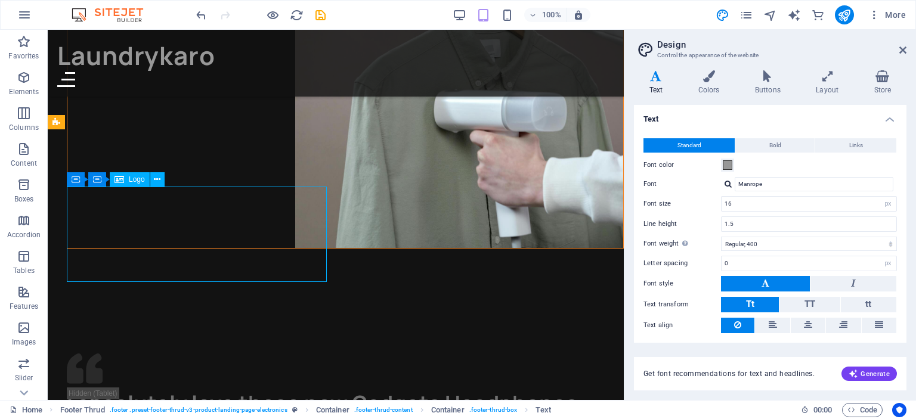
scroll to position [1906, 0]
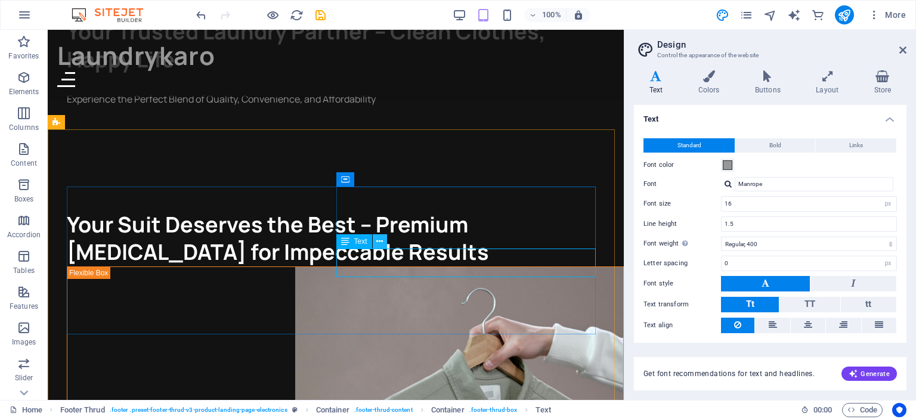
click at [379, 240] on icon at bounding box center [379, 242] width 7 height 13
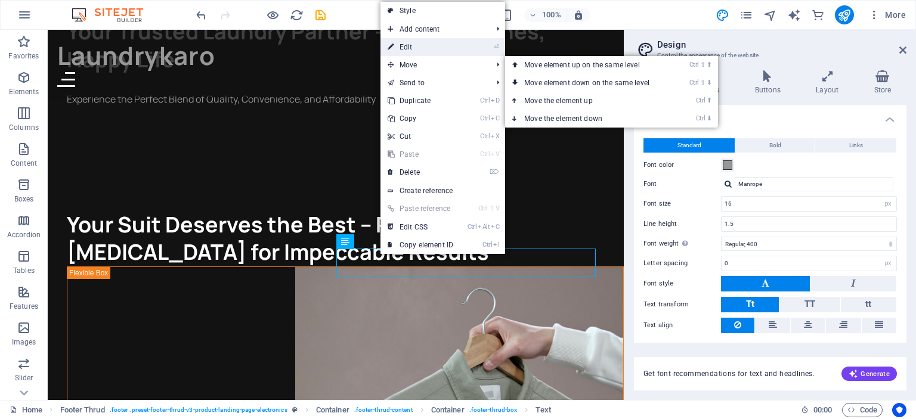
click at [420, 50] on link "⏎ Edit" at bounding box center [420, 47] width 80 height 18
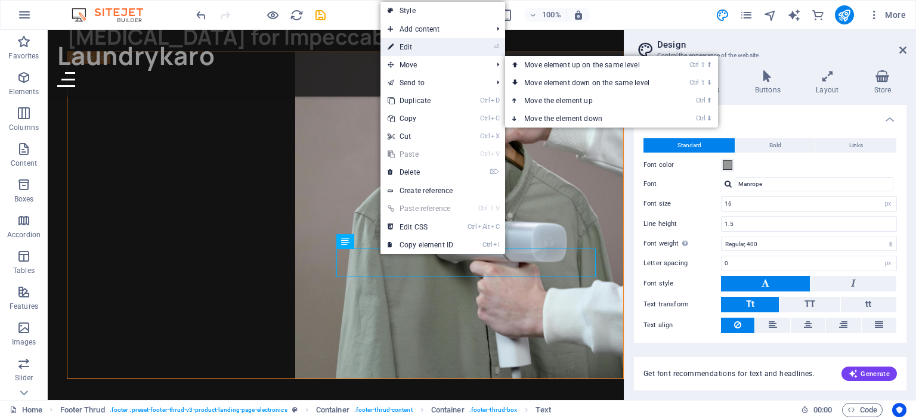
scroll to position [2001, 0]
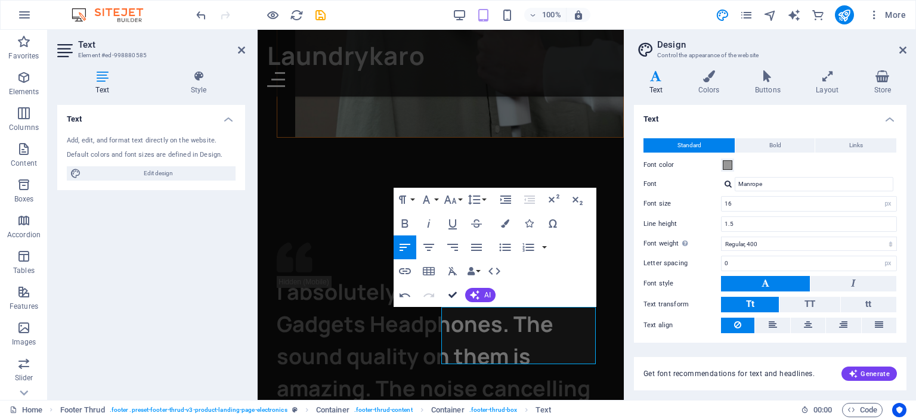
scroll to position [1848, 0]
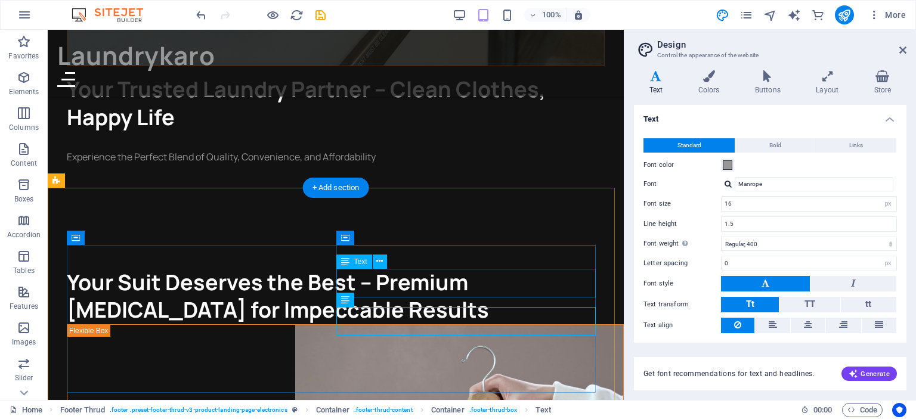
click at [381, 262] on icon at bounding box center [379, 261] width 7 height 13
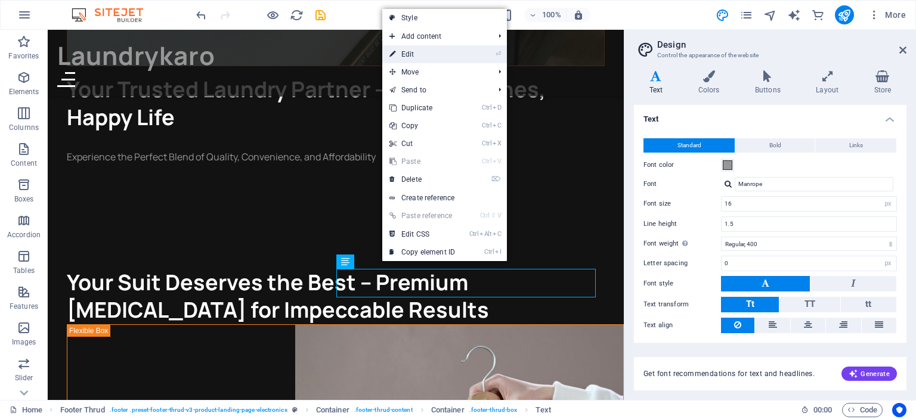
click at [418, 58] on link "⏎ Edit" at bounding box center [422, 54] width 80 height 18
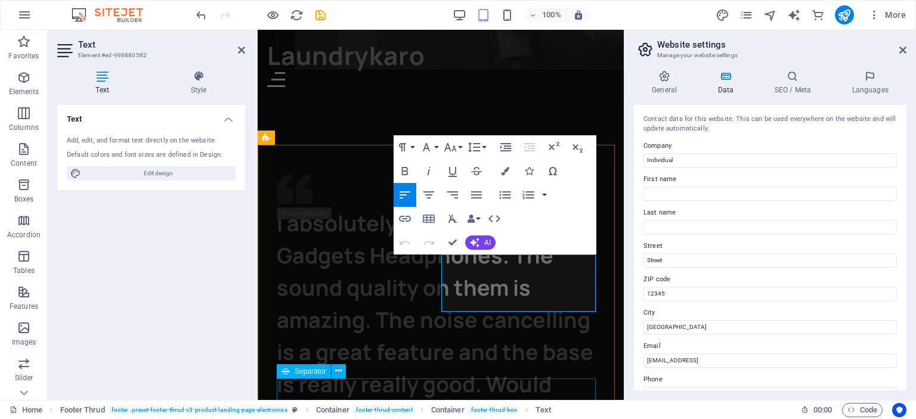
scroll to position [2001, 0]
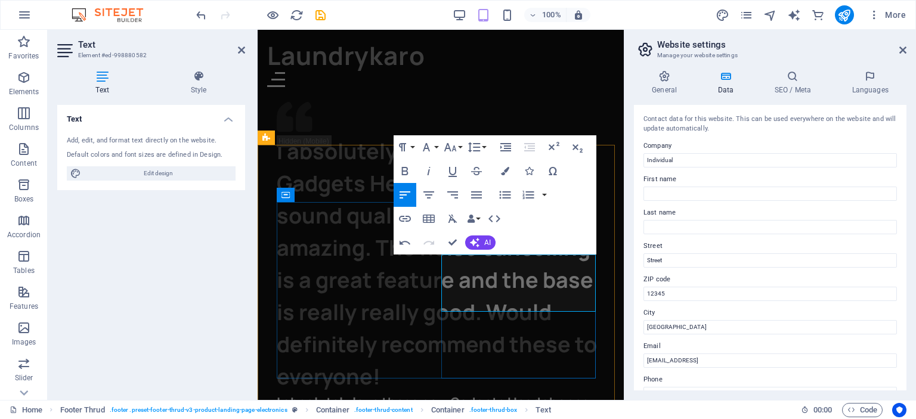
click at [514, 246] on icon "button" at bounding box center [516, 246] width 14 height 14
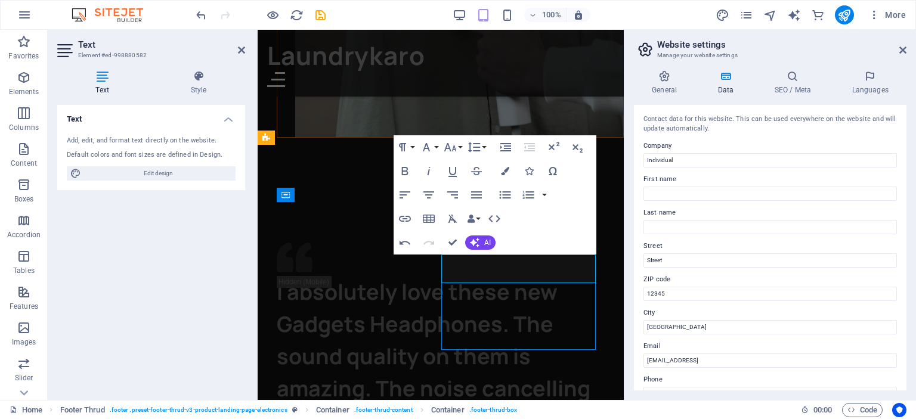
scroll to position [1906, 0]
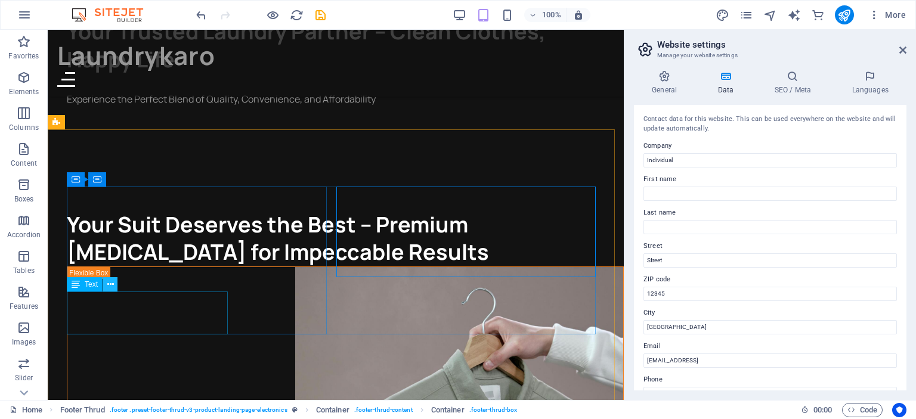
click at [107, 281] on icon at bounding box center [110, 284] width 7 height 13
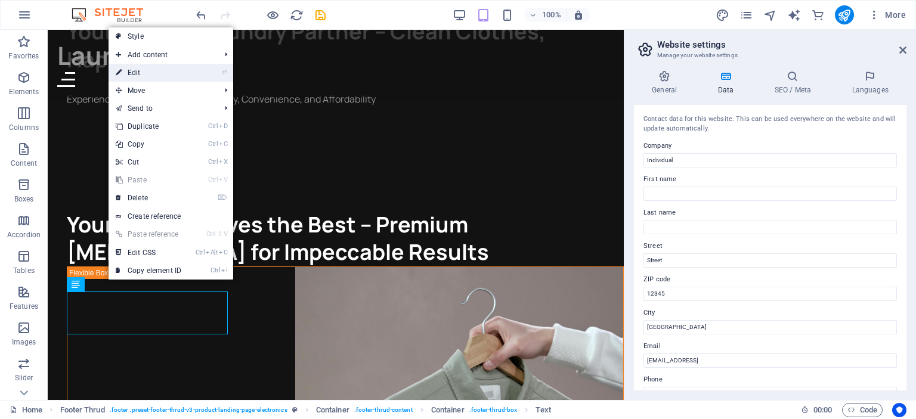
click at [149, 73] on link "⏎ Edit" at bounding box center [149, 73] width 80 height 18
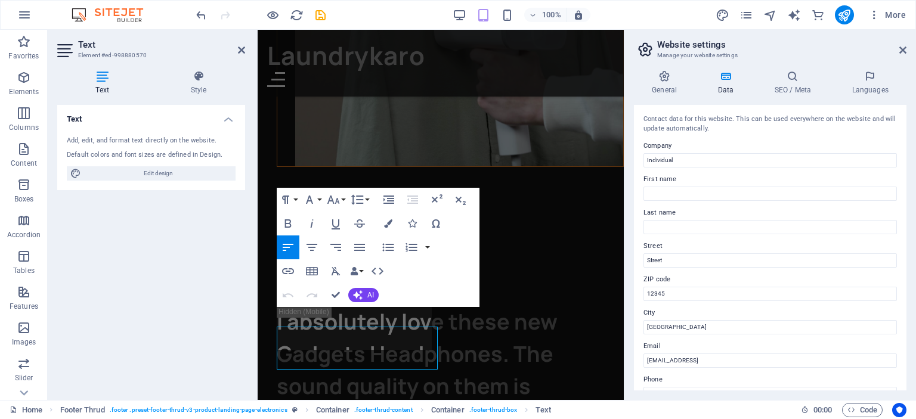
scroll to position [2001, 0]
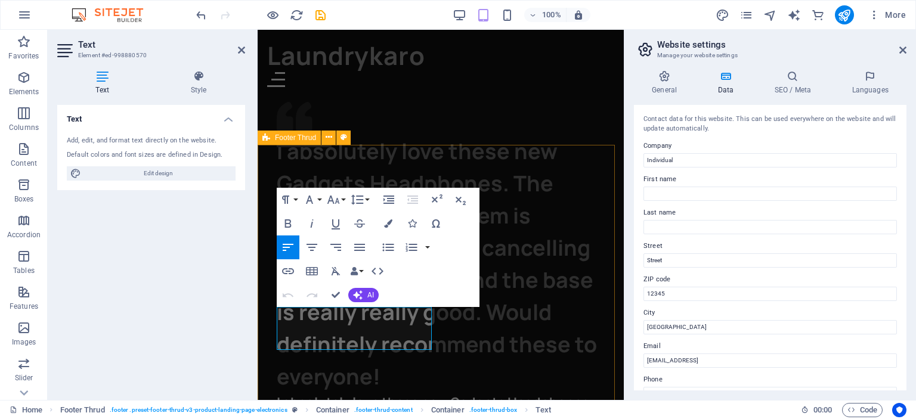
drag, startPoint x: 363, startPoint y: 343, endPoint x: 264, endPoint y: 310, distance: 104.5
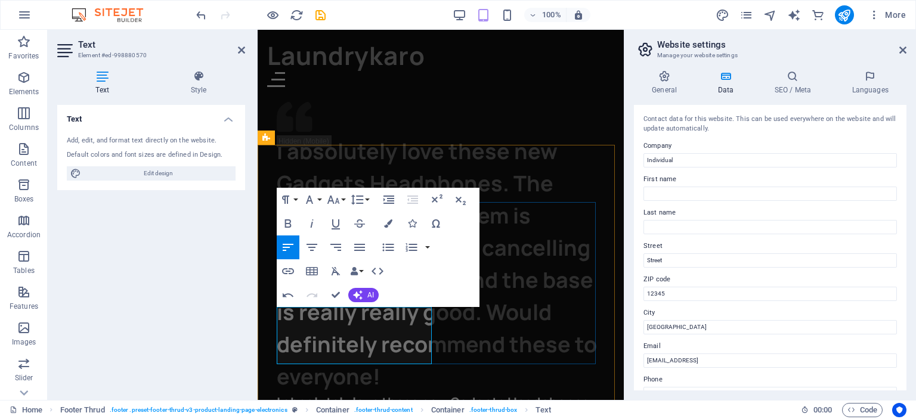
click at [367, 294] on span "AI" at bounding box center [370, 295] width 7 height 7
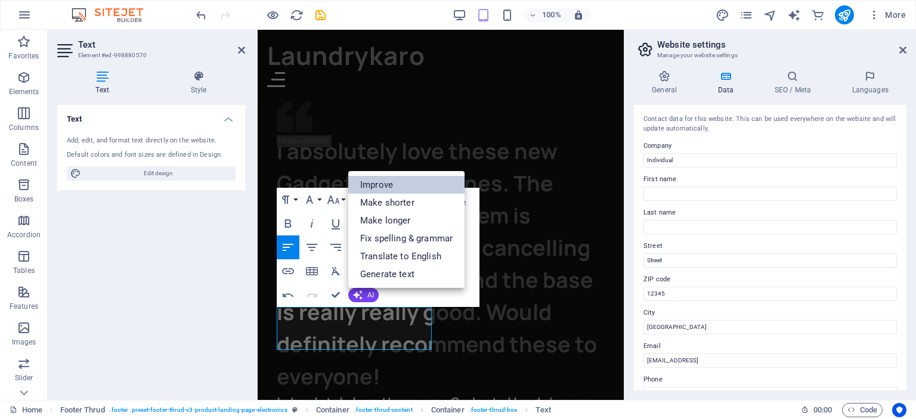
click at [395, 183] on link "Improve" at bounding box center [406, 185] width 116 height 18
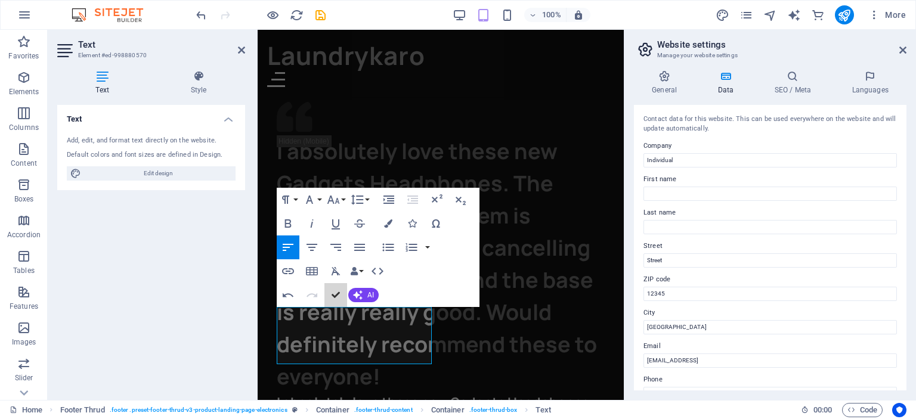
scroll to position [1891, 0]
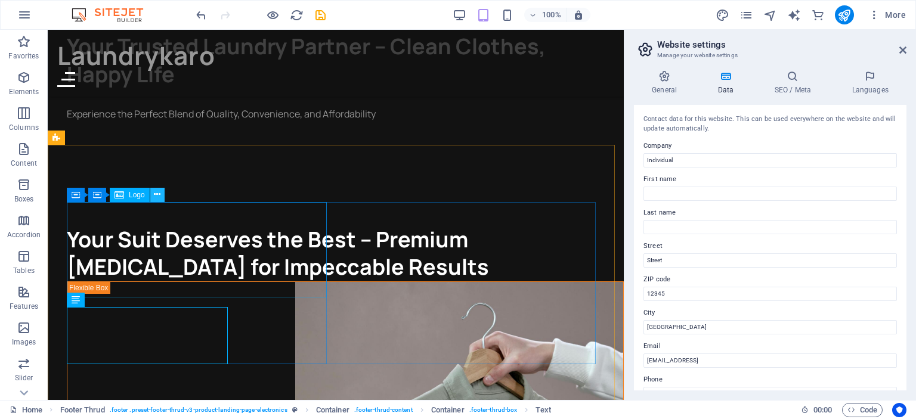
click at [154, 196] on icon at bounding box center [157, 194] width 7 height 13
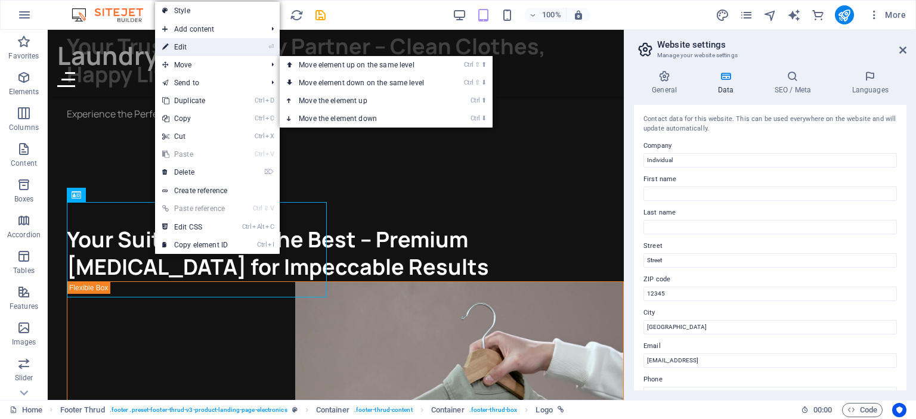
click at [193, 48] on link "⏎ Edit" at bounding box center [195, 47] width 80 height 18
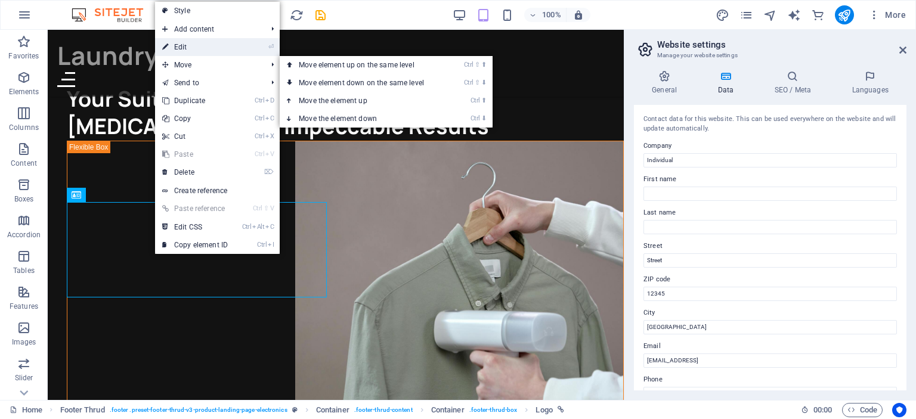
select select "px"
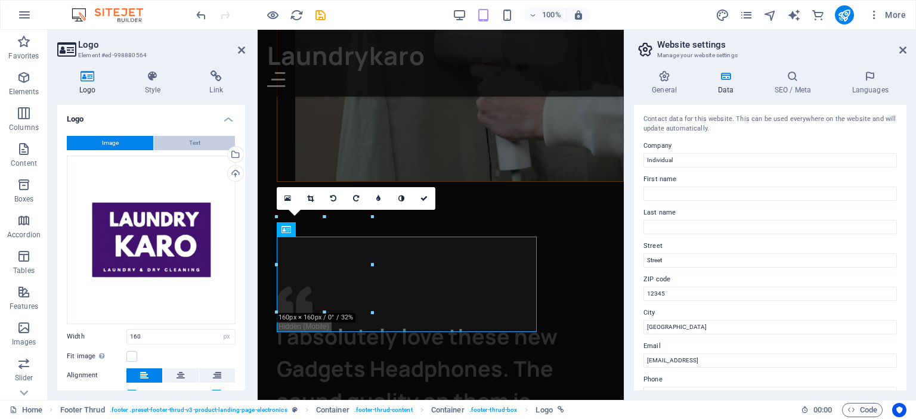
scroll to position [1986, 0]
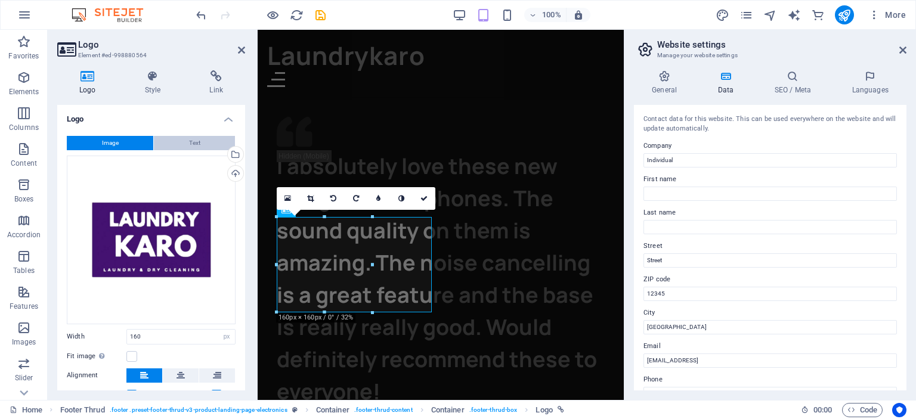
click at [194, 144] on span "Text" at bounding box center [194, 143] width 11 height 14
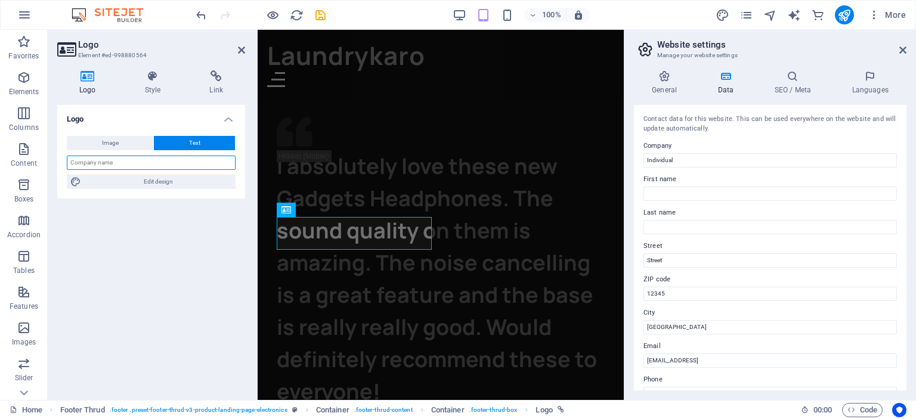
click at [92, 163] on input "text" at bounding box center [151, 163] width 169 height 14
type input "Laundrykaro"
click at [114, 139] on span "Image" at bounding box center [110, 143] width 17 height 14
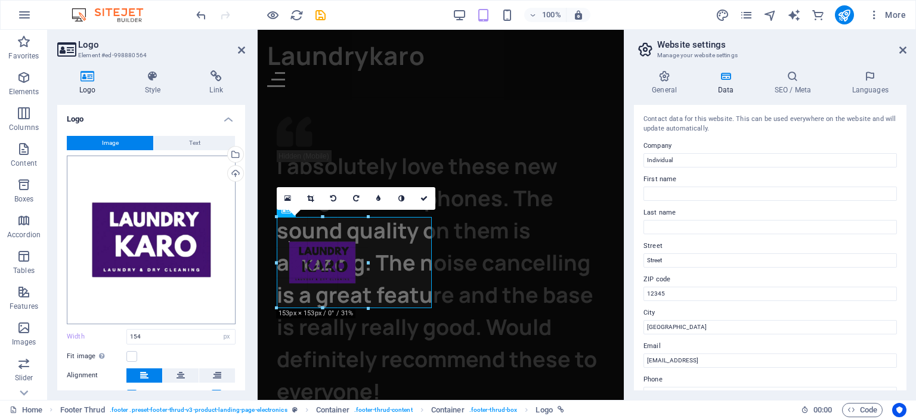
drag, startPoint x: 322, startPoint y: 305, endPoint x: 199, endPoint y: 281, distance: 125.7
click at [128, 273] on div "Drag files here, click to choose files or select files from Files or our free s…" at bounding box center [151, 240] width 169 height 169
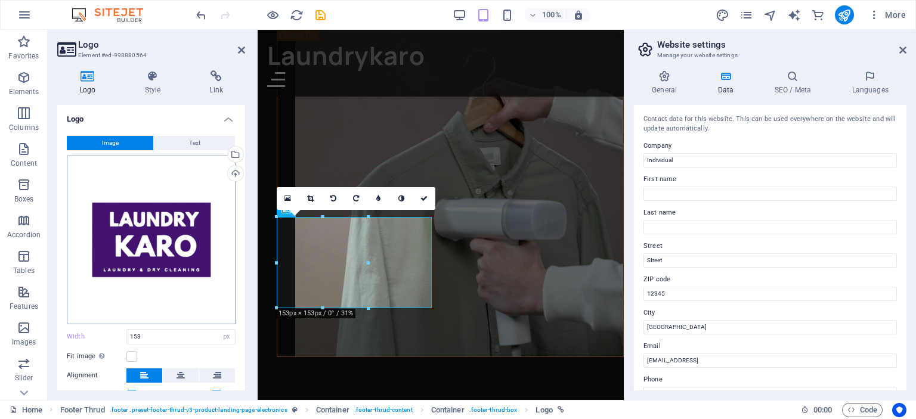
scroll to position [3687, 0]
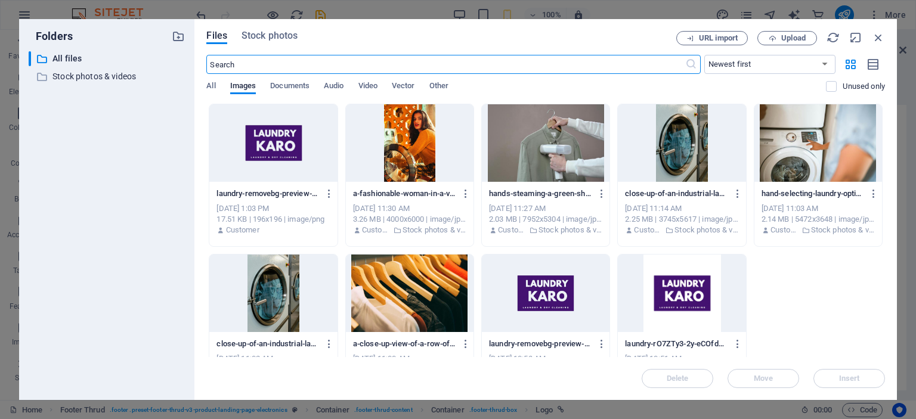
click at [674, 280] on div at bounding box center [682, 294] width 128 height 78
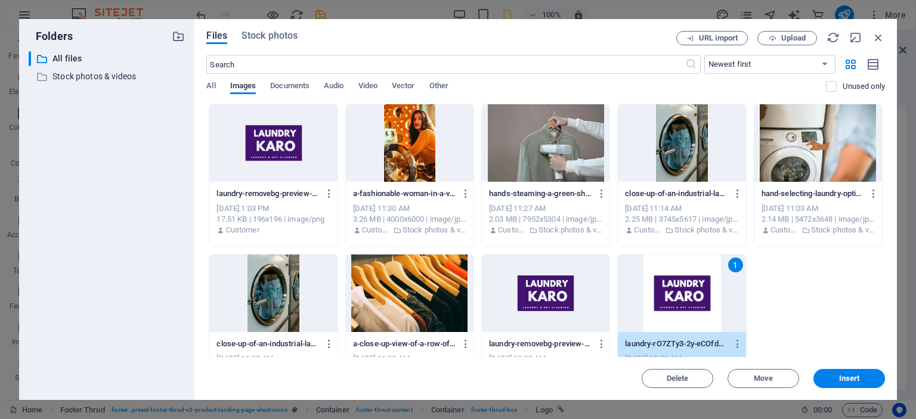
click at [854, 375] on span "Insert" at bounding box center [849, 378] width 21 height 7
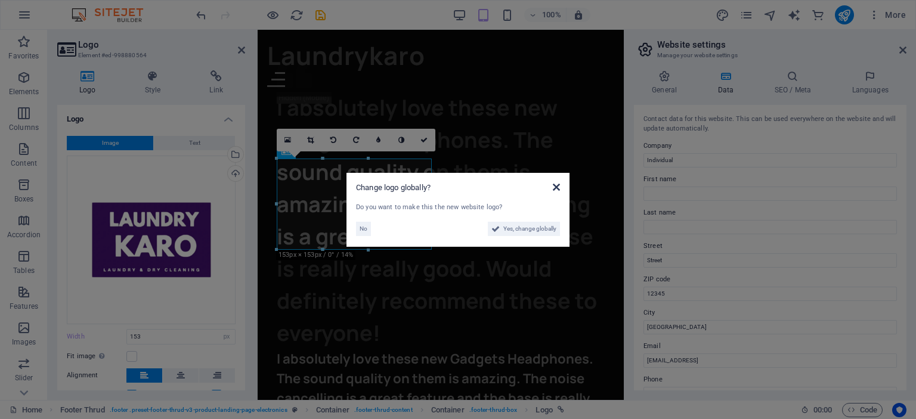
click at [556, 185] on icon at bounding box center [556, 187] width 7 height 10
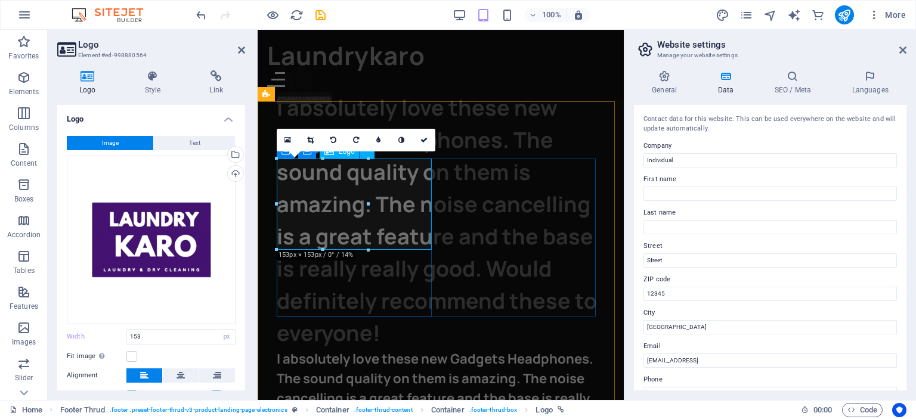
drag, startPoint x: 627, startPoint y: 234, endPoint x: 415, endPoint y: 206, distance: 214.1
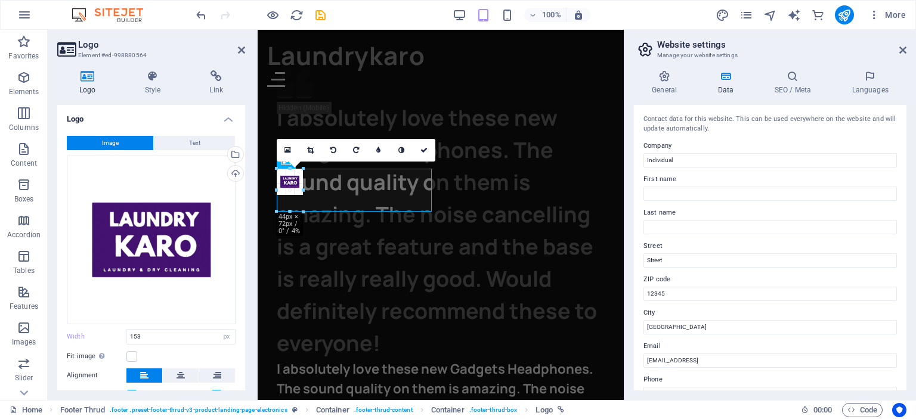
scroll to position [2045, 0]
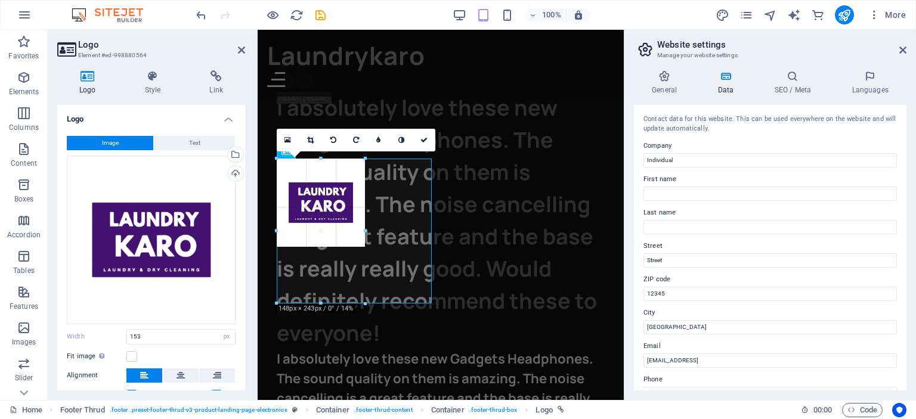
type input "148"
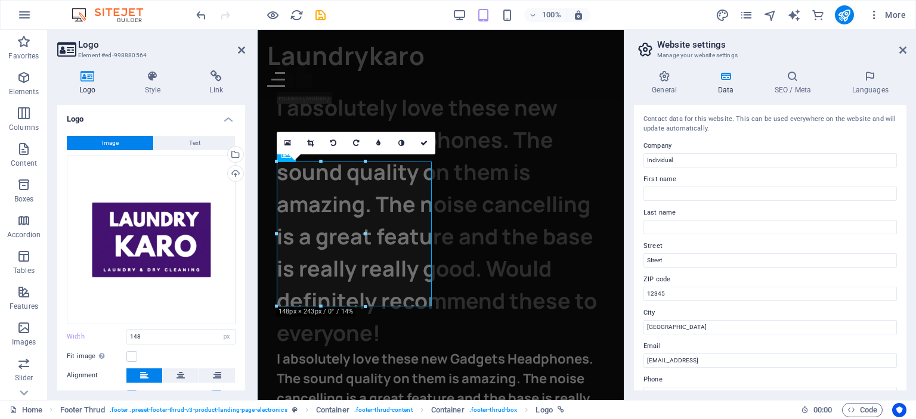
scroll to position [2042, 0]
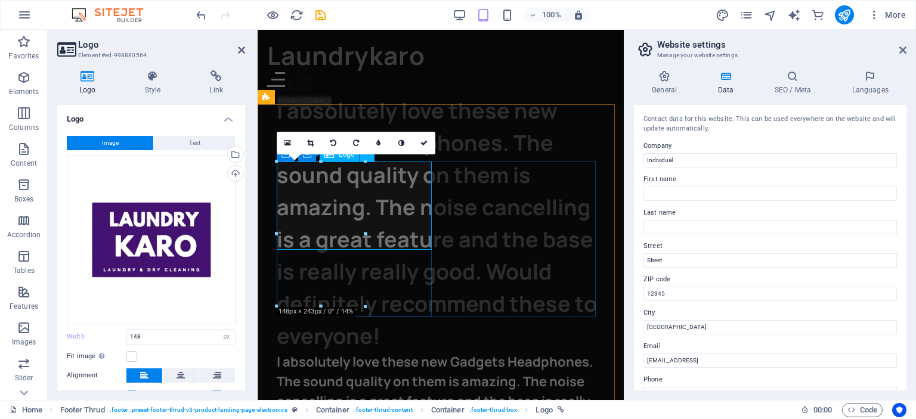
drag, startPoint x: 622, startPoint y: 239, endPoint x: 395, endPoint y: 224, distance: 227.1
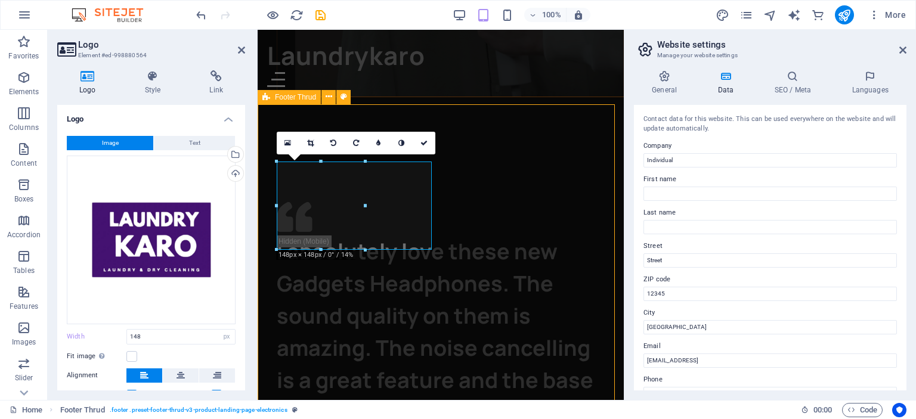
scroll to position [1931, 0]
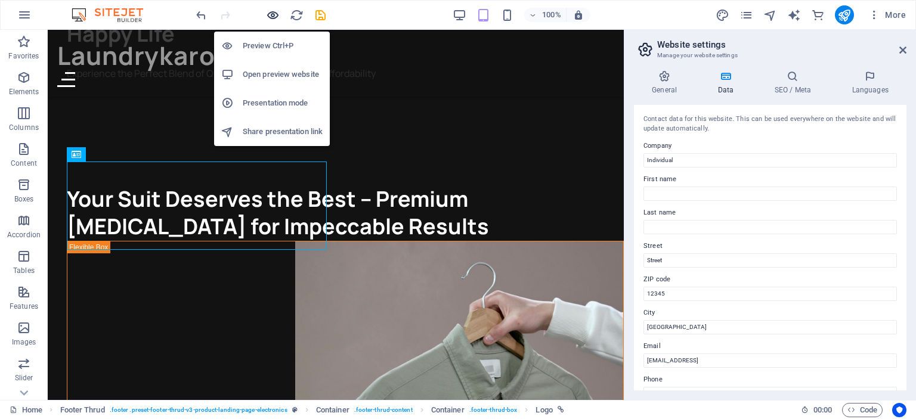
click at [270, 16] on icon "button" at bounding box center [273, 15] width 14 height 14
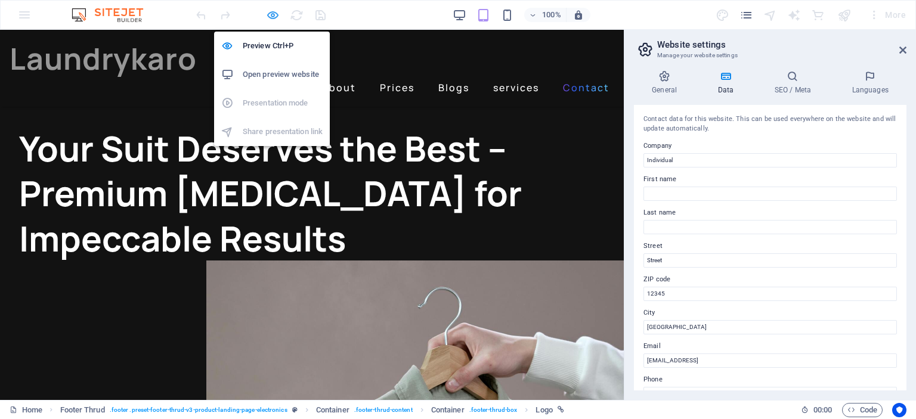
scroll to position [1903, 0]
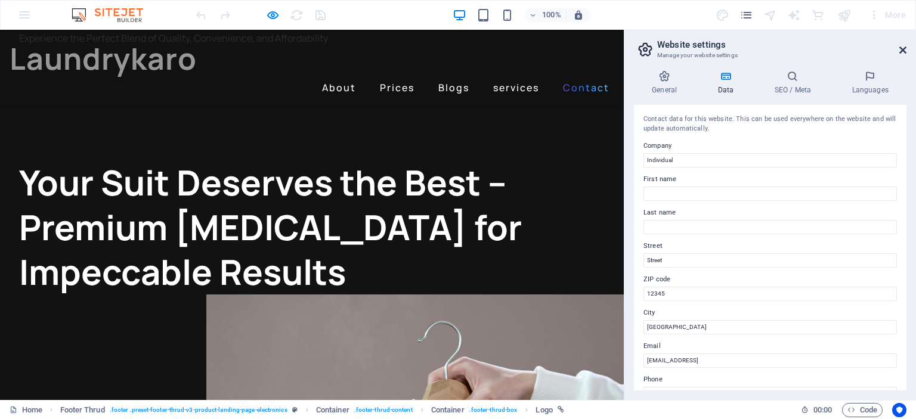
click at [903, 48] on icon at bounding box center [902, 50] width 7 height 10
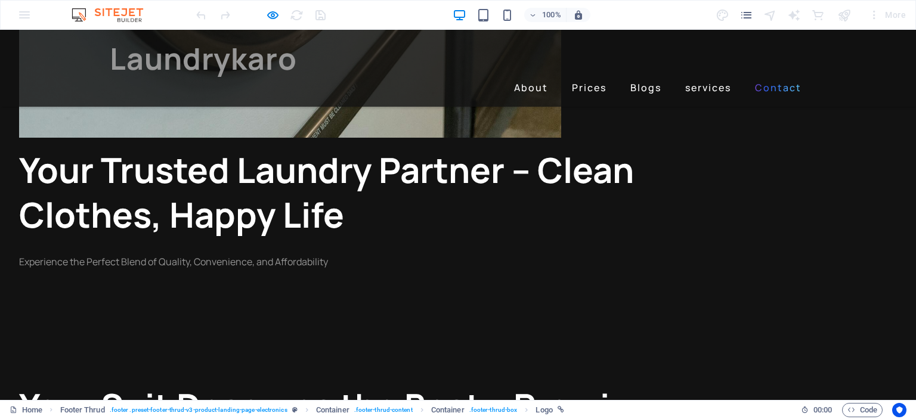
scroll to position [1886, 0]
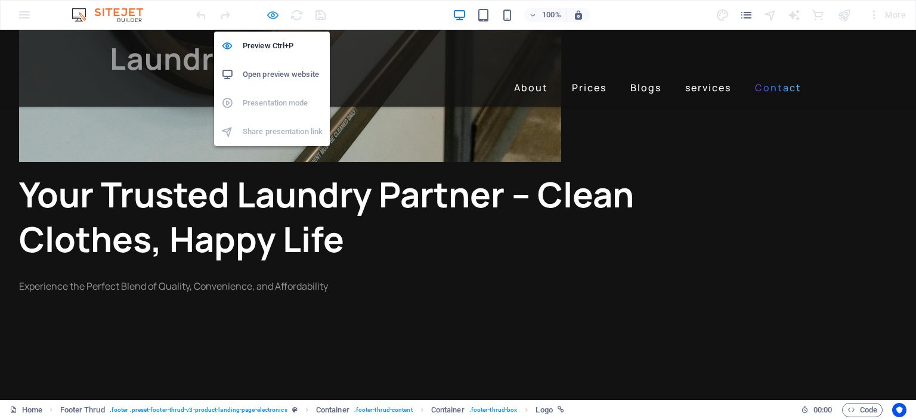
click at [270, 11] on icon "button" at bounding box center [273, 15] width 14 height 14
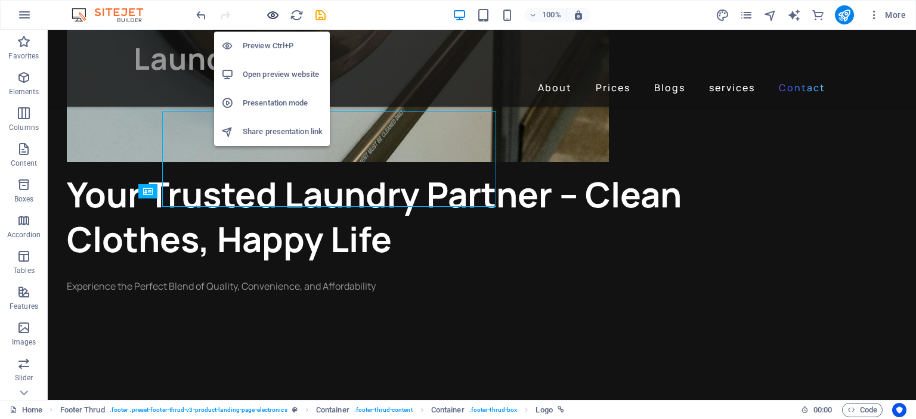
scroll to position [1973, 0]
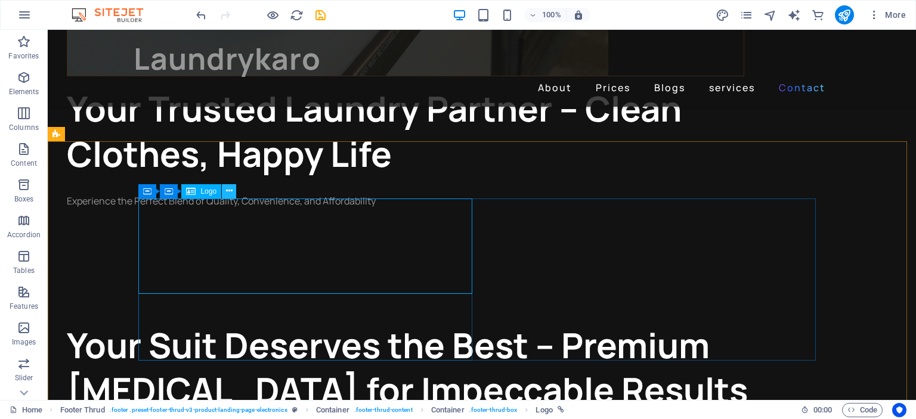
click at [231, 190] on icon at bounding box center [229, 191] width 7 height 13
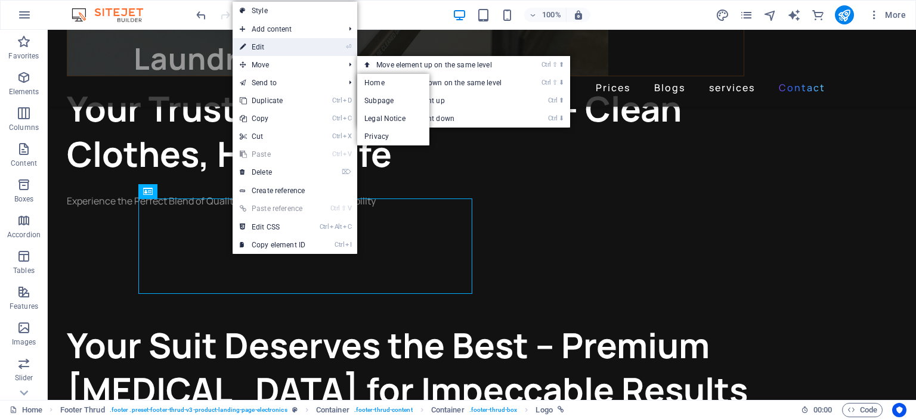
click at [273, 42] on link "⏎ Edit" at bounding box center [273, 47] width 80 height 18
select select "px"
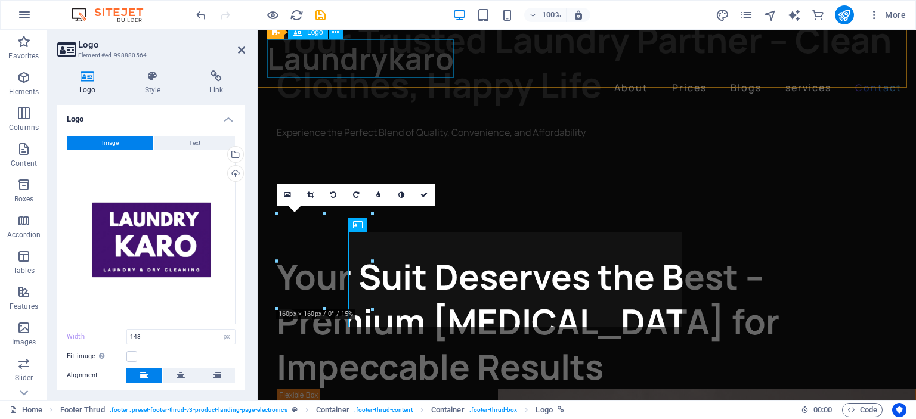
scroll to position [1939, 0]
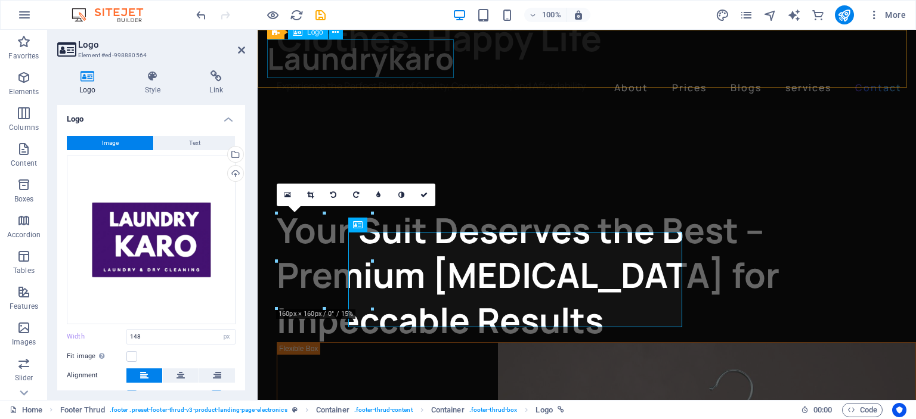
type input "160"
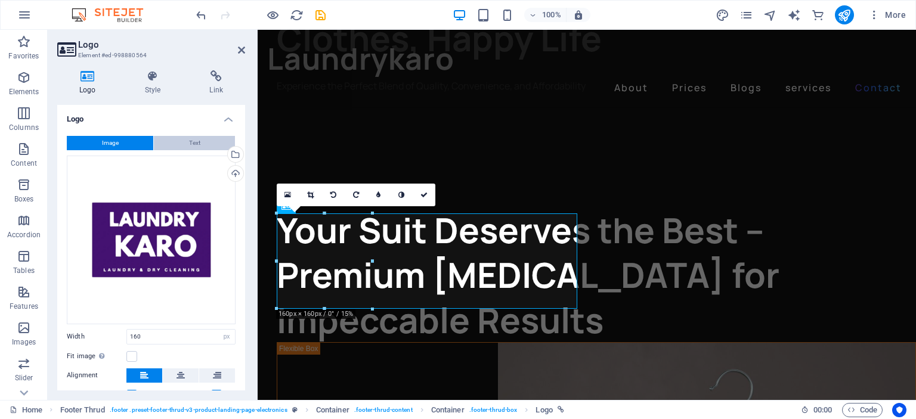
click at [189, 138] on span "Text" at bounding box center [194, 143] width 11 height 14
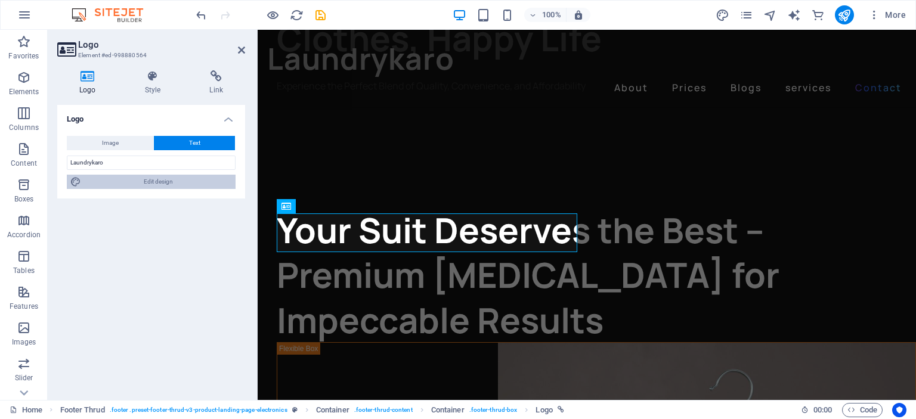
click at [141, 178] on span "Edit design" at bounding box center [158, 182] width 147 height 14
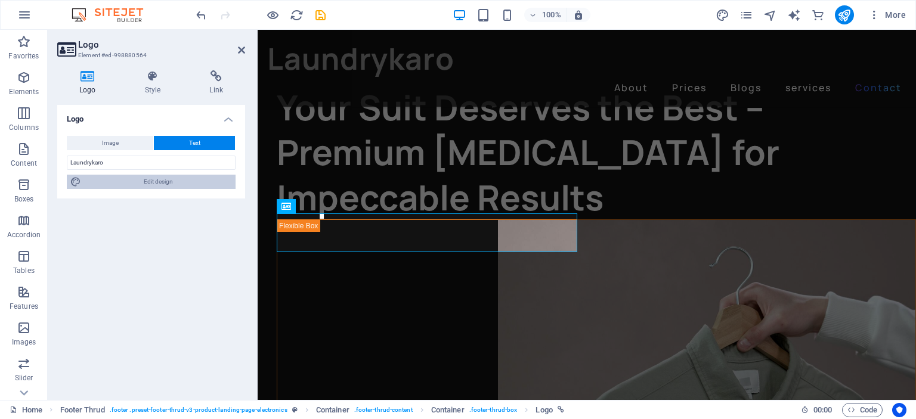
scroll to position [1942, 0]
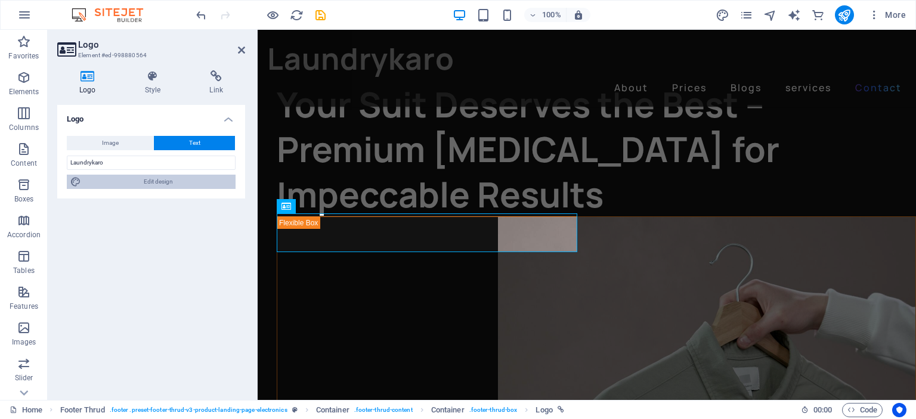
select select "px"
select select "400"
select select "px"
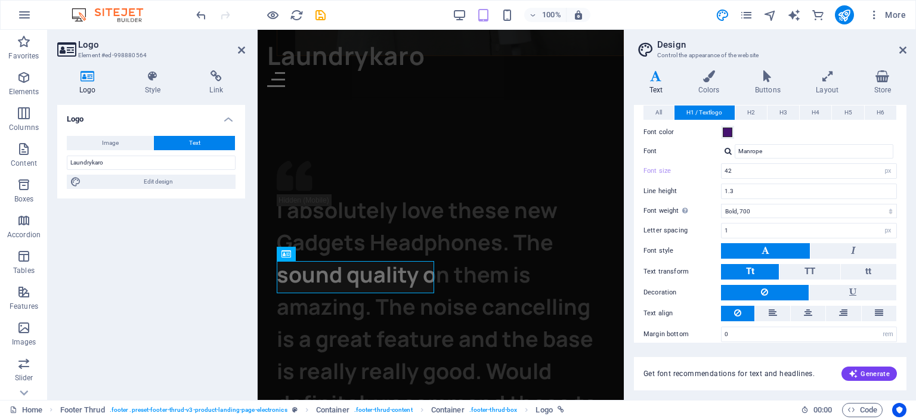
scroll to position [72, 0]
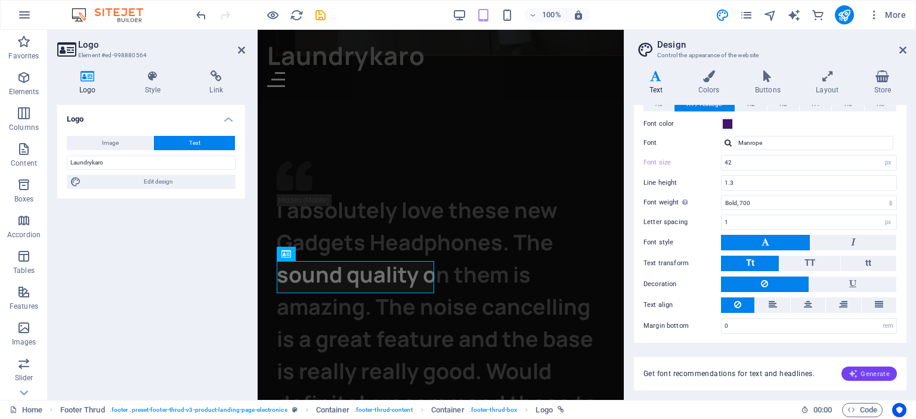
click at [878, 369] on span "Generate" at bounding box center [869, 374] width 41 height 10
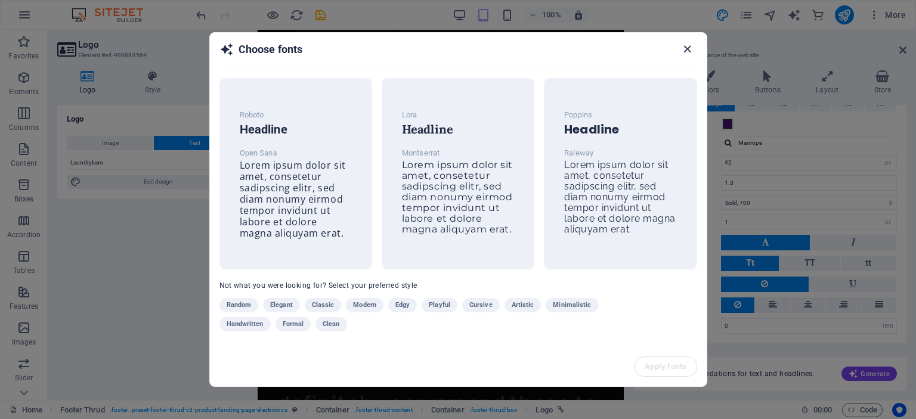
click at [685, 52] on icon "button" at bounding box center [687, 49] width 14 height 14
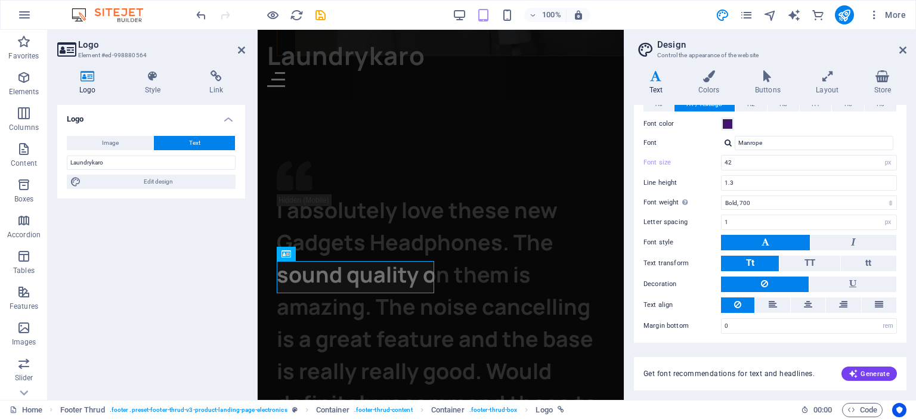
drag, startPoint x: 904, startPoint y: 195, endPoint x: 902, endPoint y: 165, distance: 30.5
click at [902, 165] on div "Variants Text Colors Buttons Layout Store Text Standard Bold Links Font color F…" at bounding box center [770, 230] width 292 height 339
drag, startPoint x: 906, startPoint y: 164, endPoint x: 903, endPoint y: 143, distance: 21.7
click at [903, 141] on div "Variants Text Colors Buttons Layout Store Text Standard Bold Links Font color F…" at bounding box center [770, 230] width 292 height 339
click at [903, 149] on div "All H1 / Textlogo H2 H3 H4 H5 H6 Font color Font Manrope Line height 1.5 Font w…" at bounding box center [769, 215] width 277 height 261
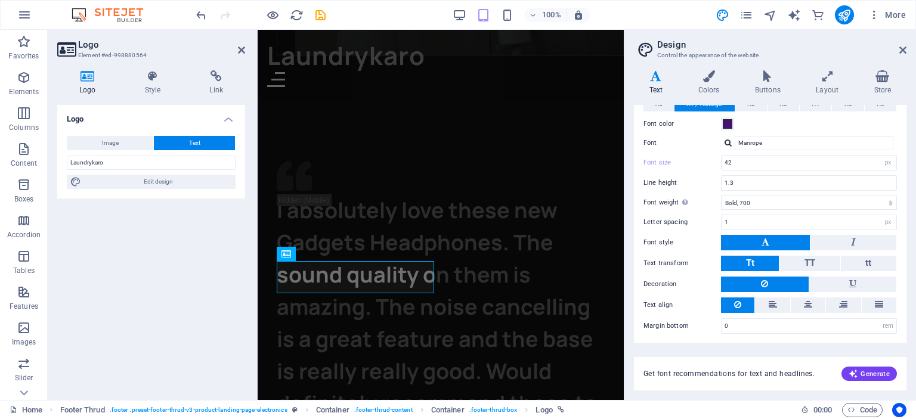
drag, startPoint x: 906, startPoint y: 164, endPoint x: 905, endPoint y: 135, distance: 28.6
click at [906, 135] on div "Text Standard Bold Links Font color Font Manrope Font size 16 rem px Line heigh…" at bounding box center [770, 224] width 273 height 238
click at [768, 78] on icon at bounding box center [767, 76] width 56 height 12
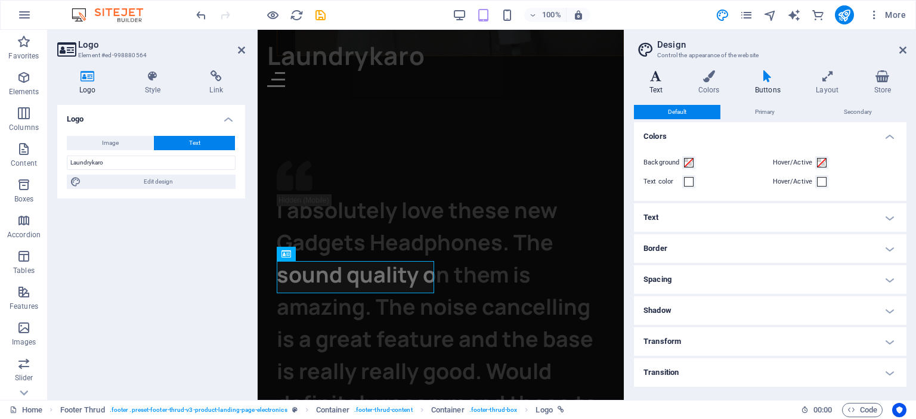
click at [665, 83] on h4 "Text" at bounding box center [658, 82] width 49 height 25
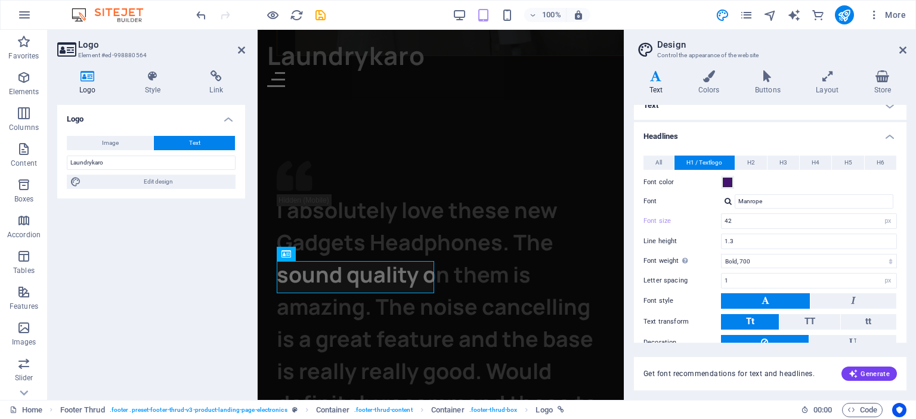
scroll to position [13, 0]
click at [772, 202] on input "Manrope" at bounding box center [814, 202] width 159 height 14
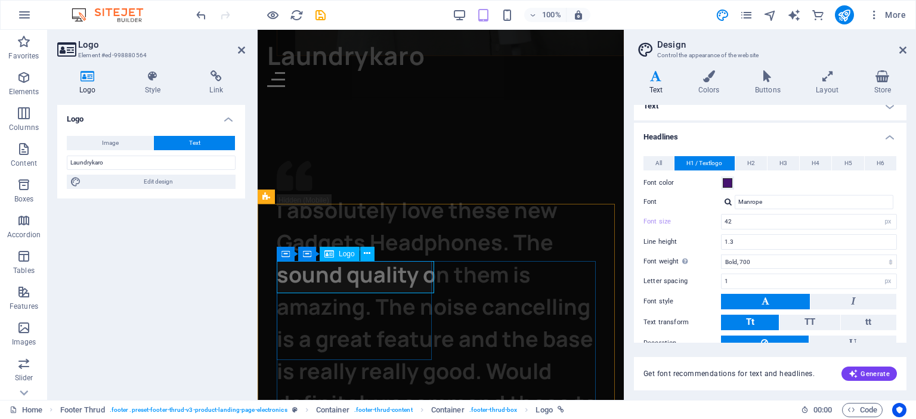
click at [351, 253] on span "Logo" at bounding box center [347, 253] width 16 height 7
click at [366, 255] on icon at bounding box center [367, 253] width 7 height 13
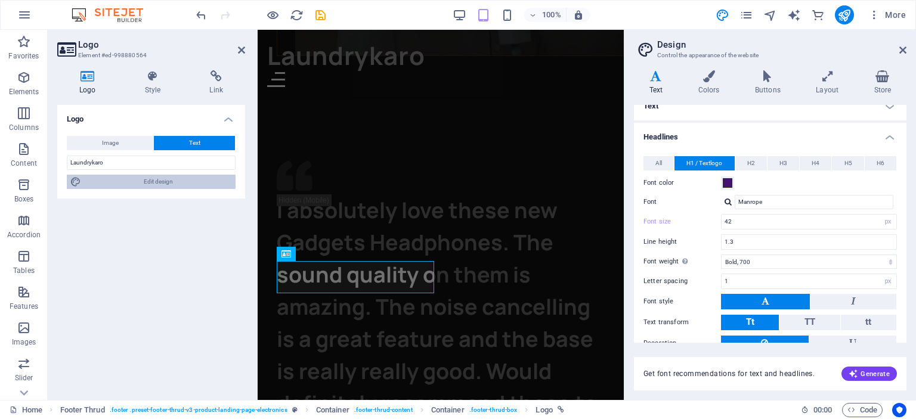
click at [126, 178] on span "Edit design" at bounding box center [158, 182] width 147 height 14
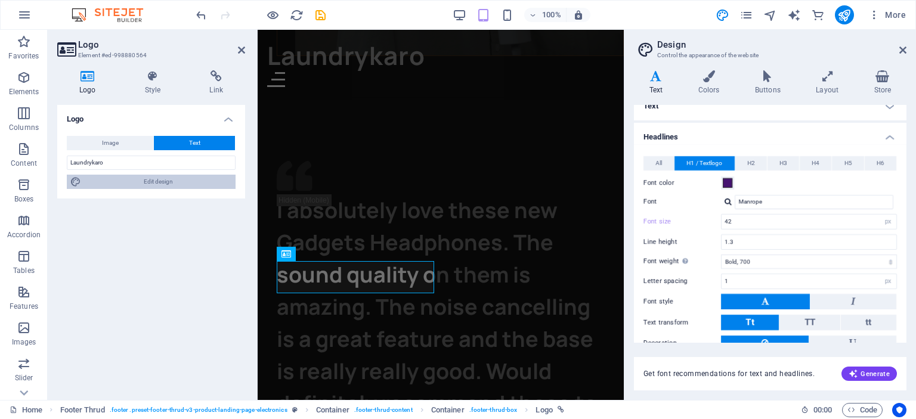
click at [126, 178] on span "Edit design" at bounding box center [158, 182] width 147 height 14
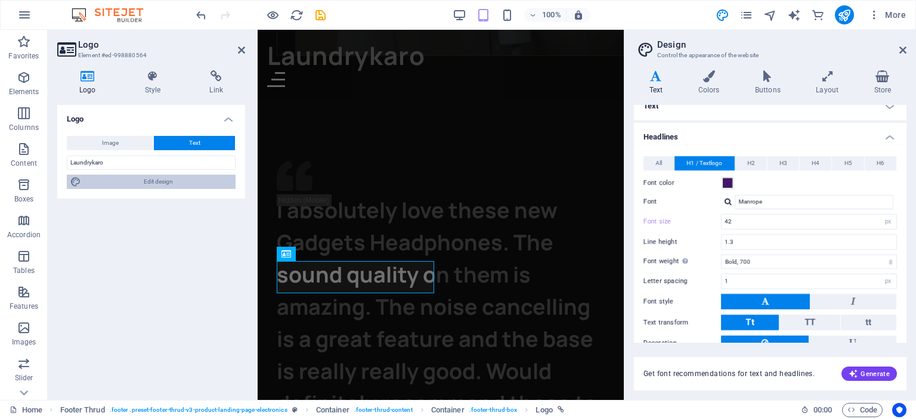
click at [126, 178] on span "Edit design" at bounding box center [158, 182] width 147 height 14
click at [155, 79] on icon at bounding box center [153, 76] width 60 height 12
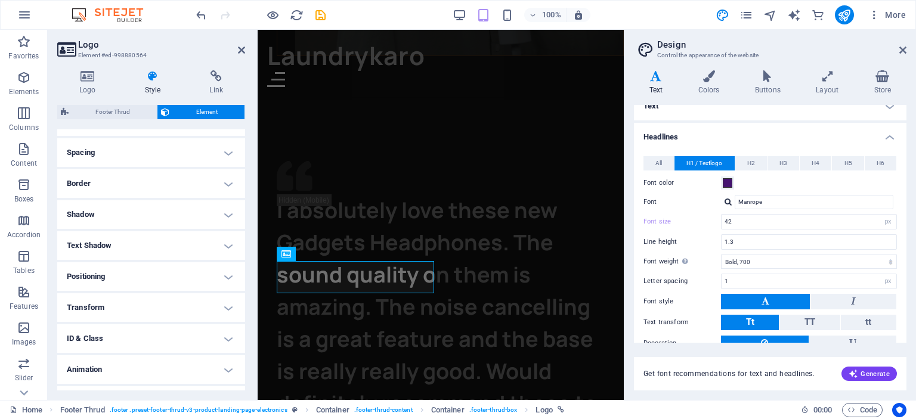
scroll to position [242, 0]
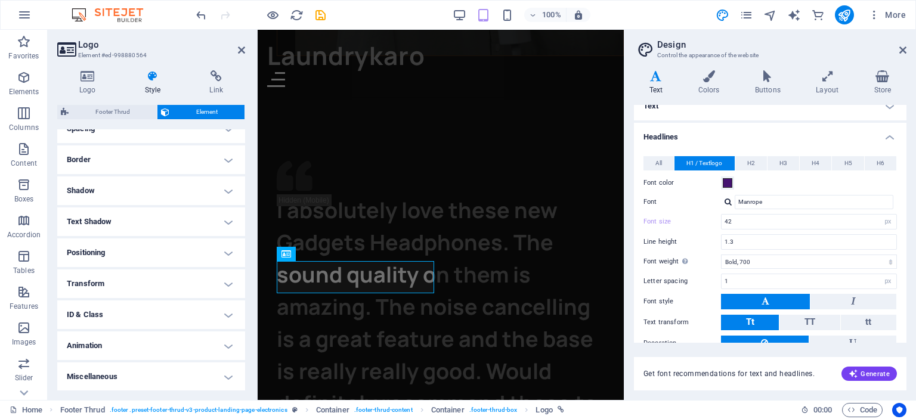
drag, startPoint x: 244, startPoint y: 209, endPoint x: 218, endPoint y: 256, distance: 53.6
click at [901, 48] on icon at bounding box center [902, 50] width 7 height 10
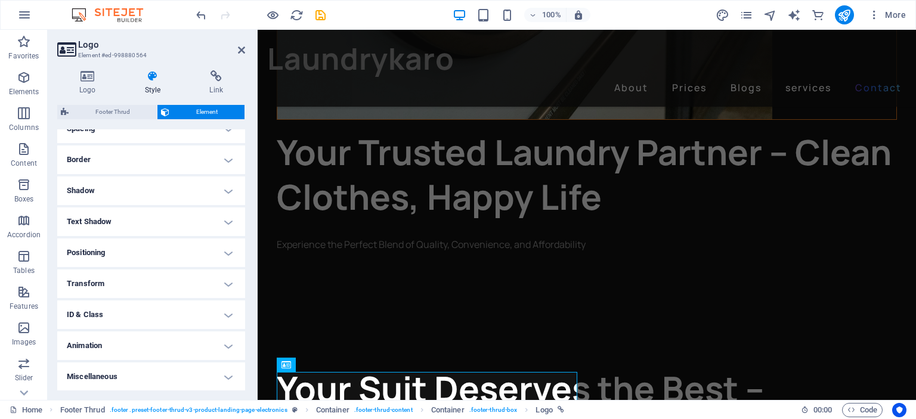
scroll to position [1942, 0]
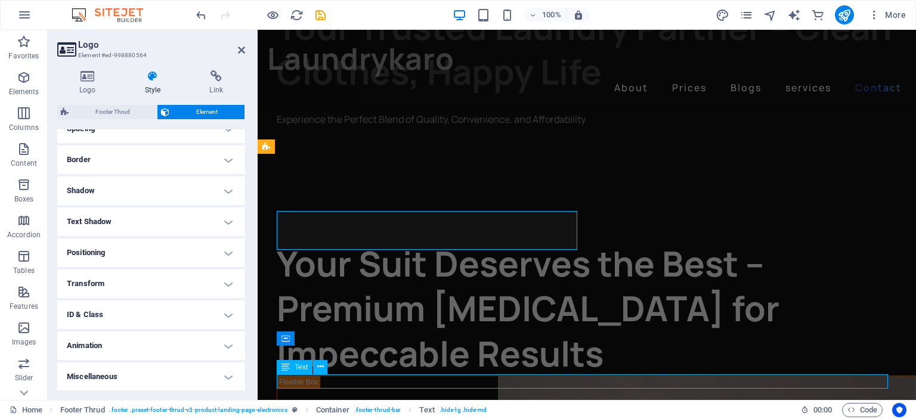
scroll to position [1961, 0]
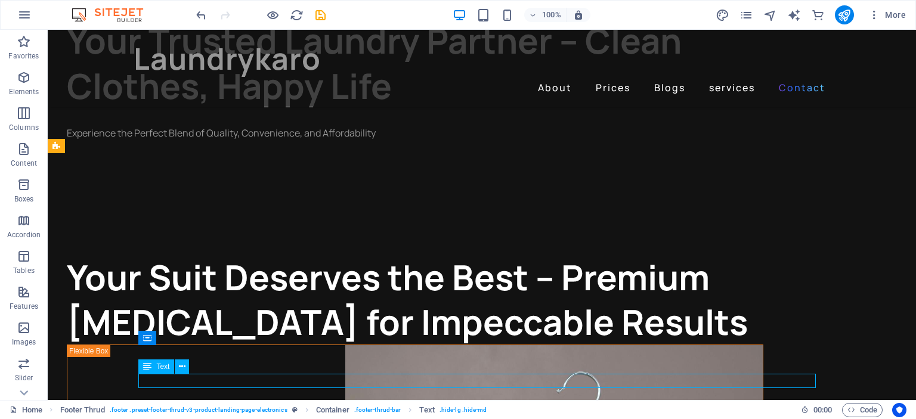
scroll to position [1942, 0]
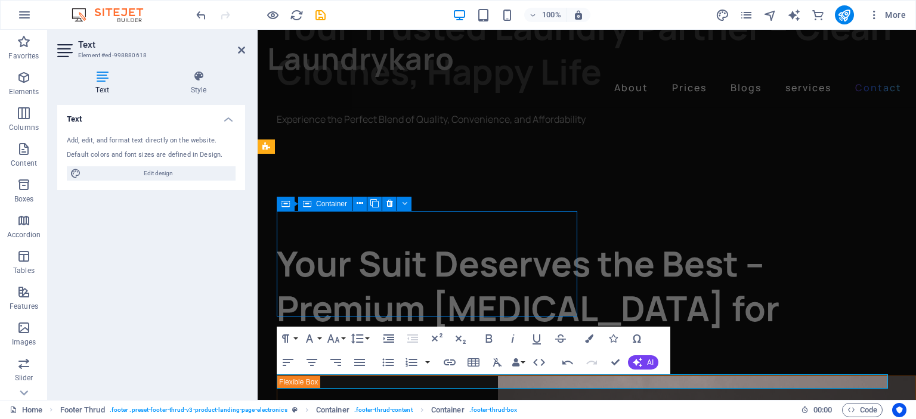
scroll to position [1961, 0]
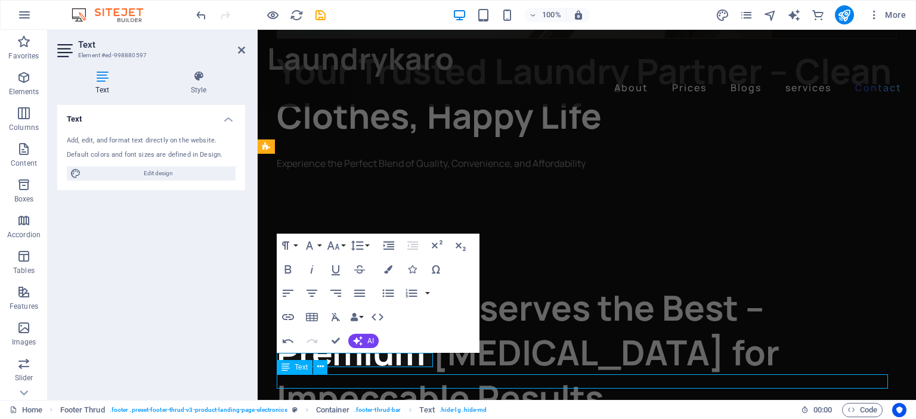
scroll to position [1961, 0]
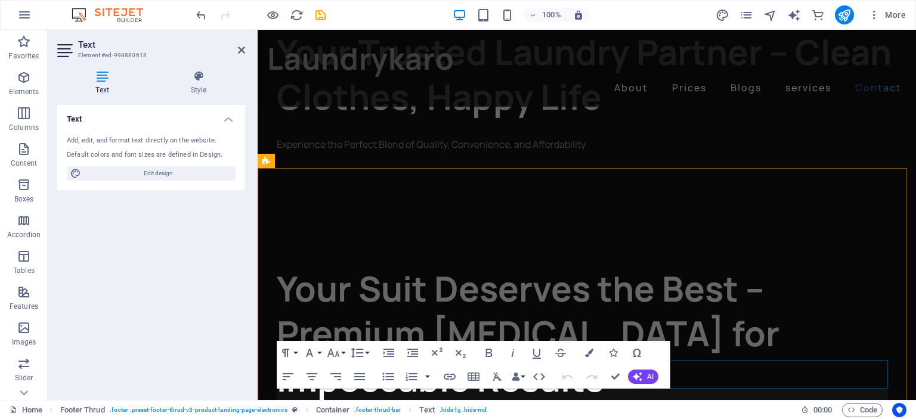
scroll to position [1942, 0]
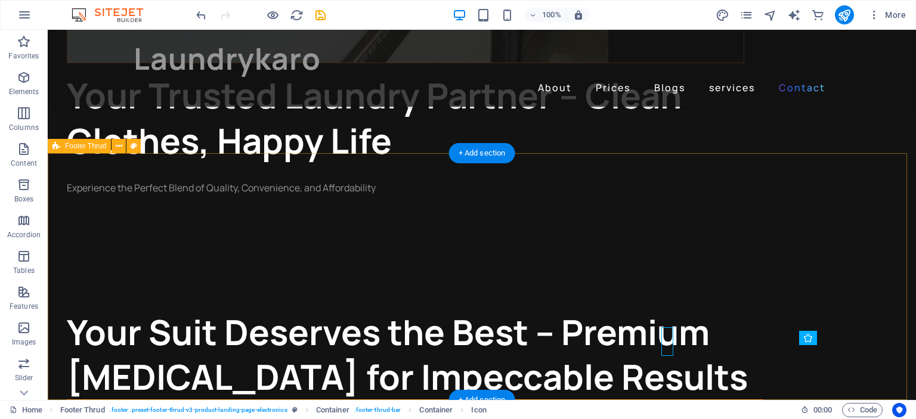
scroll to position [1961, 0]
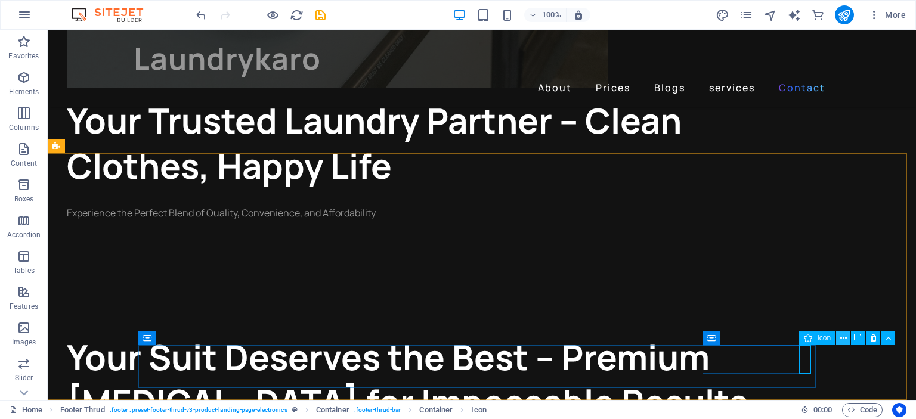
click at [842, 338] on icon at bounding box center [843, 338] width 7 height 13
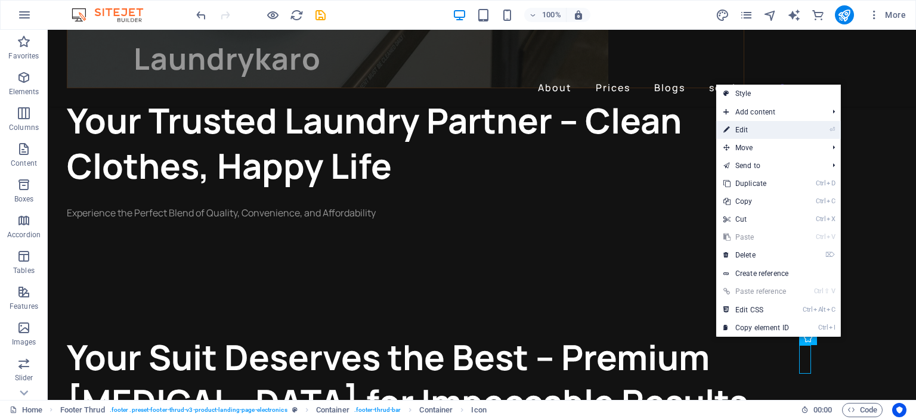
click at [775, 128] on link "⏎ Edit" at bounding box center [756, 130] width 80 height 18
select select "xMidYMid"
select select "px"
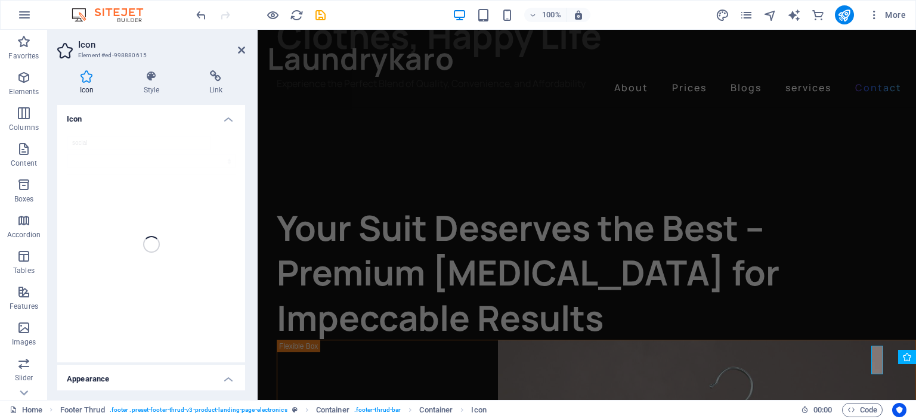
drag, startPoint x: 242, startPoint y: 140, endPoint x: 243, endPoint y: 159, distance: 18.5
click at [243, 159] on div "Icon social Appearance Color Background Mode Scale Left Center Right Width 20 D…" at bounding box center [151, 248] width 188 height 286
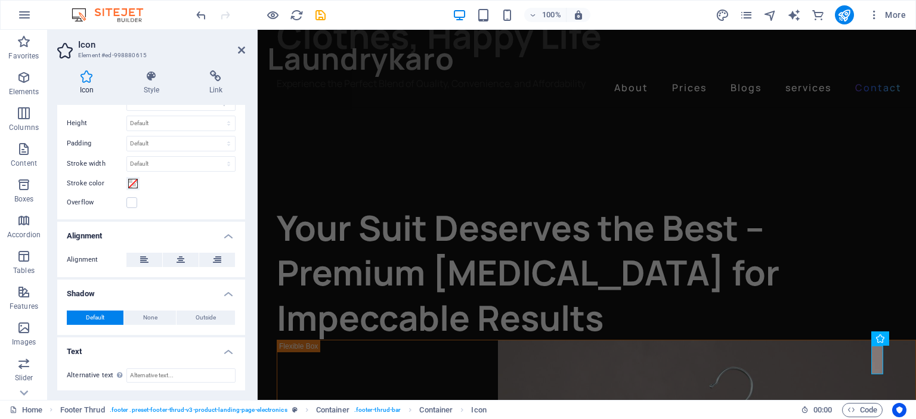
scroll to position [0, 0]
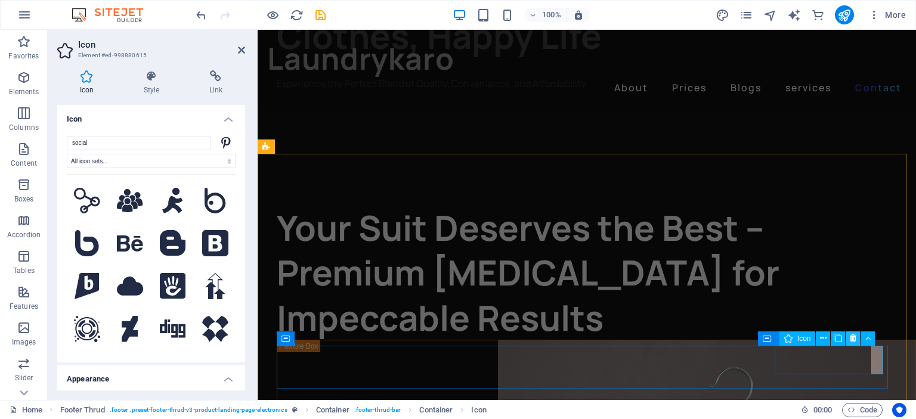
click at [854, 335] on icon at bounding box center [853, 338] width 7 height 13
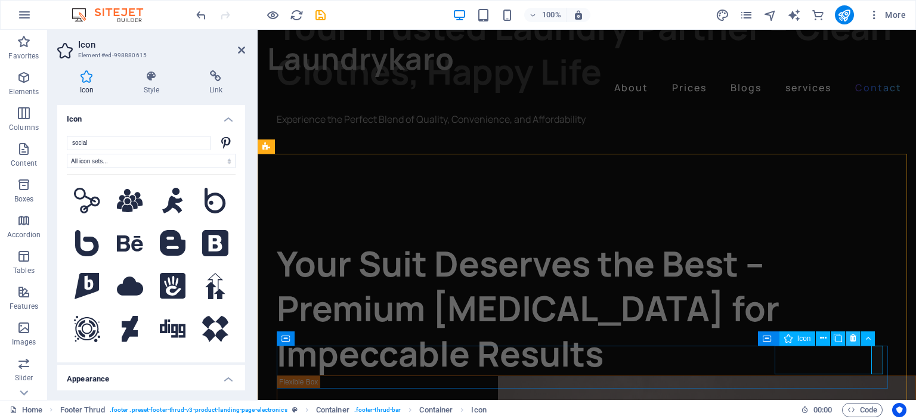
scroll to position [1961, 0]
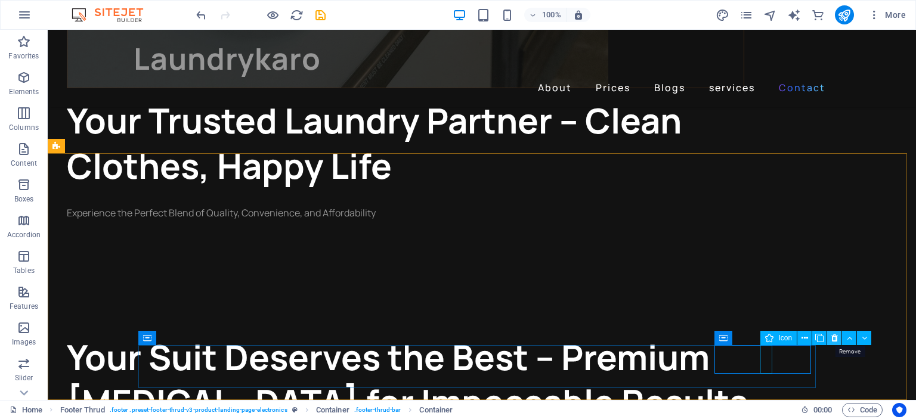
drag, startPoint x: 830, startPoint y: 334, endPoint x: 782, endPoint y: 305, distance: 55.9
click at [831, 334] on icon at bounding box center [834, 338] width 7 height 13
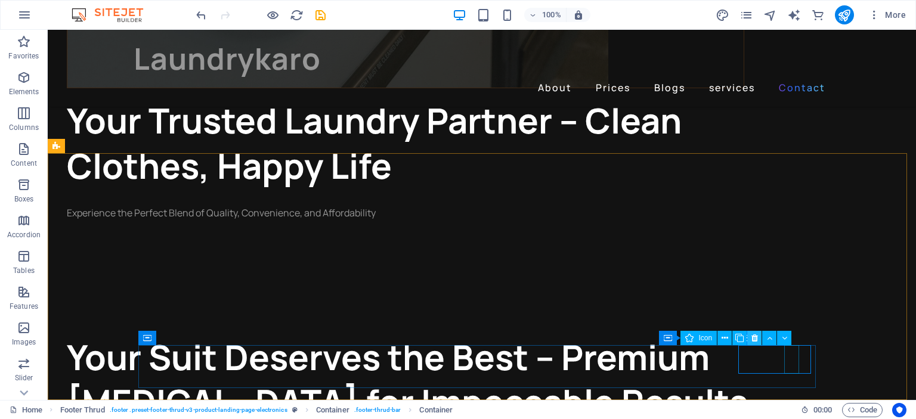
click at [758, 335] on button at bounding box center [754, 338] width 14 height 14
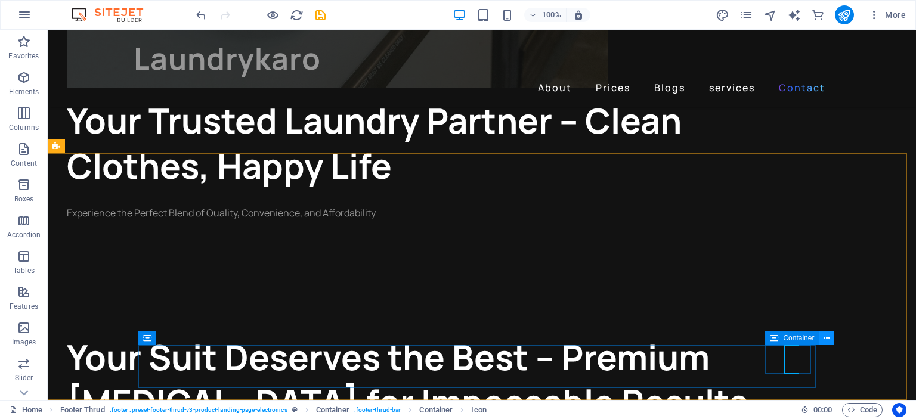
click at [827, 336] on icon at bounding box center [826, 338] width 7 height 13
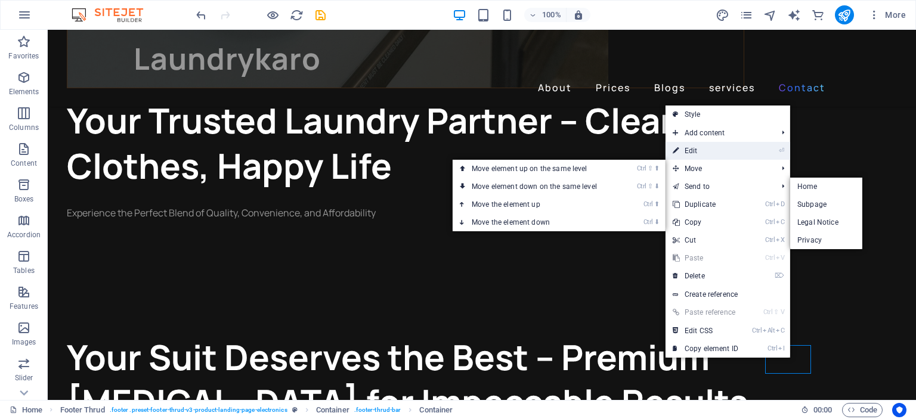
click at [705, 153] on link "⏎ Edit" at bounding box center [705, 151] width 80 height 18
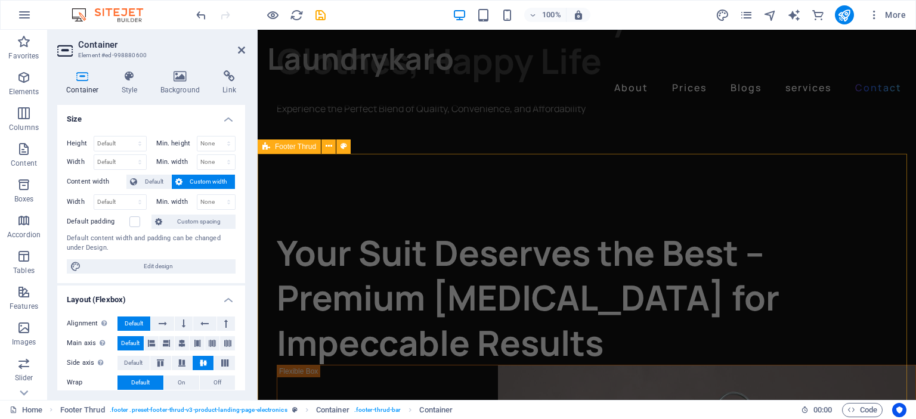
scroll to position [1942, 0]
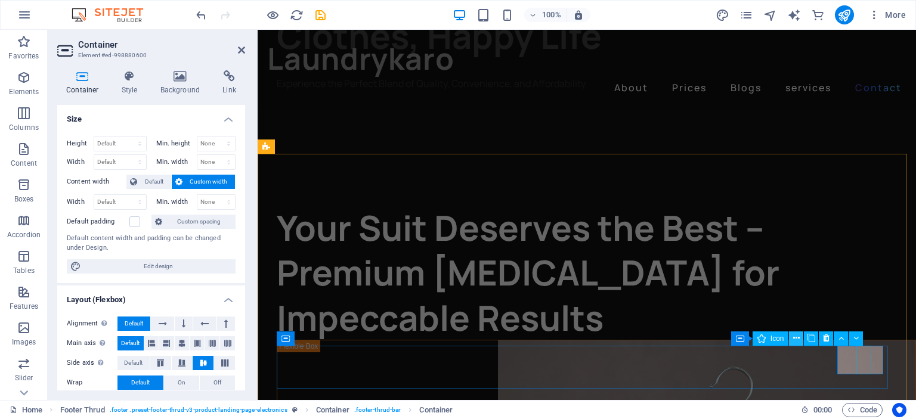
click at [796, 333] on icon at bounding box center [796, 338] width 7 height 13
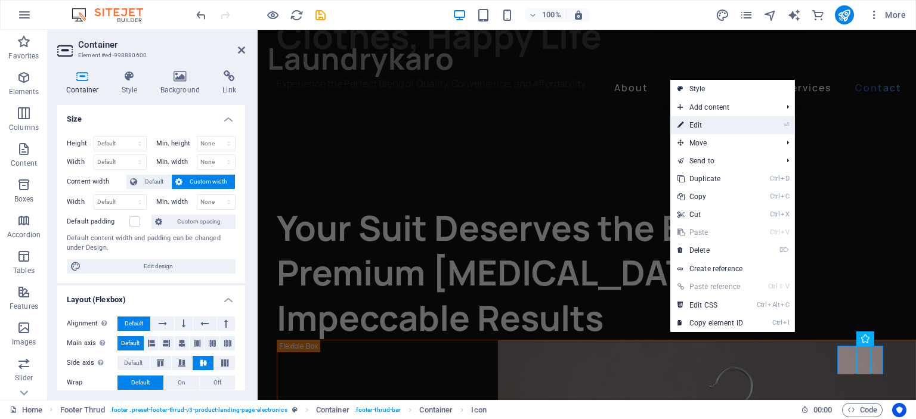
drag, startPoint x: 710, startPoint y: 124, endPoint x: 431, endPoint y: 107, distance: 279.6
click at [710, 124] on link "⏎ Edit" at bounding box center [710, 125] width 80 height 18
select select "xMidYMid"
select select "px"
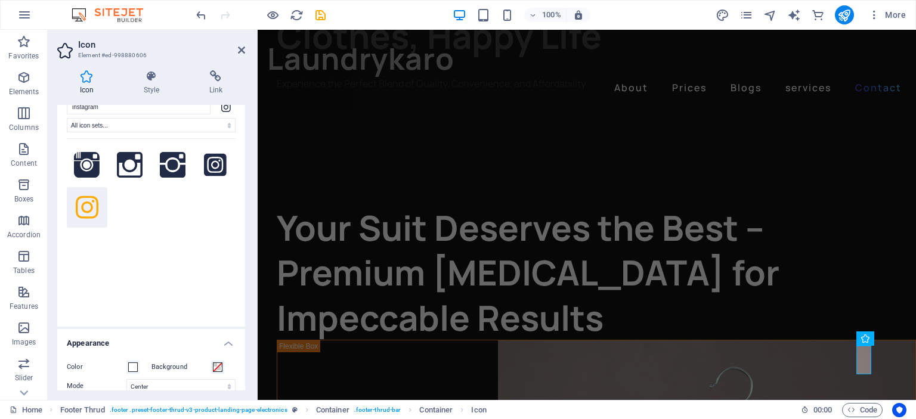
scroll to position [0, 0]
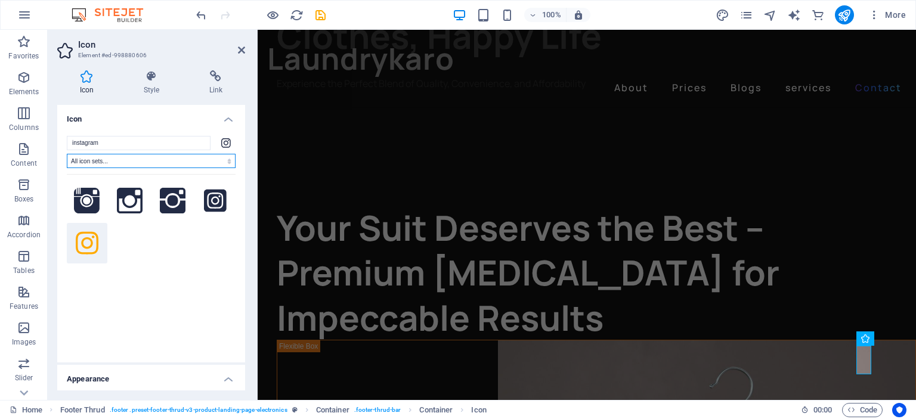
click at [168, 157] on select "All icon sets... IcoFont Ionicons FontAwesome Brands FontAwesome Duotone FontAw…" at bounding box center [151, 161] width 169 height 14
click at [157, 124] on h4 "Icon" at bounding box center [151, 115] width 188 height 21
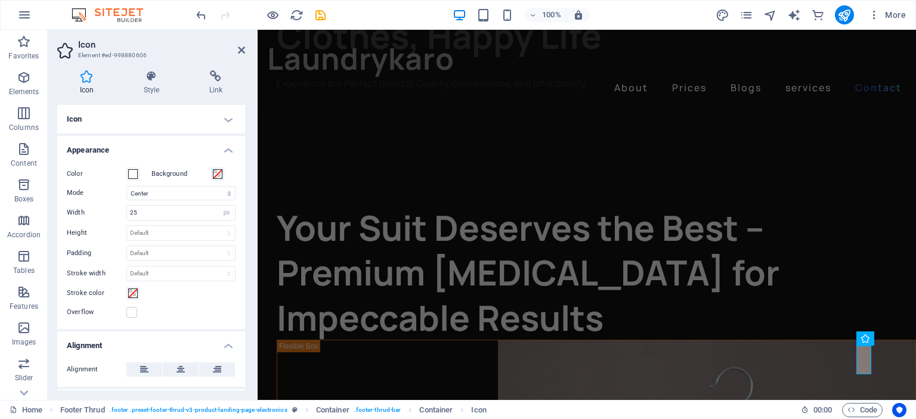
click at [230, 118] on h4 "Icon" at bounding box center [151, 119] width 188 height 29
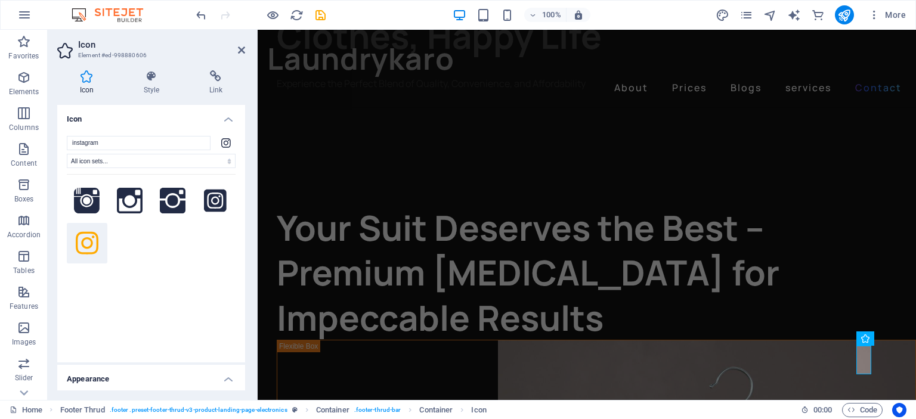
click at [223, 143] on icon at bounding box center [226, 142] width 10 height 11
click at [214, 202] on icon at bounding box center [215, 200] width 23 height 23
click at [89, 200] on icon at bounding box center [87, 201] width 26 height 26
click at [126, 206] on icon at bounding box center [130, 201] width 26 height 26
click at [179, 200] on icon at bounding box center [173, 201] width 26 height 26
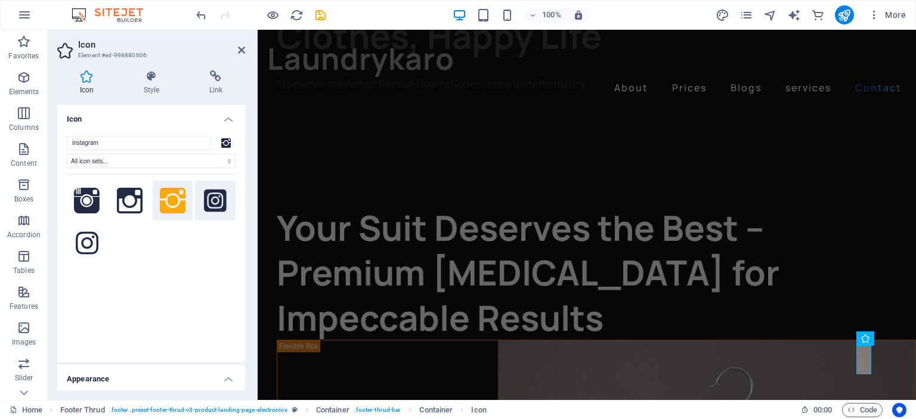
click at [217, 203] on icon at bounding box center [215, 200] width 23 height 23
click at [215, 82] on h4 "Link" at bounding box center [216, 82] width 58 height 25
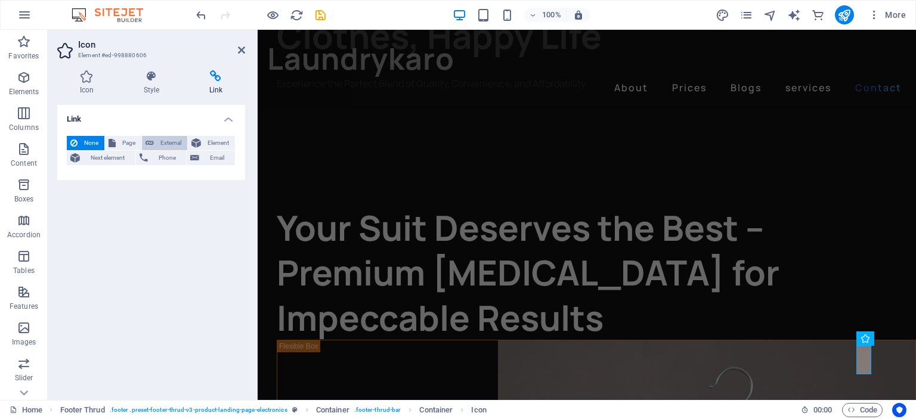
click at [161, 144] on span "External" at bounding box center [170, 143] width 26 height 14
select select "blank"
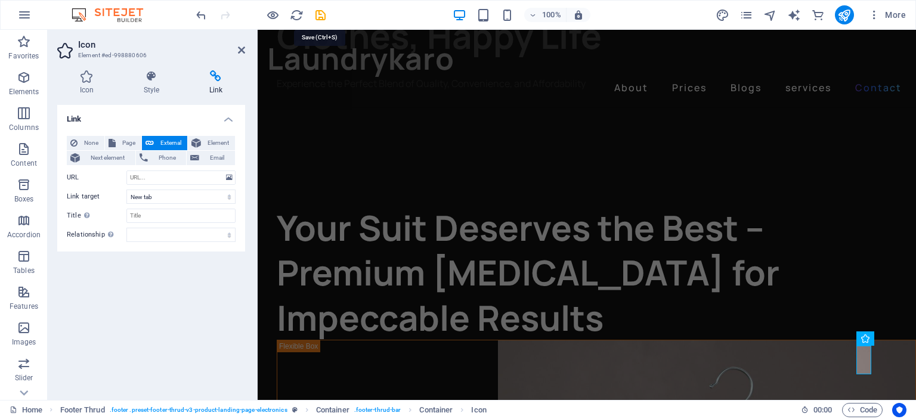
click at [320, 14] on icon "save" at bounding box center [321, 15] width 14 height 14
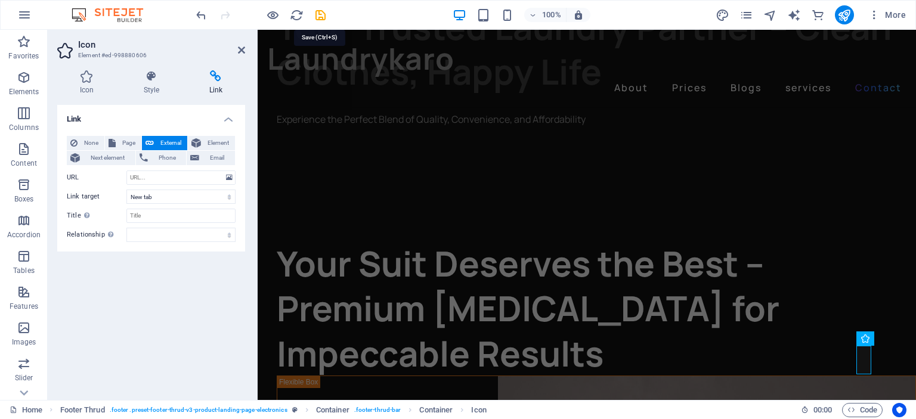
checkbox input "false"
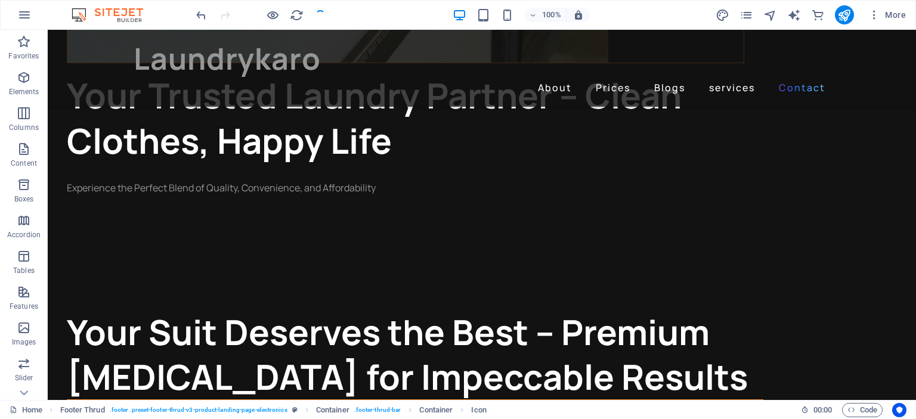
scroll to position [1961, 0]
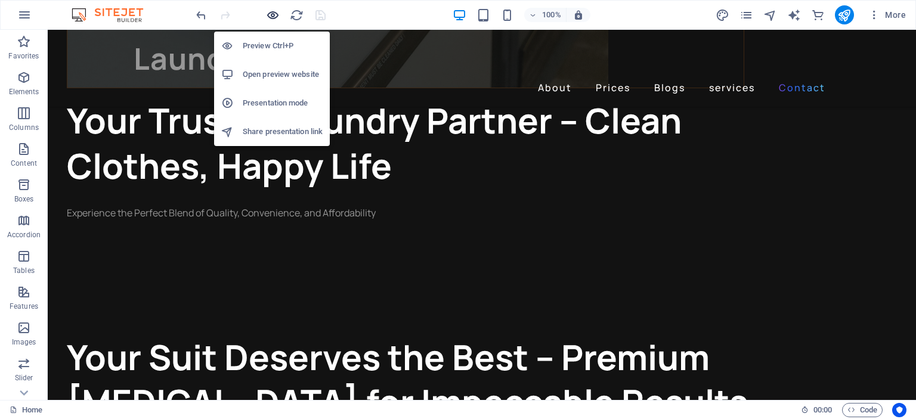
click at [270, 14] on icon "button" at bounding box center [273, 15] width 14 height 14
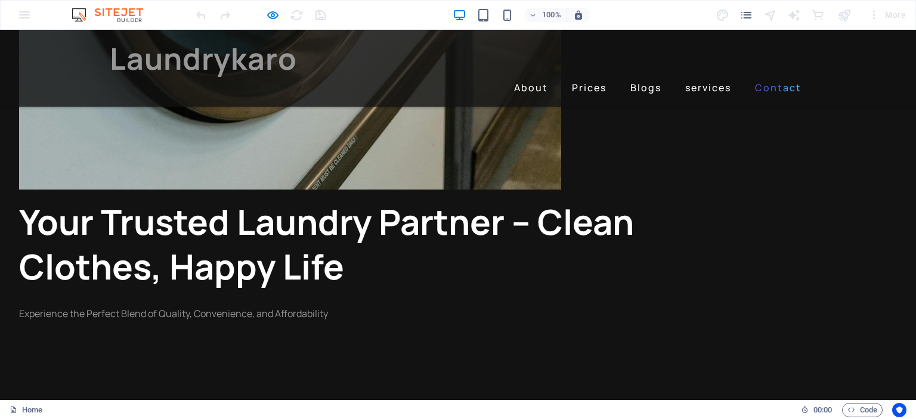
scroll to position [1859, 0]
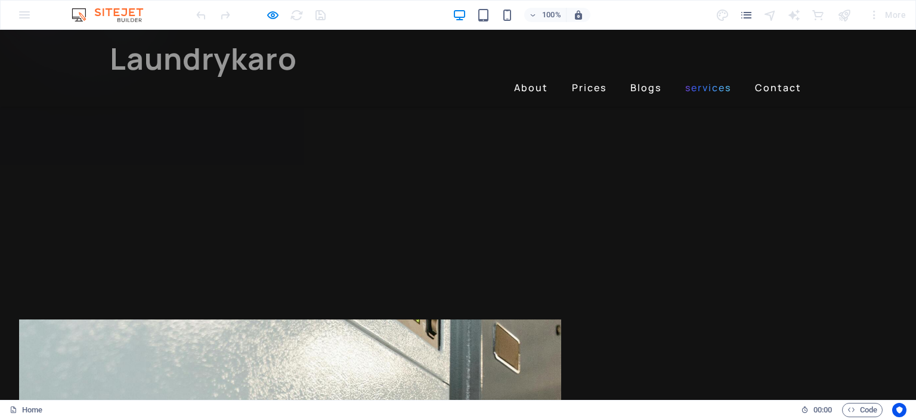
scroll to position [900, 0]
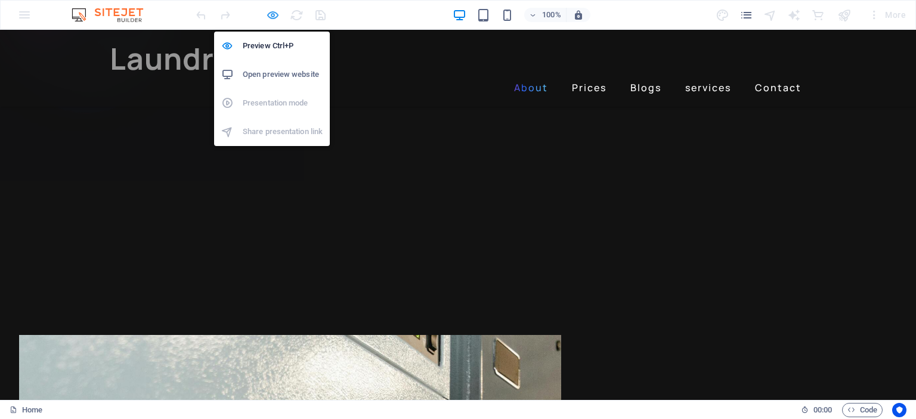
click at [270, 11] on icon "button" at bounding box center [273, 15] width 14 height 14
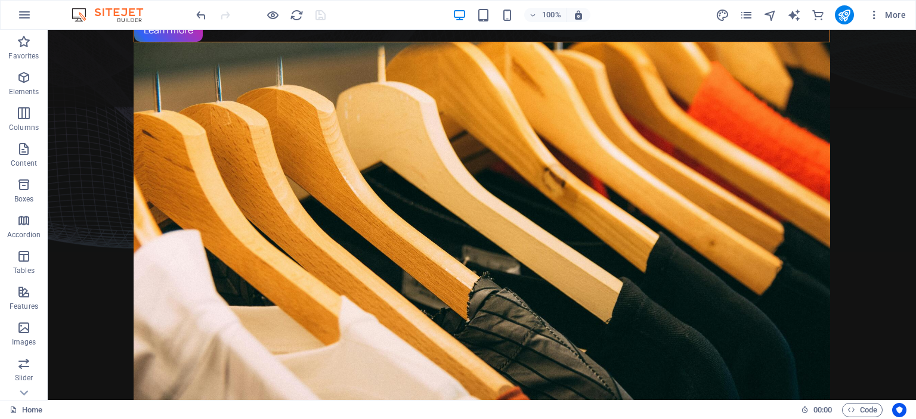
scroll to position [164, 0]
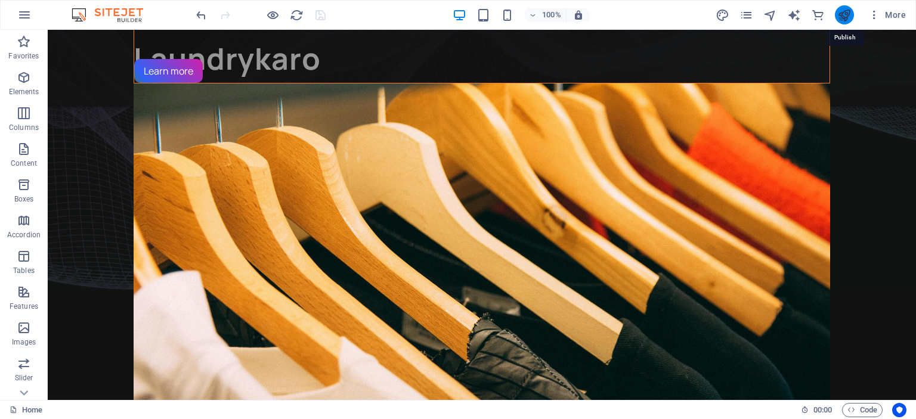
click at [842, 12] on icon "publish" at bounding box center [844, 15] width 14 height 14
